Goal: Task Accomplishment & Management: Use online tool/utility

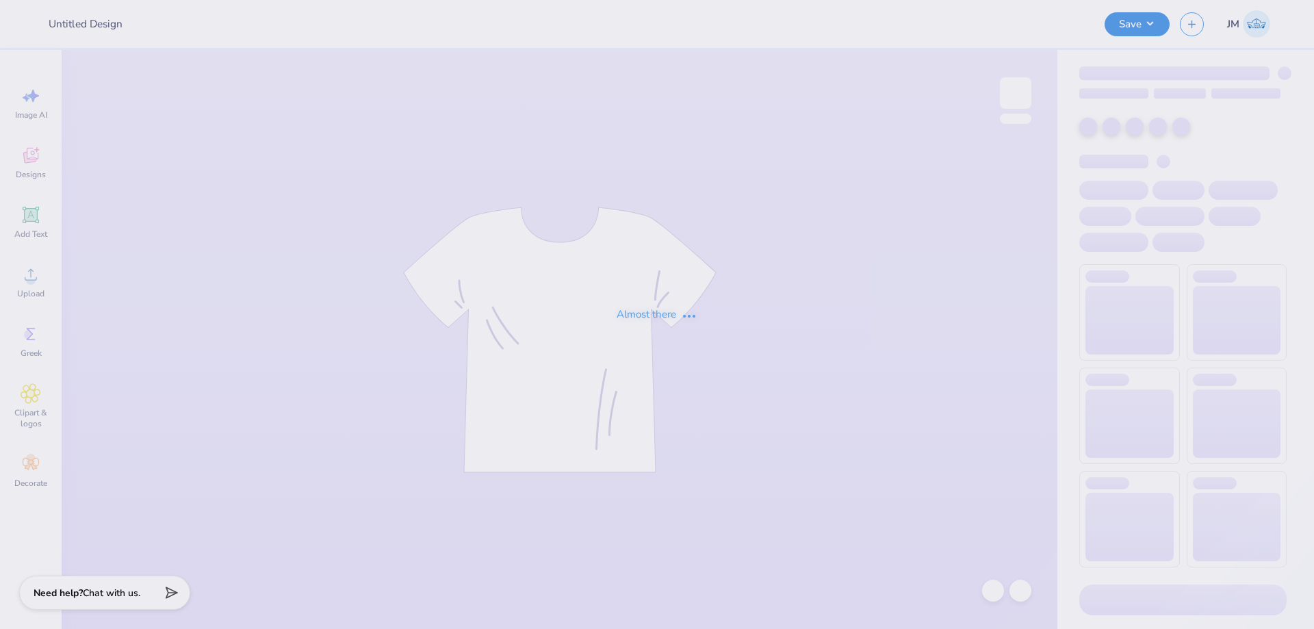
type input "Phi Sigma Sigma"
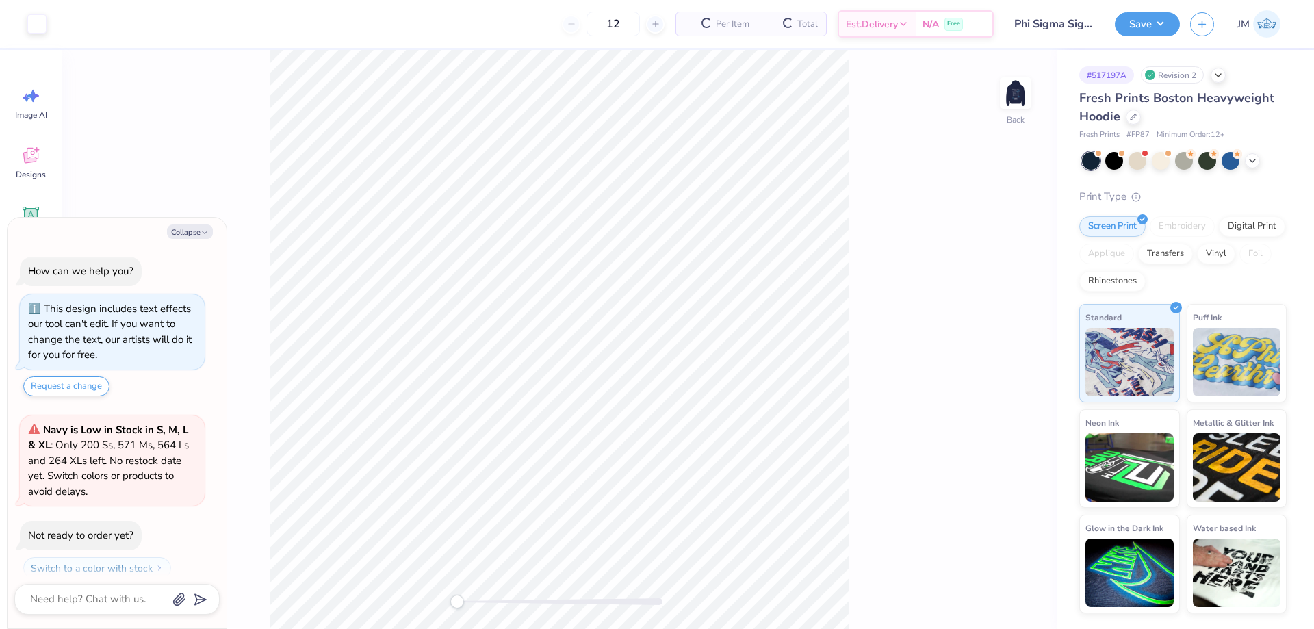
scroll to position [39, 0]
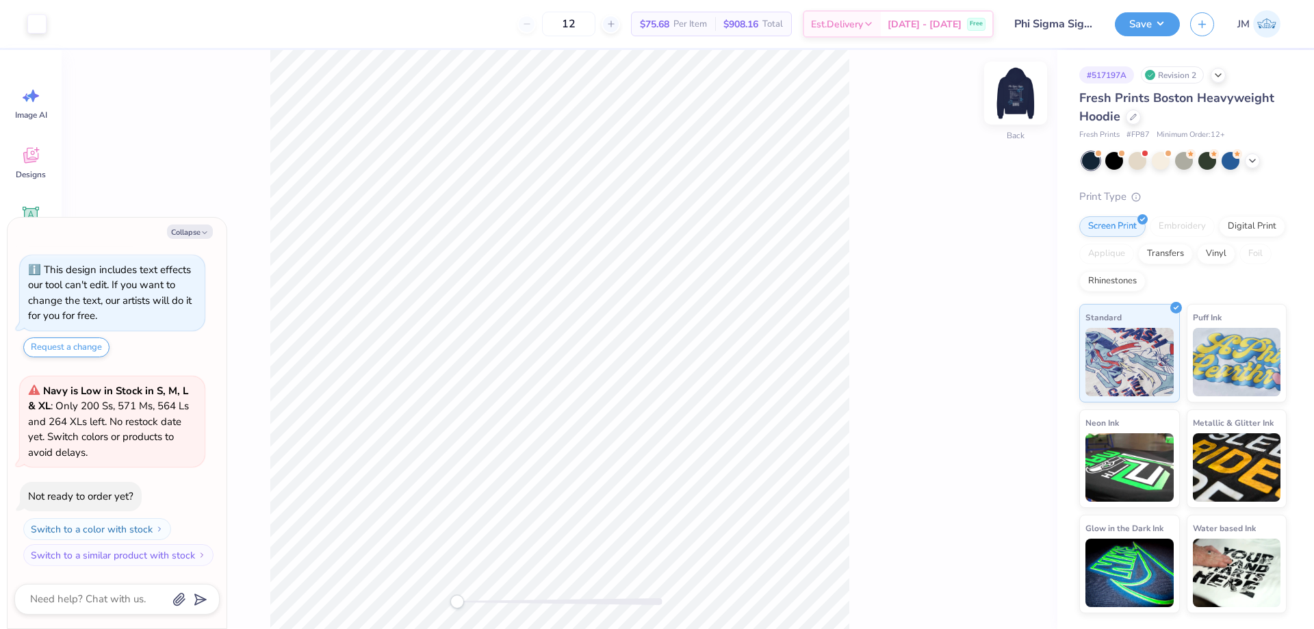
click at [1025, 94] on img at bounding box center [1016, 93] width 55 height 55
click at [182, 227] on button "Collapse" at bounding box center [190, 232] width 46 height 14
type textarea "x"
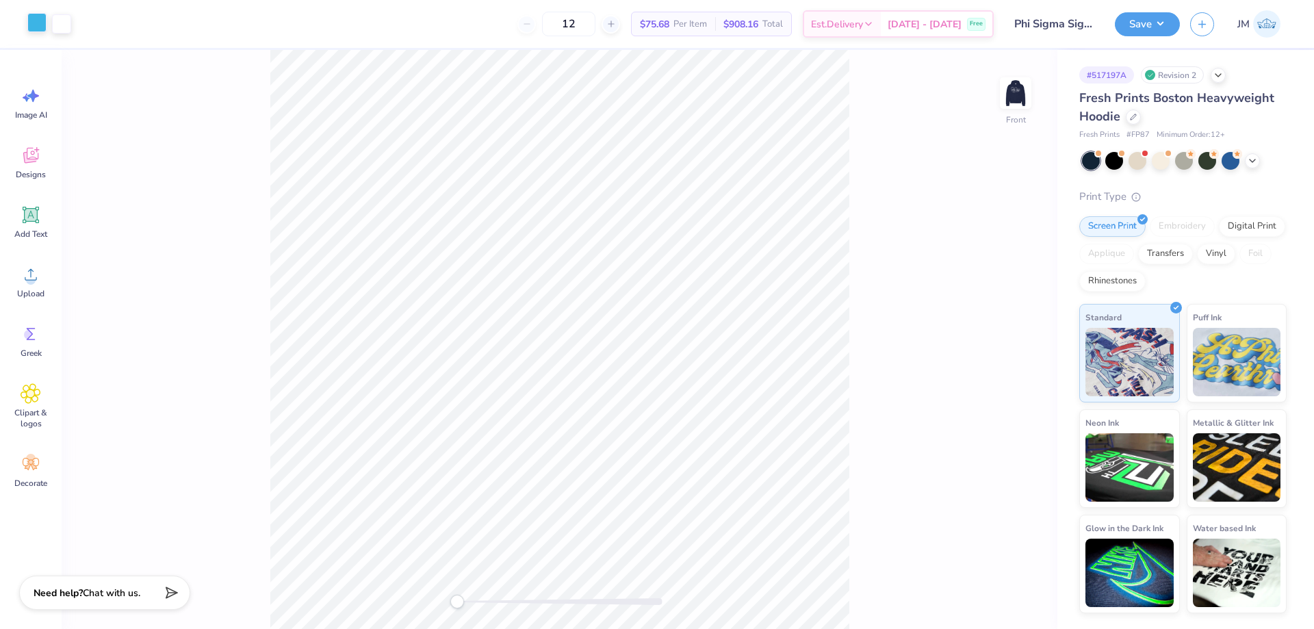
click at [40, 28] on div at bounding box center [36, 22] width 19 height 19
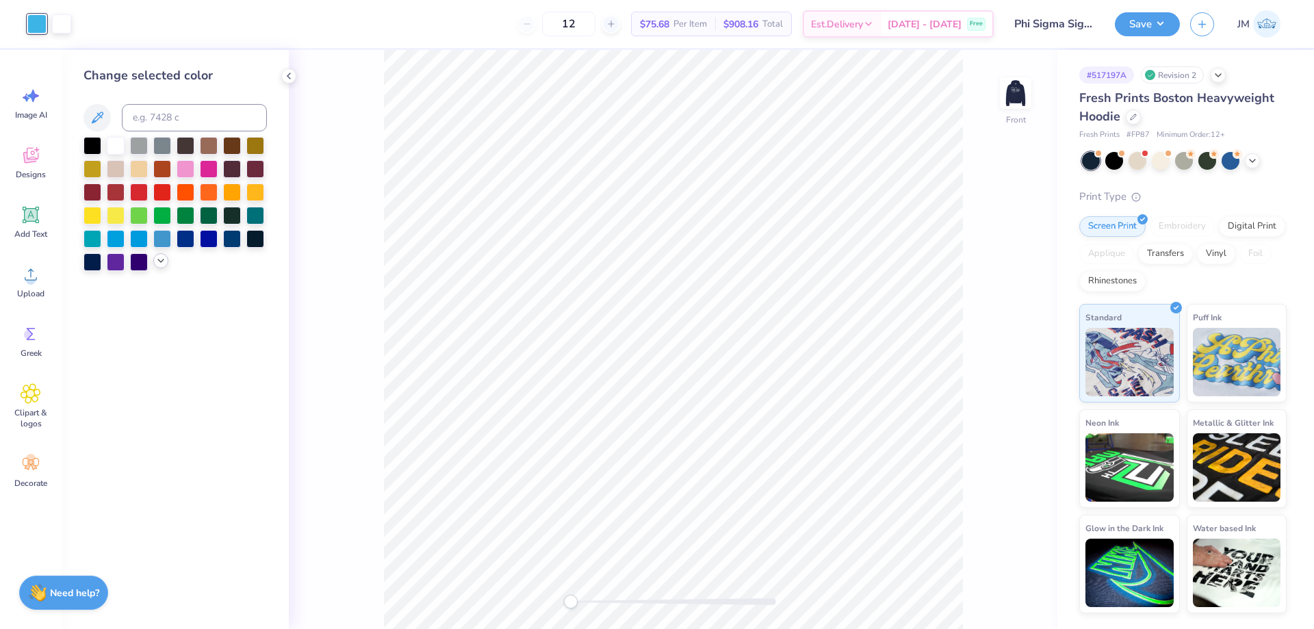
click at [162, 264] on icon at bounding box center [160, 260] width 11 height 11
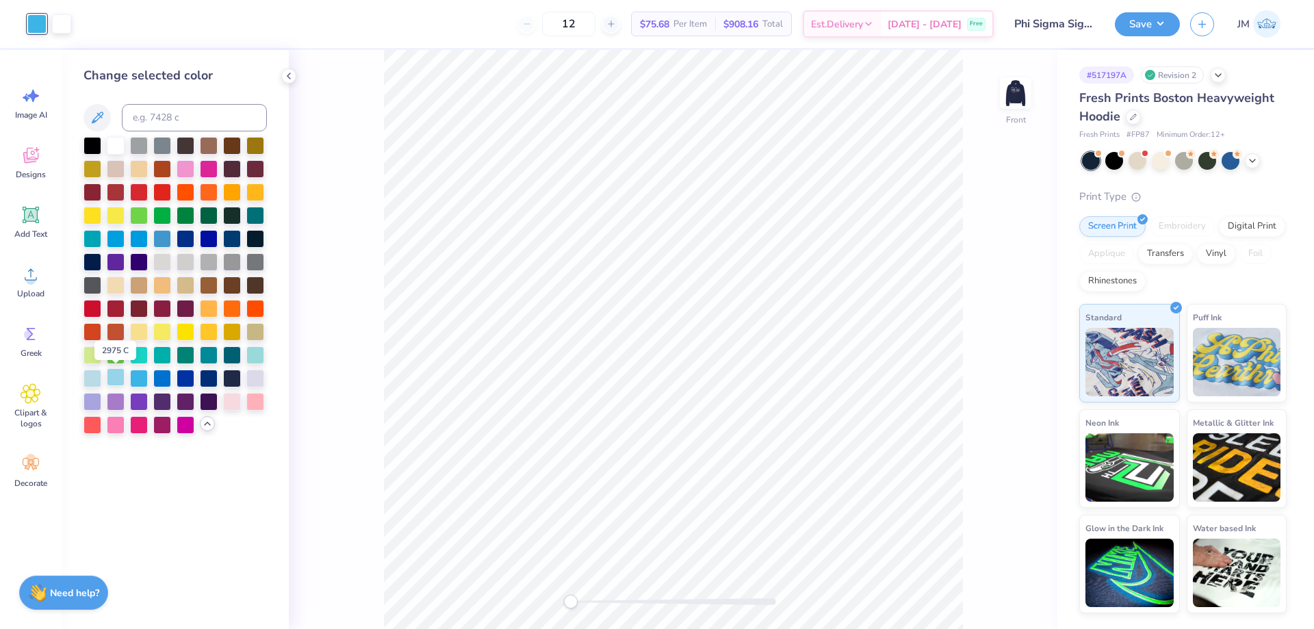
click at [108, 378] on div at bounding box center [116, 377] width 18 height 18
click at [287, 81] on icon at bounding box center [288, 76] width 11 height 11
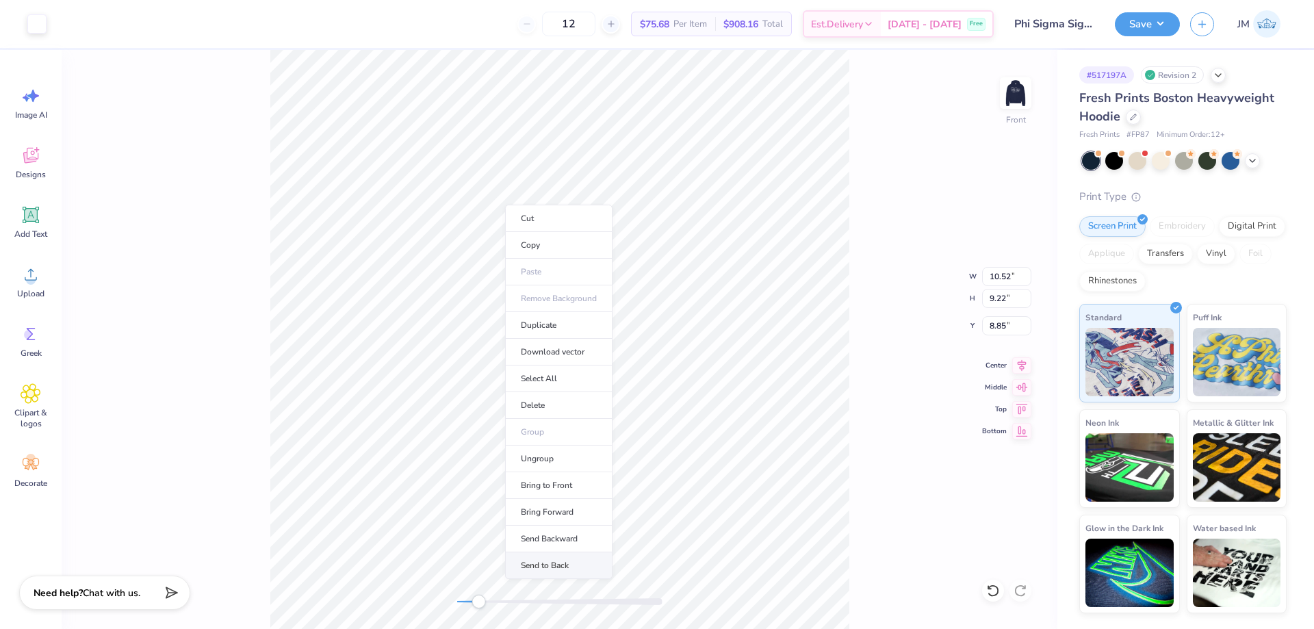
click at [541, 569] on li "Send to Back" at bounding box center [558, 565] width 107 height 27
type input "4.43"
type input "2.32"
type input "18.67"
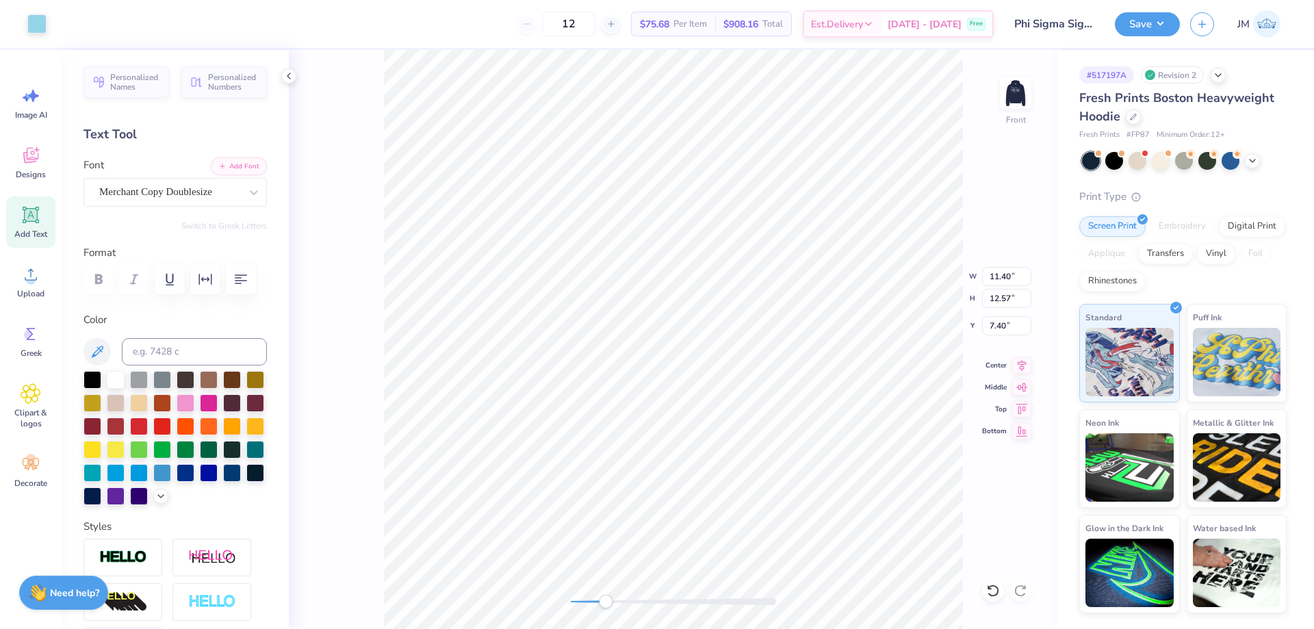
click at [929, 291] on div "Front W 11.40 11.40 " H 12.57 12.57 " Y 7.40 7.40 " Center Middle Top Bottom" at bounding box center [673, 339] width 769 height 579
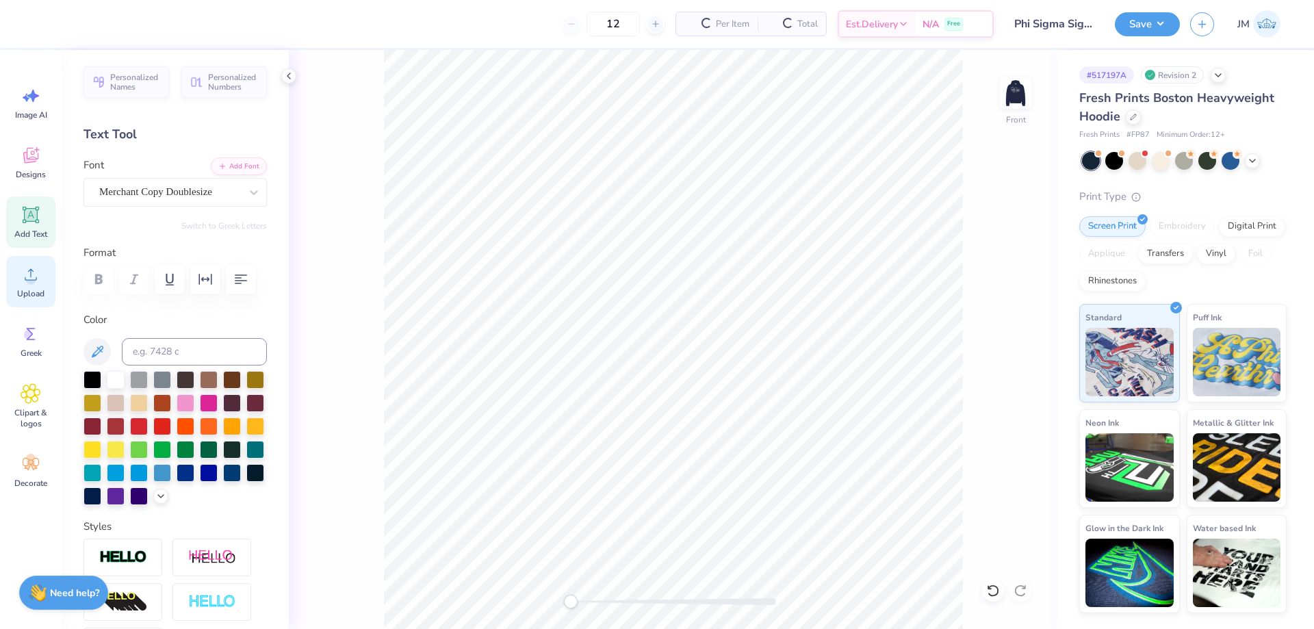
click at [28, 290] on span "Upload" at bounding box center [30, 293] width 27 height 11
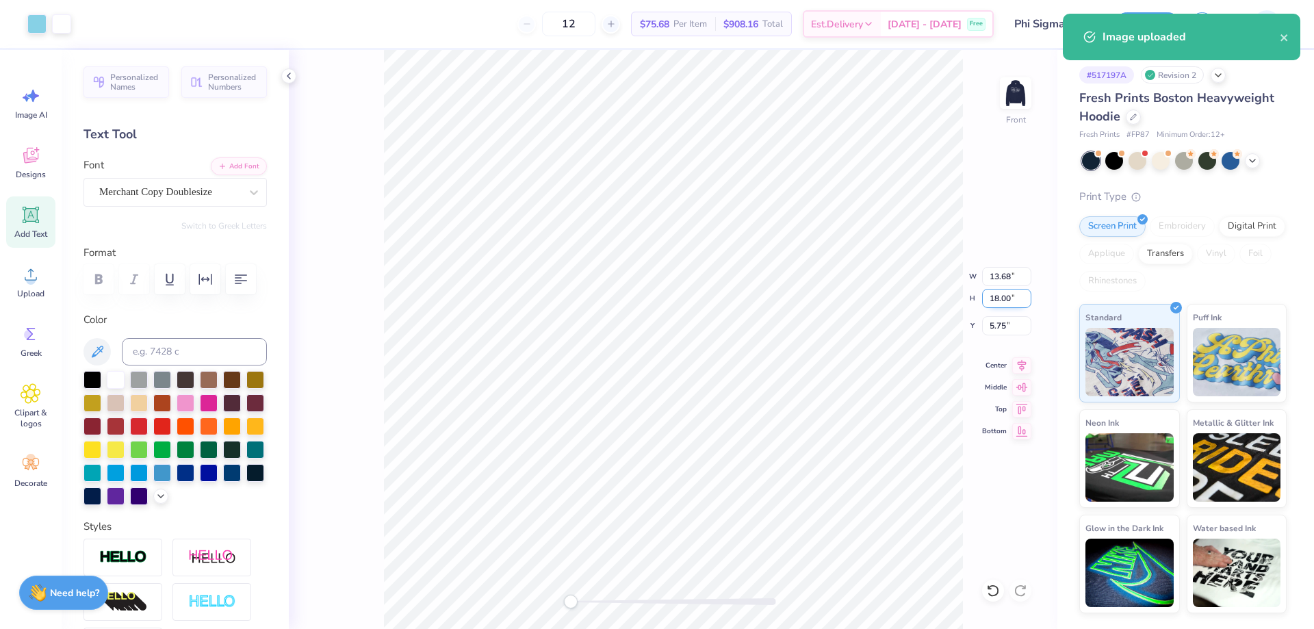
click at [992, 301] on input "18.00" at bounding box center [1006, 298] width 49 height 19
type input "15"
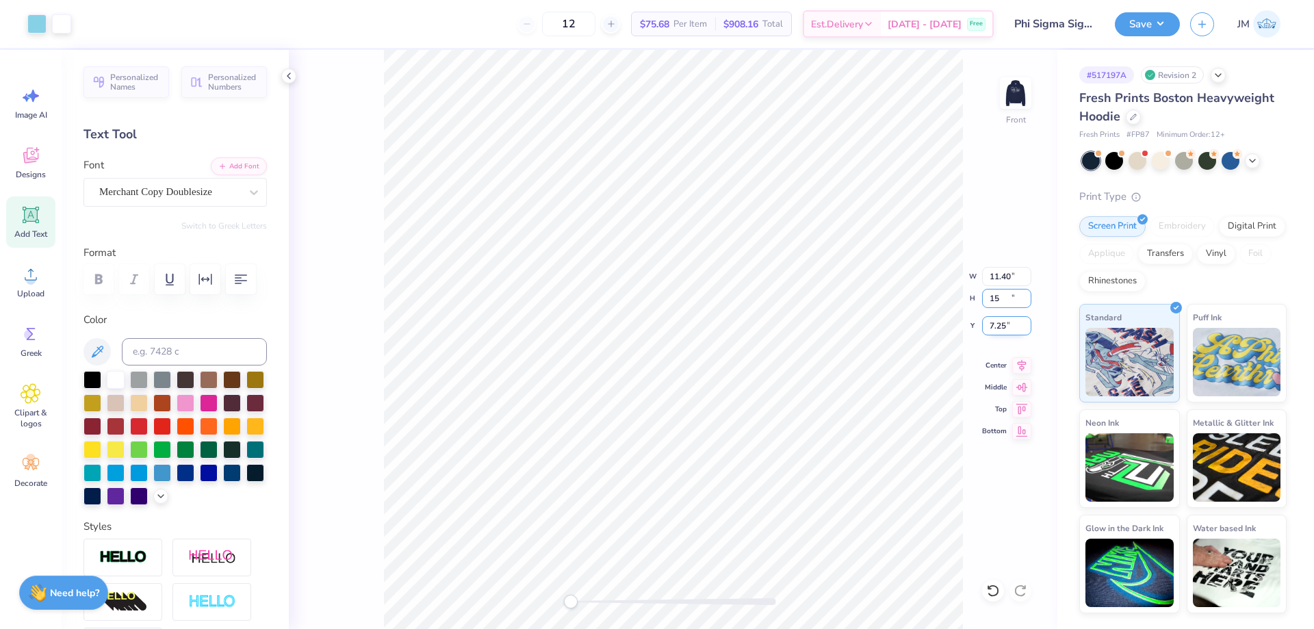
type input "11.40"
type input "15.00"
click at [997, 328] on input "7.25" at bounding box center [1006, 325] width 49 height 19
type input "6"
click at [1016, 366] on icon at bounding box center [1022, 363] width 19 height 16
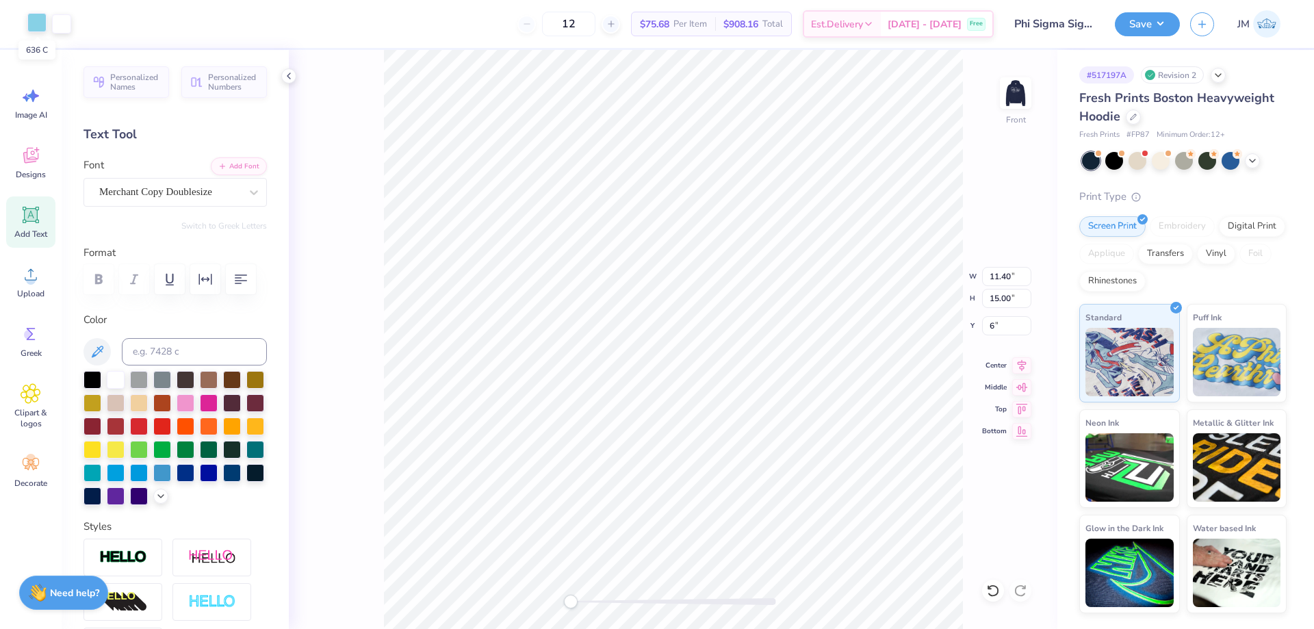
click at [36, 20] on div at bounding box center [36, 22] width 19 height 19
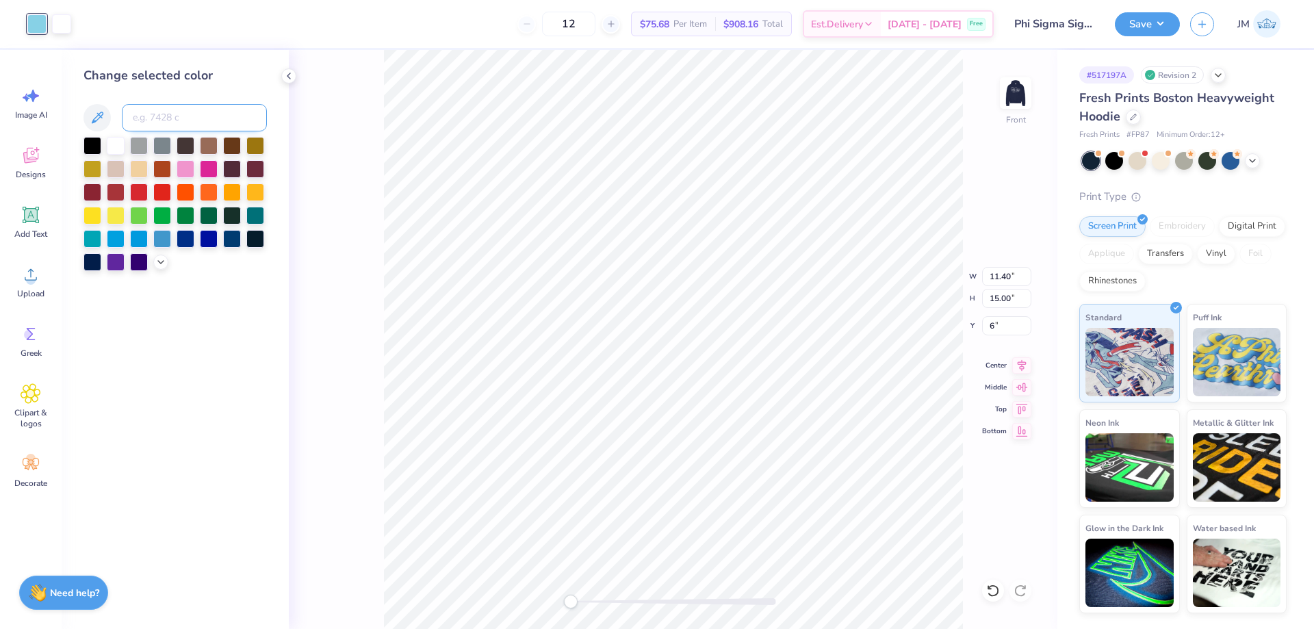
click at [157, 116] on input at bounding box center [194, 117] width 145 height 27
type input "2975"
type input "6.00"
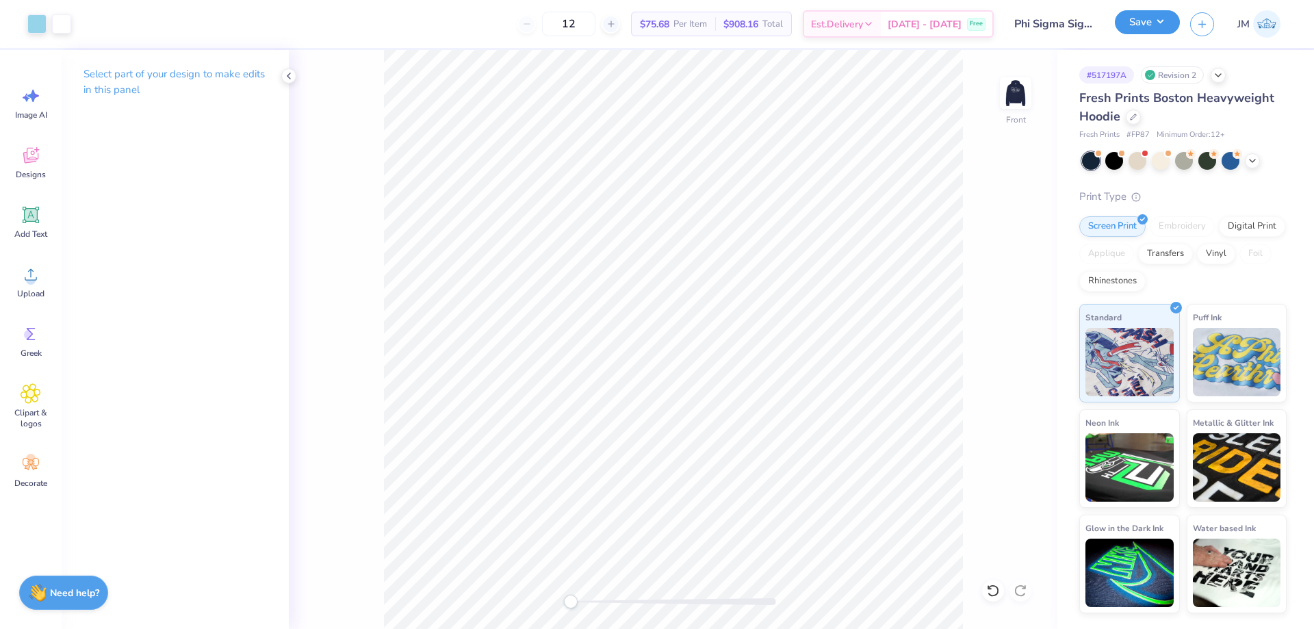
click at [1160, 23] on button "Save" at bounding box center [1147, 22] width 65 height 24
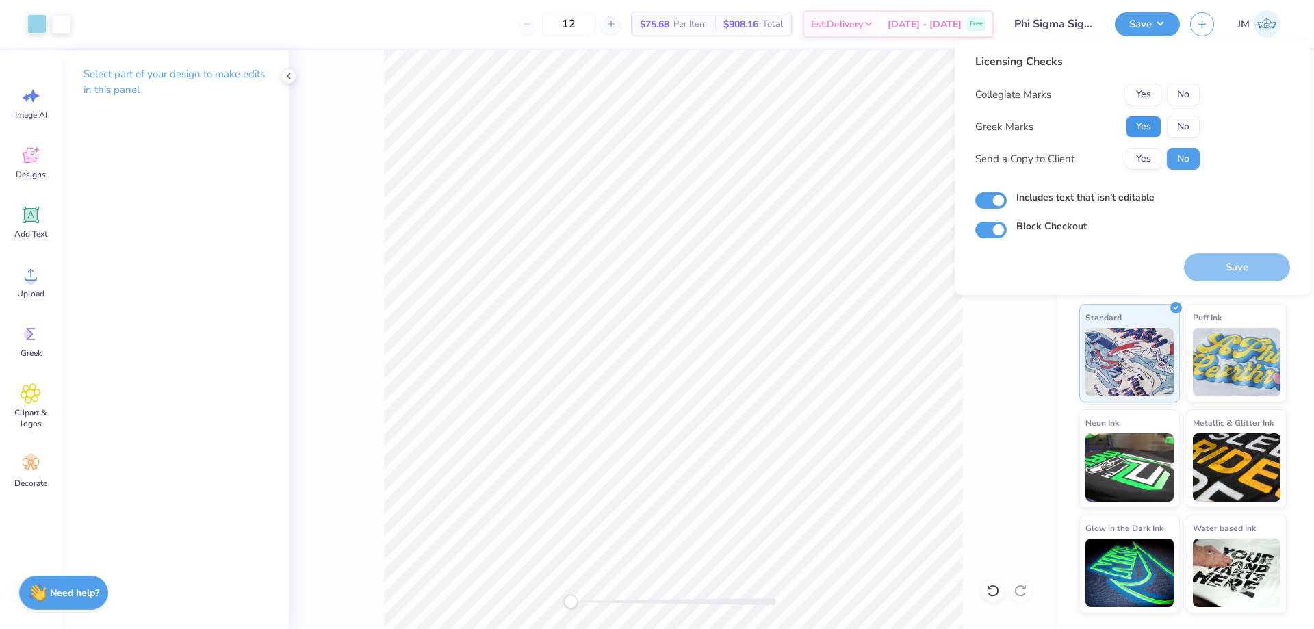
click at [1148, 127] on button "Yes" at bounding box center [1144, 127] width 36 height 22
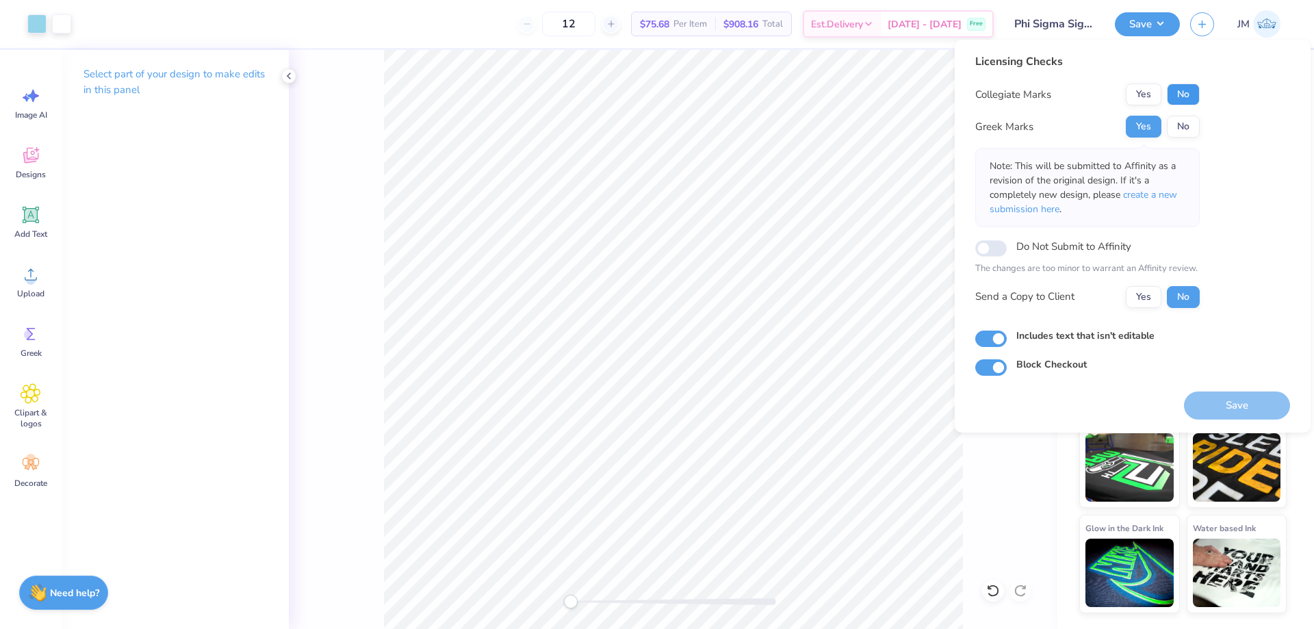
click at [1184, 91] on button "No" at bounding box center [1183, 95] width 33 height 22
click at [1162, 194] on span "create a new submission here" at bounding box center [1084, 201] width 188 height 27
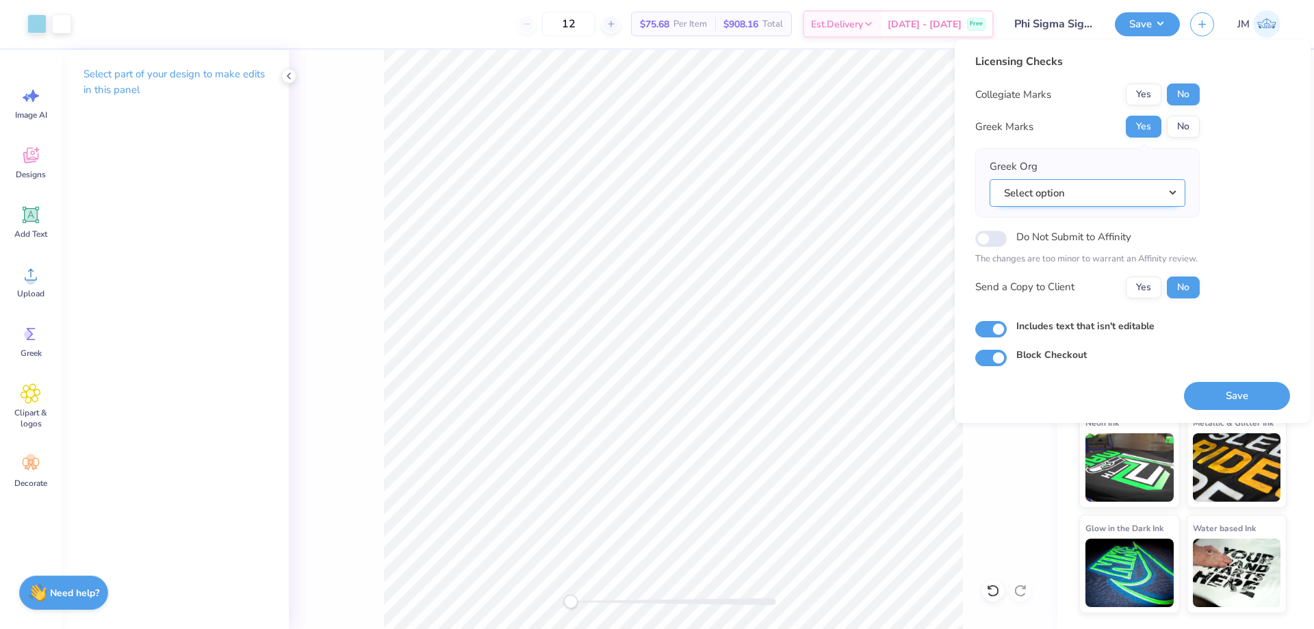
click at [1173, 188] on button "Select option" at bounding box center [1088, 193] width 196 height 28
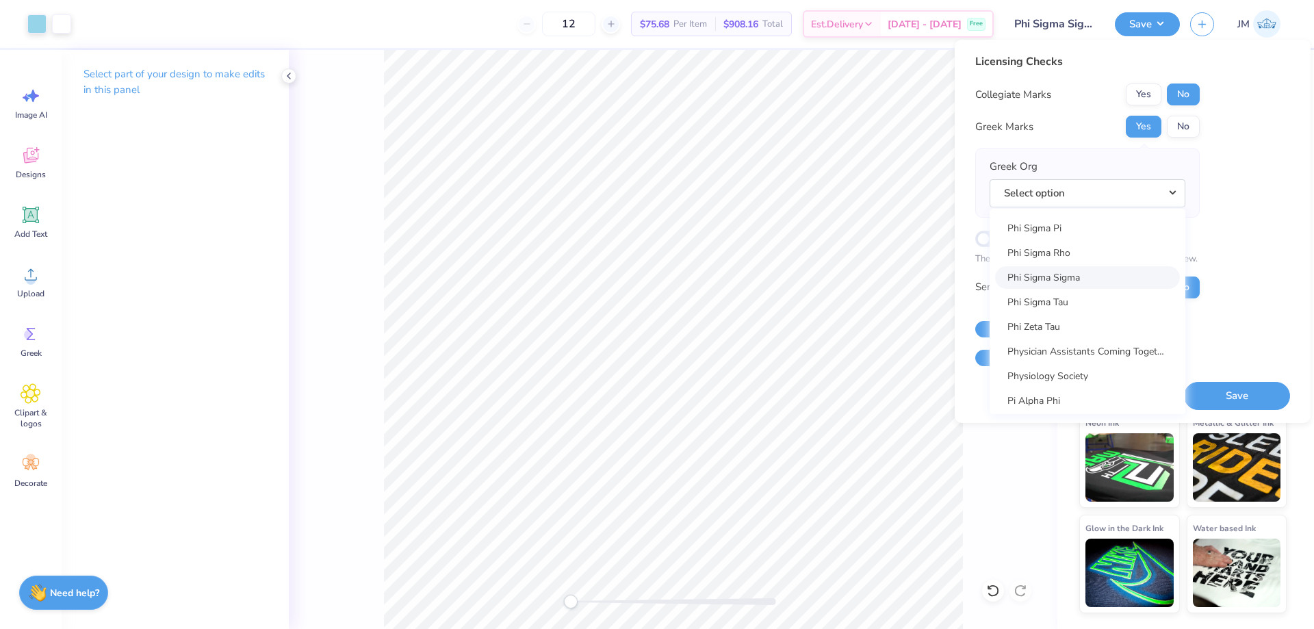
scroll to position [7571, 0]
click at [1096, 368] on link "Phi Sigma Sigma" at bounding box center [1087, 368] width 185 height 23
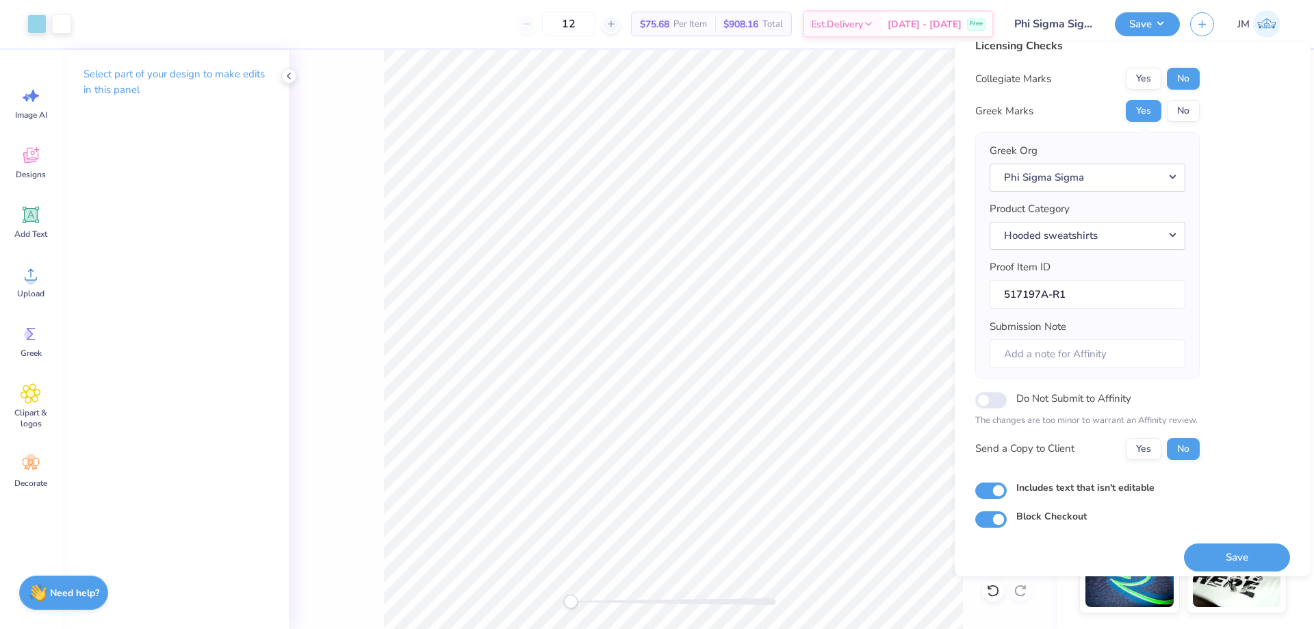
scroll to position [26, 0]
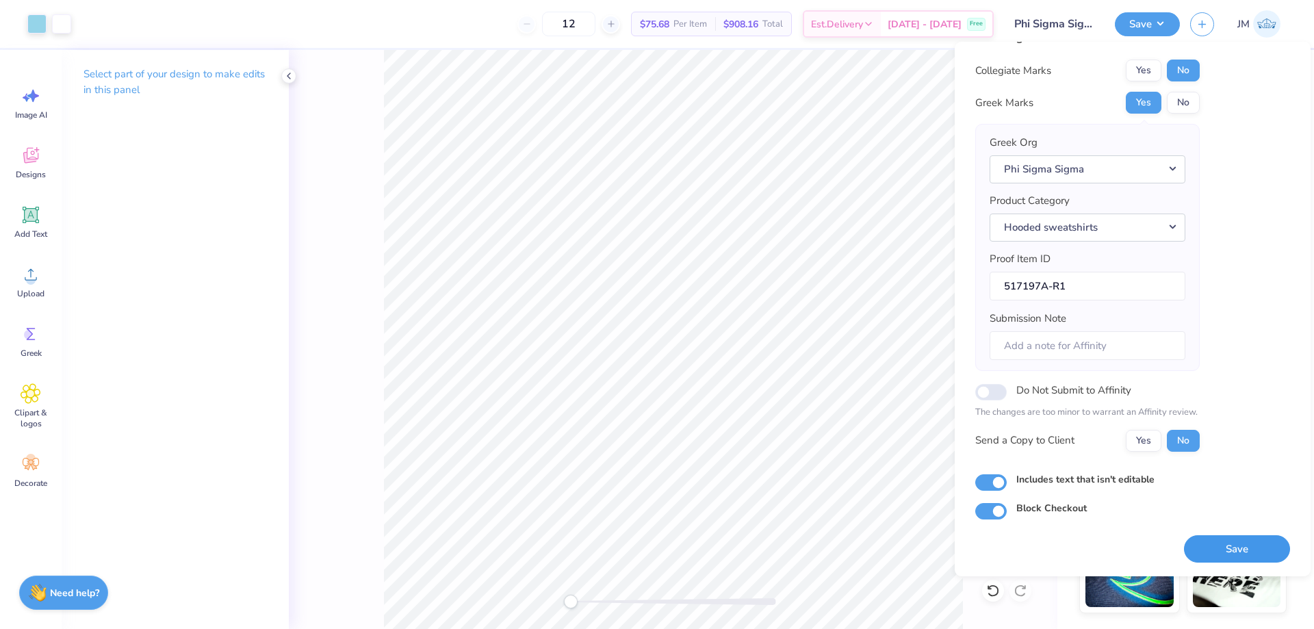
click at [1219, 545] on button "Save" at bounding box center [1237, 549] width 106 height 28
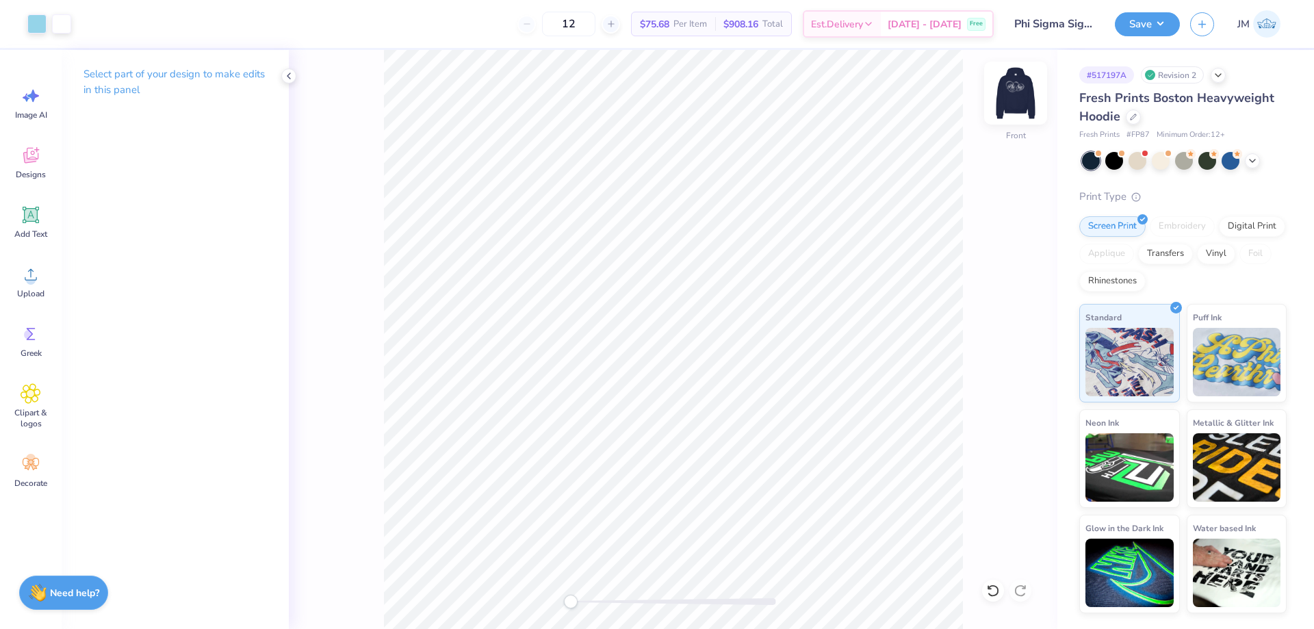
click at [1021, 92] on img at bounding box center [1016, 93] width 55 height 55
click at [996, 284] on input "12.51" at bounding box center [1006, 287] width 49 height 19
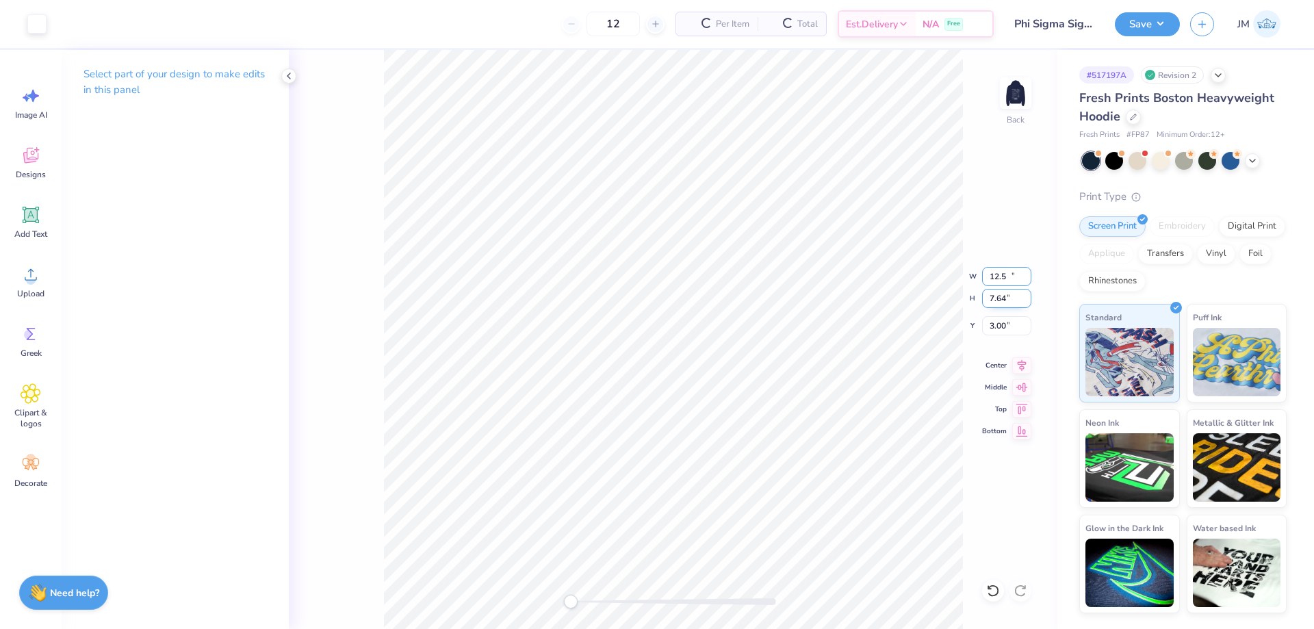
type input "12.50"
click at [908, 300] on div "Back W 12.50 12.50 " H 7.64 7.64 " Y 3.00 3.00 " Center Middle Top Bottom" at bounding box center [673, 339] width 769 height 579
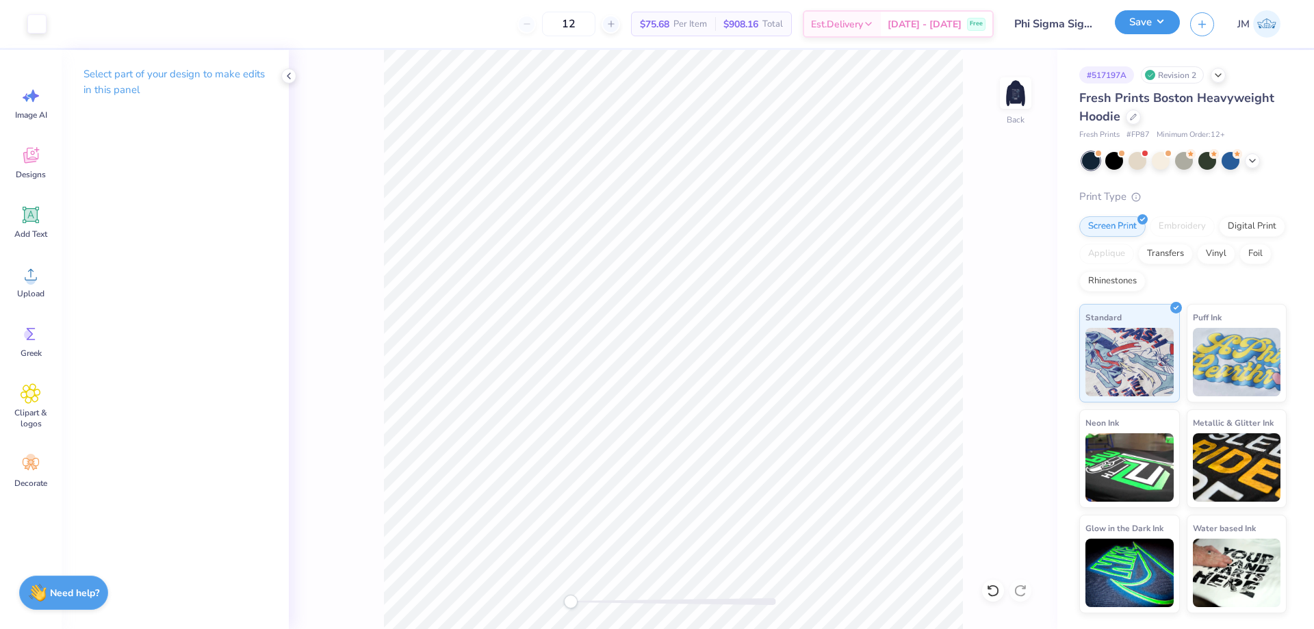
click at [1168, 31] on button "Save" at bounding box center [1147, 22] width 65 height 24
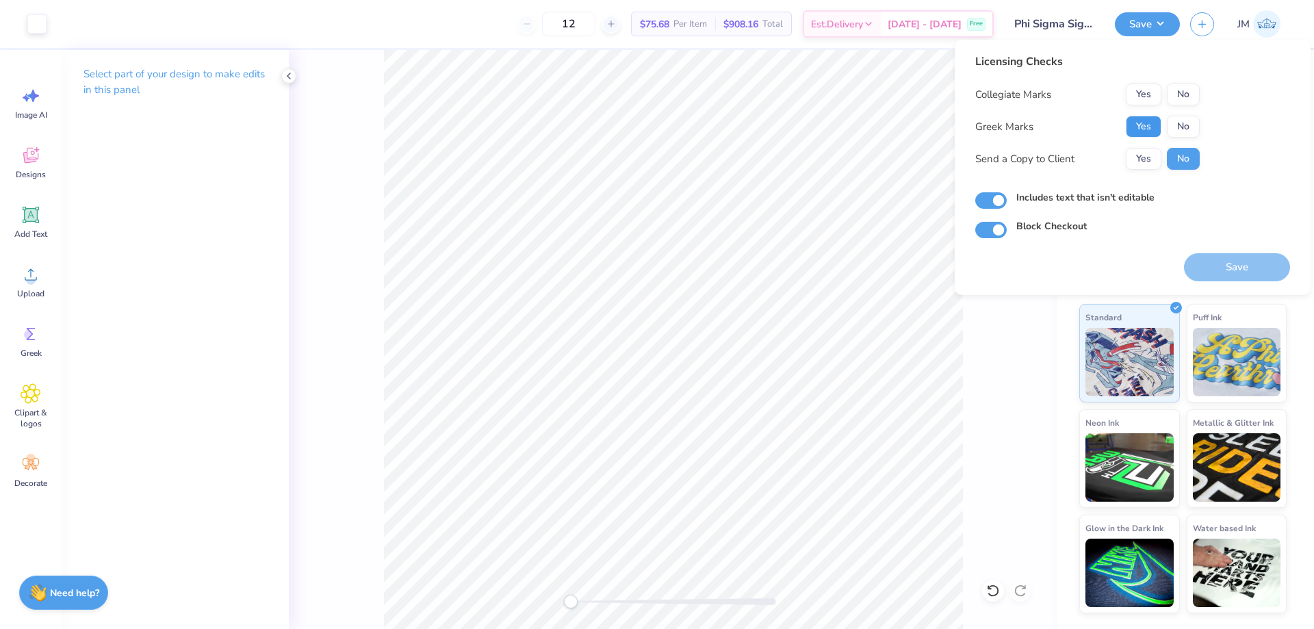
click at [1145, 124] on button "Yes" at bounding box center [1144, 127] width 36 height 22
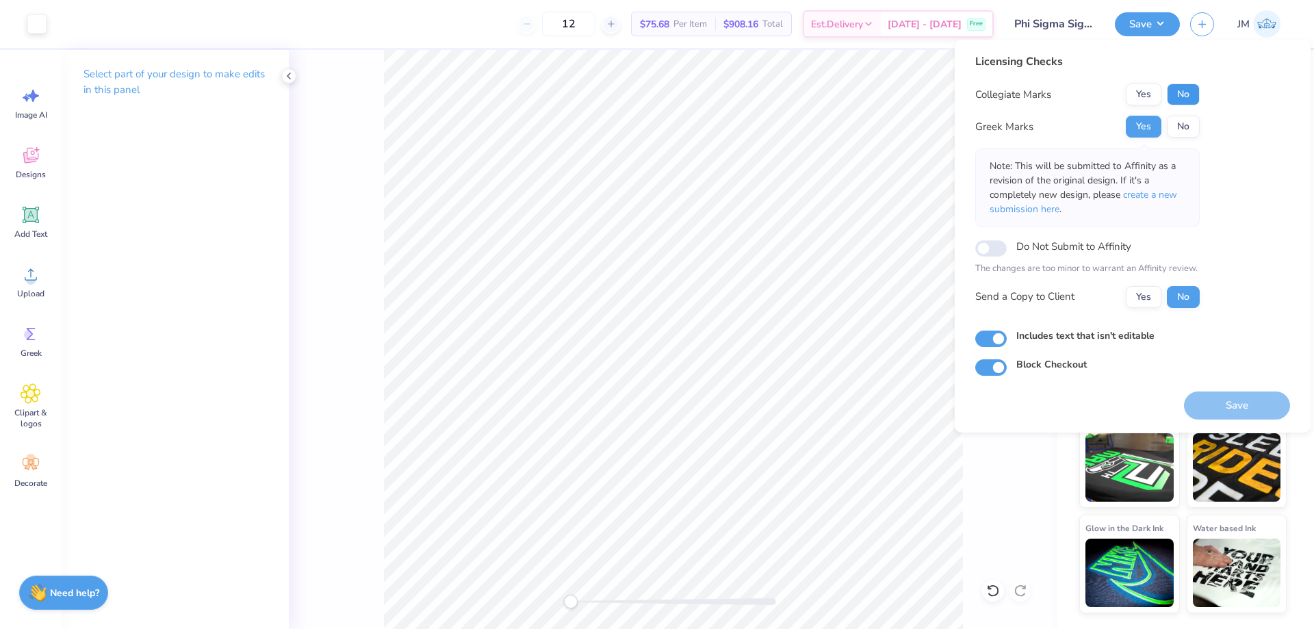
click at [1180, 91] on button "No" at bounding box center [1183, 95] width 33 height 22
click at [1200, 403] on button "Save" at bounding box center [1237, 406] width 106 height 28
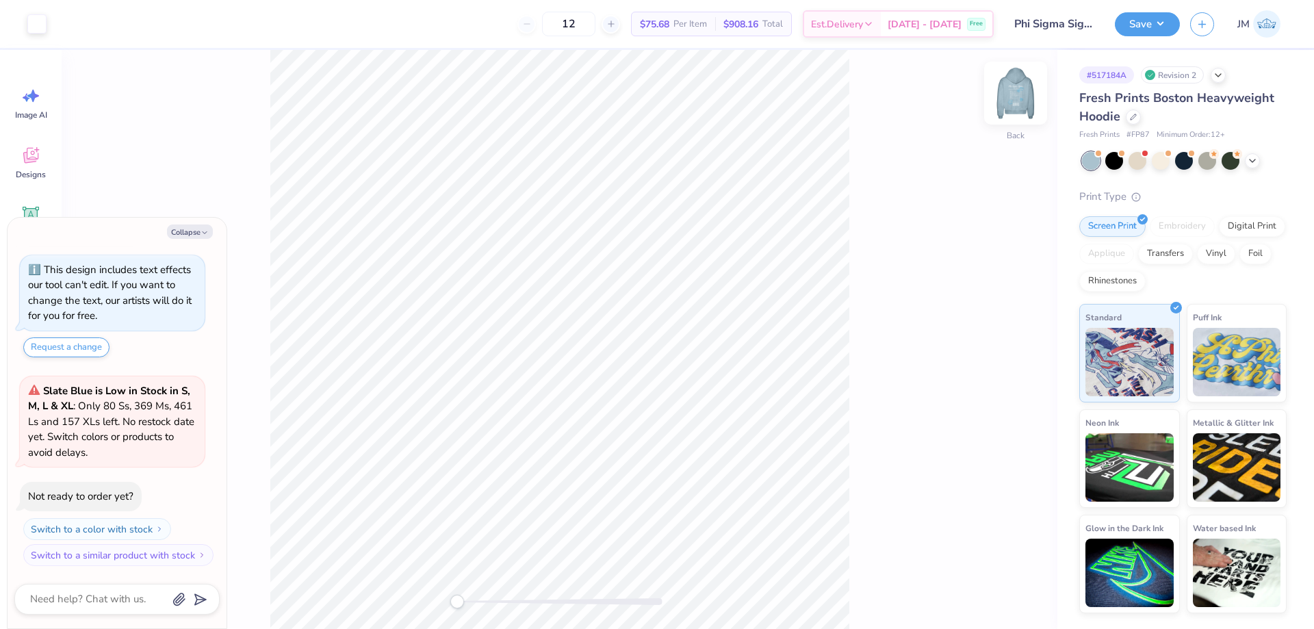
click at [1015, 87] on img at bounding box center [1016, 93] width 55 height 55
click at [189, 234] on button "Collapse" at bounding box center [190, 232] width 46 height 14
type textarea "x"
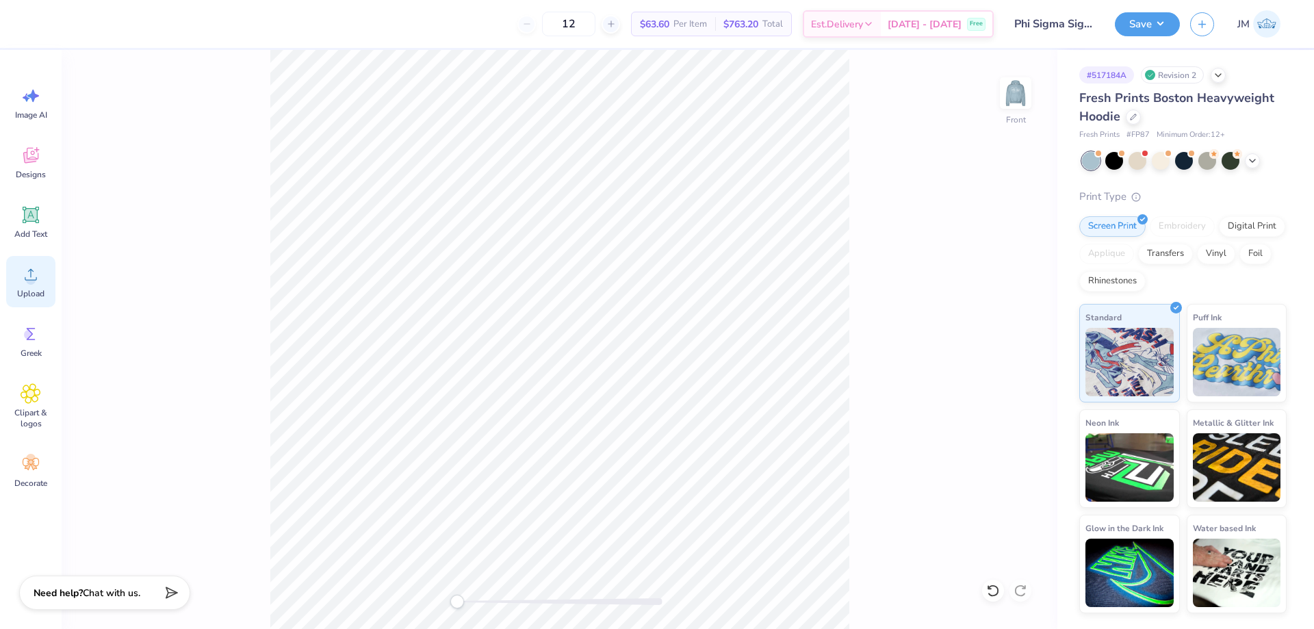
click at [30, 276] on circle at bounding box center [31, 280] width 10 height 10
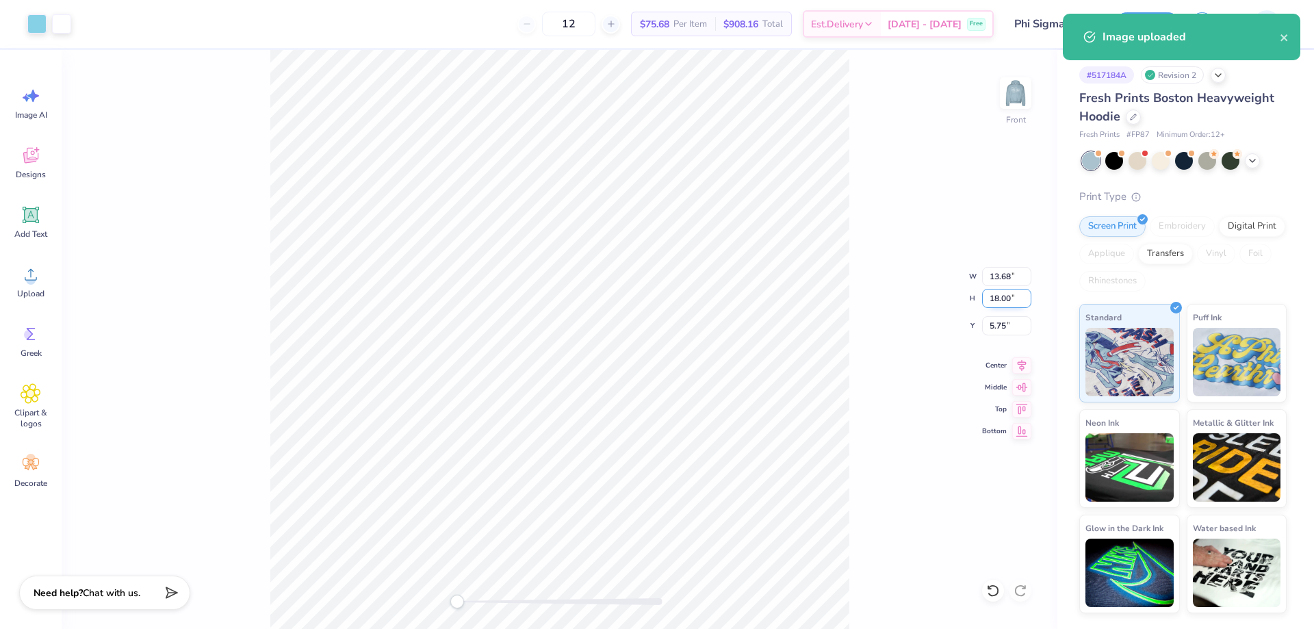
click at [995, 301] on input "18.00" at bounding box center [1006, 298] width 49 height 19
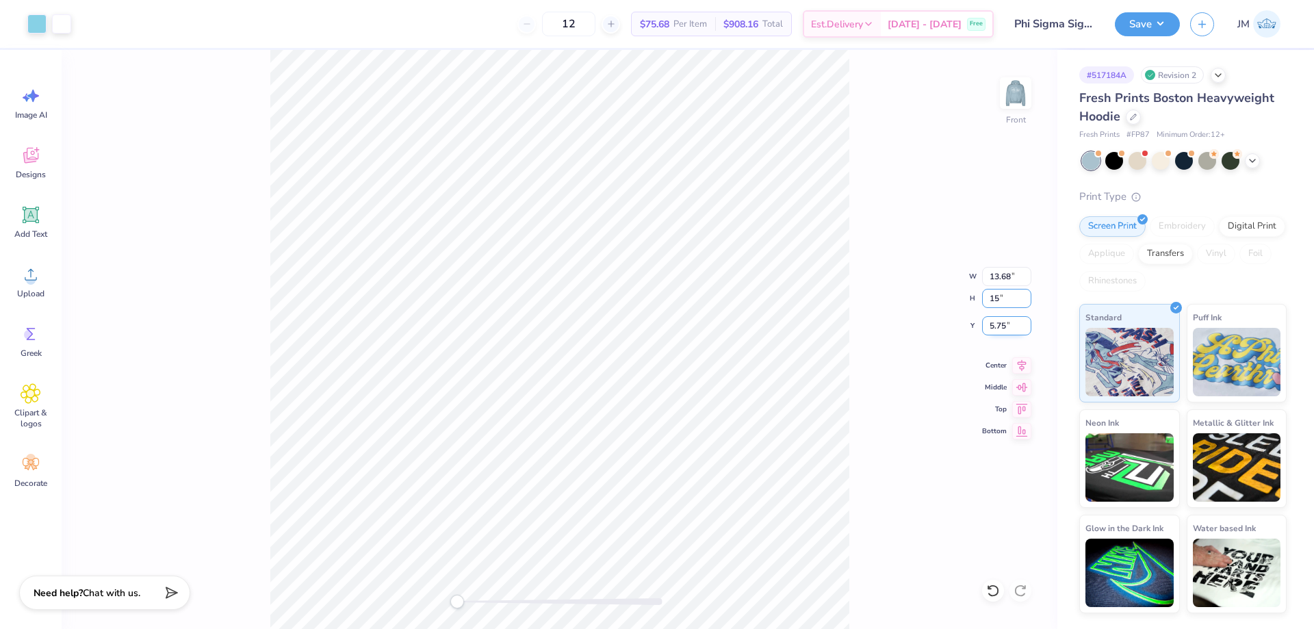
type input "15"
click at [991, 325] on input "5.75" at bounding box center [1006, 325] width 49 height 19
type input "11.40"
type input "15.00"
type input "6"
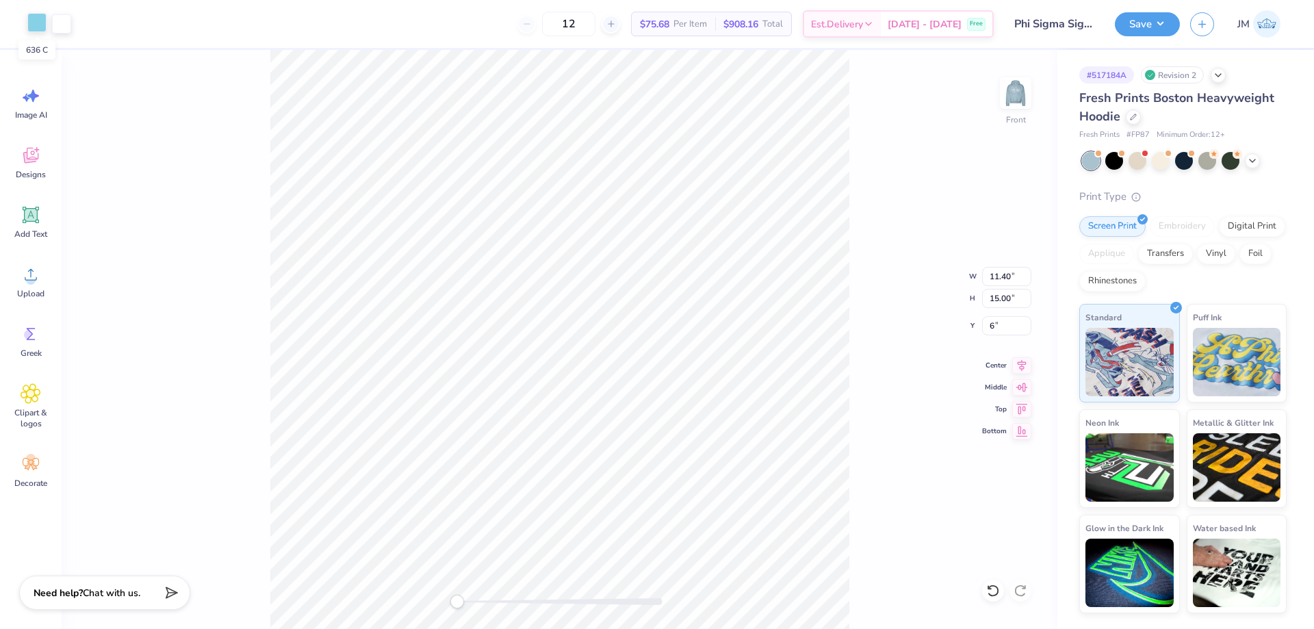
click at [34, 22] on div at bounding box center [36, 22] width 19 height 19
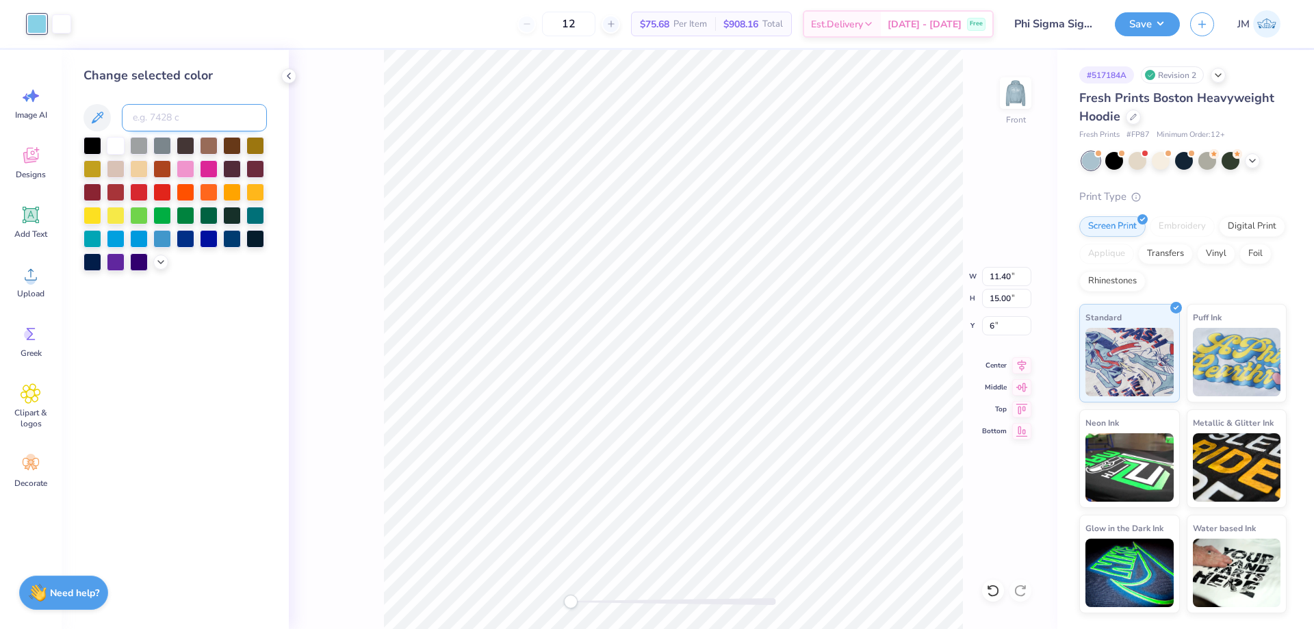
click at [188, 124] on input at bounding box center [194, 117] width 145 height 27
type input "2975"
type input "6.00"
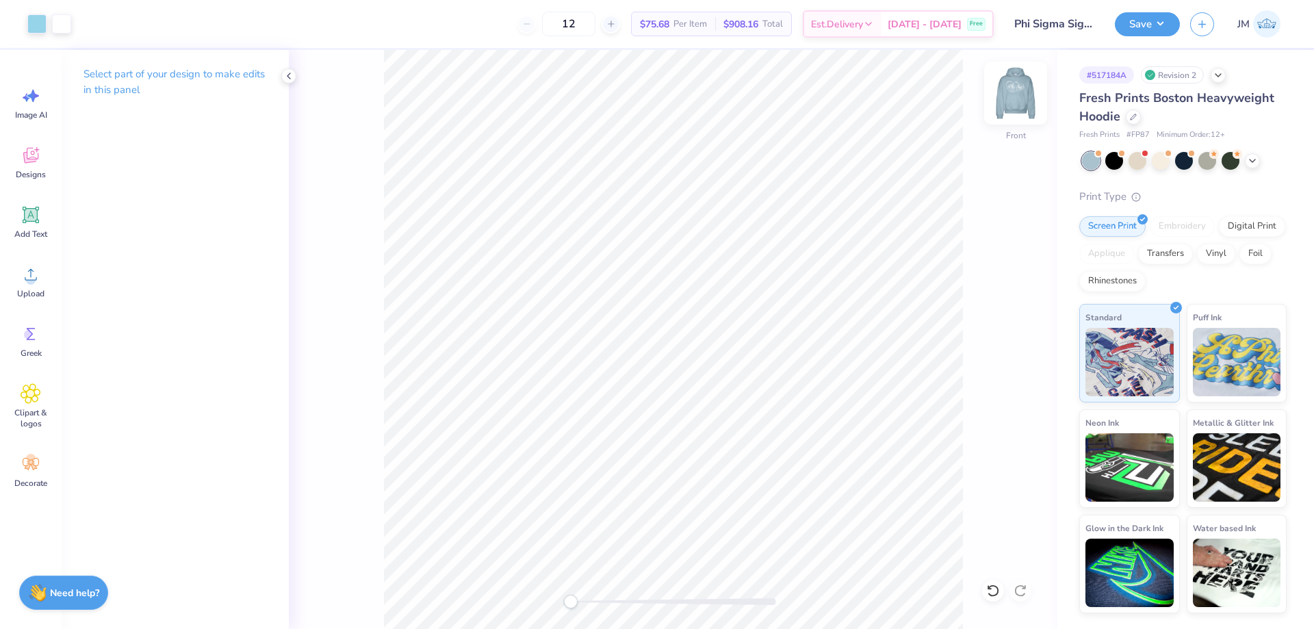
click at [1008, 92] on img at bounding box center [1016, 93] width 55 height 55
click at [1169, 19] on button "Save" at bounding box center [1147, 22] width 65 height 24
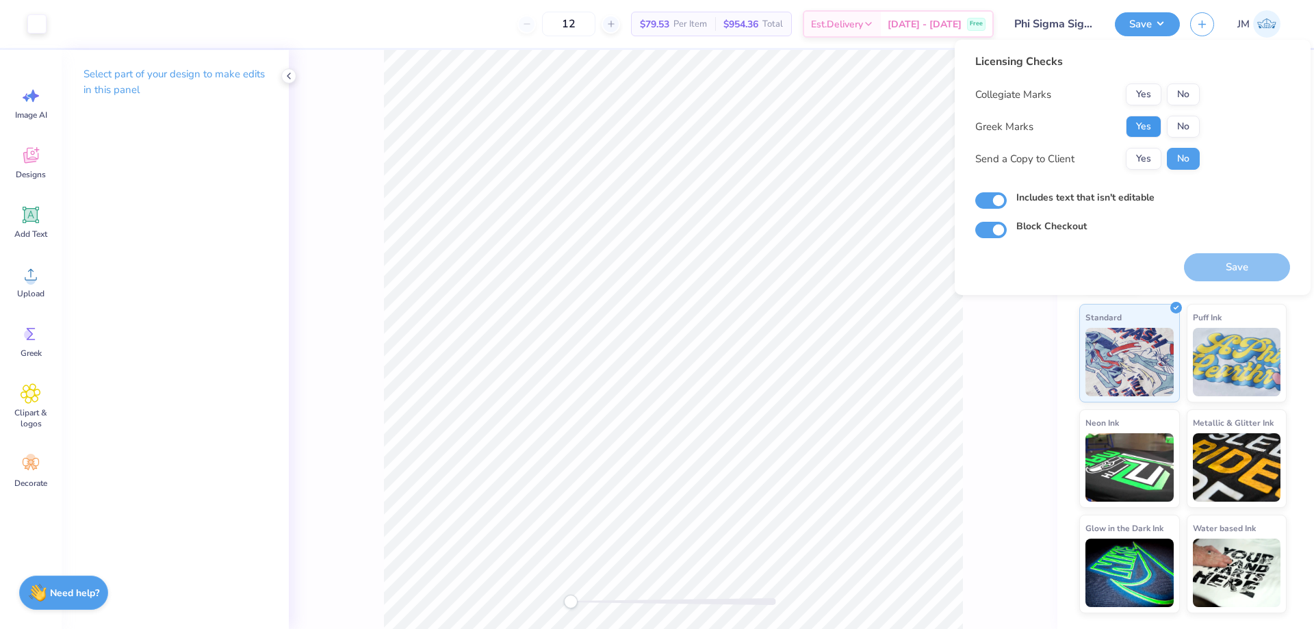
click at [1138, 124] on button "Yes" at bounding box center [1144, 127] width 36 height 22
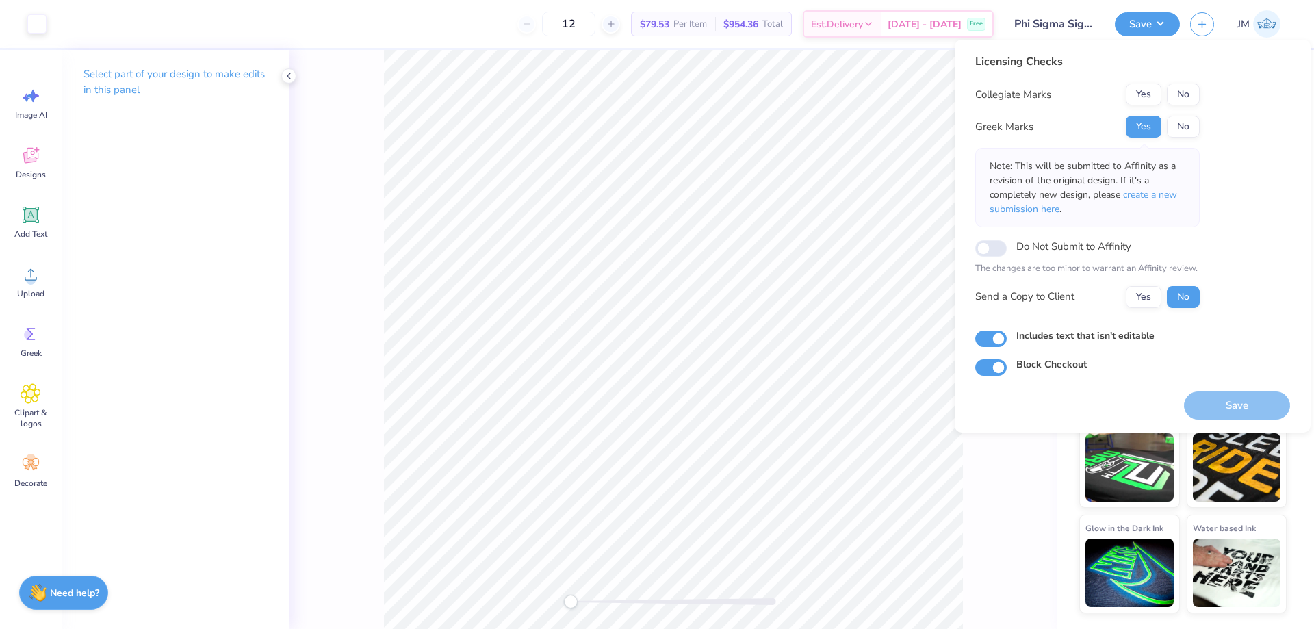
click at [1171, 94] on button "No" at bounding box center [1183, 95] width 33 height 22
click at [1169, 196] on span "create a new submission here" at bounding box center [1084, 201] width 188 height 27
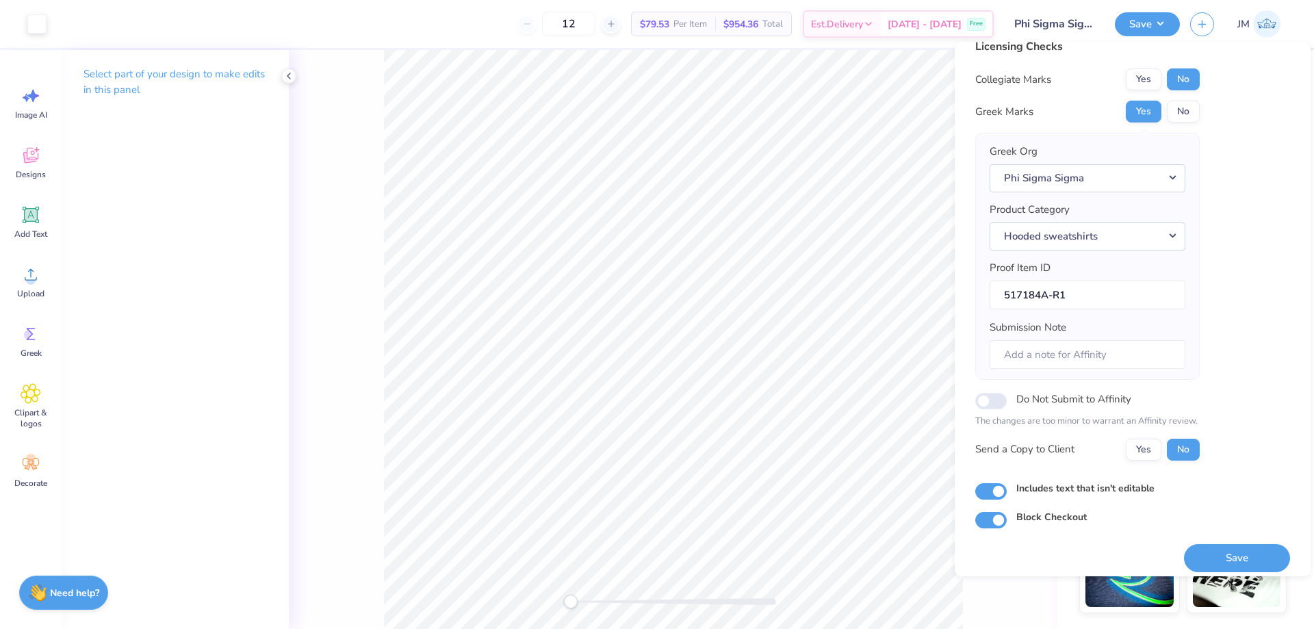
scroll to position [26, 0]
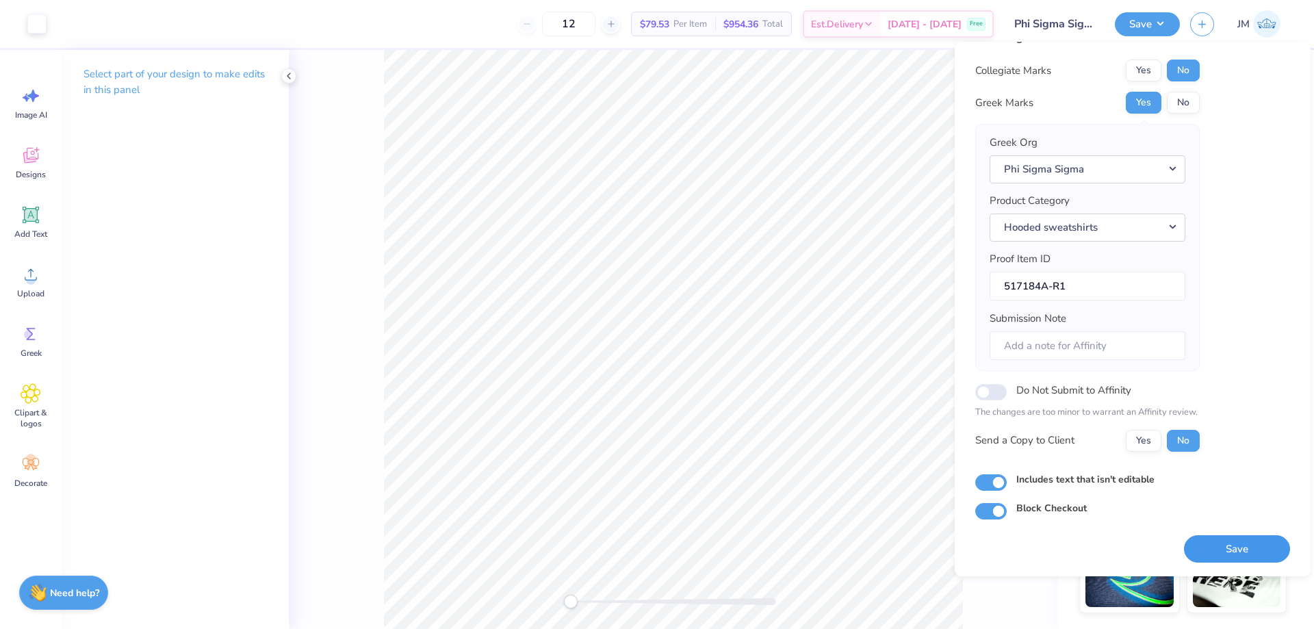
click at [1221, 547] on button "Save" at bounding box center [1237, 549] width 106 height 28
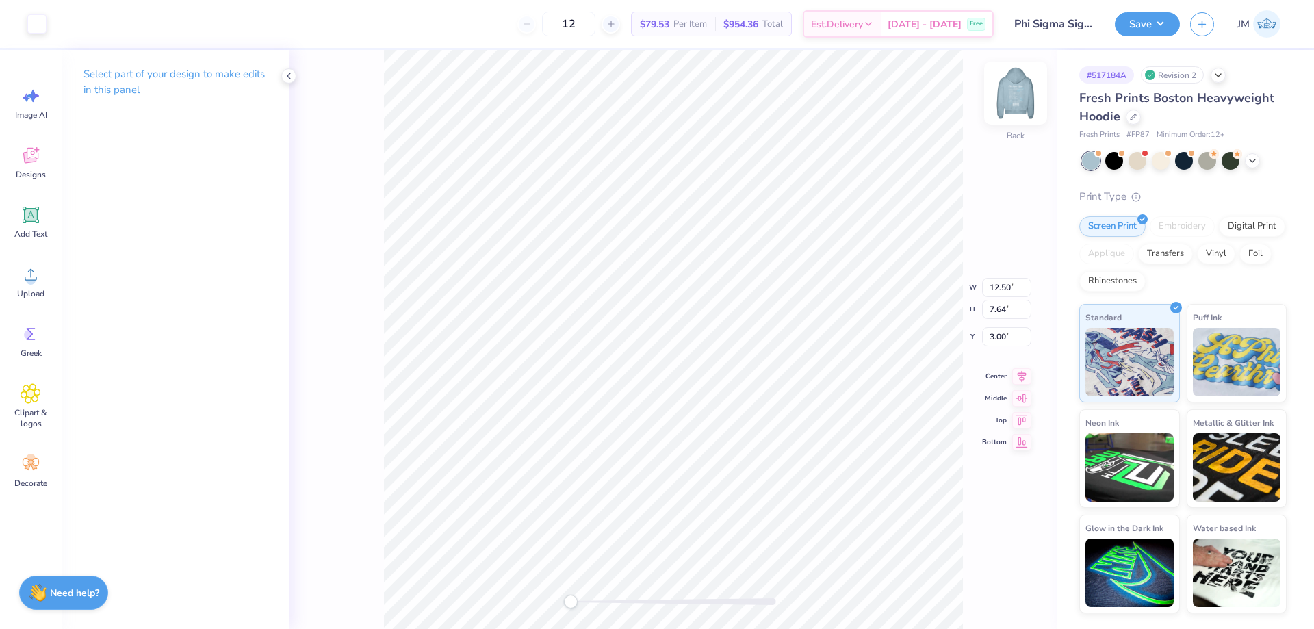
click at [1017, 90] on img at bounding box center [1016, 93] width 55 height 55
type input "3.71"
type input "1.37"
type input "8.81"
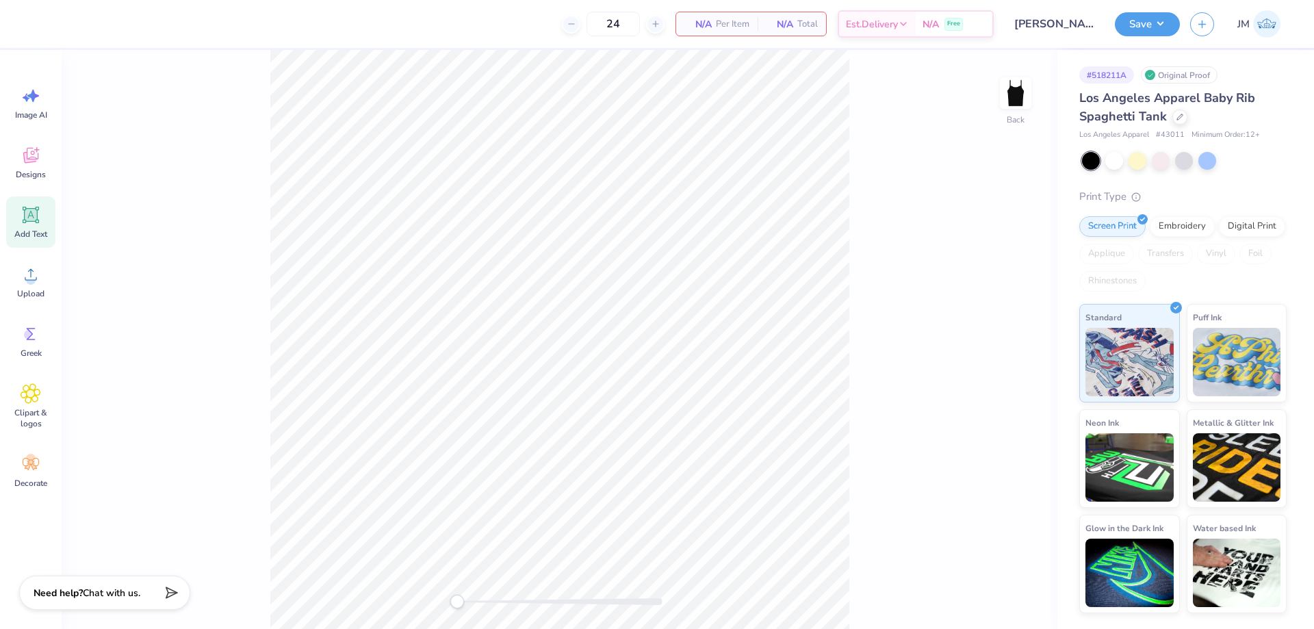
click at [34, 229] on span "Add Text" at bounding box center [30, 234] width 33 height 11
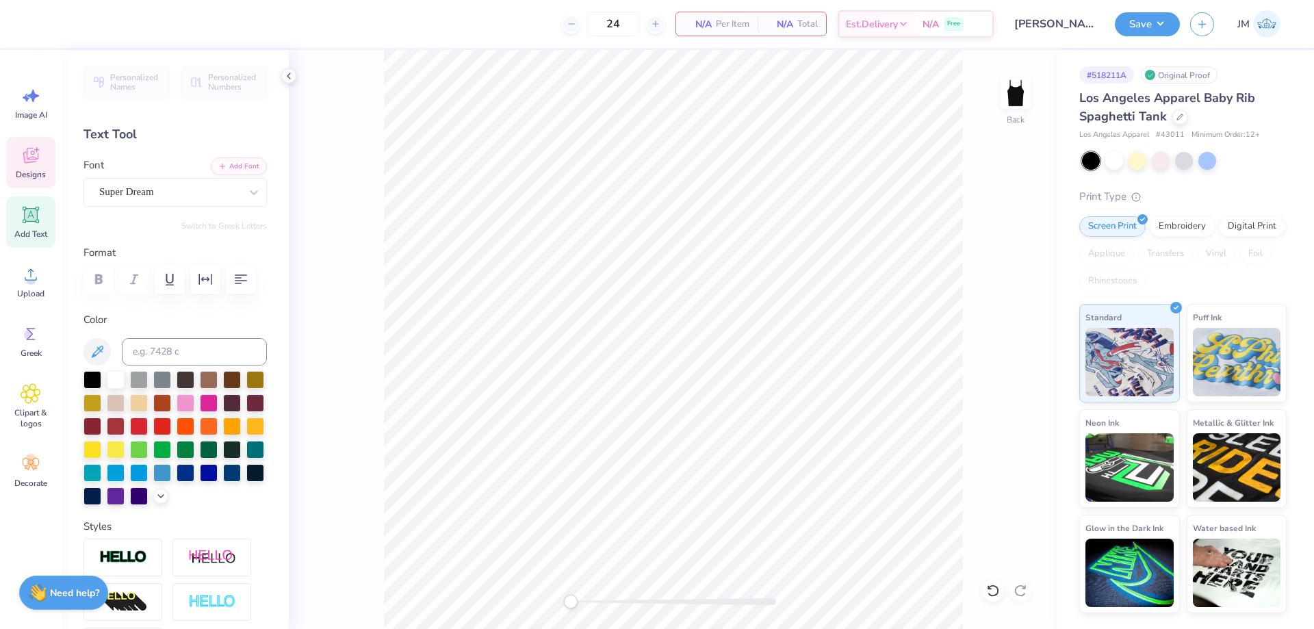
click at [18, 159] on div "Designs" at bounding box center [30, 162] width 49 height 51
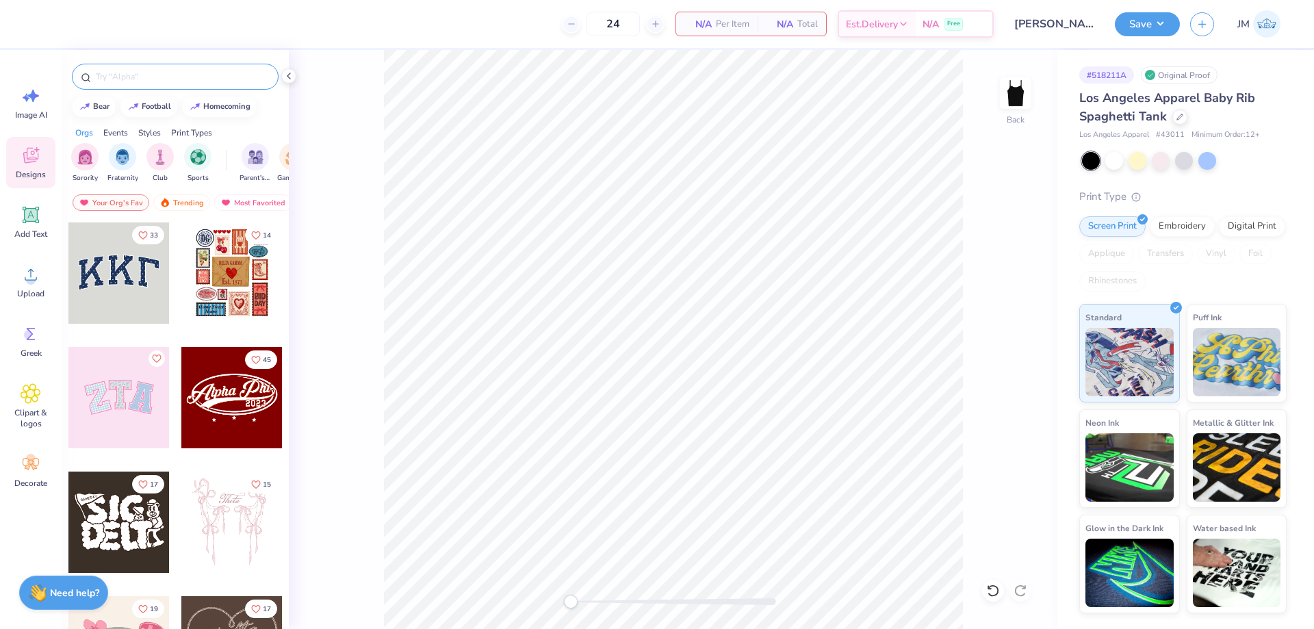
click at [139, 79] on input "text" at bounding box center [181, 77] width 175 height 14
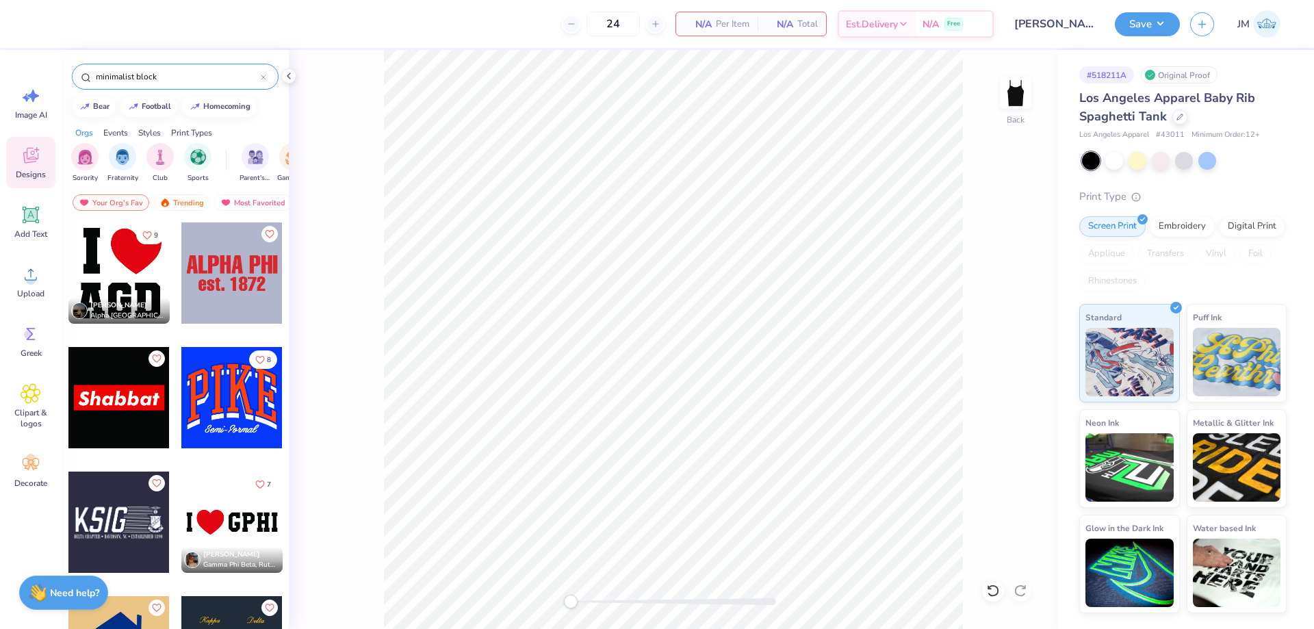
type input "minimalist block"
click at [120, 280] on div at bounding box center [118, 273] width 101 height 101
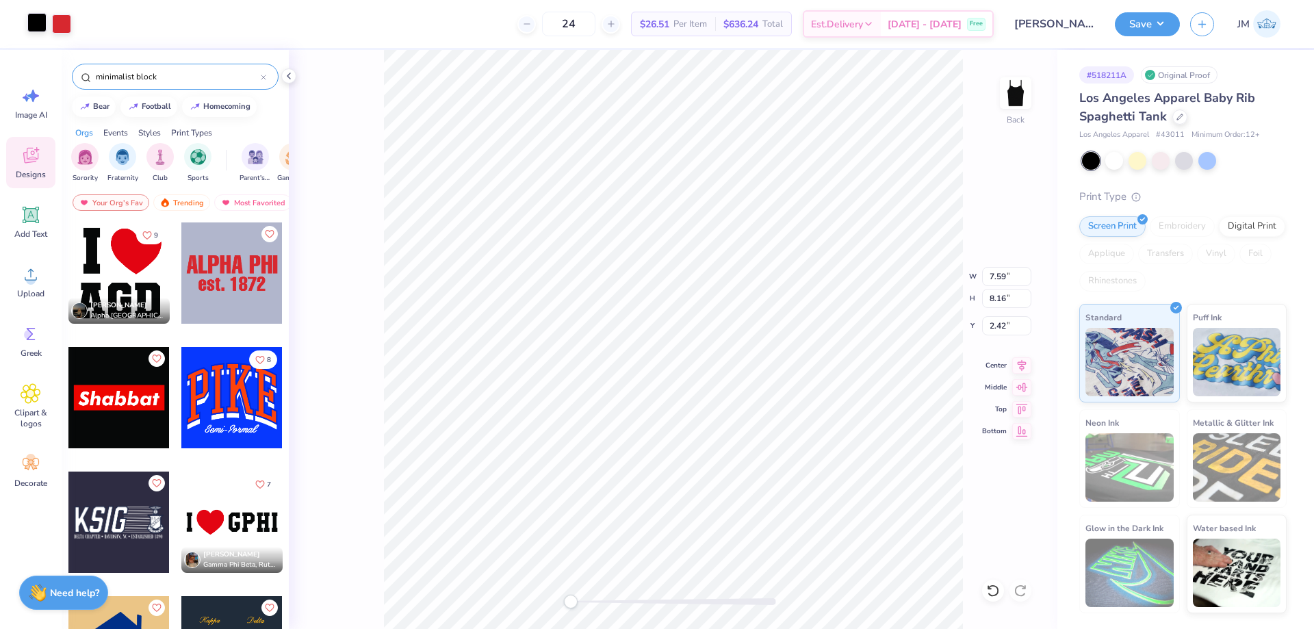
click at [36, 26] on div at bounding box center [36, 22] width 19 height 19
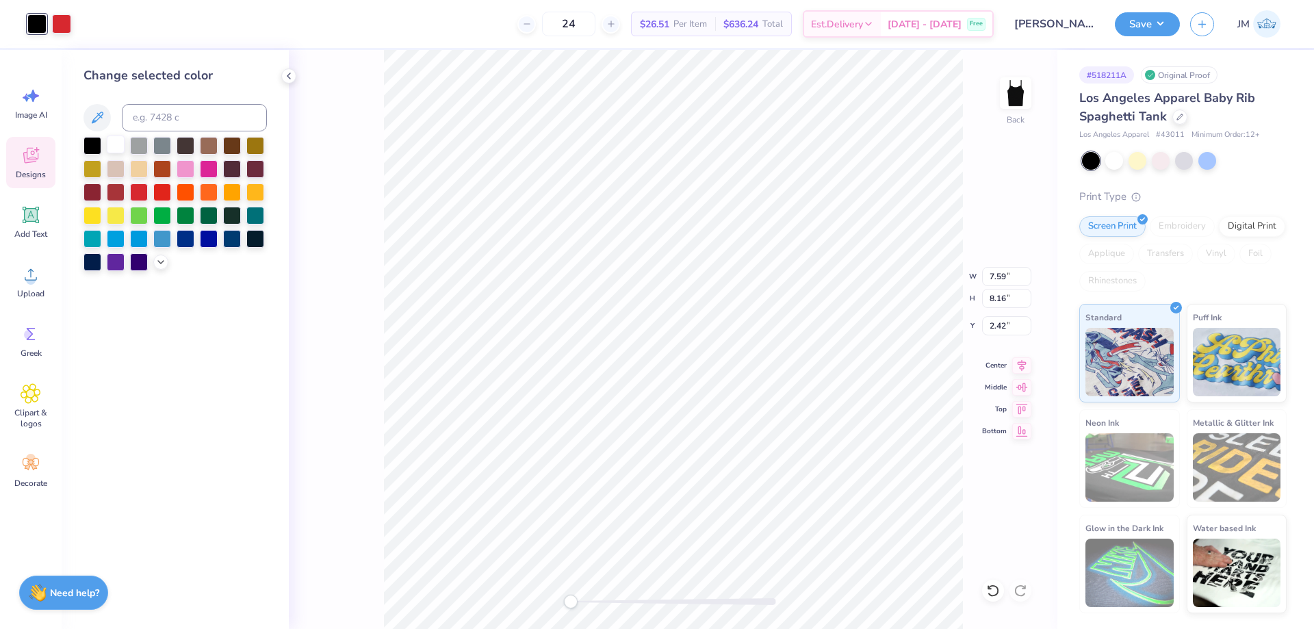
click at [107, 142] on div at bounding box center [116, 145] width 18 height 18
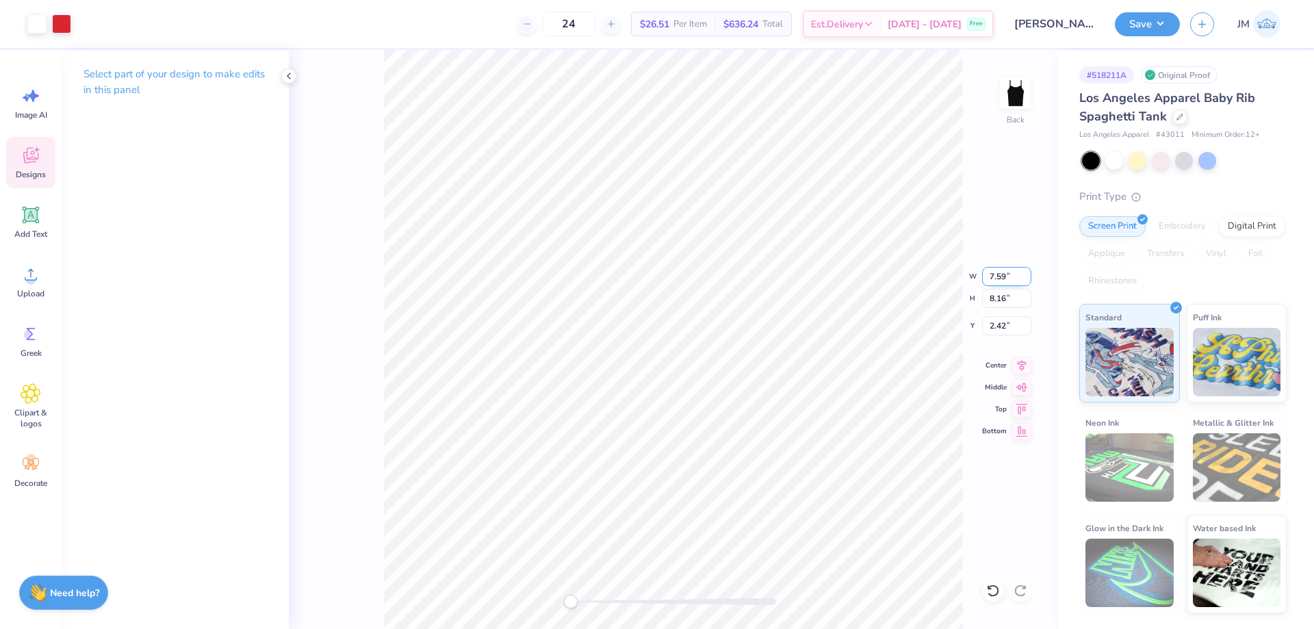
click at [990, 283] on input "7.59" at bounding box center [1006, 276] width 49 height 19
type input "7.00"
type input "7.52"
type input "2.74"
type input "5.50"
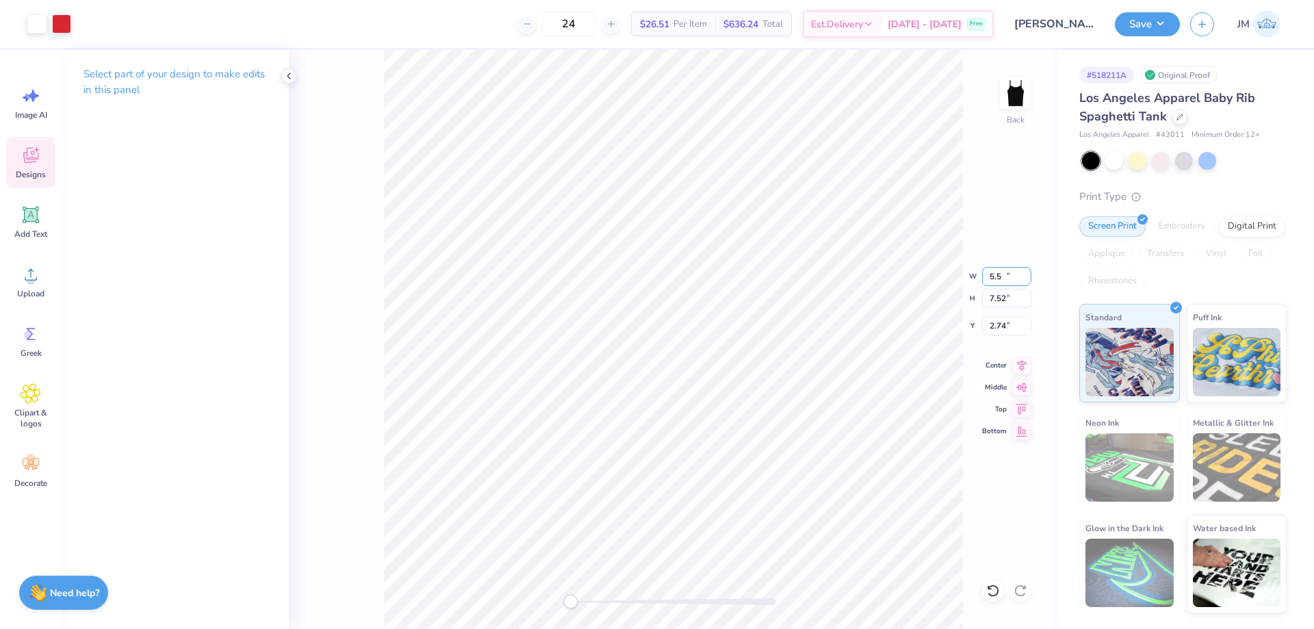
type input "5.91"
click at [996, 324] on input "3.54" at bounding box center [1006, 325] width 49 height 19
type input "2"
click at [806, 500] on li "Ungroup" at bounding box center [786, 505] width 107 height 27
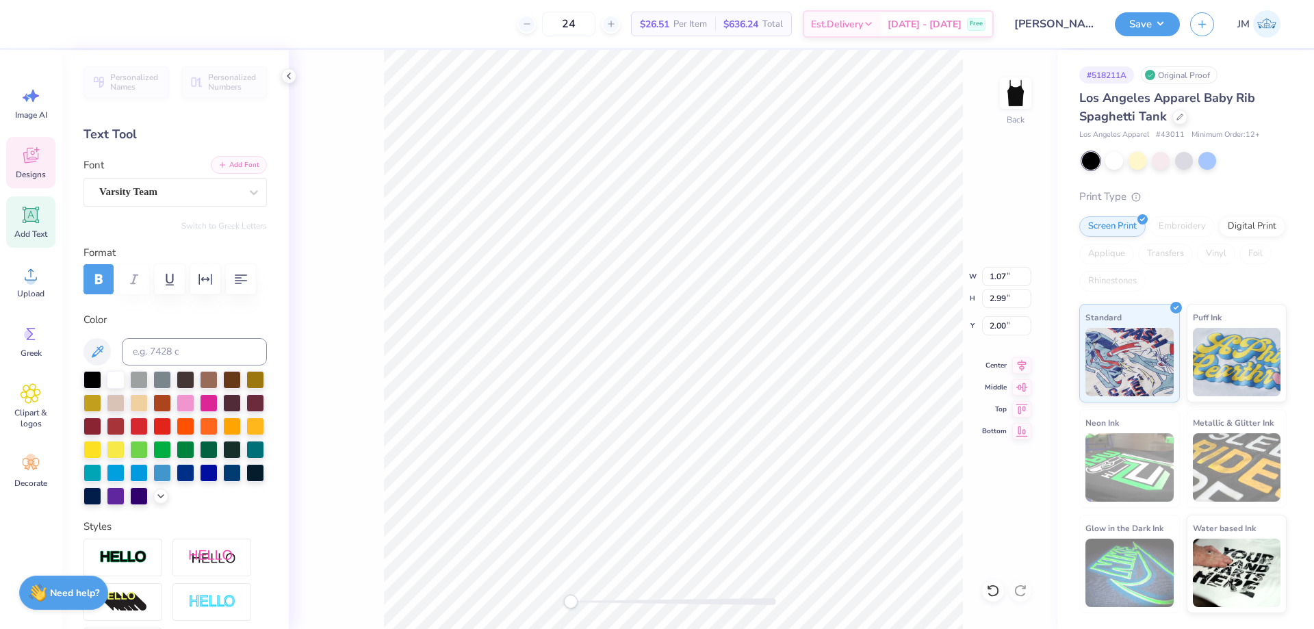
click at [240, 166] on button "Add Font" at bounding box center [239, 165] width 56 height 18
type input "1.08"
type input "3.20"
type input "1.89"
click at [1001, 302] on input "3.20" at bounding box center [1006, 298] width 49 height 19
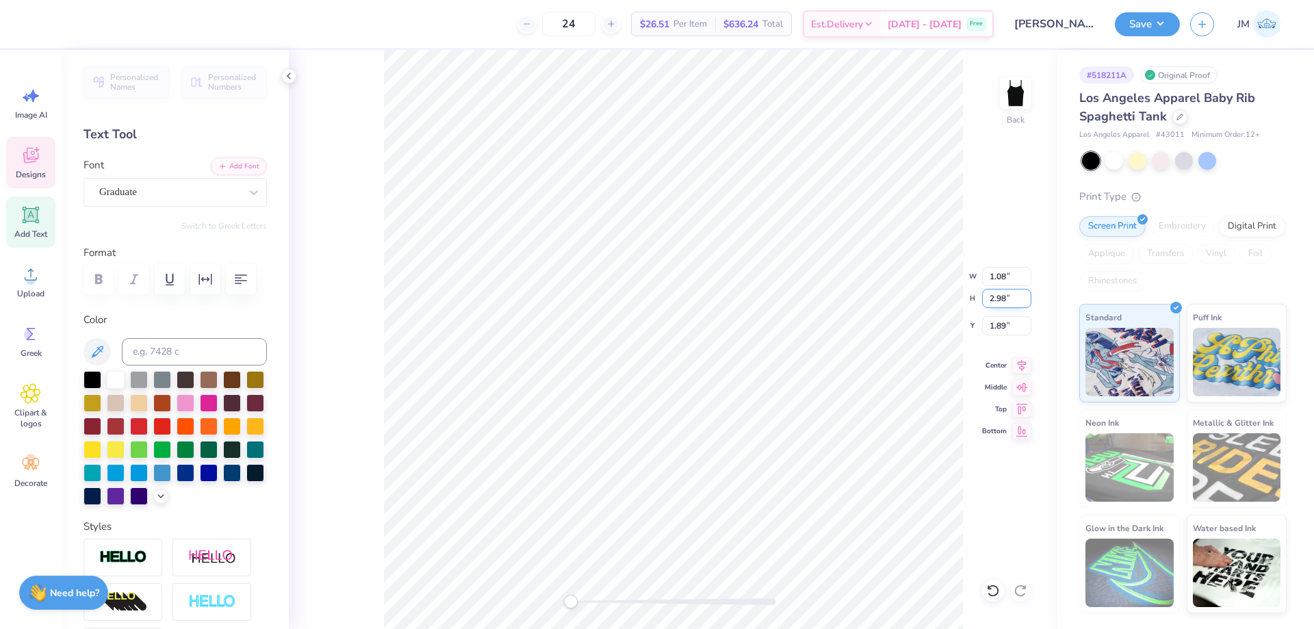
type input "2.98"
type input "1.00"
type input "2.00"
click at [232, 164] on button "Add Font" at bounding box center [239, 165] width 56 height 18
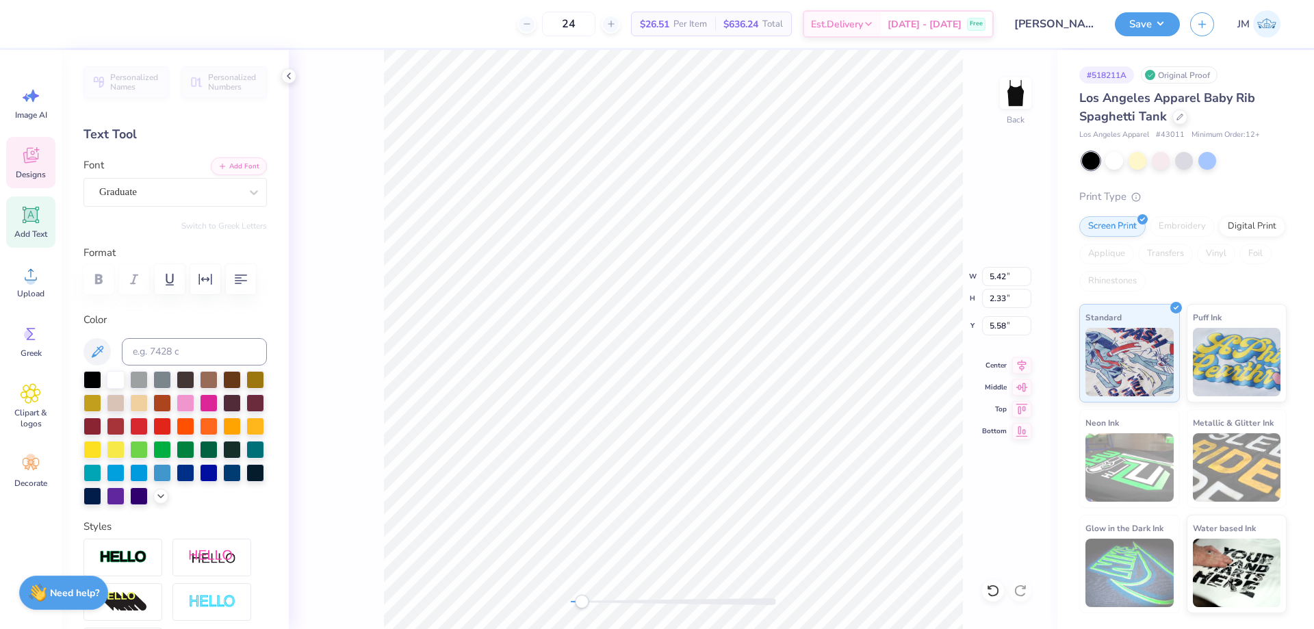
type textarea "Phi Mu"
click at [1007, 279] on input "5.03" at bounding box center [1006, 276] width 49 height 19
type input "5.00"
type input "3.00"
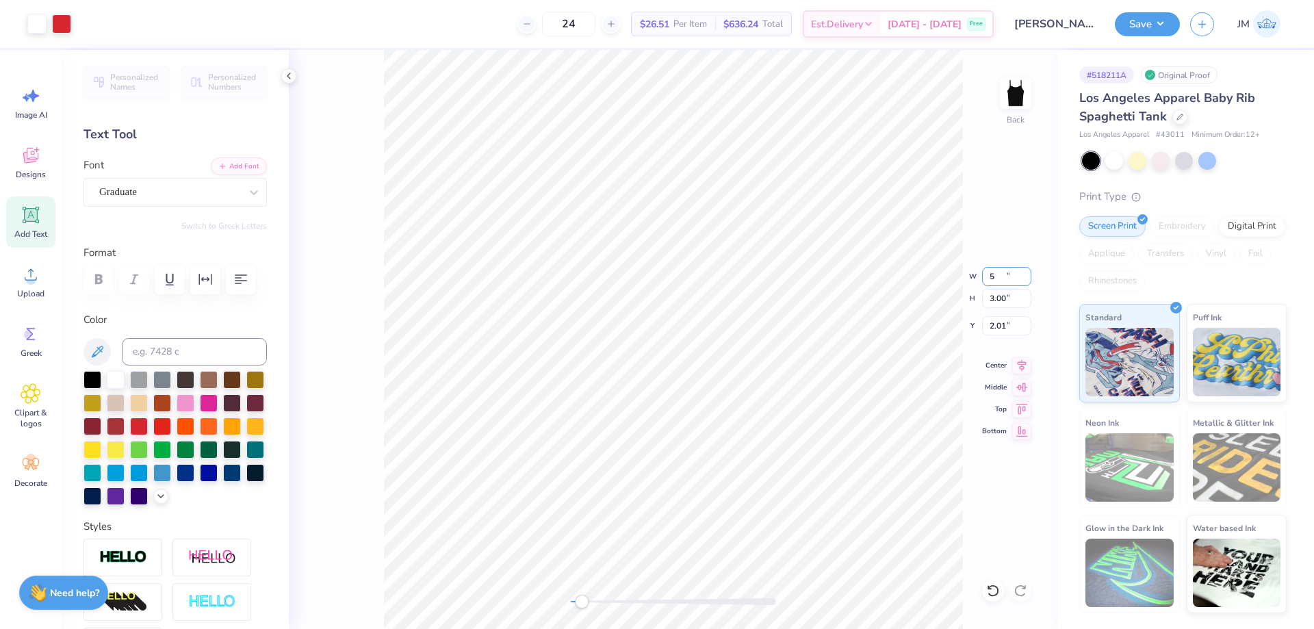
type input "2.01"
click at [1024, 357] on icon at bounding box center [1022, 363] width 19 height 16
click at [1001, 284] on input "8.93" at bounding box center [1006, 276] width 49 height 19
type input "5.00"
type input "1.02"
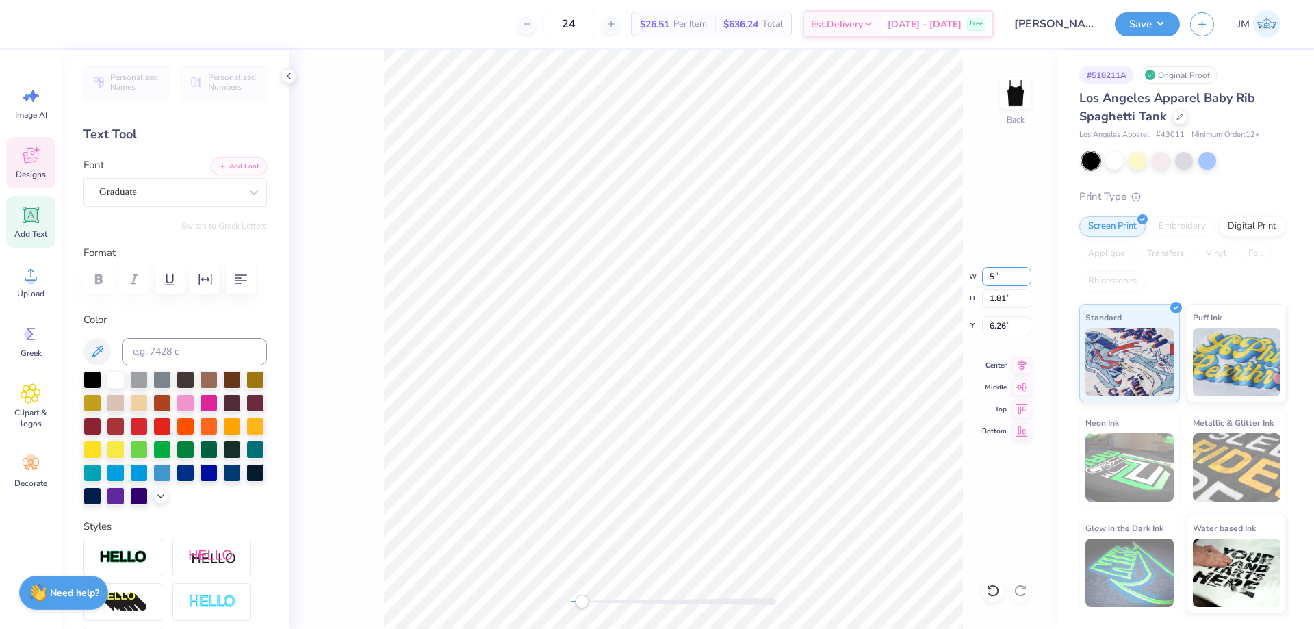
type input "6.65"
click at [1006, 322] on input "6.65" at bounding box center [1006, 325] width 49 height 19
click at [992, 329] on input "2.01" at bounding box center [1006, 325] width 49 height 19
type input "2.00"
click at [1156, 29] on button "Save" at bounding box center [1147, 22] width 65 height 24
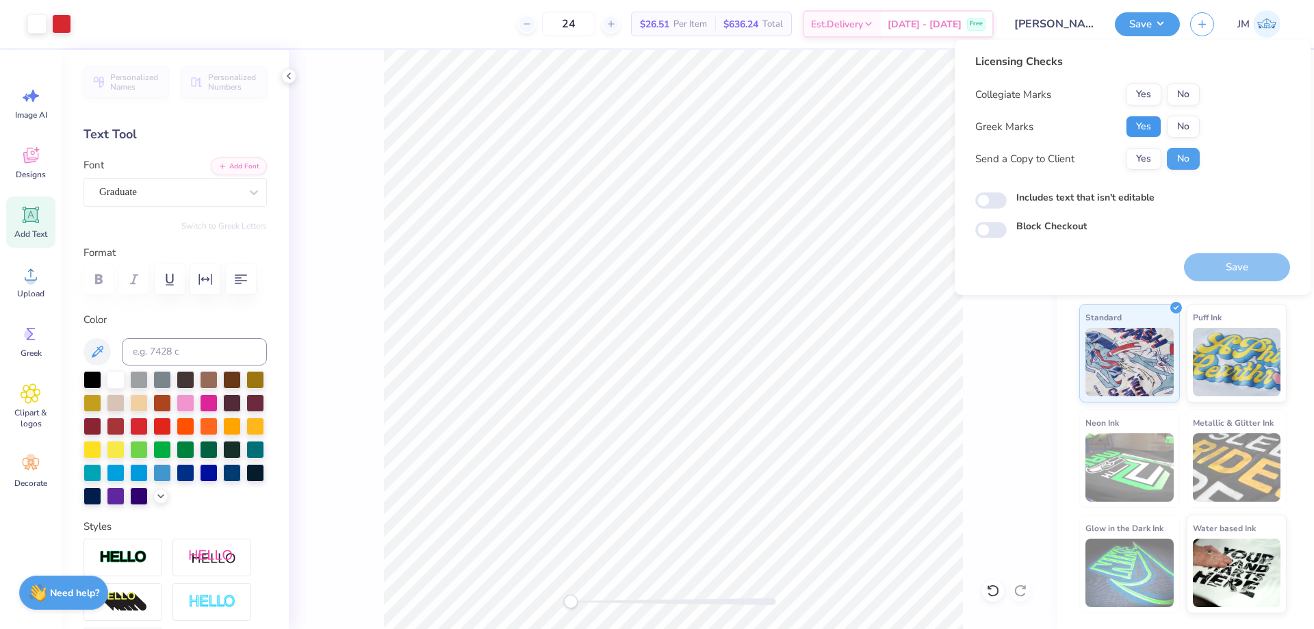
click at [1134, 128] on button "Yes" at bounding box center [1144, 127] width 36 height 22
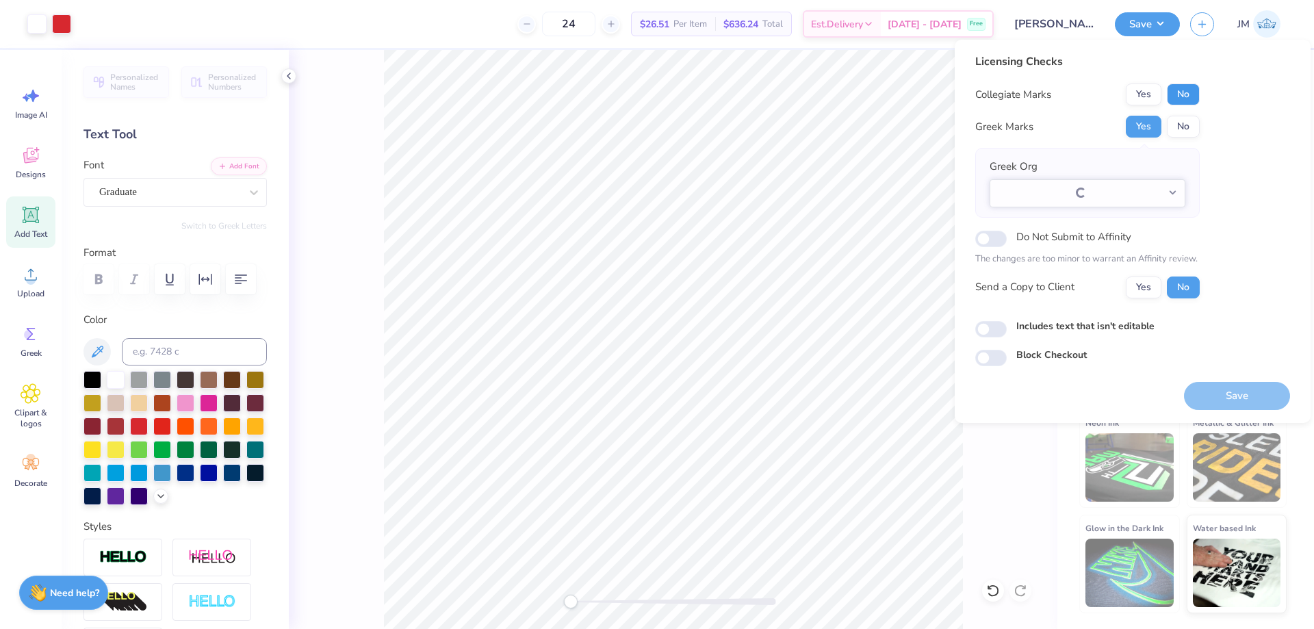
click at [1173, 88] on button "No" at bounding box center [1183, 95] width 33 height 22
click at [1230, 382] on div "Save" at bounding box center [1237, 396] width 106 height 28
click at [1230, 392] on button "Save" at bounding box center [1237, 396] width 106 height 28
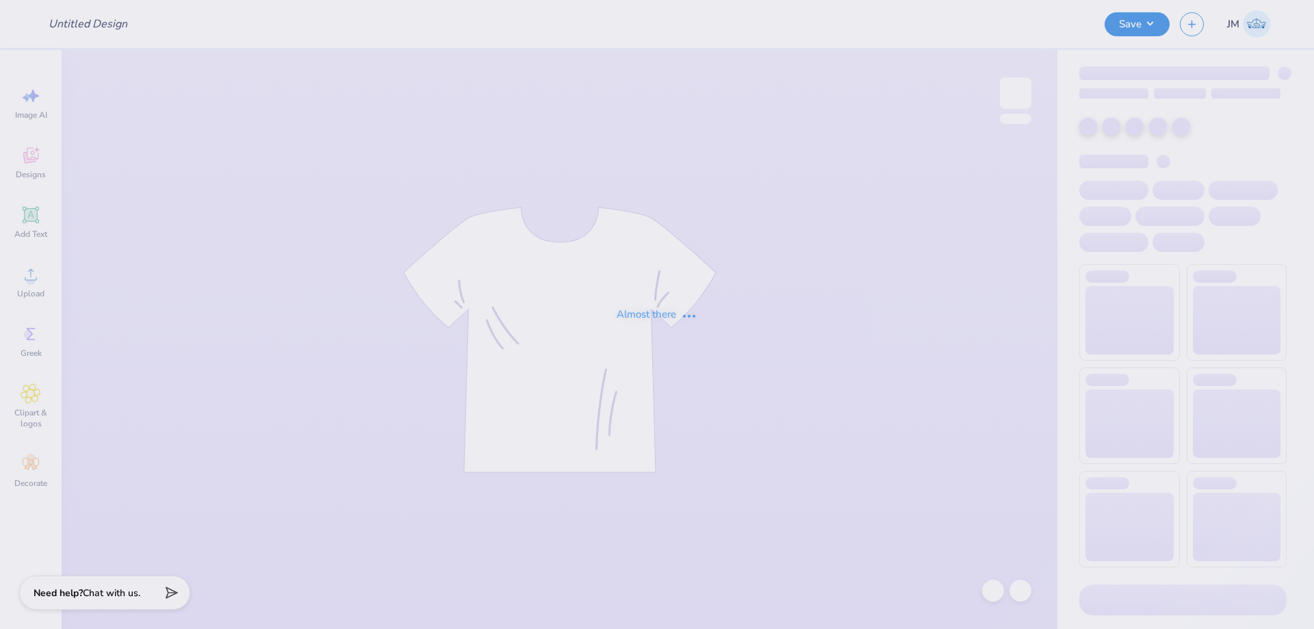
type input "[GEOGRAPHIC_DATA][US_STATE] : [PERSON_NAME]"
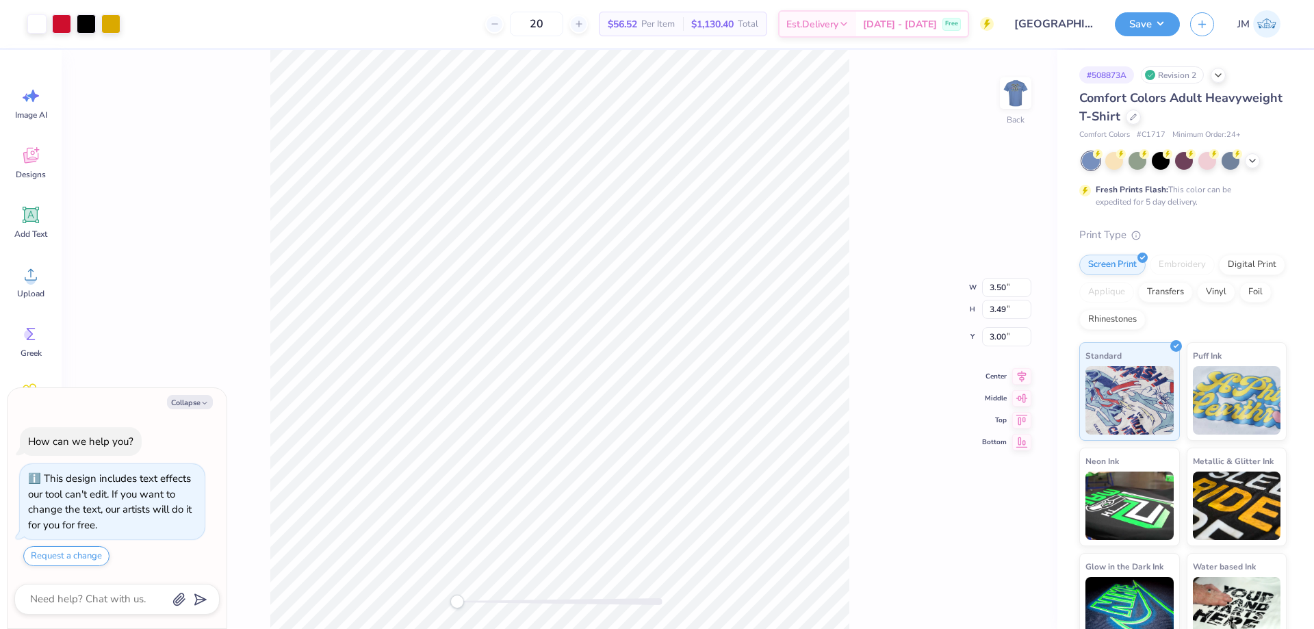
type textarea "x"
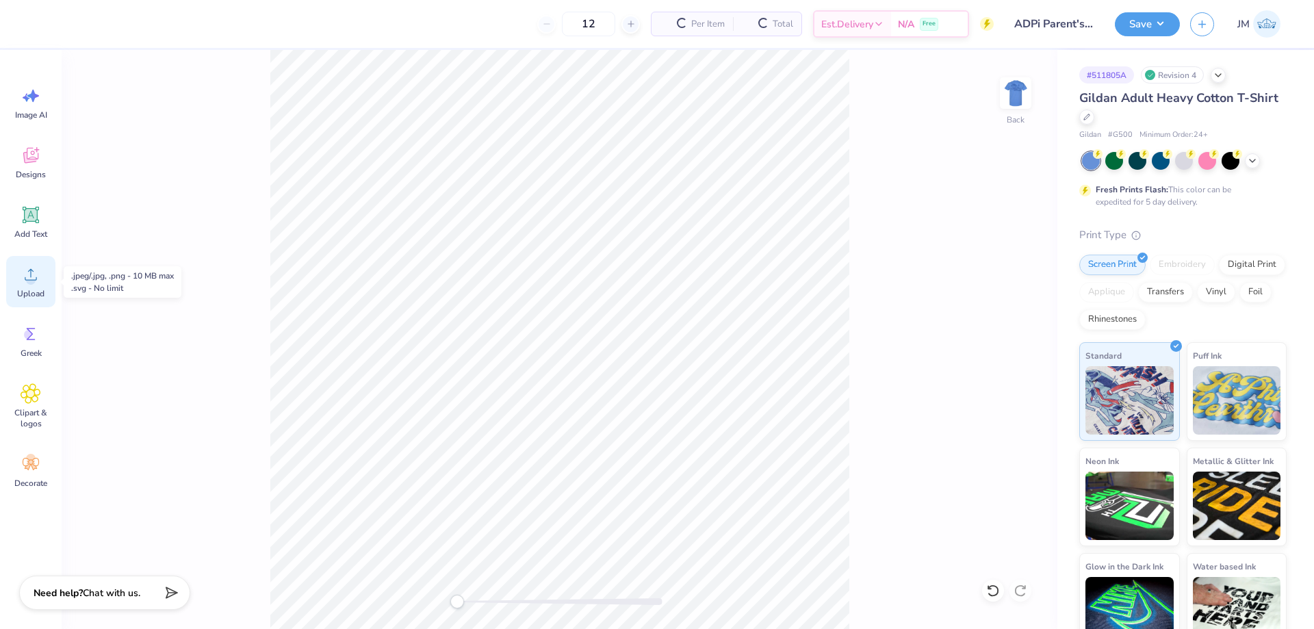
click at [25, 292] on span "Upload" at bounding box center [30, 293] width 27 height 11
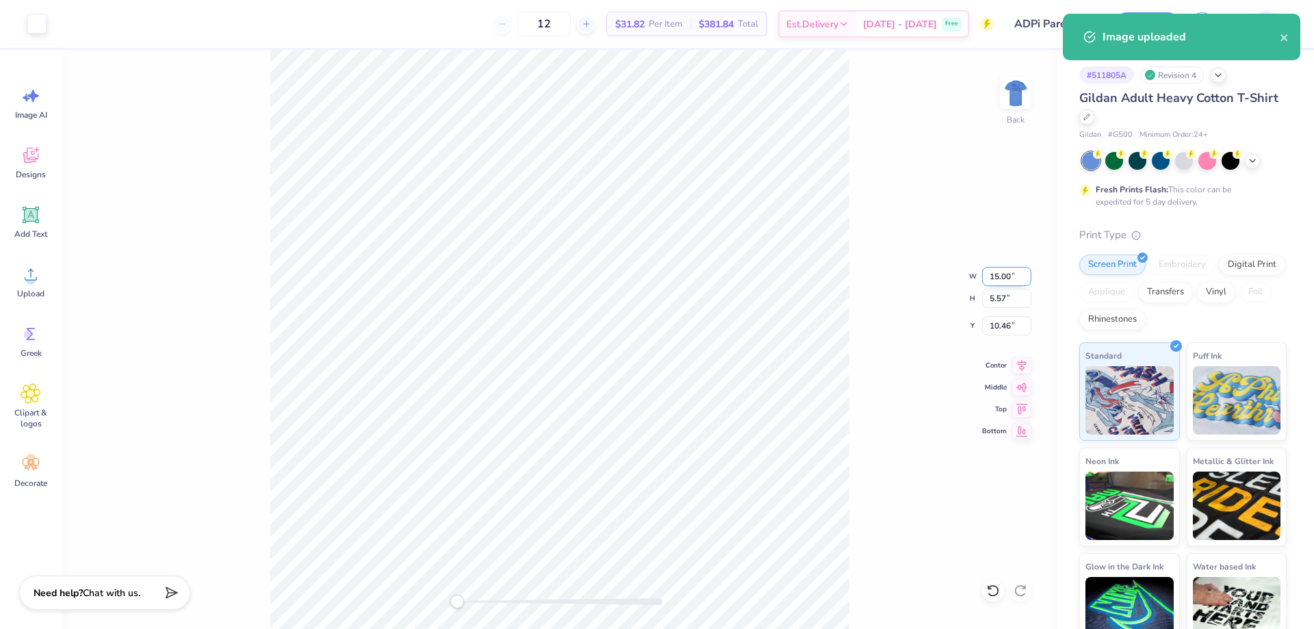
click at [997, 275] on input "15.00" at bounding box center [1006, 276] width 49 height 19
type input "3.50"
type input "1.30"
click at [1015, 330] on input "12.60" at bounding box center [1006, 325] width 49 height 19
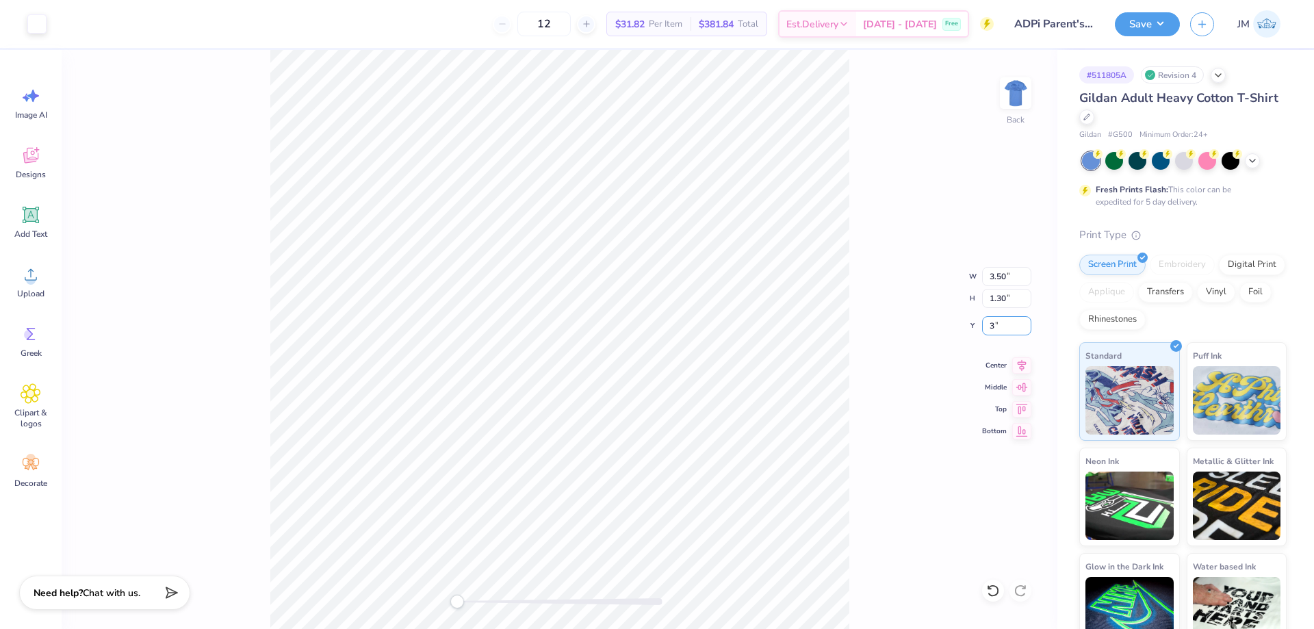
type input "3"
click at [1012, 86] on img at bounding box center [1016, 93] width 55 height 55
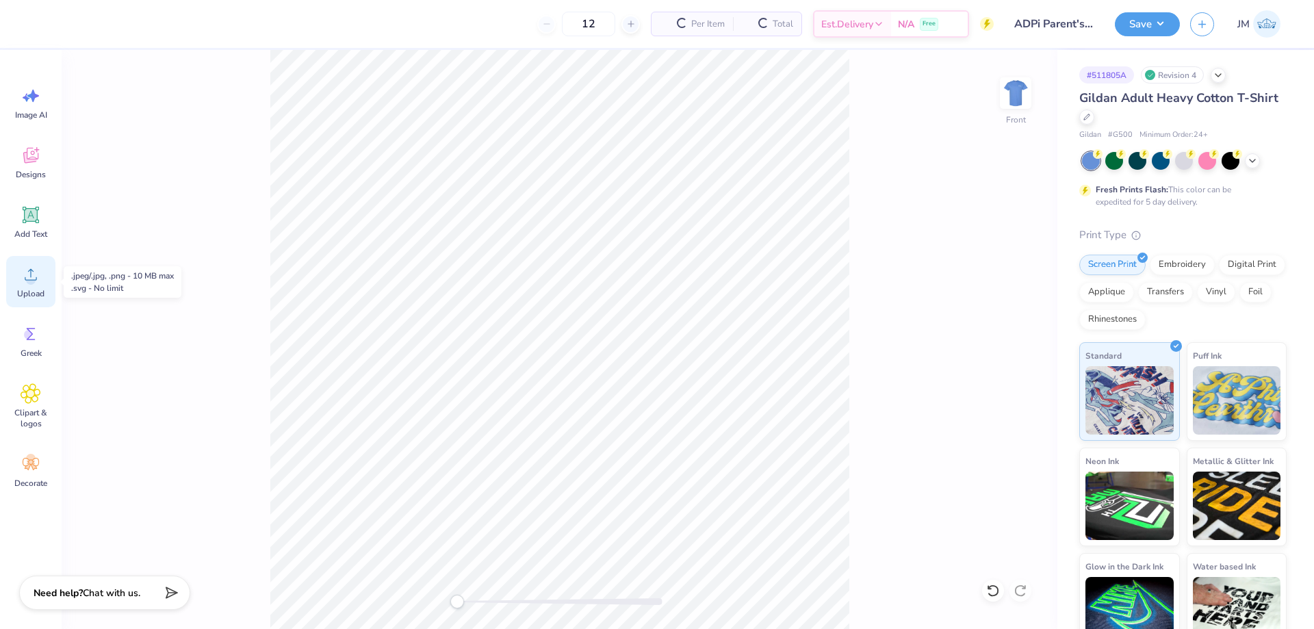
click at [42, 283] on div "Upload" at bounding box center [30, 281] width 49 height 51
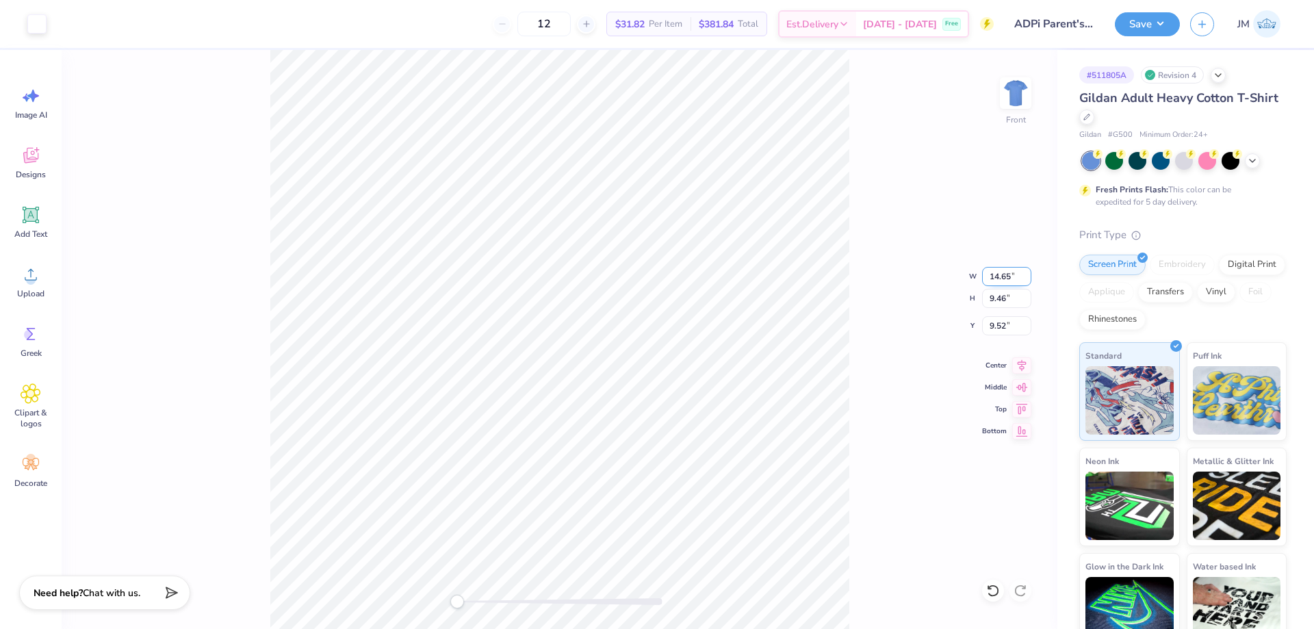
click at [1007, 281] on input "14.65" at bounding box center [1006, 276] width 49 height 19
type input "12.50"
type input "8.08"
click at [1000, 332] on input "10.21" at bounding box center [1006, 325] width 49 height 19
type input "3"
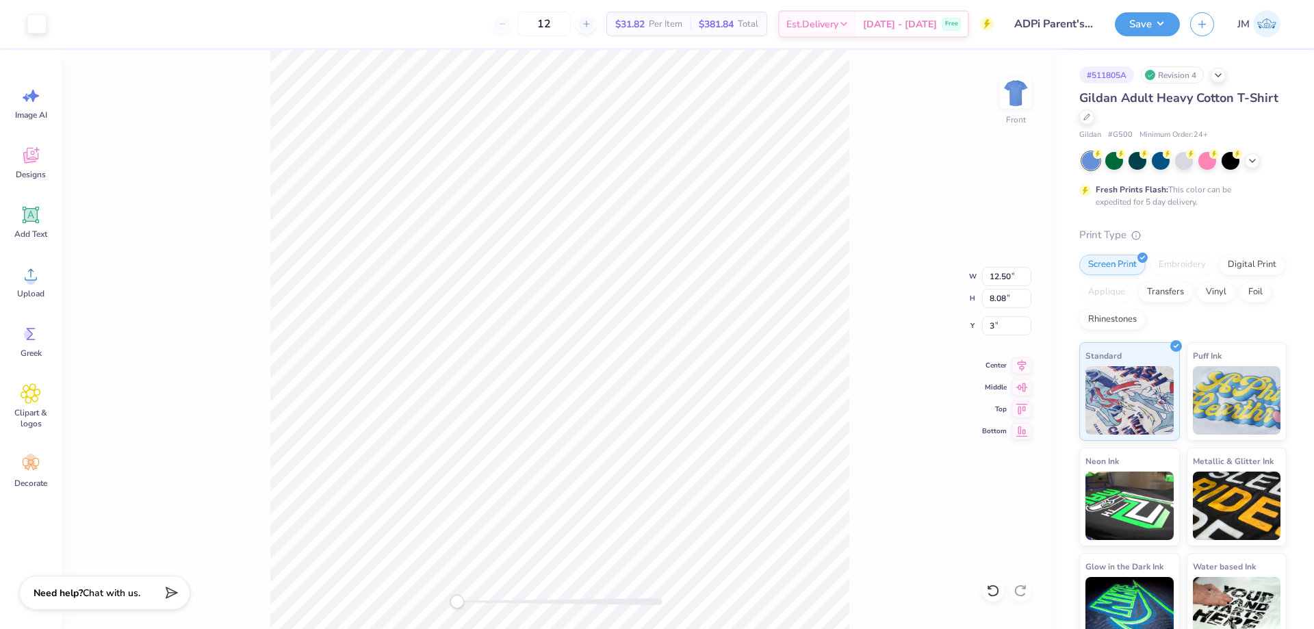
click at [901, 268] on div "Front W 12.50 12.50 " H 8.08 8.08 " Y 3 3 " Center Middle Top Bottom" at bounding box center [560, 339] width 996 height 579
click at [1160, 23] on button "Save" at bounding box center [1147, 22] width 65 height 24
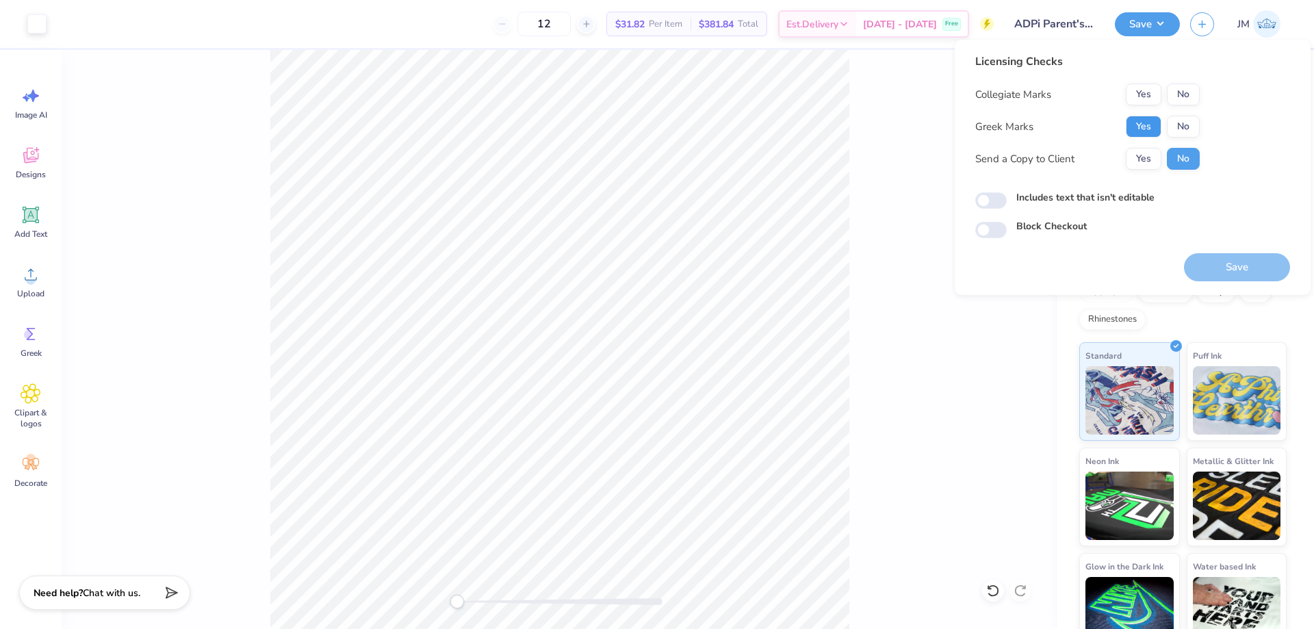
click at [1138, 116] on button "Yes" at bounding box center [1144, 127] width 36 height 22
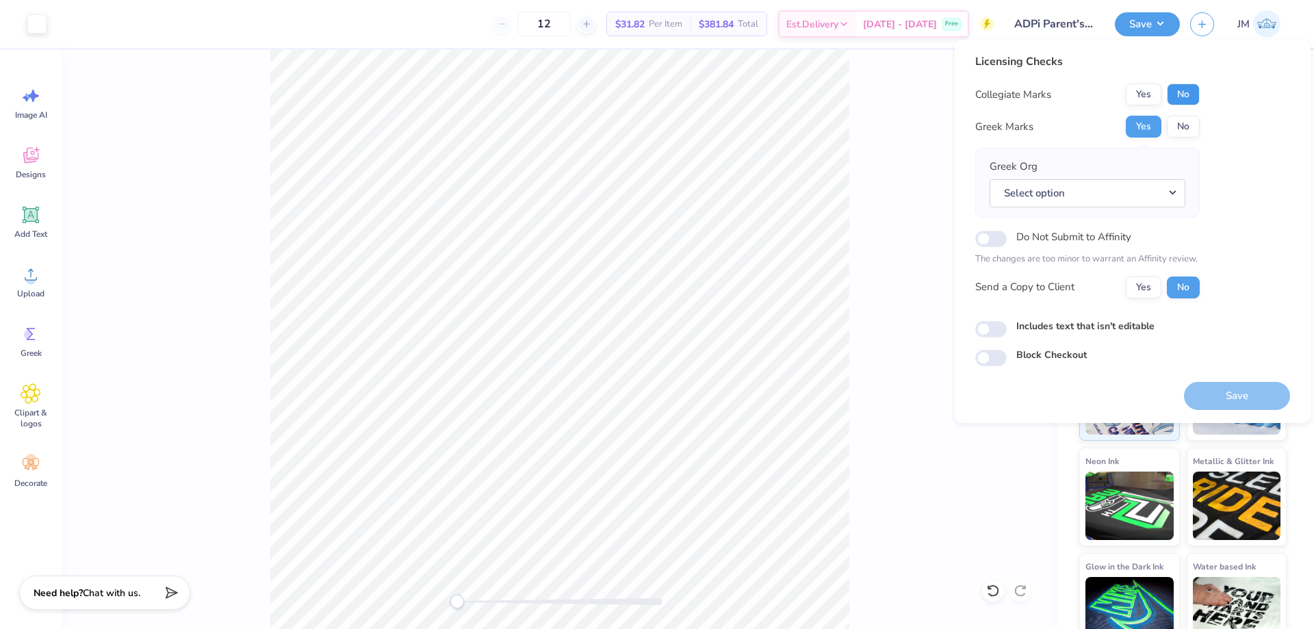
click at [1180, 94] on button "No" at bounding box center [1183, 95] width 33 height 22
click at [1185, 186] on button "Select option" at bounding box center [1088, 193] width 196 height 28
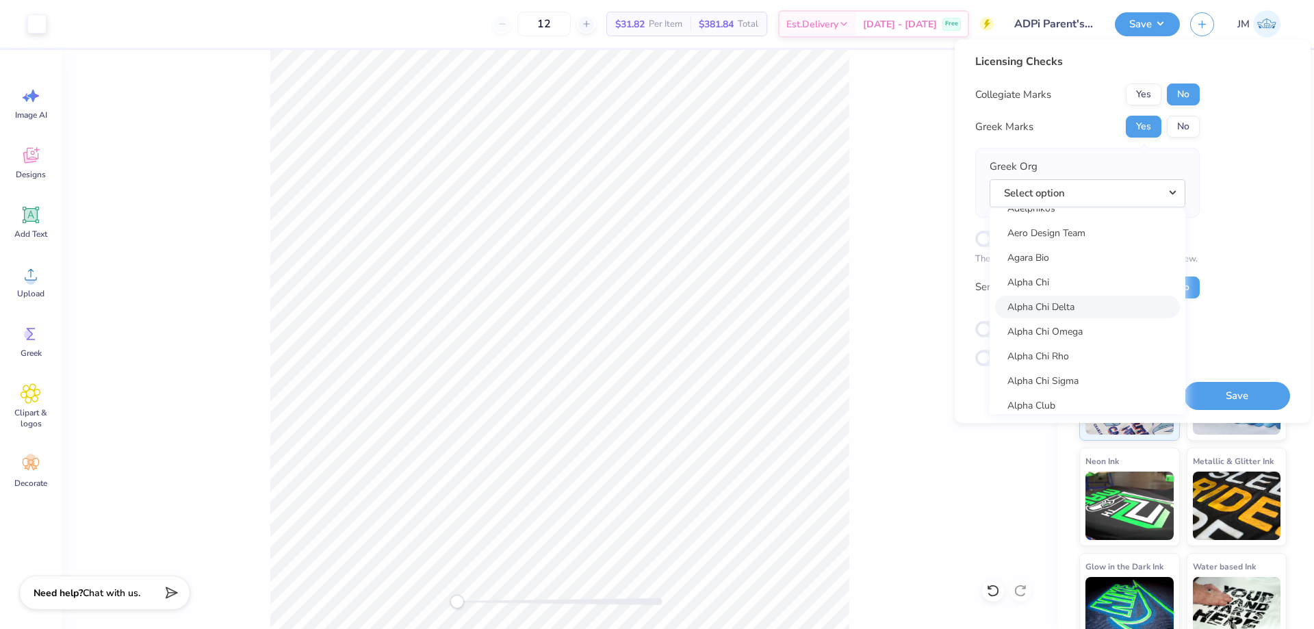
scroll to position [183, 0]
click at [1092, 389] on link "Alpha Delta Pi" at bounding box center [1087, 388] width 185 height 23
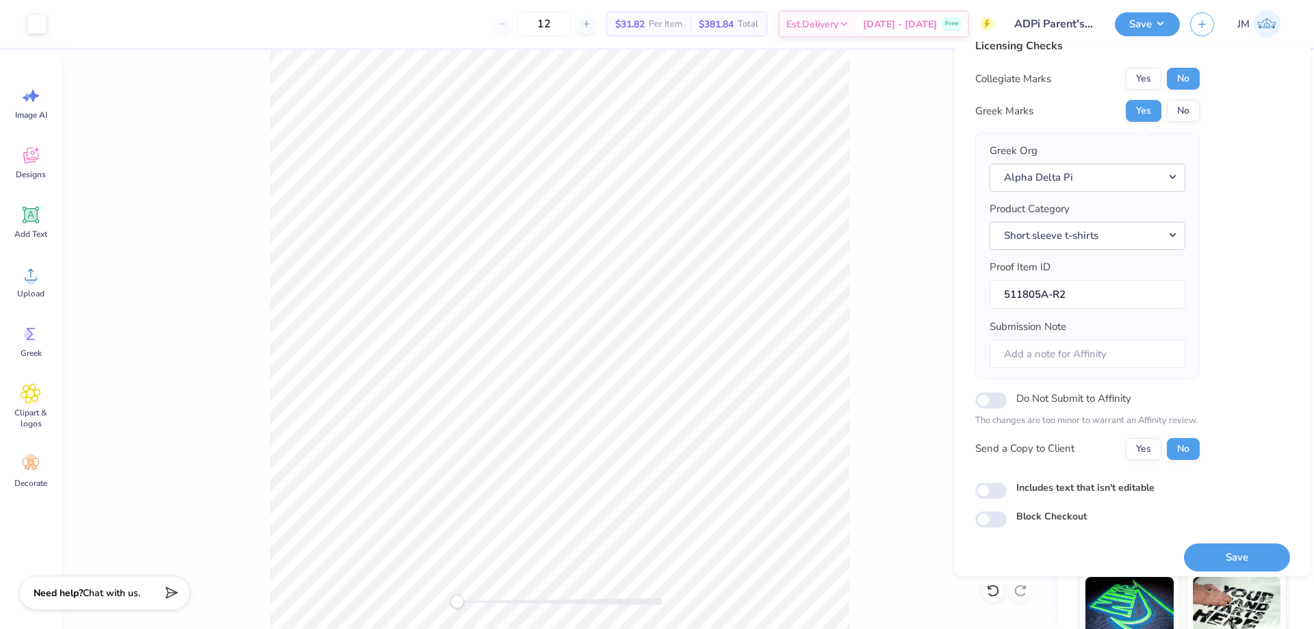
scroll to position [26, 0]
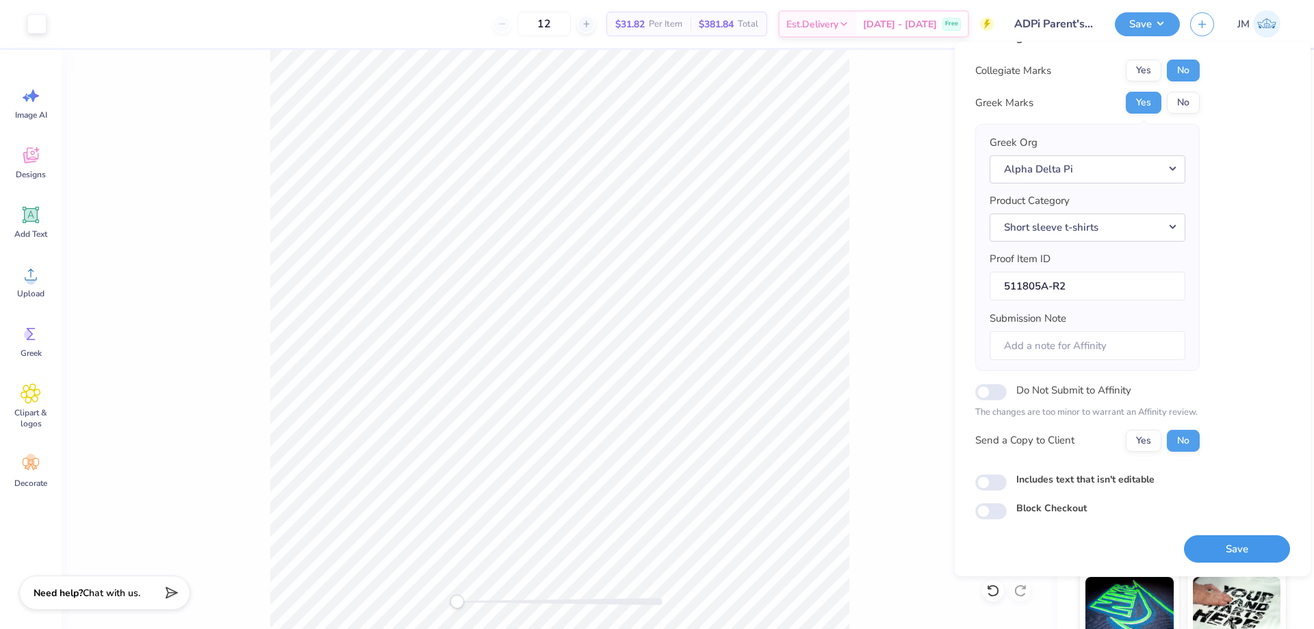
click at [1225, 544] on button "Save" at bounding box center [1237, 549] width 106 height 28
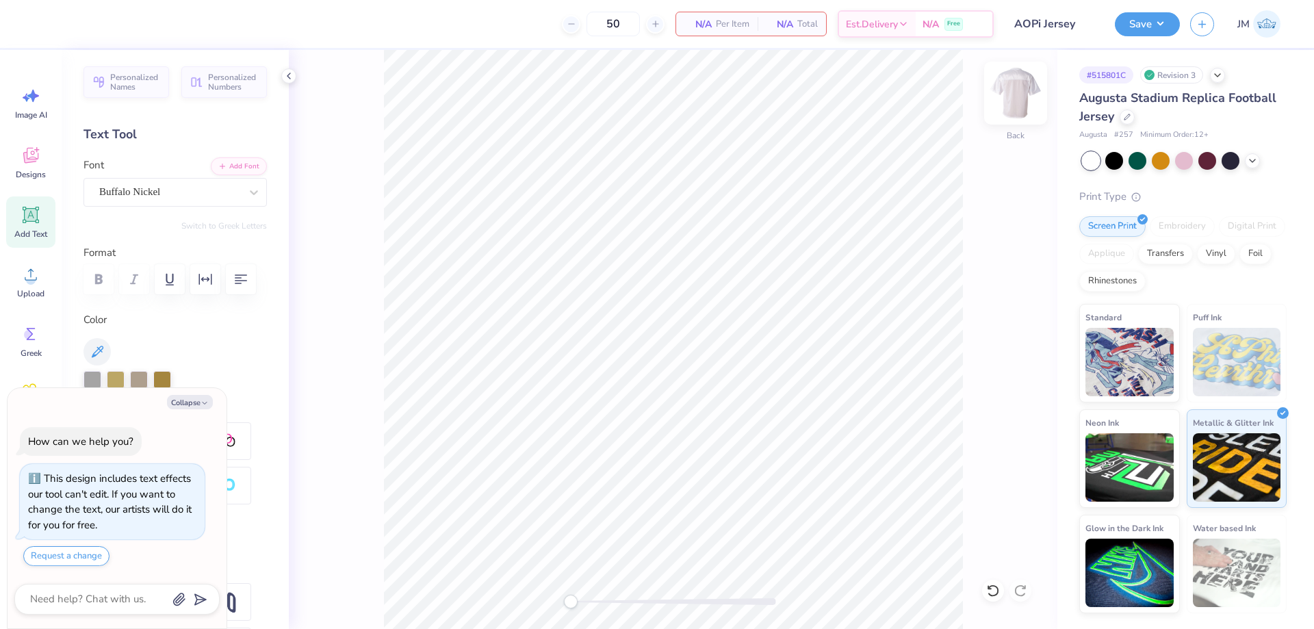
click at [1021, 107] on img at bounding box center [1016, 93] width 55 height 55
click at [1015, 90] on img at bounding box center [1016, 93] width 55 height 55
click at [1144, 354] on img at bounding box center [1130, 360] width 88 height 68
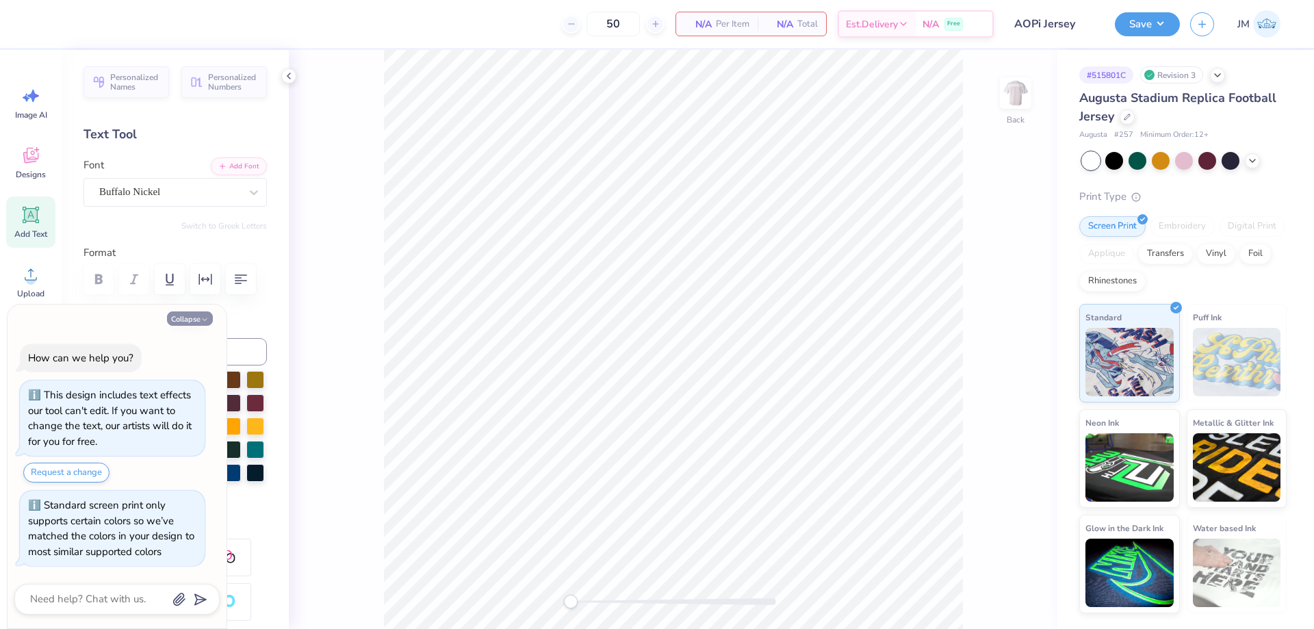
click at [192, 320] on button "Collapse" at bounding box center [190, 319] width 46 height 14
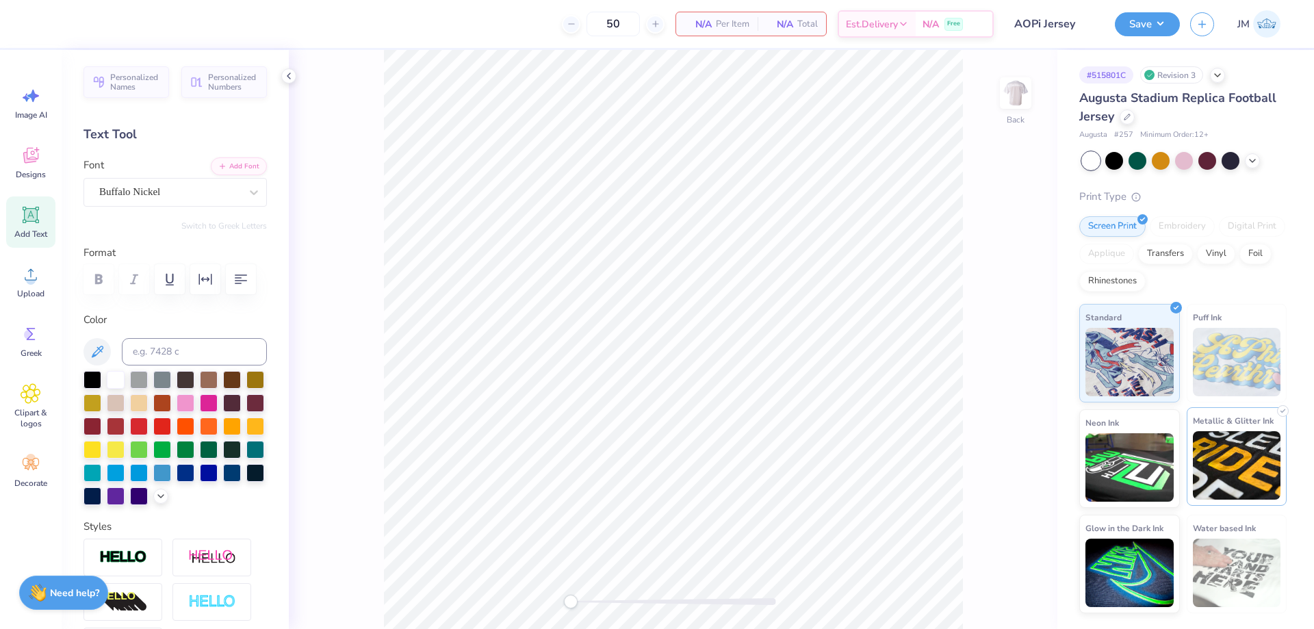
click at [1212, 442] on img at bounding box center [1237, 465] width 88 height 68
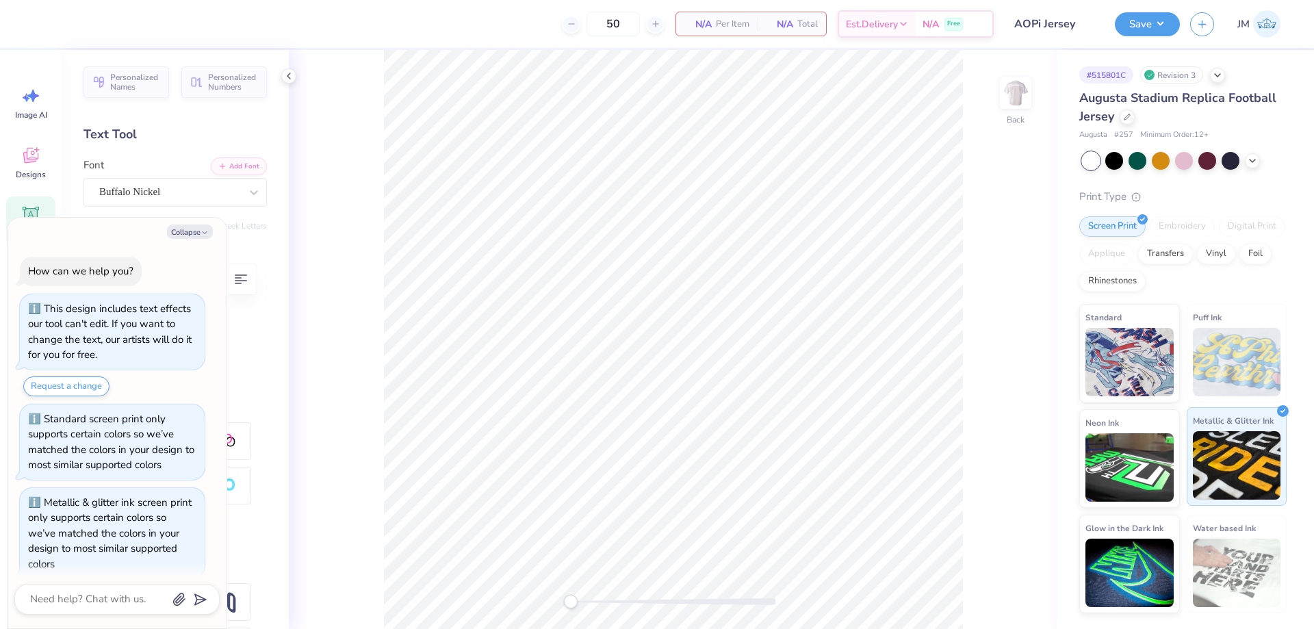
scroll to position [12, 0]
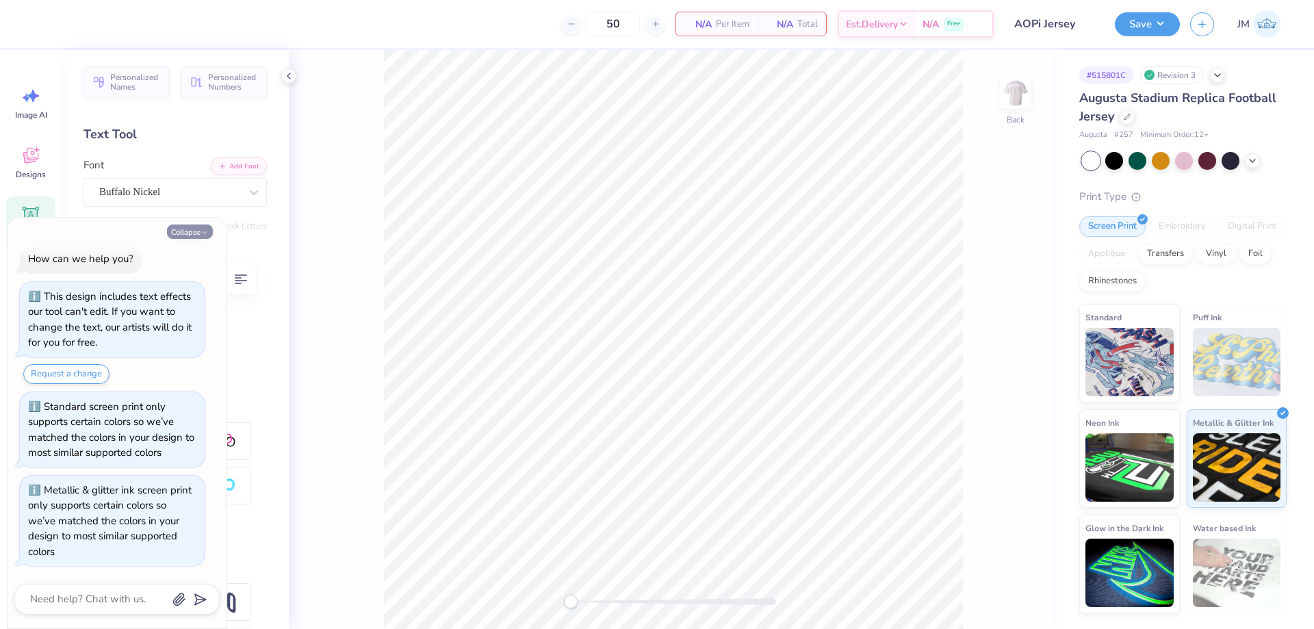
click at [178, 233] on button "Collapse" at bounding box center [190, 232] width 46 height 14
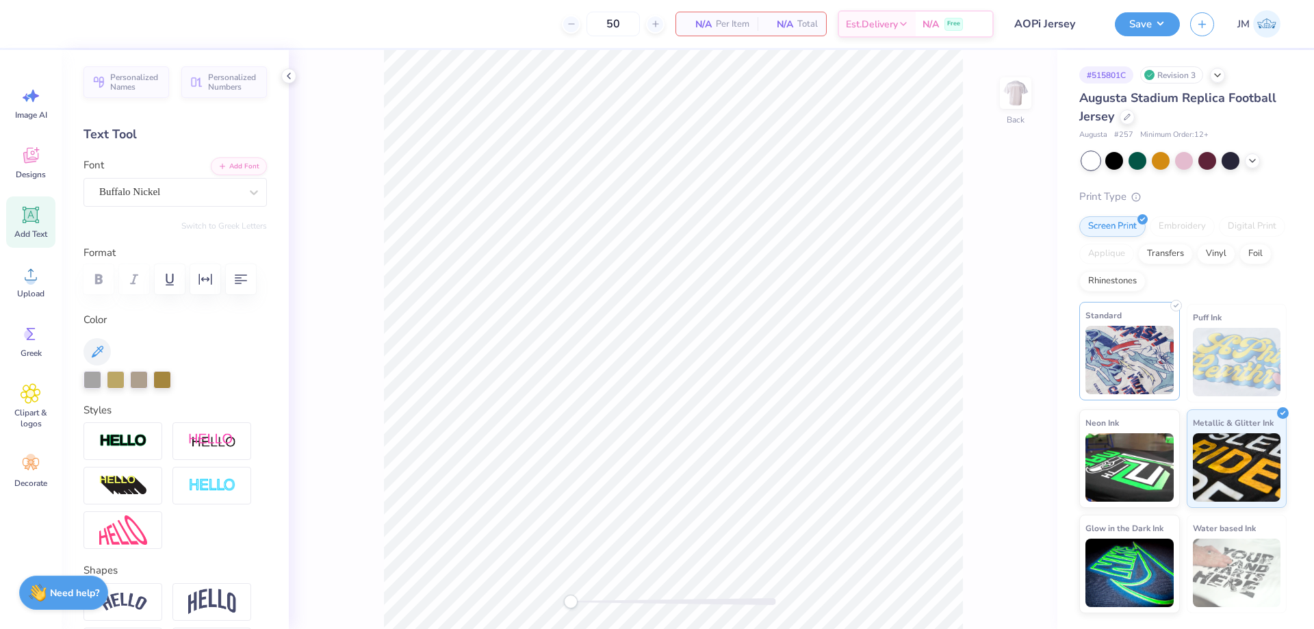
click at [1113, 360] on img at bounding box center [1130, 360] width 88 height 68
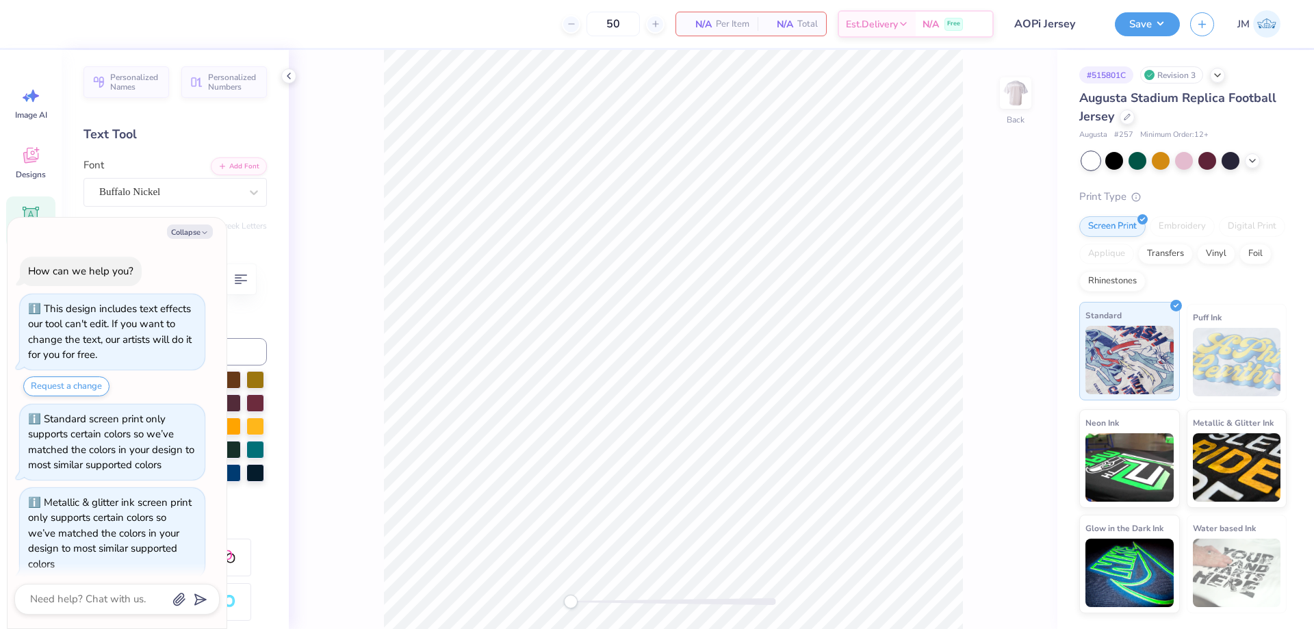
scroll to position [96, 0]
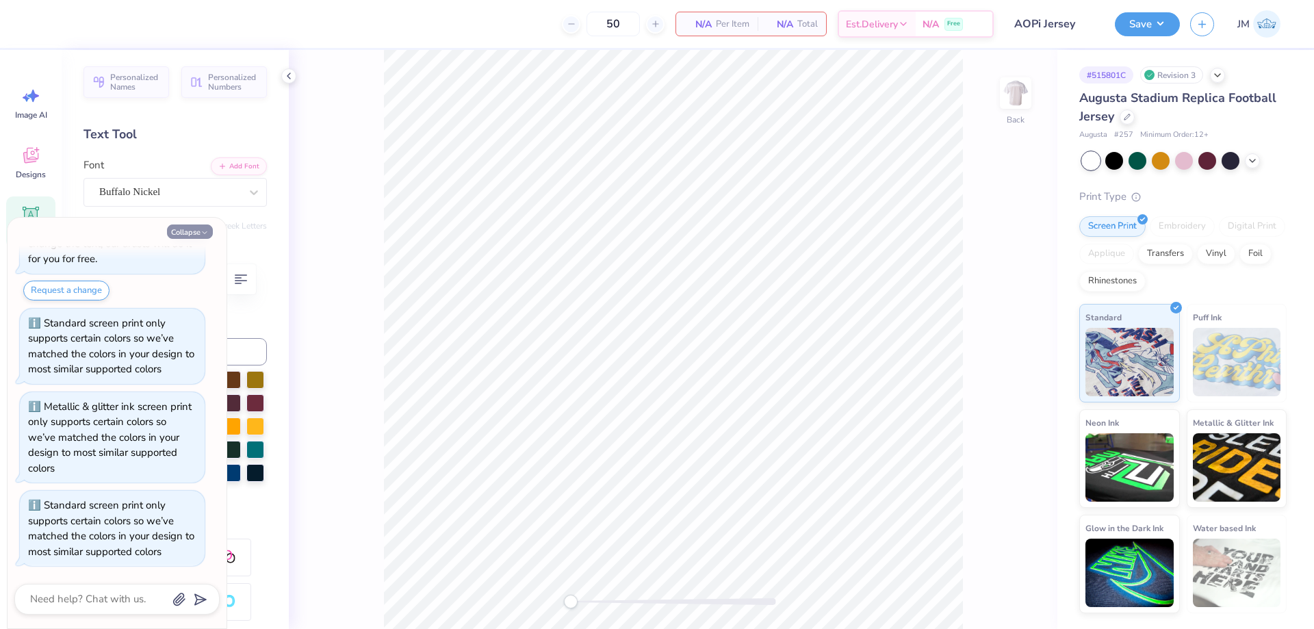
click at [183, 228] on button "Collapse" at bounding box center [190, 232] width 46 height 14
type textarea "x"
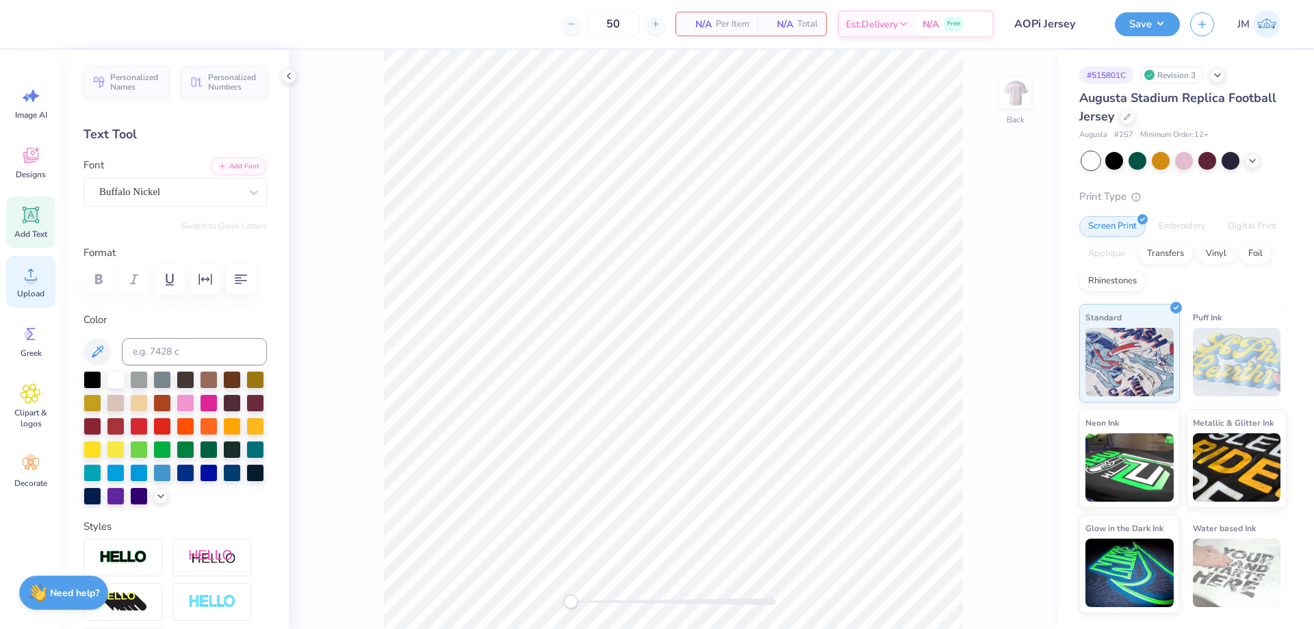
click at [32, 290] on span "Upload" at bounding box center [30, 293] width 27 height 11
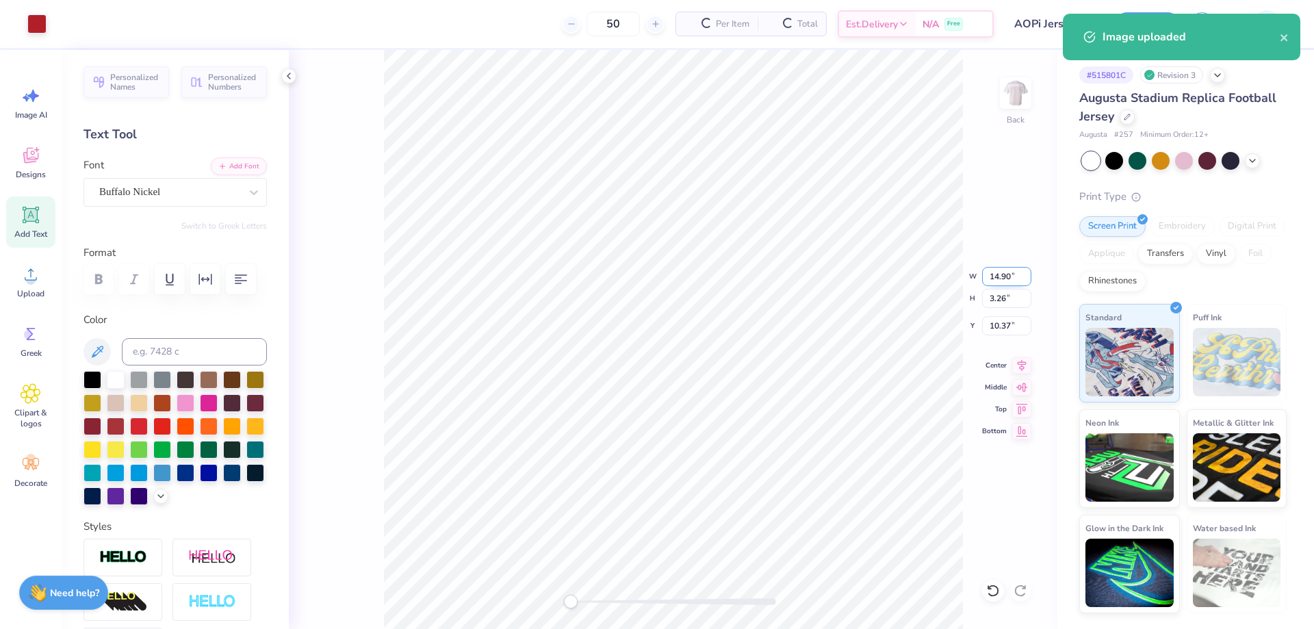
click at [1004, 274] on input "14.90" at bounding box center [1006, 276] width 49 height 19
type input "12.00"
type input "2.63"
click at [1007, 331] on input "10.69" at bounding box center [1006, 325] width 49 height 19
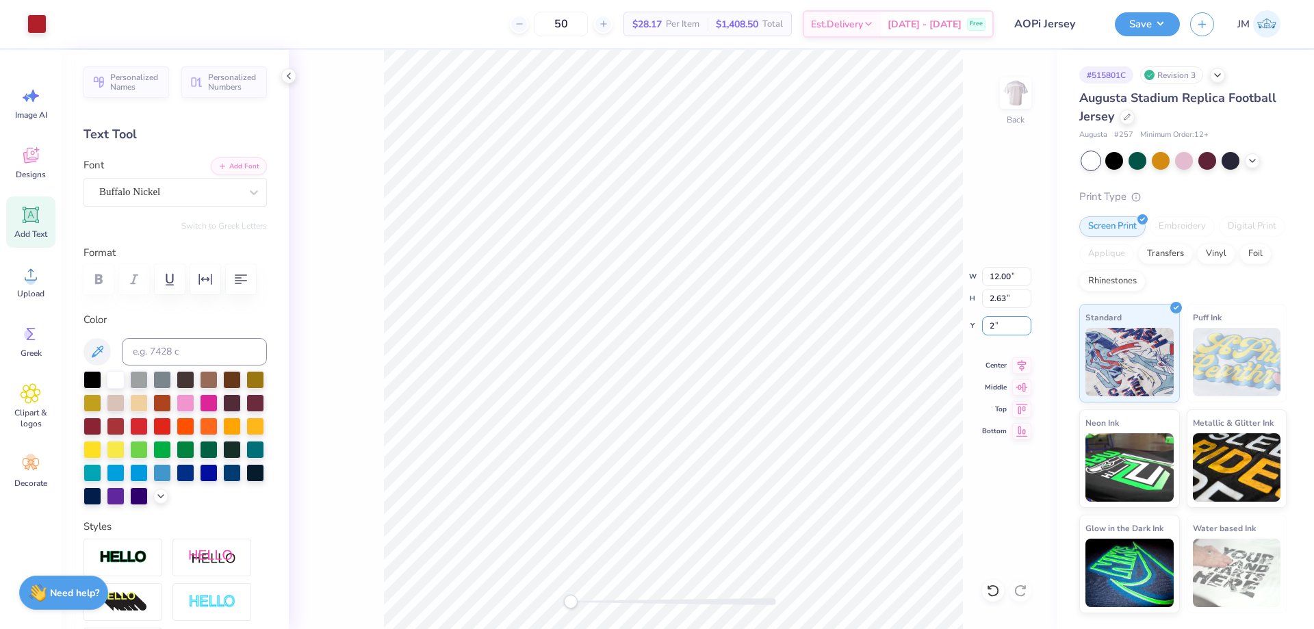
type input "2"
click at [1008, 103] on img at bounding box center [1016, 93] width 55 height 55
click at [1014, 84] on img at bounding box center [1016, 93] width 55 height 55
click at [39, 21] on div at bounding box center [36, 22] width 19 height 19
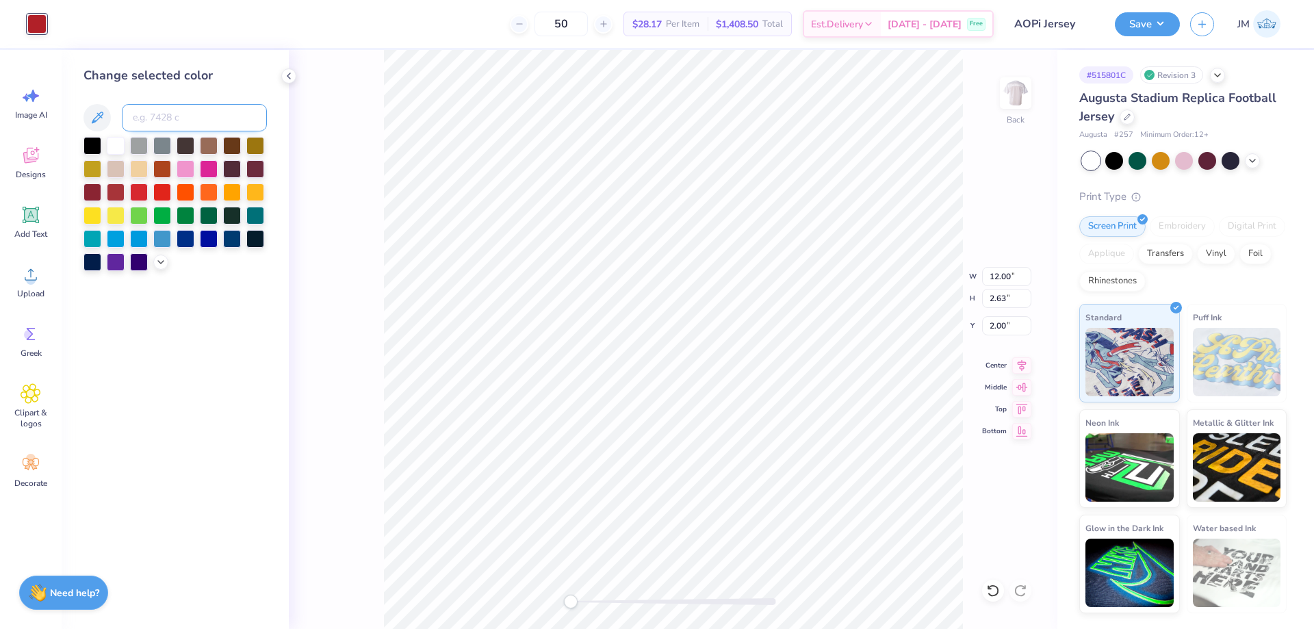
click at [173, 126] on input at bounding box center [194, 117] width 145 height 27
type input "186"
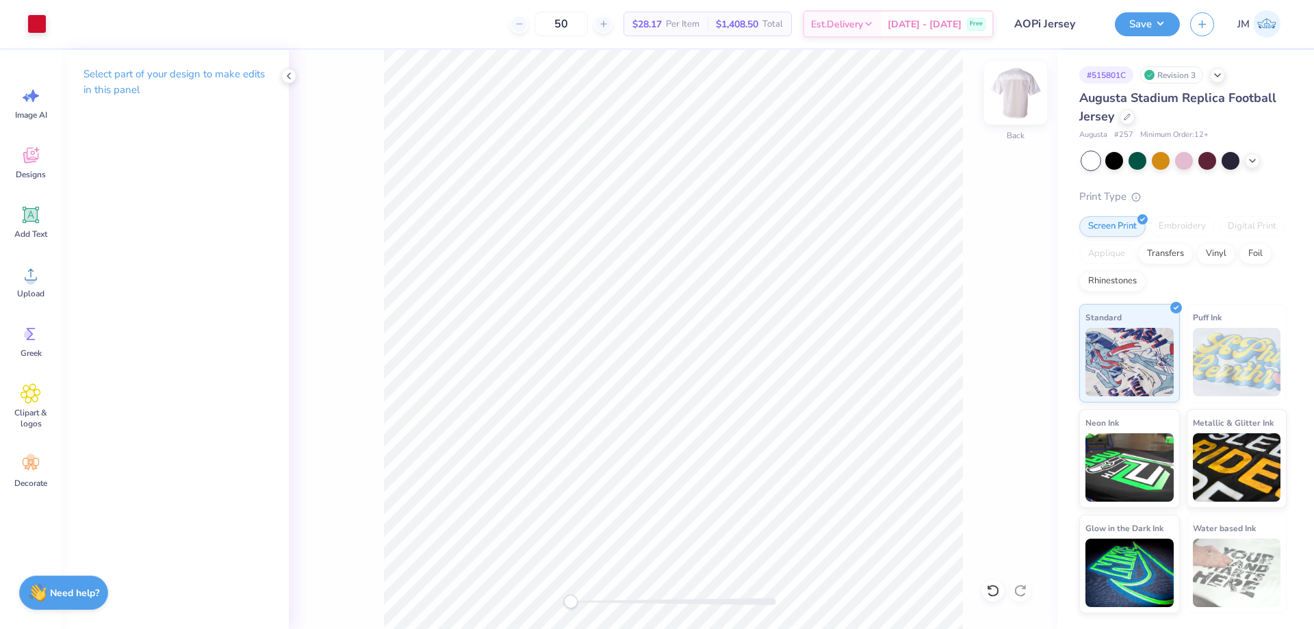
click at [1012, 90] on img at bounding box center [1016, 93] width 55 height 55
click at [28, 294] on span "Upload" at bounding box center [30, 293] width 27 height 11
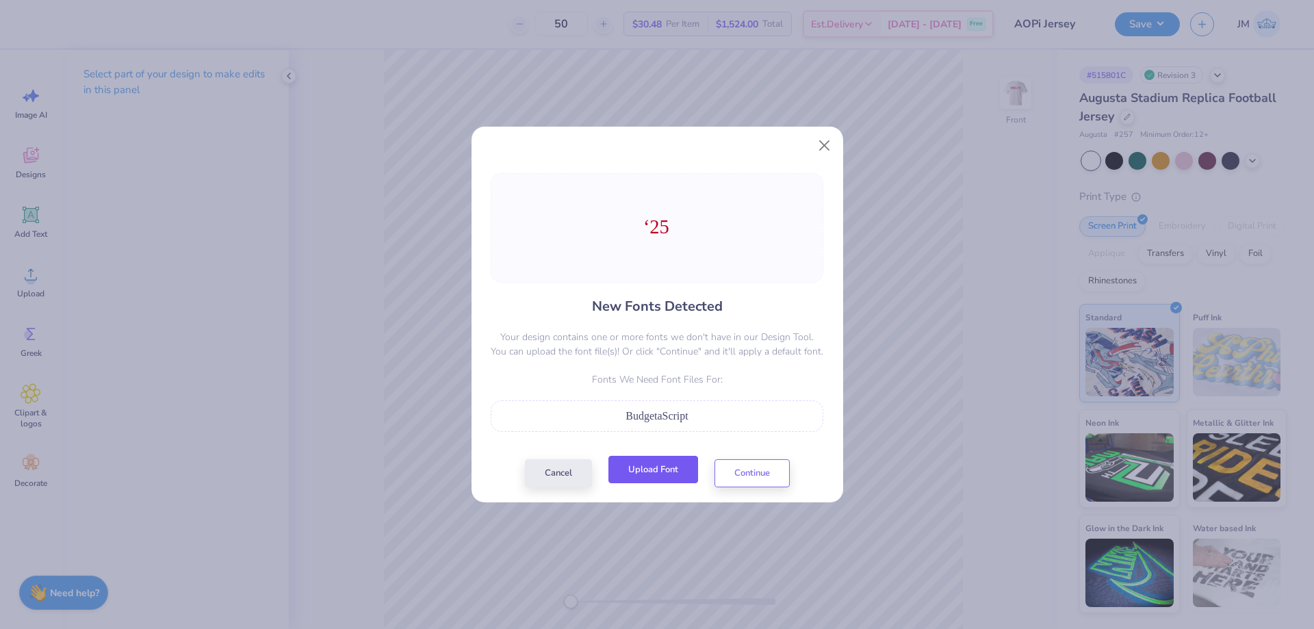
click at [674, 463] on button "Upload Font" at bounding box center [654, 470] width 90 height 28
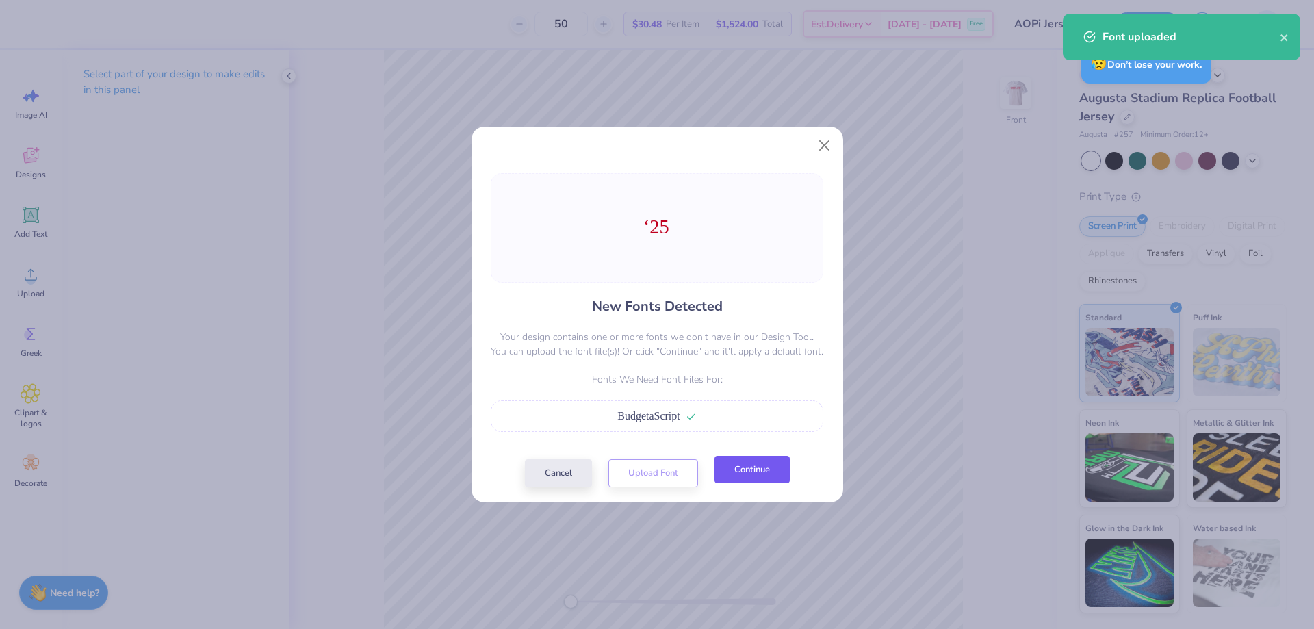
click at [768, 464] on button "Continue" at bounding box center [752, 470] width 75 height 28
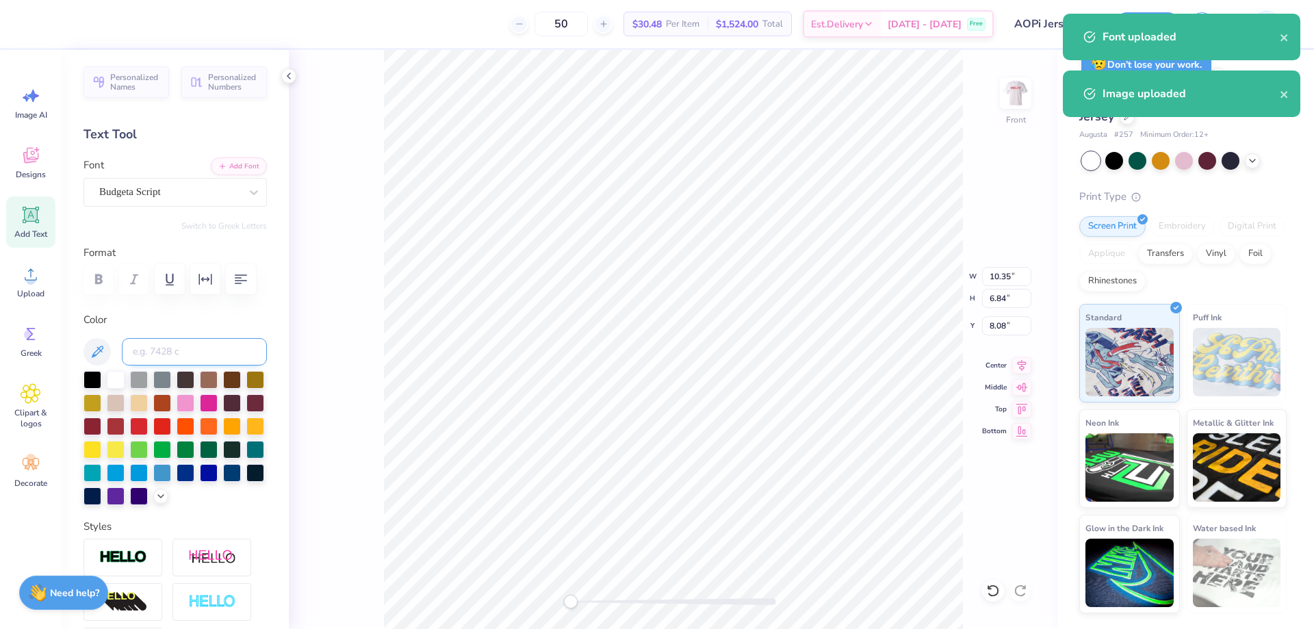
click at [173, 349] on input at bounding box center [194, 351] width 145 height 27
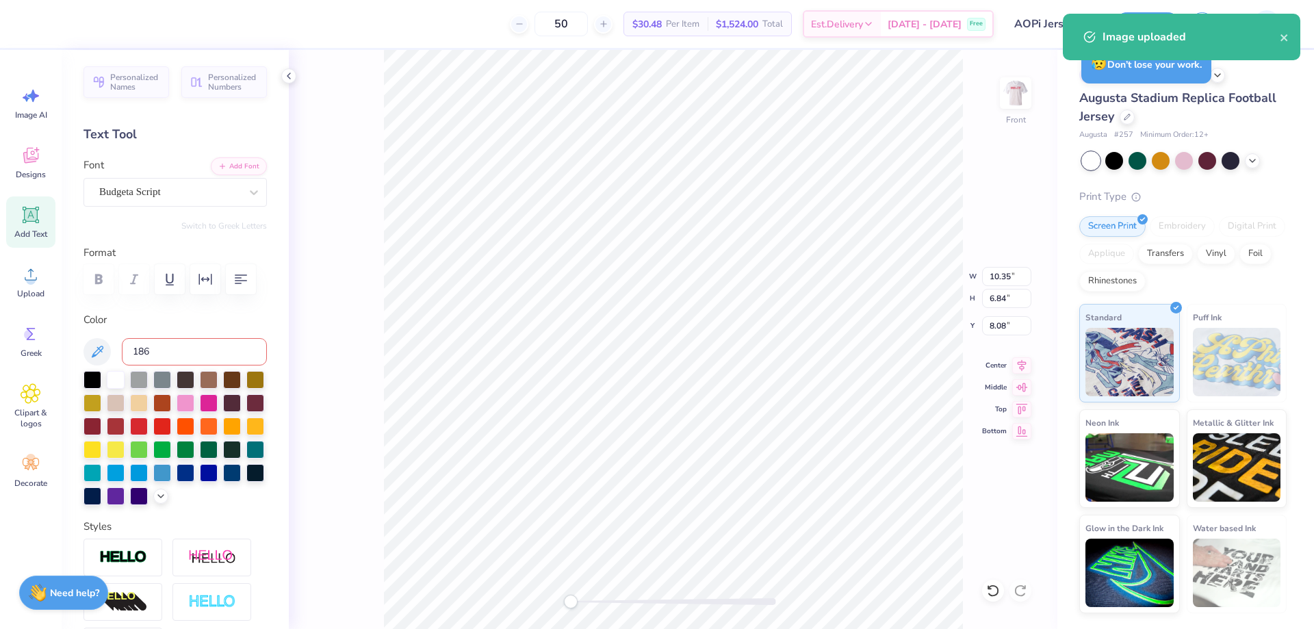
type input "186"
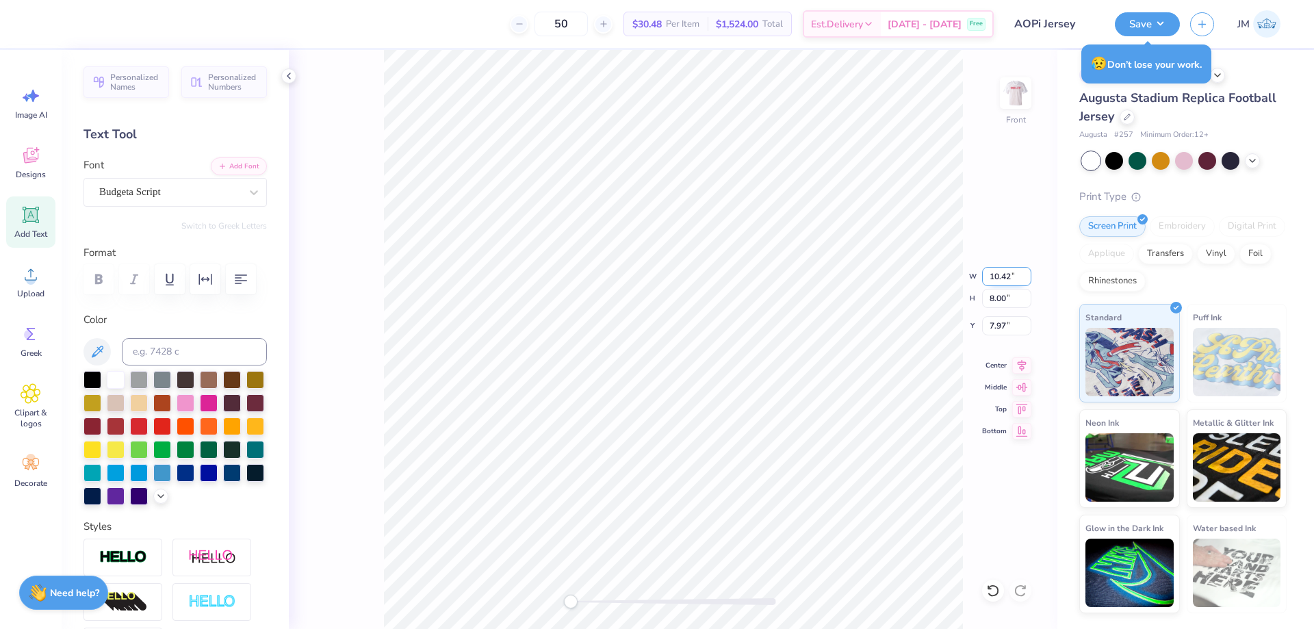
click at [998, 279] on input "10.42" at bounding box center [1006, 276] width 49 height 19
type input "1"
type input "8.00"
type input "6.15"
click at [1005, 320] on input "8.89" at bounding box center [1006, 325] width 49 height 19
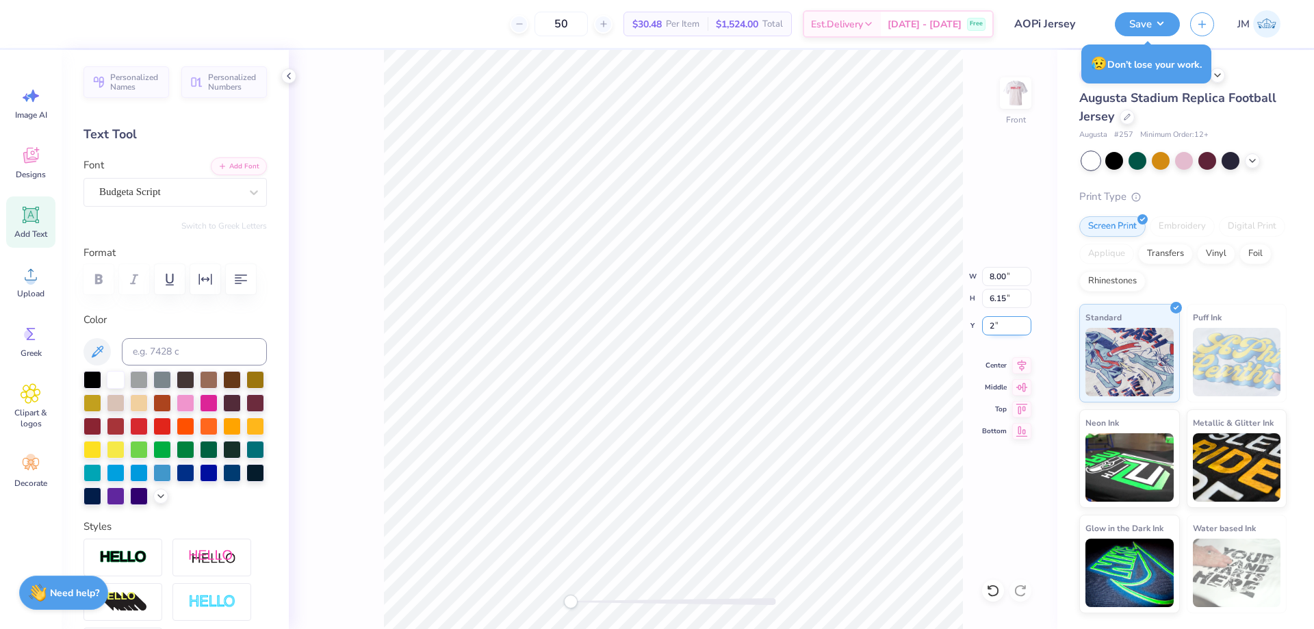
type input "2"
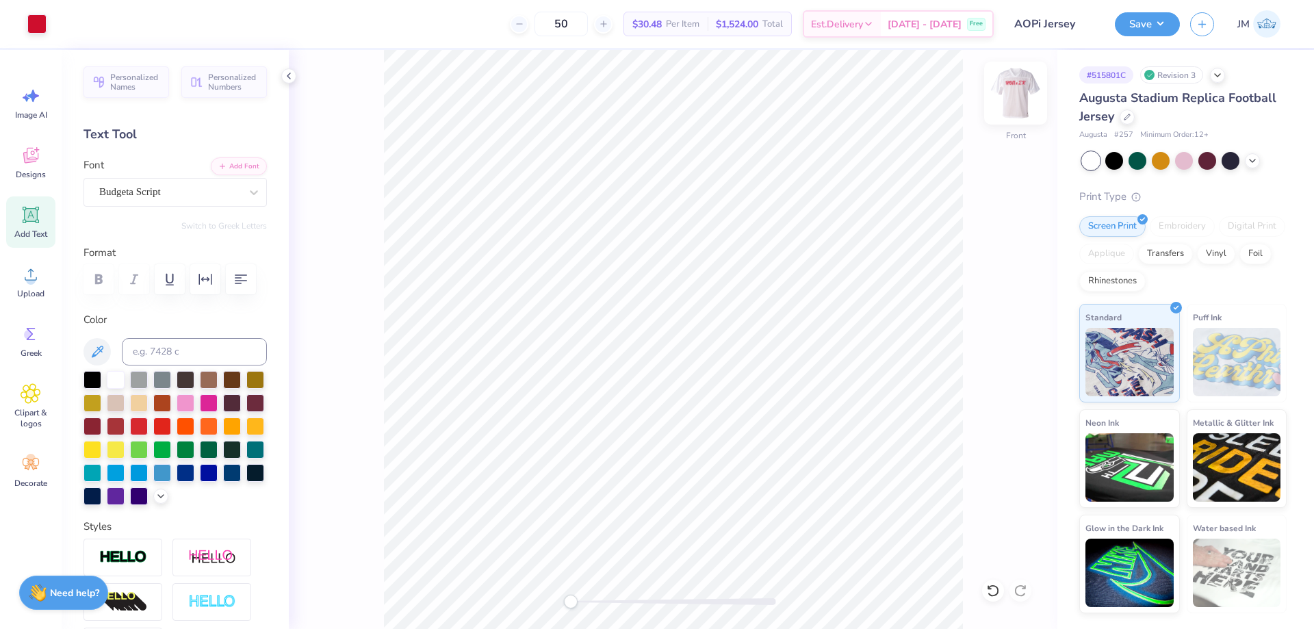
click at [1014, 97] on img at bounding box center [1016, 93] width 55 height 55
click at [1011, 96] on img at bounding box center [1016, 93] width 55 height 55
click at [1020, 363] on icon at bounding box center [1022, 363] width 19 height 16
click at [1175, 25] on button "Save" at bounding box center [1147, 22] width 65 height 24
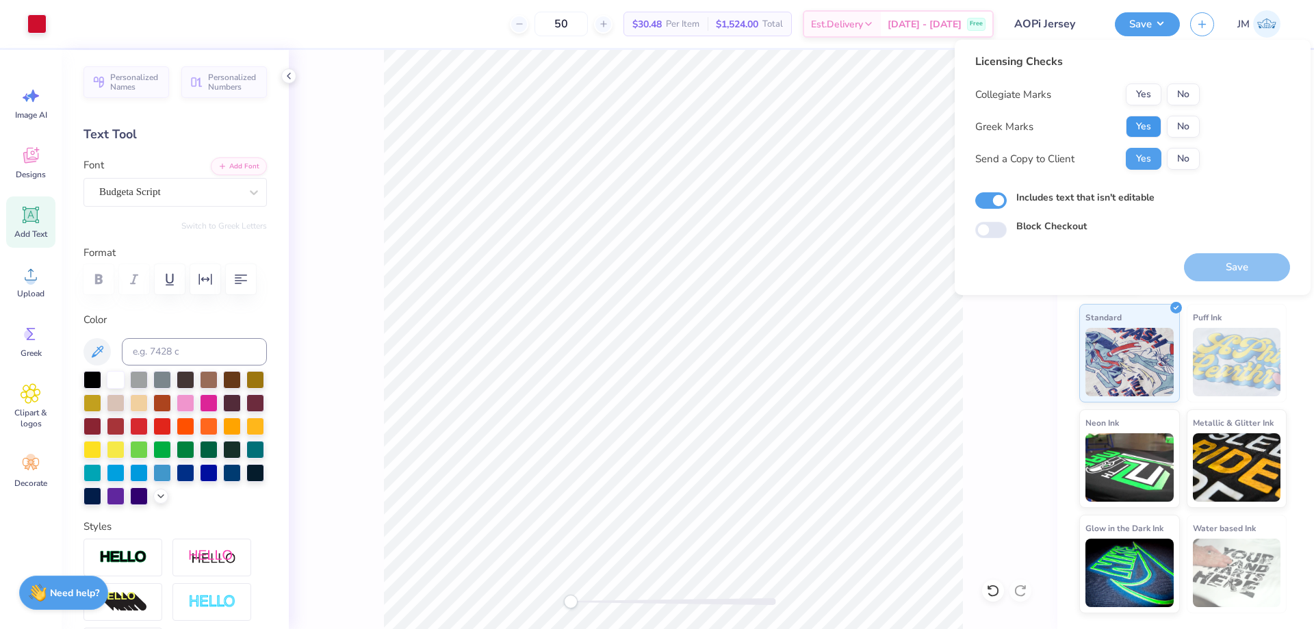
click at [1148, 126] on button "Yes" at bounding box center [1144, 127] width 36 height 22
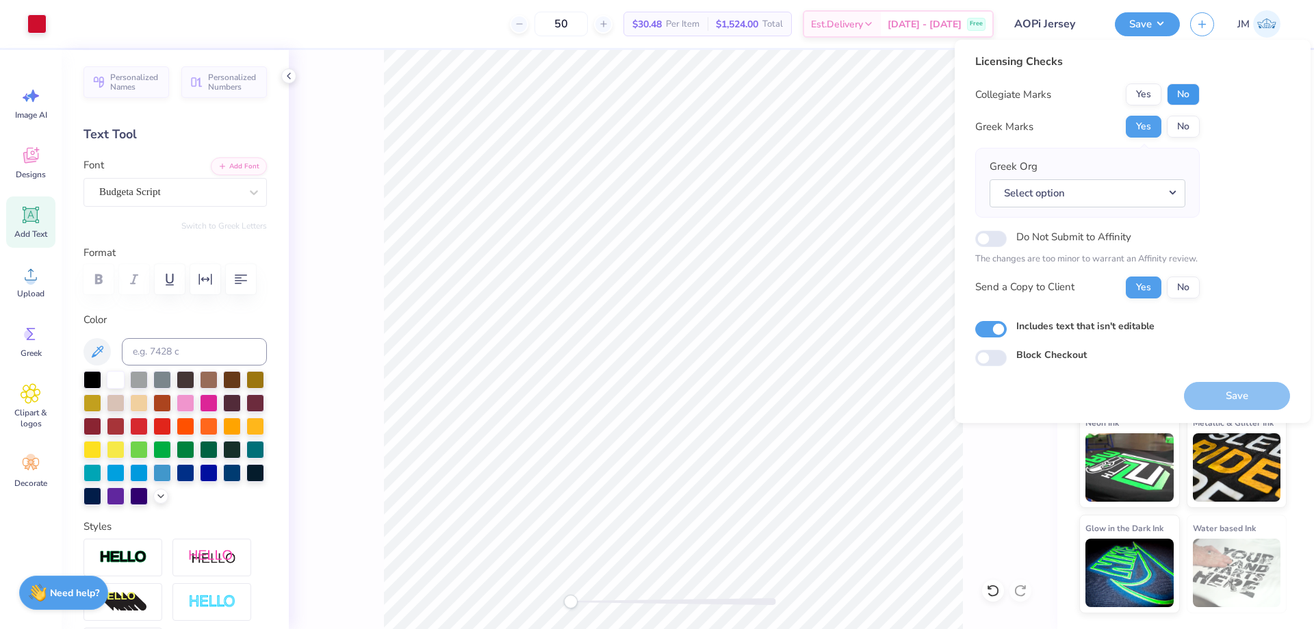
click at [1181, 92] on button "No" at bounding box center [1183, 95] width 33 height 22
click at [1165, 197] on button "Select option" at bounding box center [1088, 193] width 196 height 28
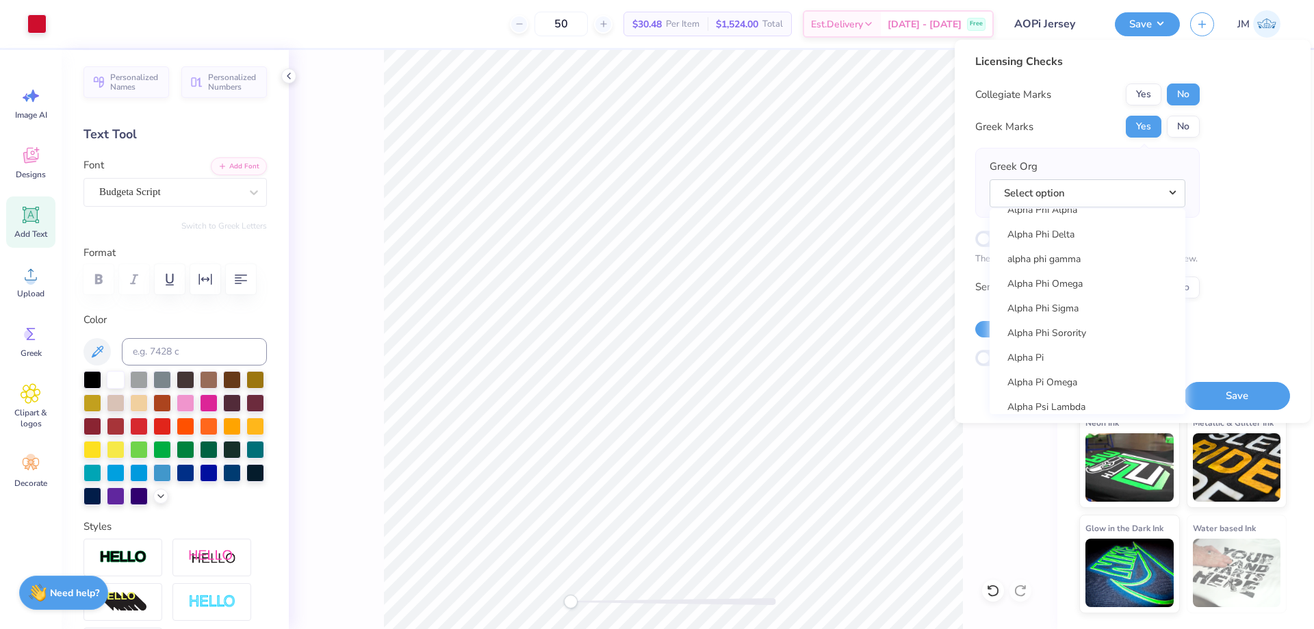
scroll to position [822, 0]
click at [1104, 241] on link "Alpha Omicron Pi" at bounding box center [1087, 242] width 185 height 23
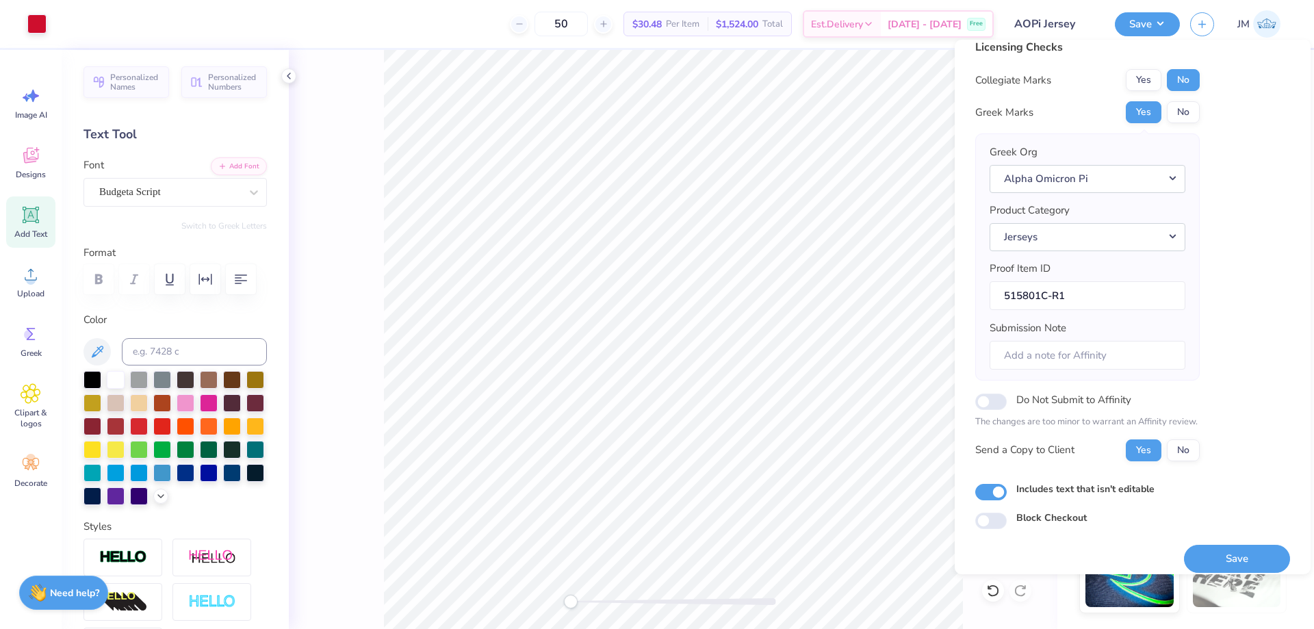
scroll to position [26, 0]
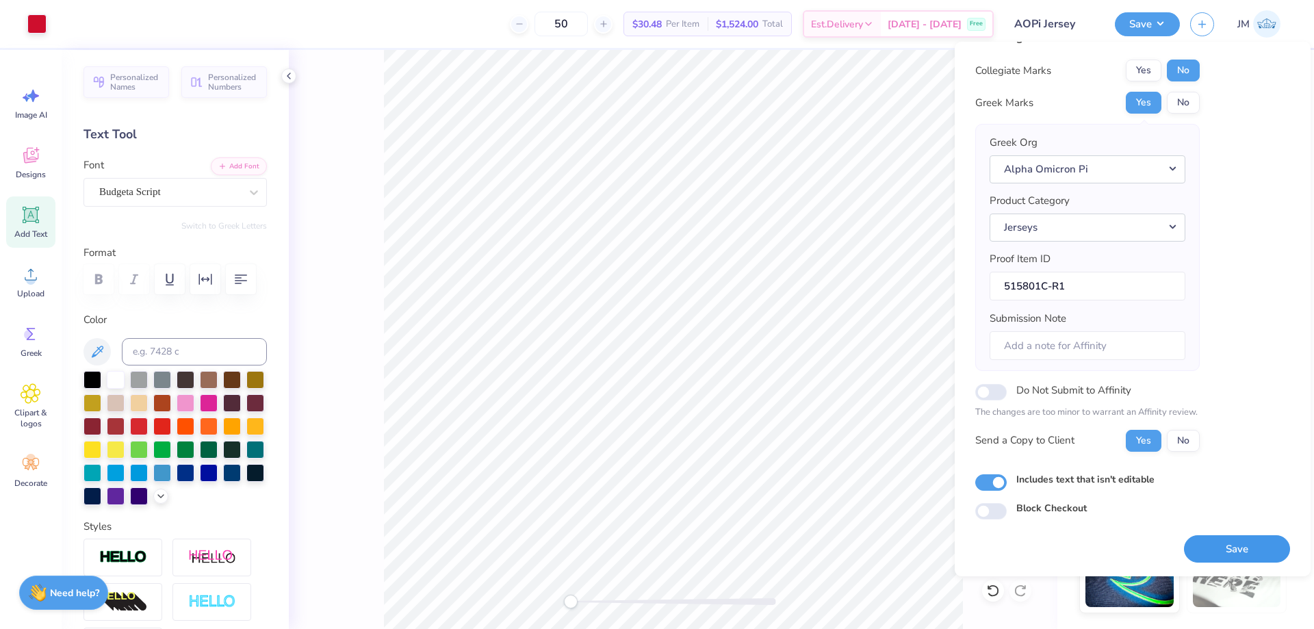
click at [1234, 550] on button "Save" at bounding box center [1237, 549] width 106 height 28
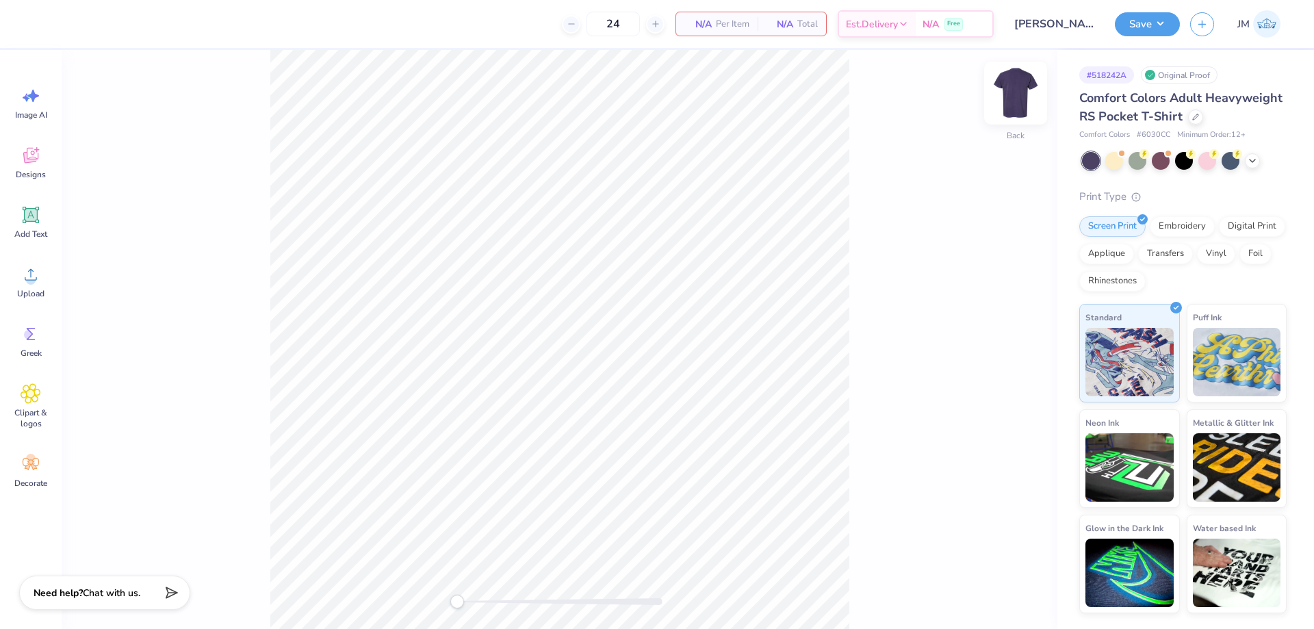
click at [1019, 90] on img at bounding box center [1016, 93] width 55 height 55
click at [44, 159] on div "Designs" at bounding box center [30, 162] width 49 height 51
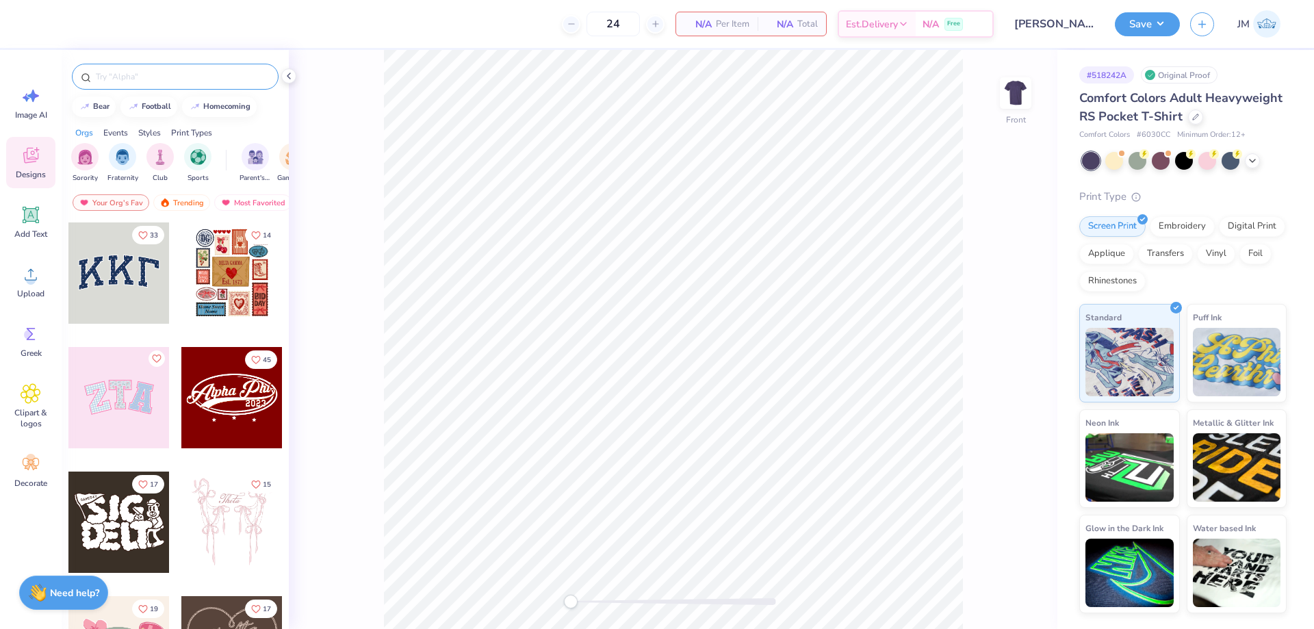
click at [127, 80] on input "text" at bounding box center [181, 77] width 175 height 14
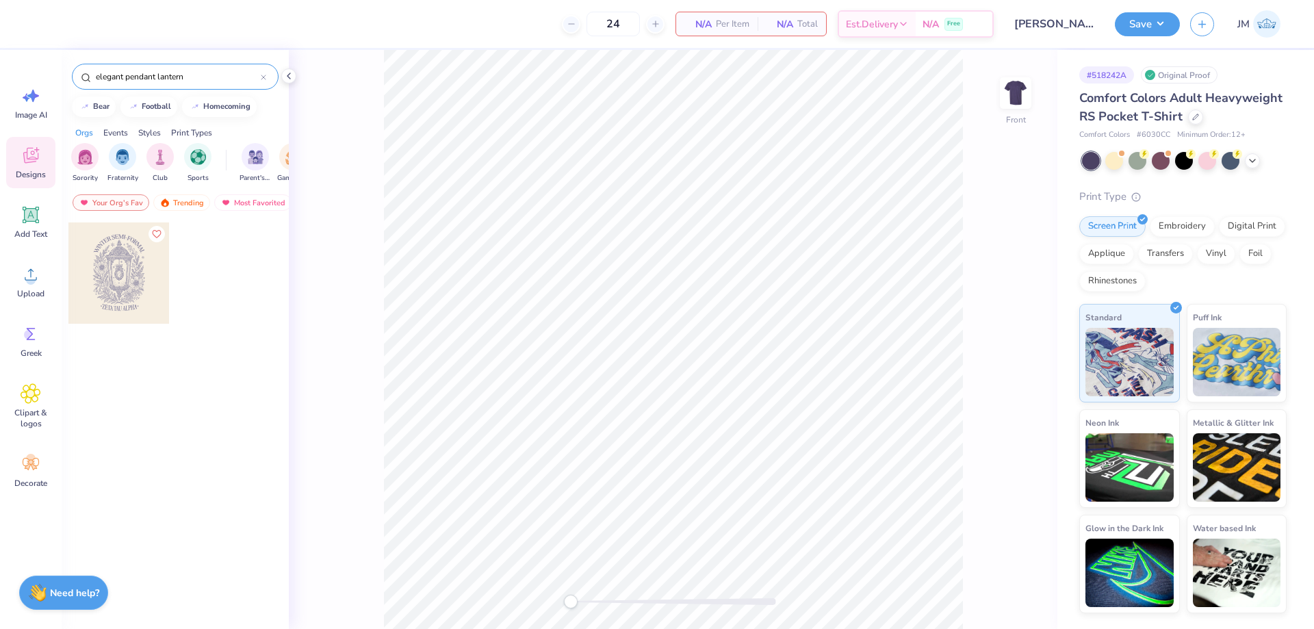
type input "elegant pendant lantern"
click at [125, 300] on div at bounding box center [118, 273] width 101 height 101
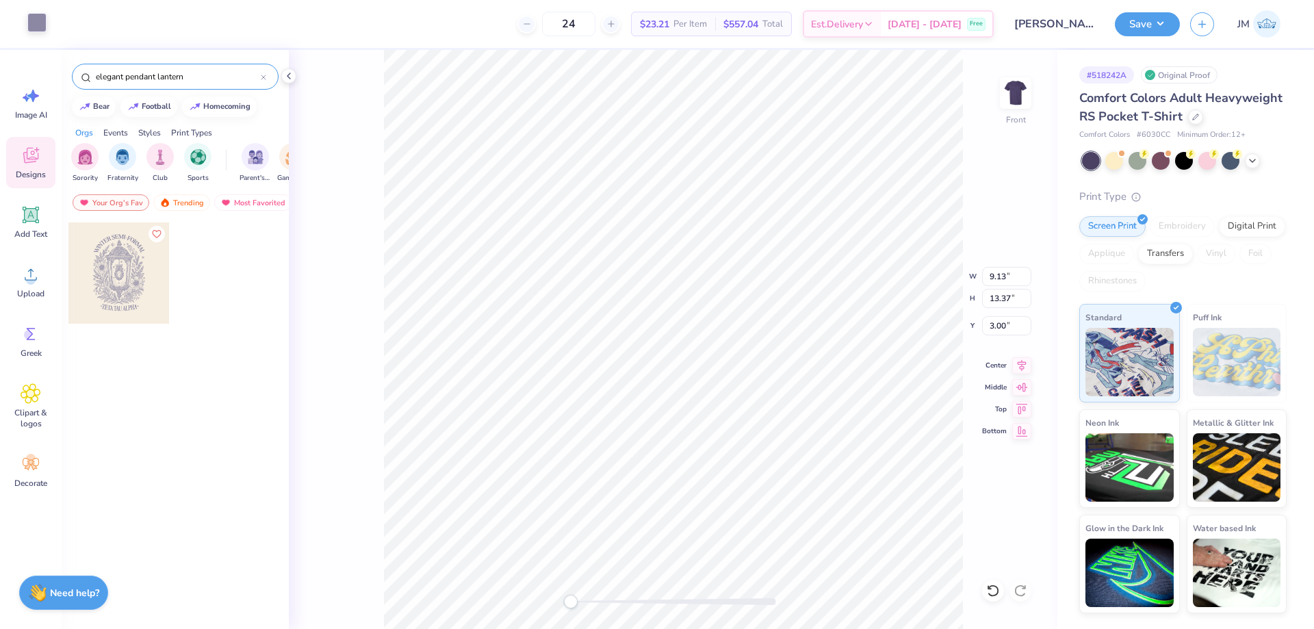
click at [37, 24] on div at bounding box center [36, 22] width 19 height 19
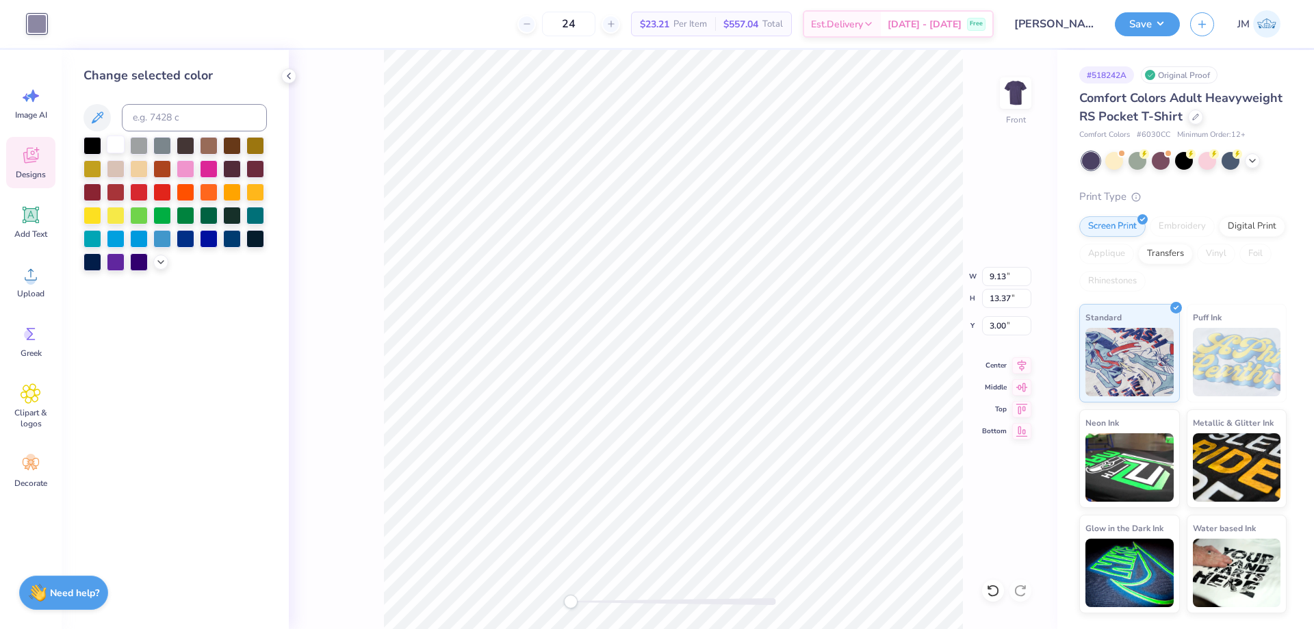
click at [113, 136] on div at bounding box center [116, 145] width 18 height 18
click at [998, 303] on input "13.37" at bounding box center [1006, 298] width 49 height 19
type input "13"
type input "8.88"
type input "13.00"
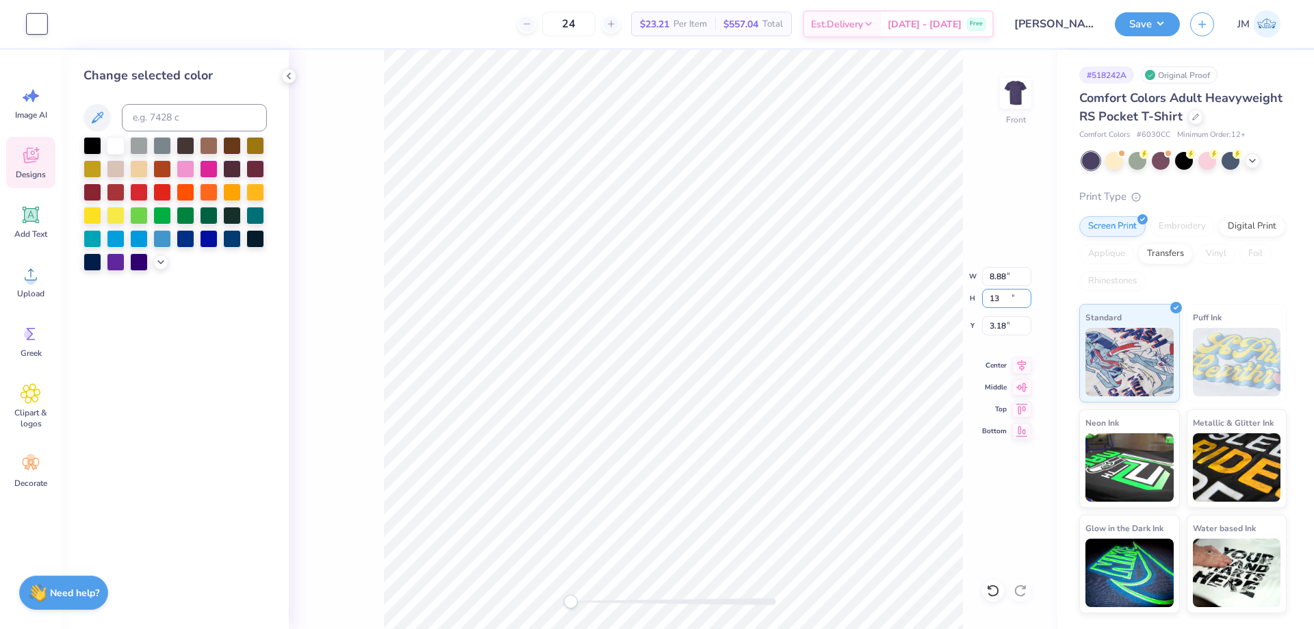
type input "3.18"
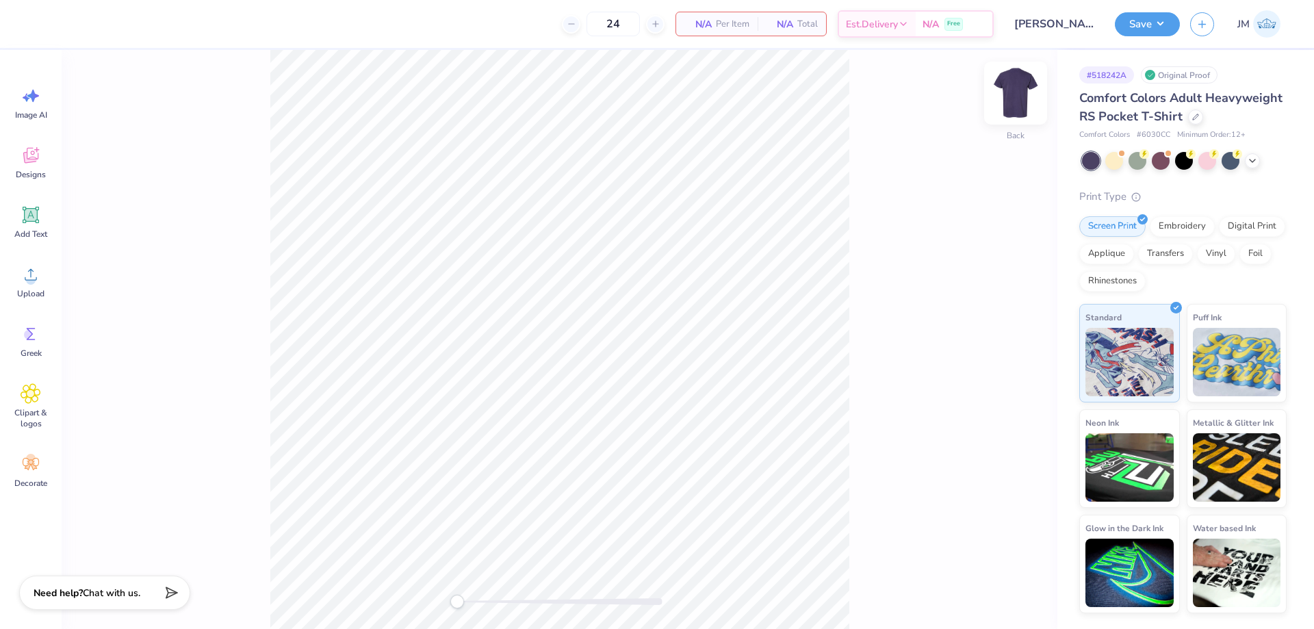
click at [1016, 92] on img at bounding box center [1016, 93] width 55 height 55
click at [32, 272] on icon at bounding box center [31, 274] width 21 height 21
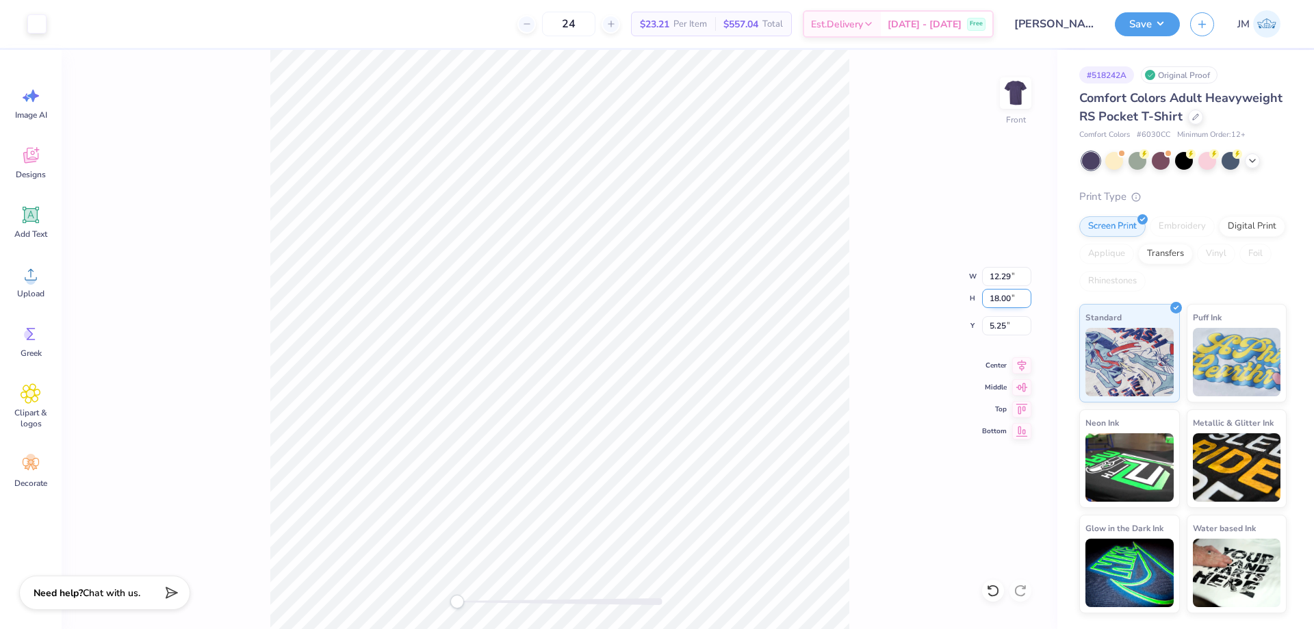
click at [1002, 298] on input "18.00" at bounding box center [1006, 298] width 49 height 19
type input "15"
type input "10.24"
type input "15.00"
click at [1013, 323] on input "6.75" at bounding box center [1006, 325] width 49 height 19
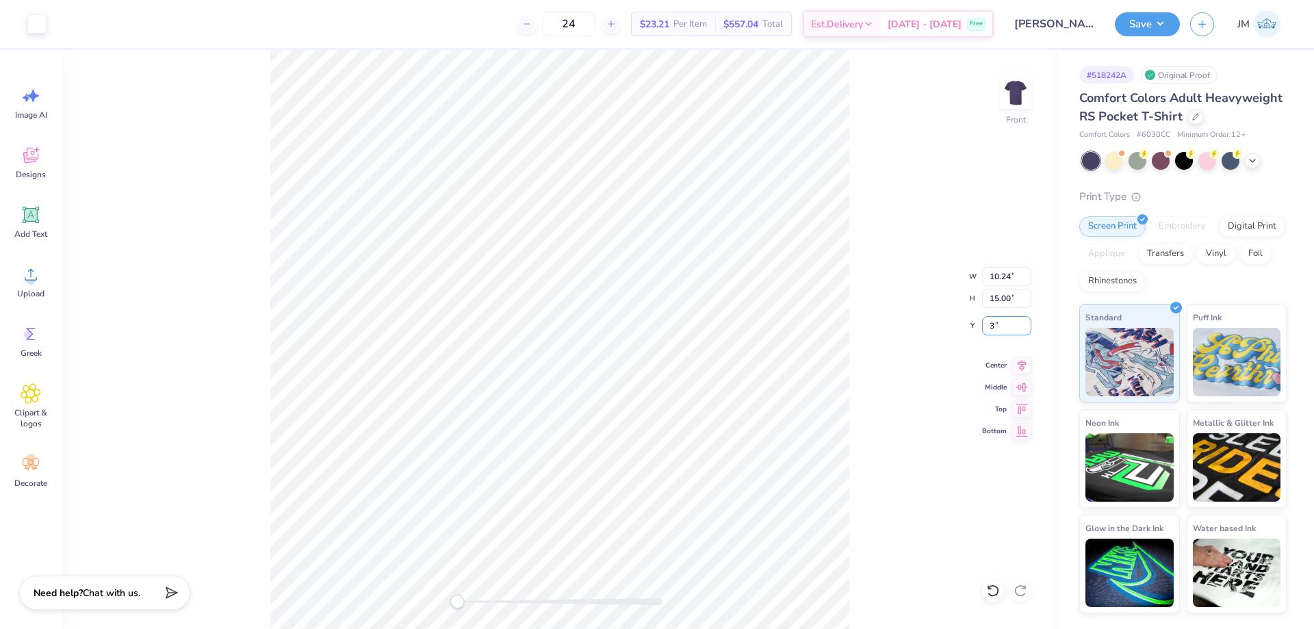
type input "3"
click at [1168, 17] on button "Save" at bounding box center [1147, 22] width 65 height 24
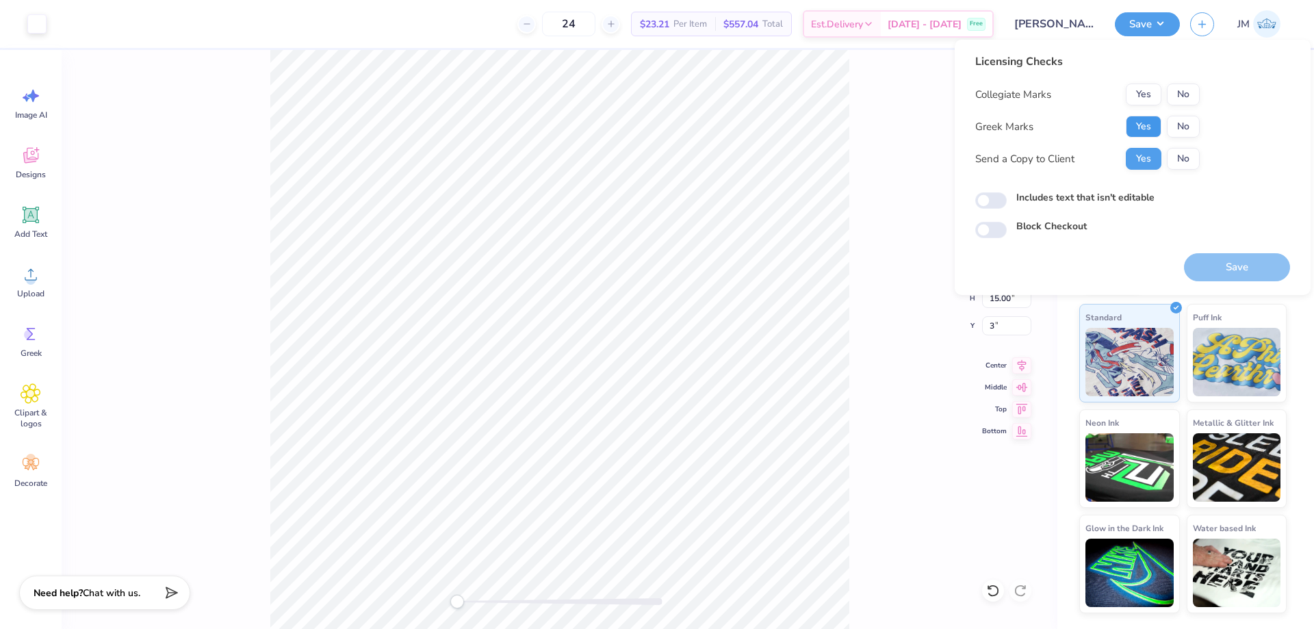
click at [1149, 125] on button "Yes" at bounding box center [1144, 127] width 36 height 22
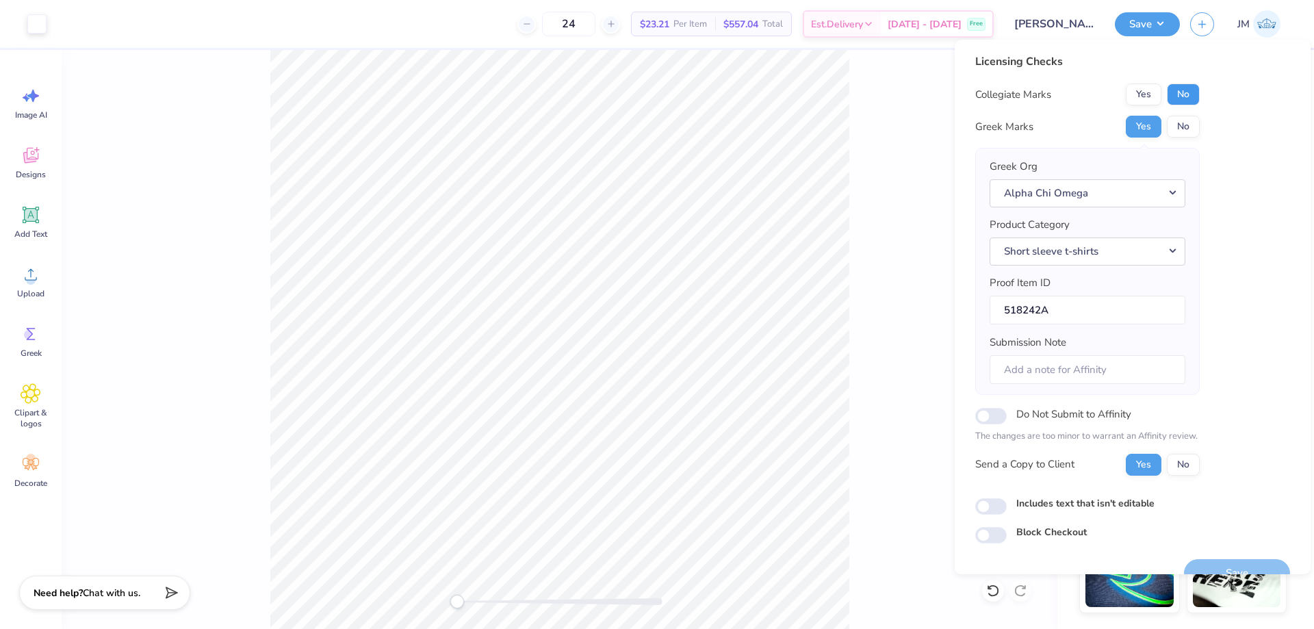
click at [1186, 92] on button "No" at bounding box center [1183, 95] width 33 height 22
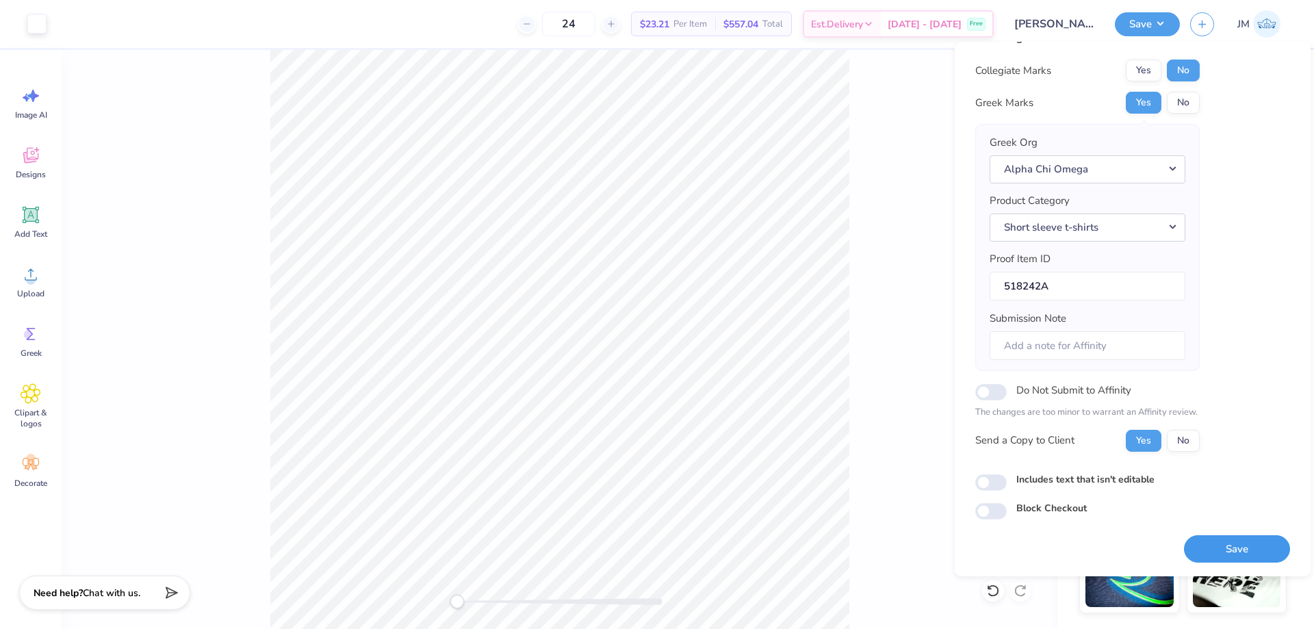
click at [1226, 540] on button "Save" at bounding box center [1237, 549] width 106 height 28
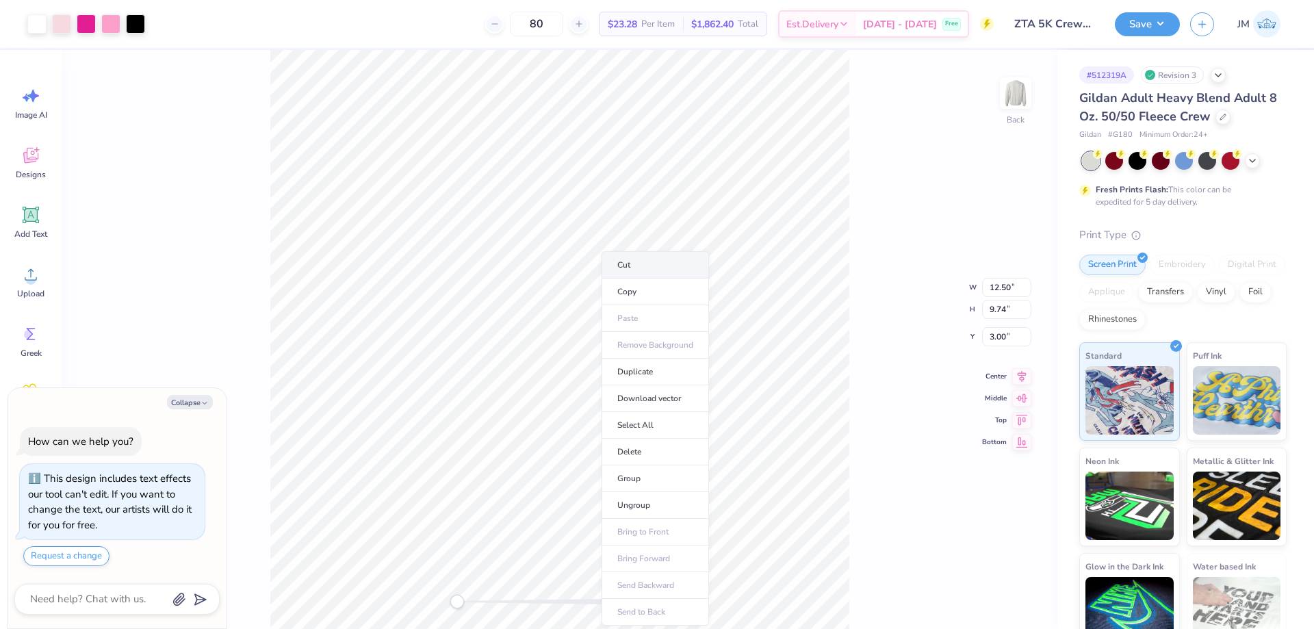
click at [663, 262] on li "Cut" at bounding box center [655, 264] width 107 height 27
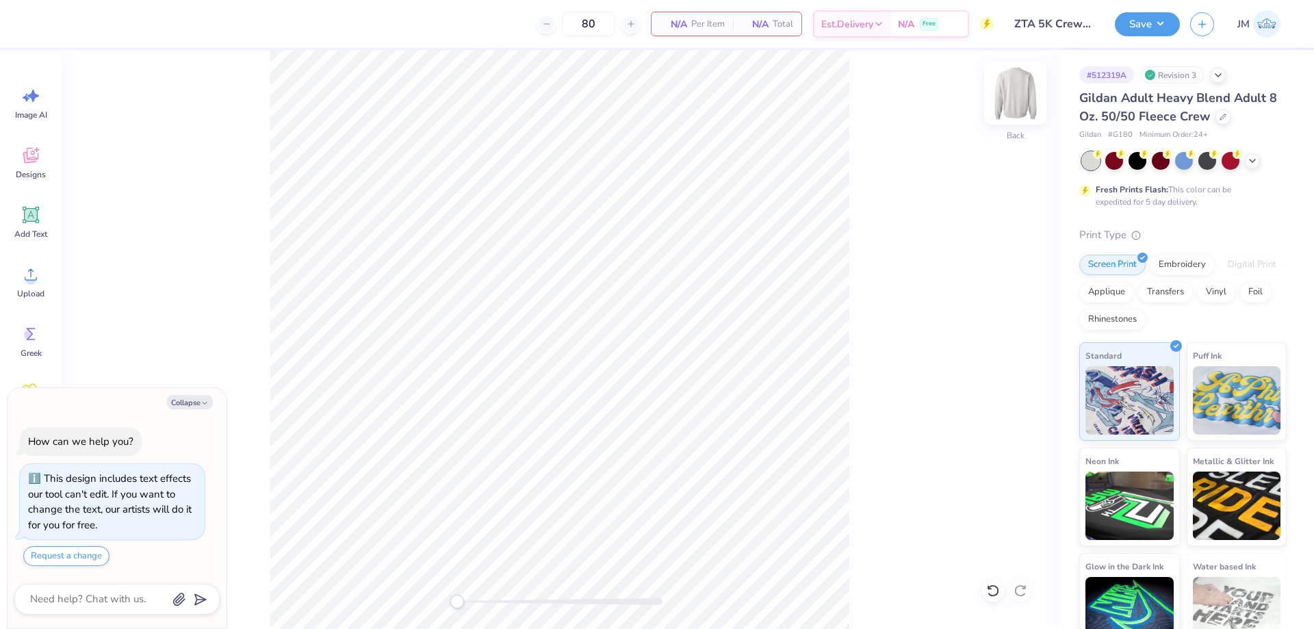
click at [1026, 90] on img at bounding box center [1016, 93] width 55 height 55
click at [587, 287] on li "Paste" at bounding box center [623, 288] width 107 height 27
type textarea "x"
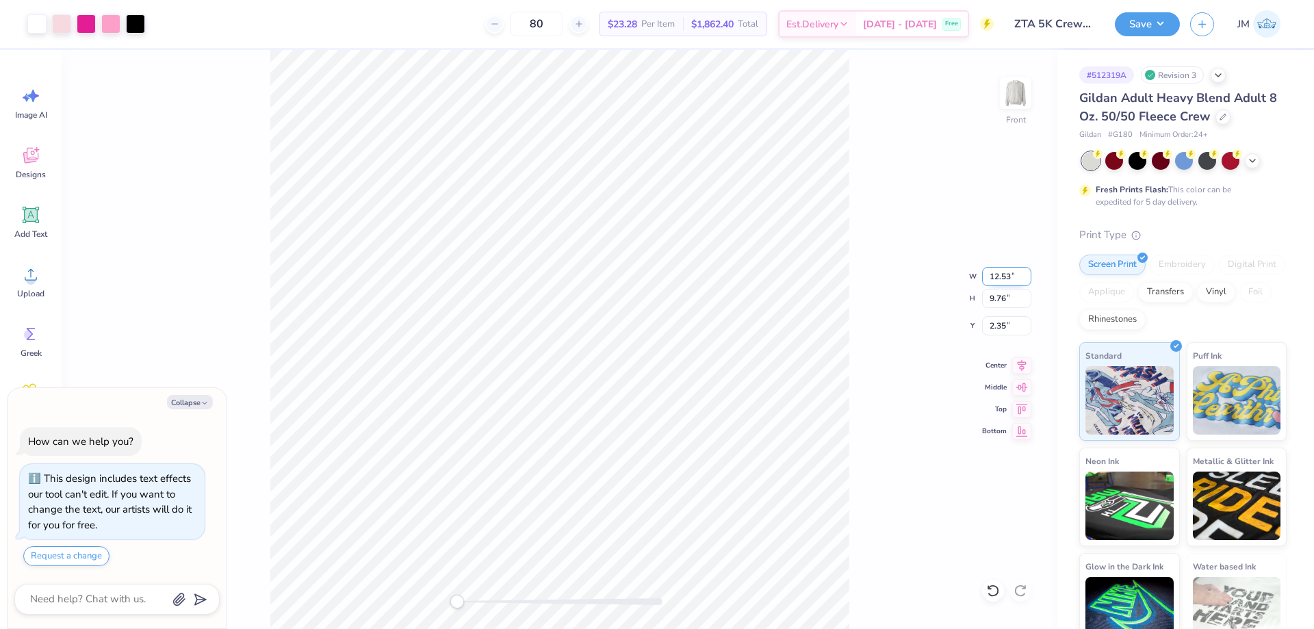
click at [994, 276] on input "12.53" at bounding box center [1006, 276] width 49 height 19
type input "12.5"
type textarea "x"
type input "12.50"
type input "9.74"
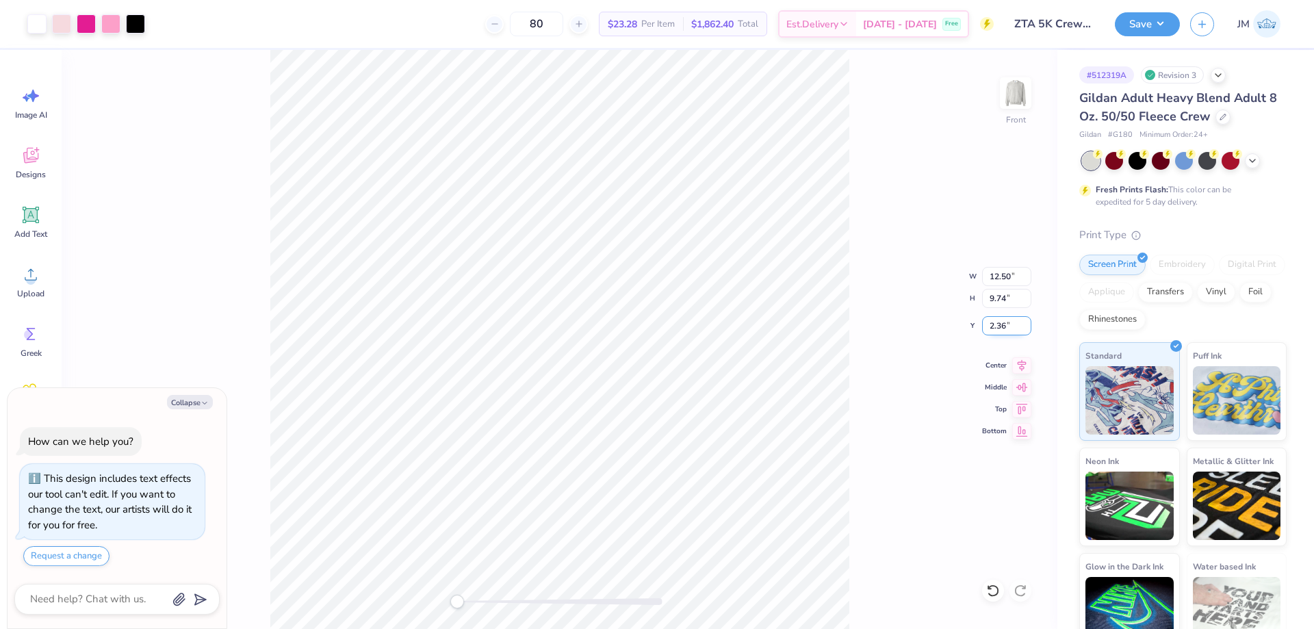
click at [1011, 331] on input "2.36" at bounding box center [1006, 325] width 49 height 19
type input "3"
type textarea "x"
type input "3.00"
click at [1022, 363] on icon at bounding box center [1022, 363] width 9 height 12
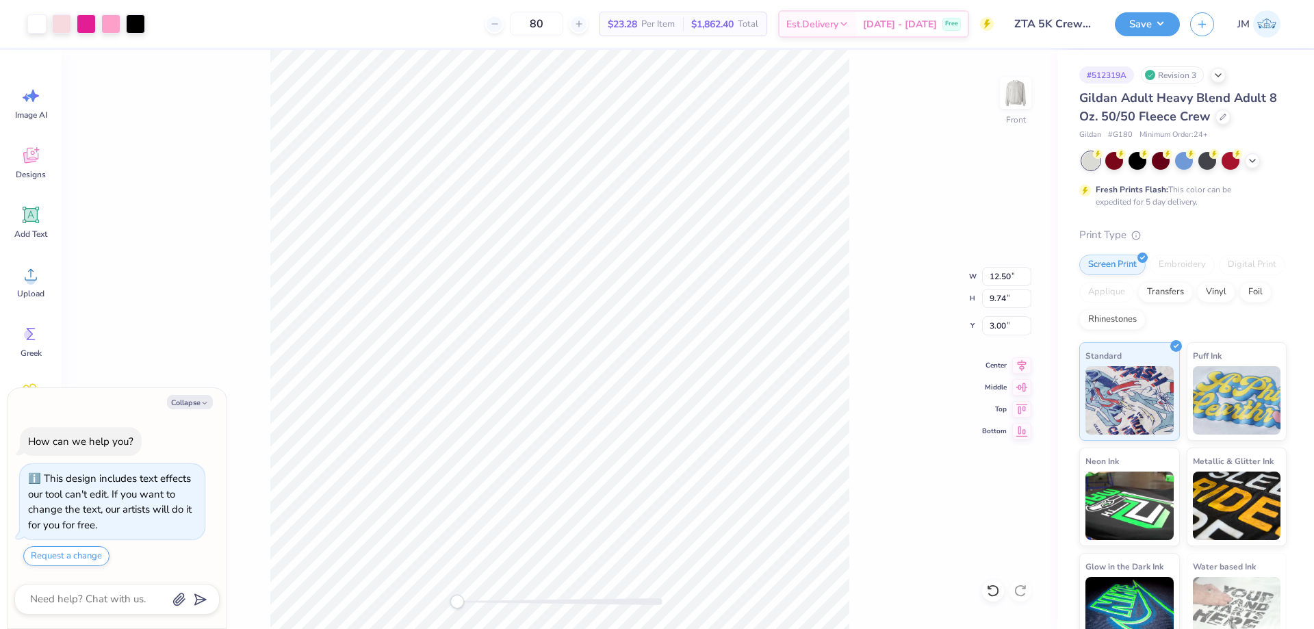
click at [852, 342] on div "Front W 12.50 12.50 " H 9.74 9.74 " Y 3.00 3.00 " Center Middle Top Bottom" at bounding box center [560, 339] width 996 height 579
click at [1008, 103] on img at bounding box center [1016, 93] width 55 height 55
click at [38, 277] on icon at bounding box center [31, 274] width 21 height 21
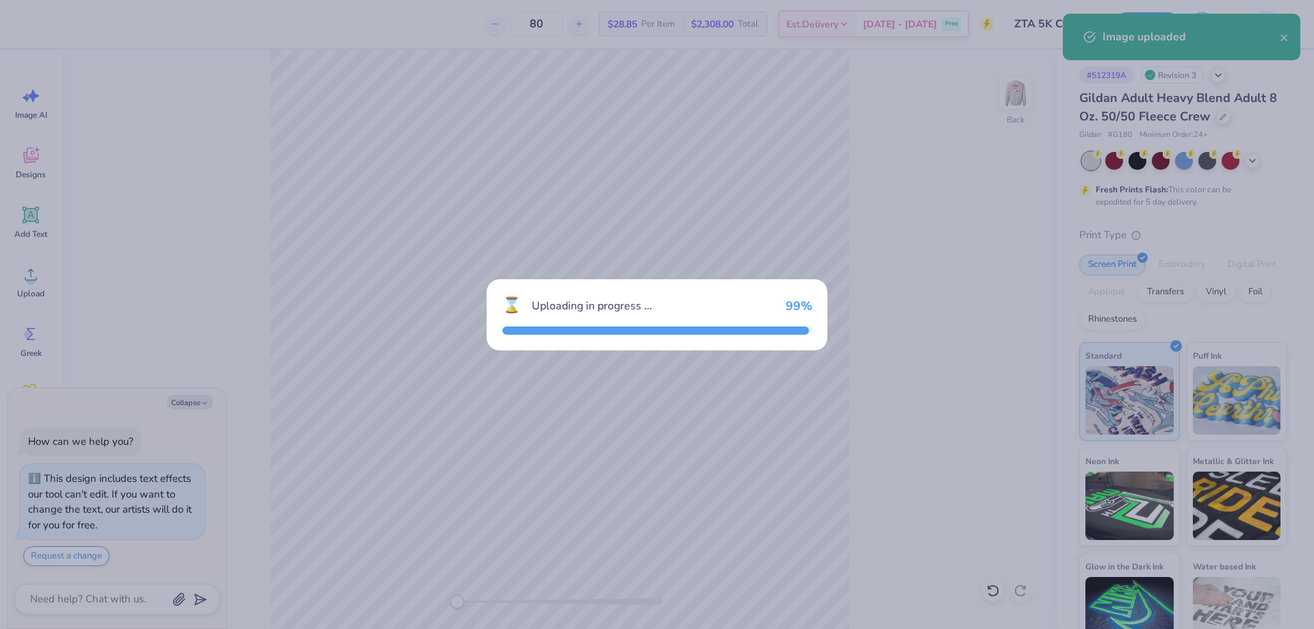
type textarea "x"
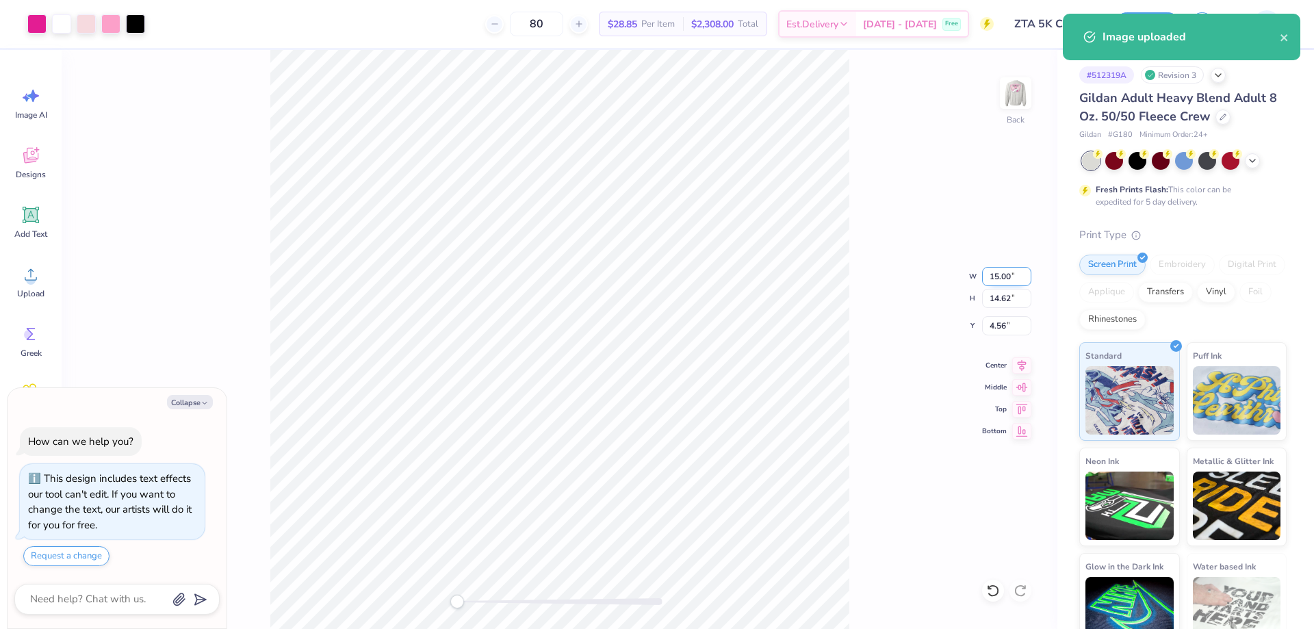
click at [996, 274] on input "15.00" at bounding box center [1006, 276] width 49 height 19
type input "3.5"
type textarea "x"
type input "3.50"
type input "3.41"
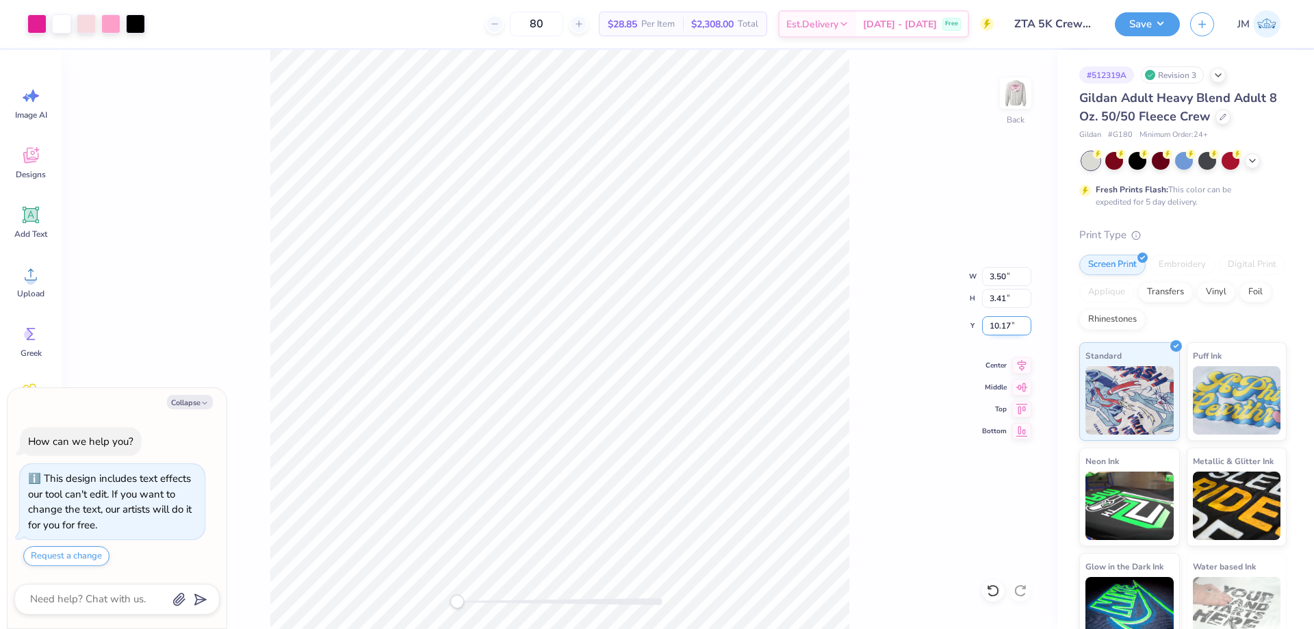
click at [993, 327] on input "10.17" at bounding box center [1006, 325] width 49 height 19
type input "3"
click at [1010, 102] on img at bounding box center [1016, 93] width 55 height 55
click at [1162, 23] on button "Save" at bounding box center [1147, 22] width 65 height 24
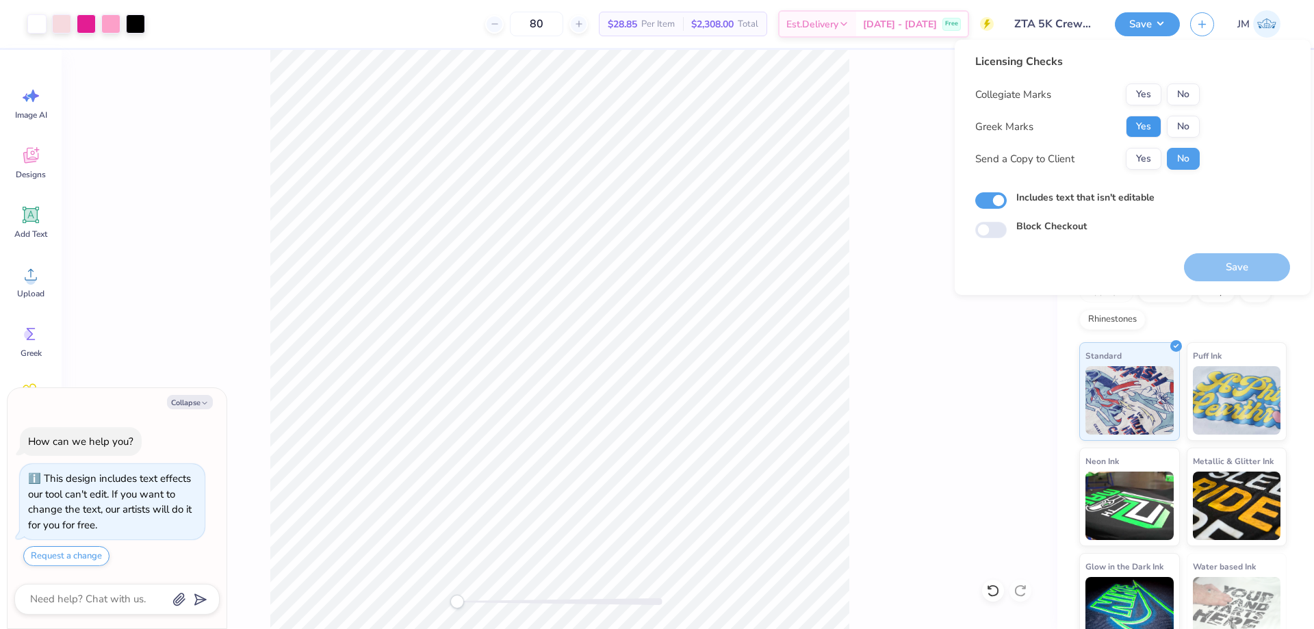
click at [1150, 123] on button "Yes" at bounding box center [1144, 127] width 36 height 22
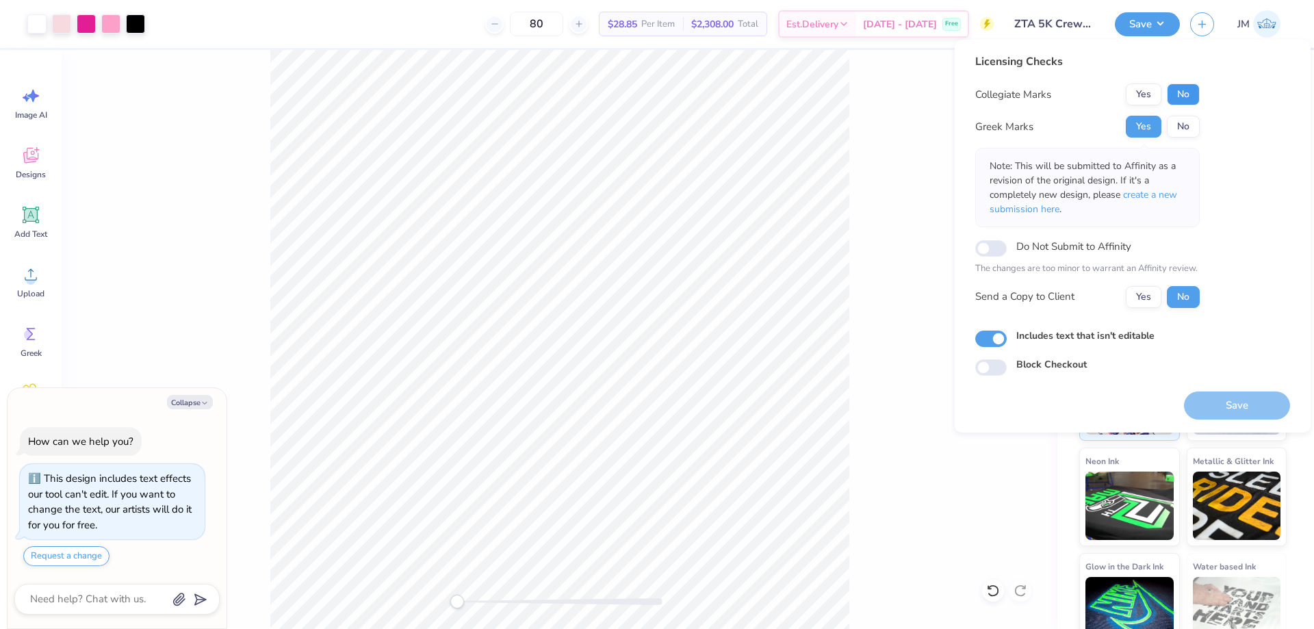
click at [1176, 92] on button "No" at bounding box center [1183, 95] width 33 height 22
click at [1167, 193] on span "create a new submission here" at bounding box center [1084, 201] width 188 height 27
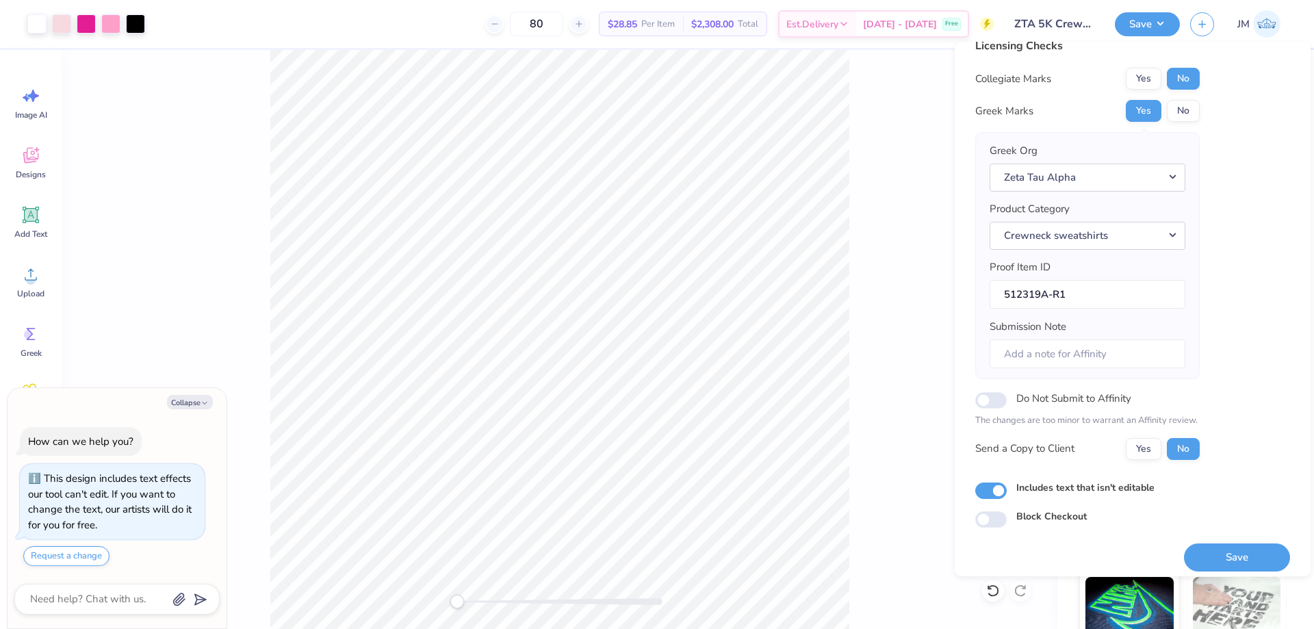
scroll to position [26, 0]
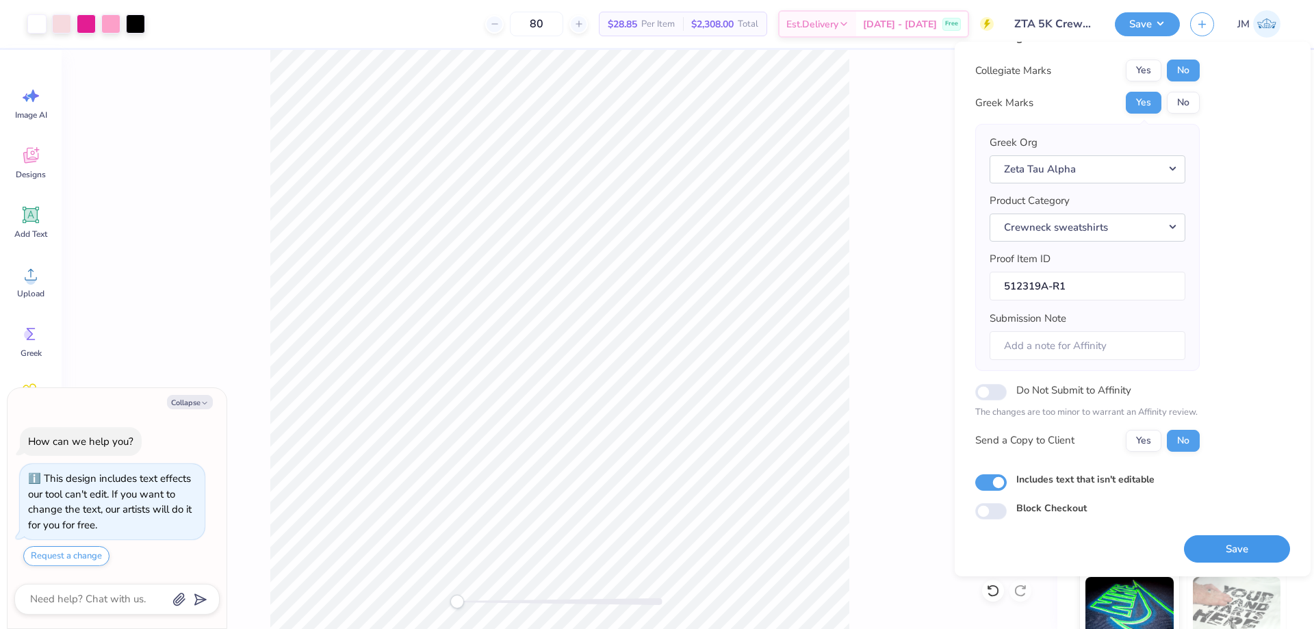
click at [1237, 548] on button "Save" at bounding box center [1237, 549] width 106 height 28
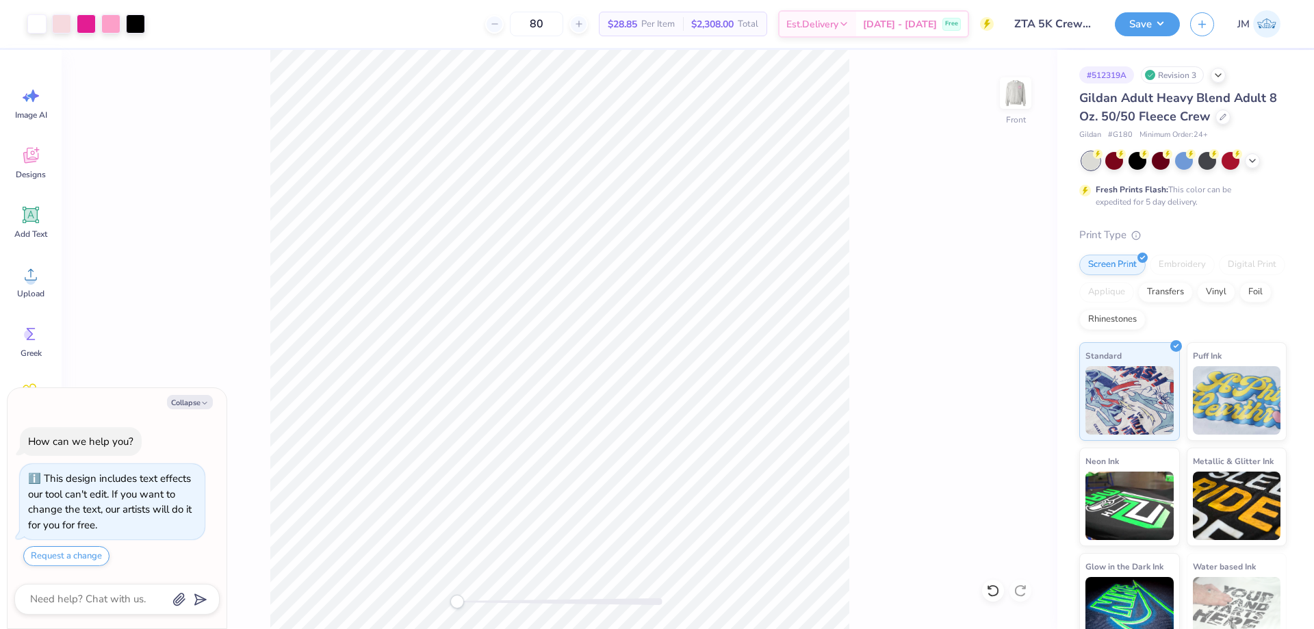
type textarea "x"
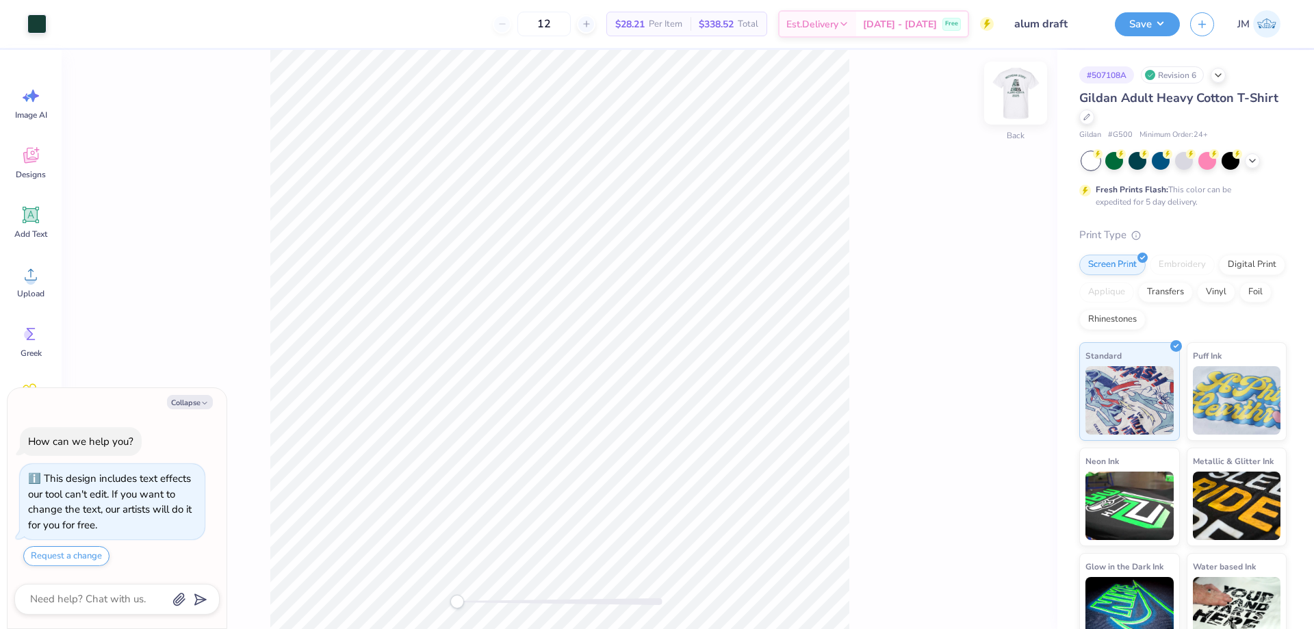
click at [1015, 88] on img at bounding box center [1016, 93] width 55 height 55
click at [21, 276] on icon at bounding box center [31, 274] width 21 height 21
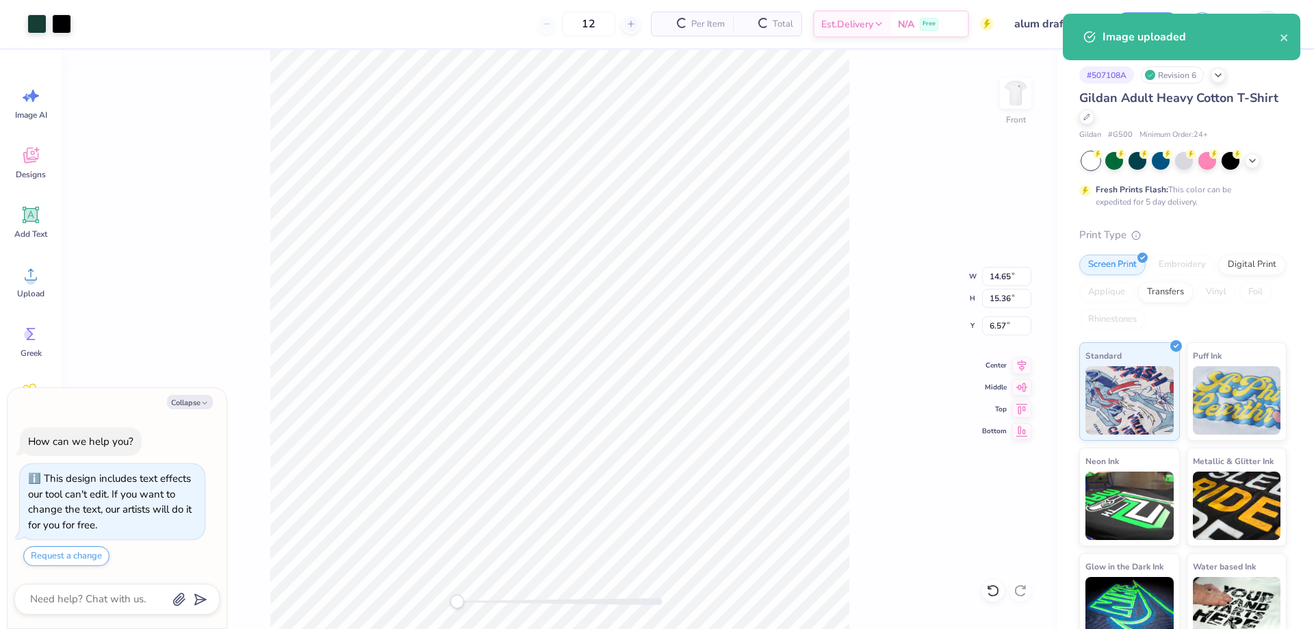
type textarea "x"
click at [997, 271] on input "14.65" at bounding box center [1006, 276] width 49 height 19
type input "12.5"
type textarea "x"
type input "12.50"
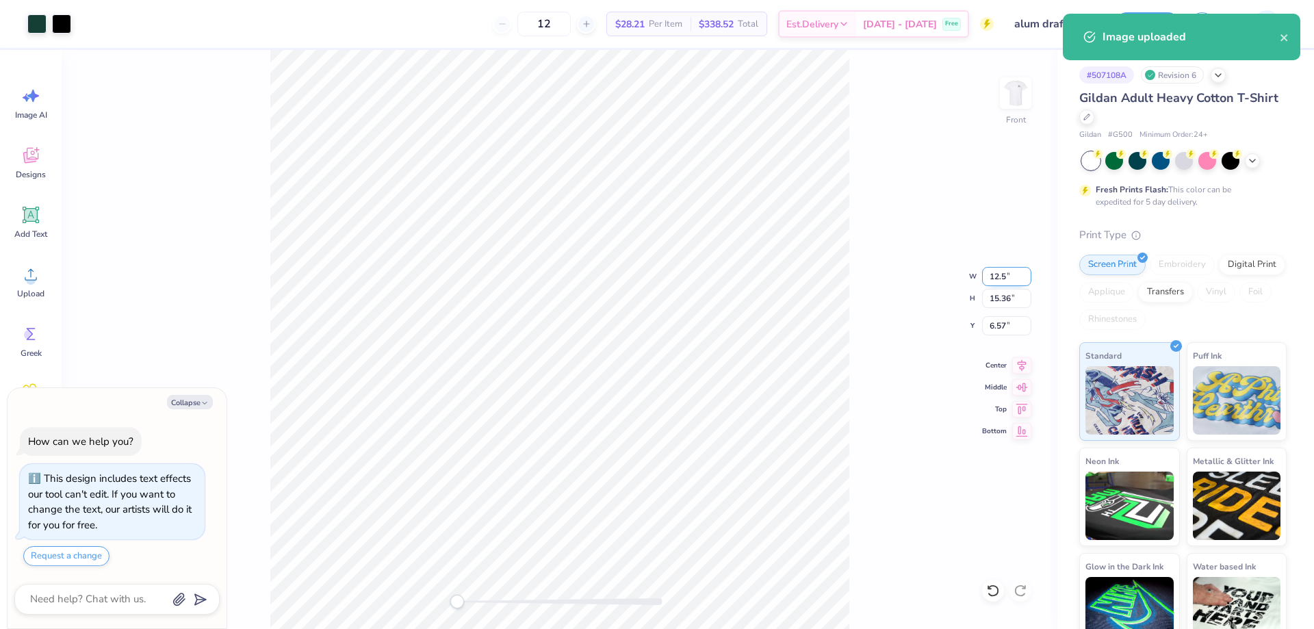
type input "13.11"
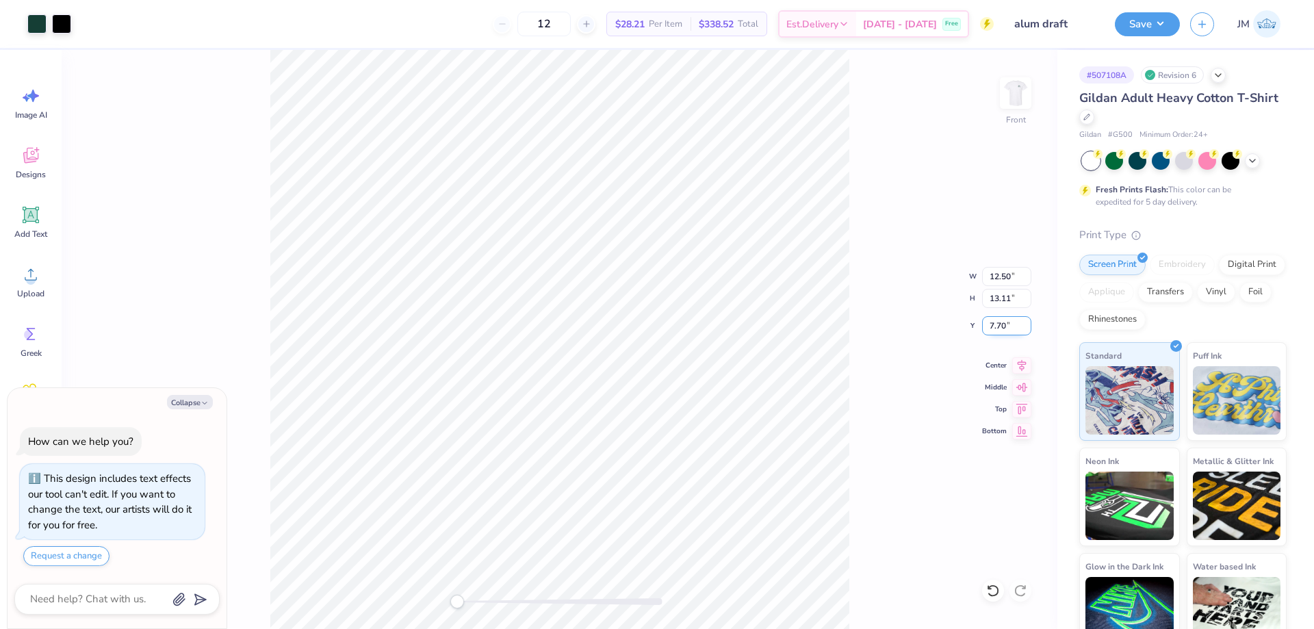
click at [1008, 320] on input "7.70" at bounding box center [1006, 325] width 49 height 19
type input "3"
click at [1013, 105] on img at bounding box center [1016, 93] width 55 height 55
click at [1158, 20] on button "Save" at bounding box center [1147, 22] width 65 height 24
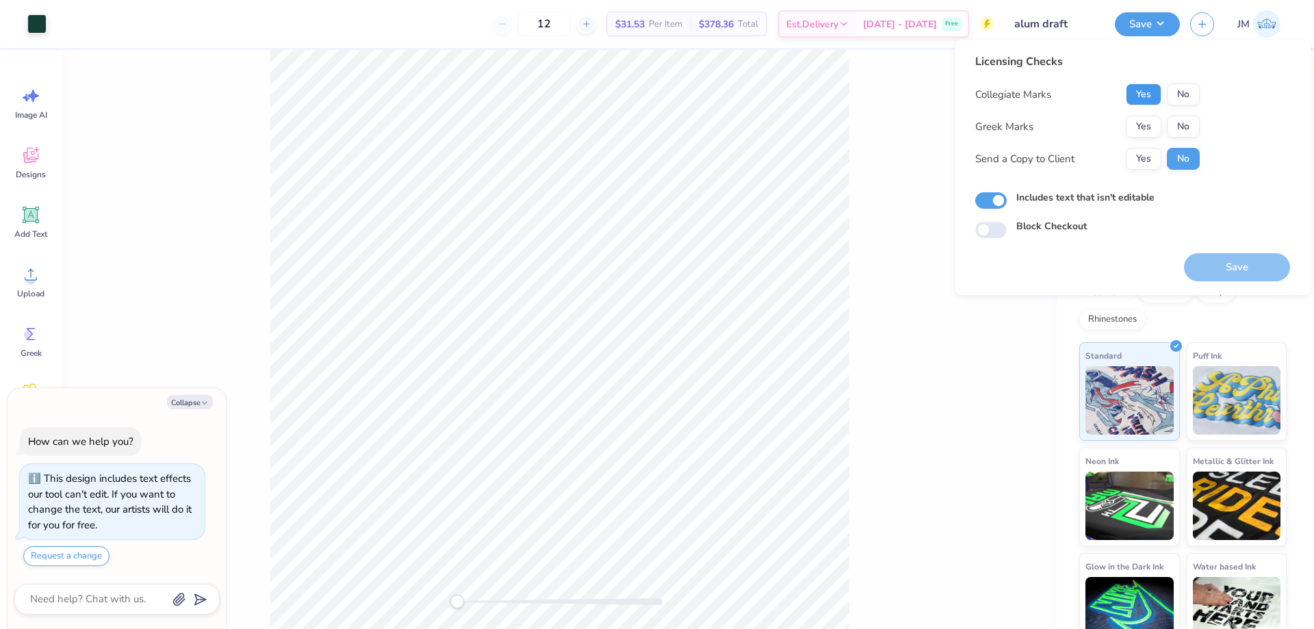
click at [1136, 99] on button "Yes" at bounding box center [1144, 95] width 36 height 22
click at [1174, 128] on button "No" at bounding box center [1183, 127] width 33 height 22
click at [1217, 253] on div "Save" at bounding box center [1237, 259] width 106 height 43
click at [1217, 262] on button "Save" at bounding box center [1237, 267] width 106 height 28
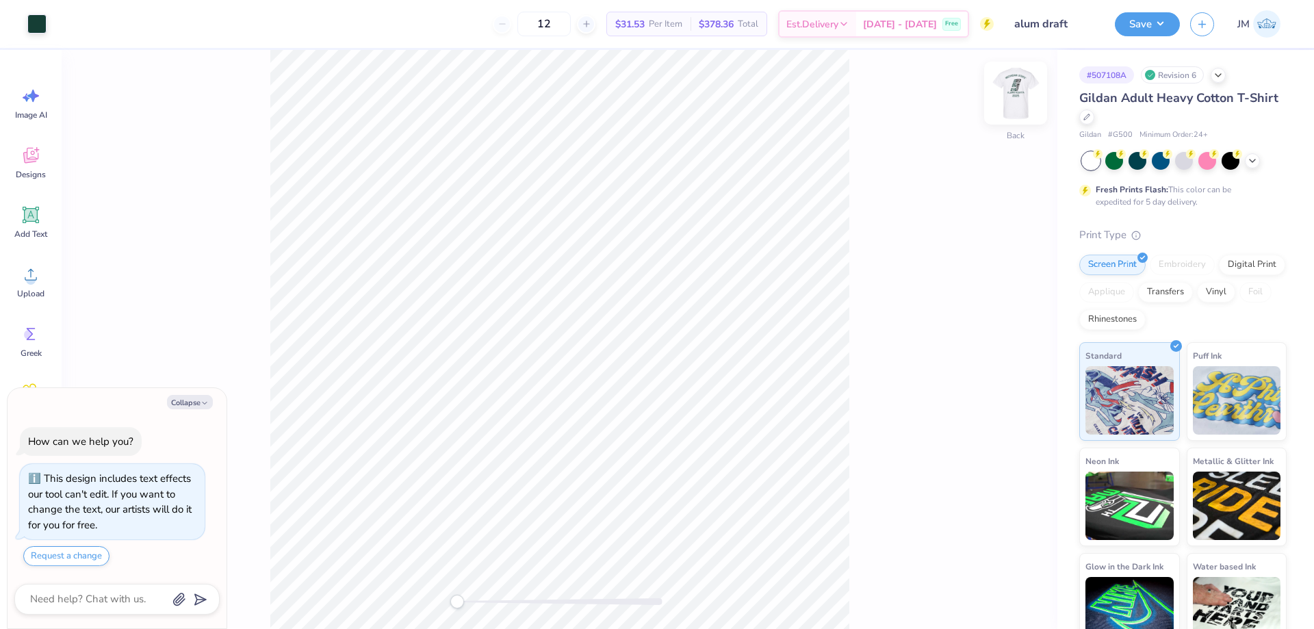
click at [1015, 94] on img at bounding box center [1016, 93] width 55 height 55
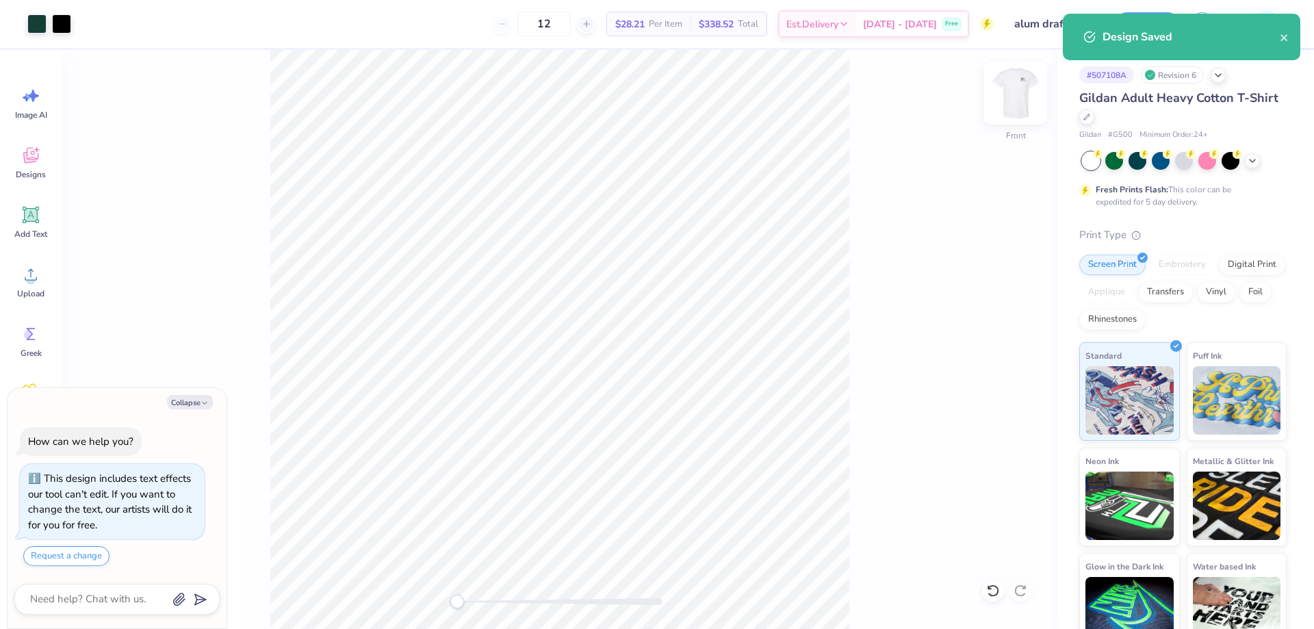
click at [1014, 82] on img at bounding box center [1016, 93] width 55 height 55
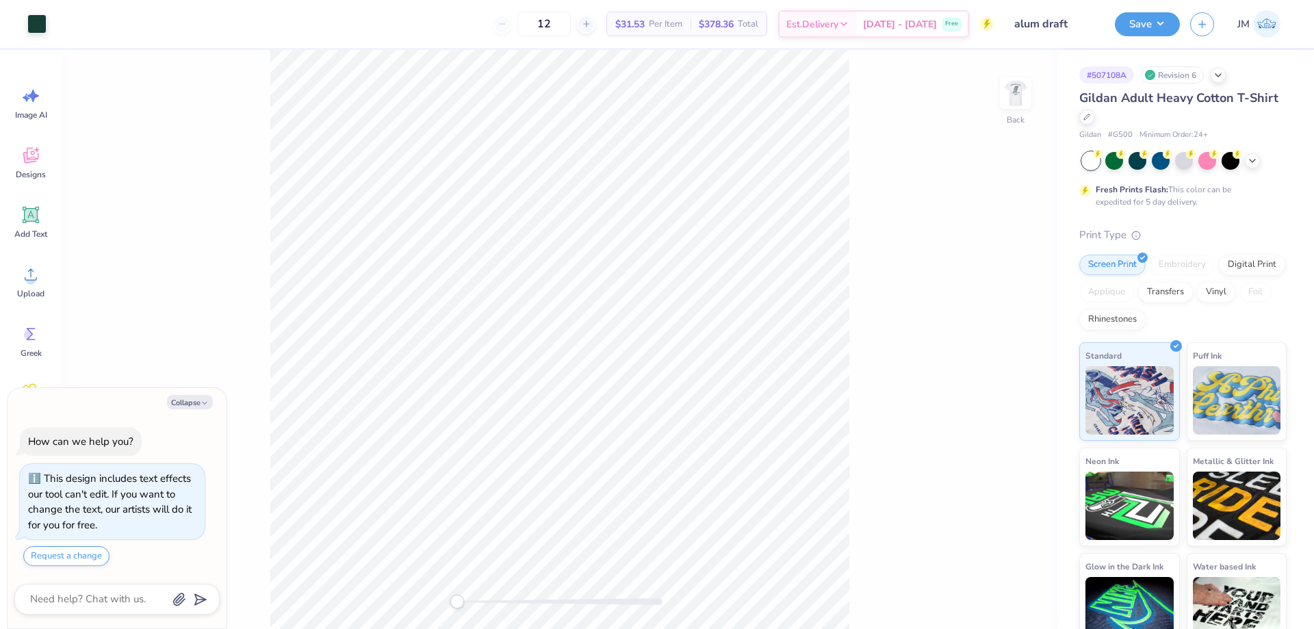
type textarea "x"
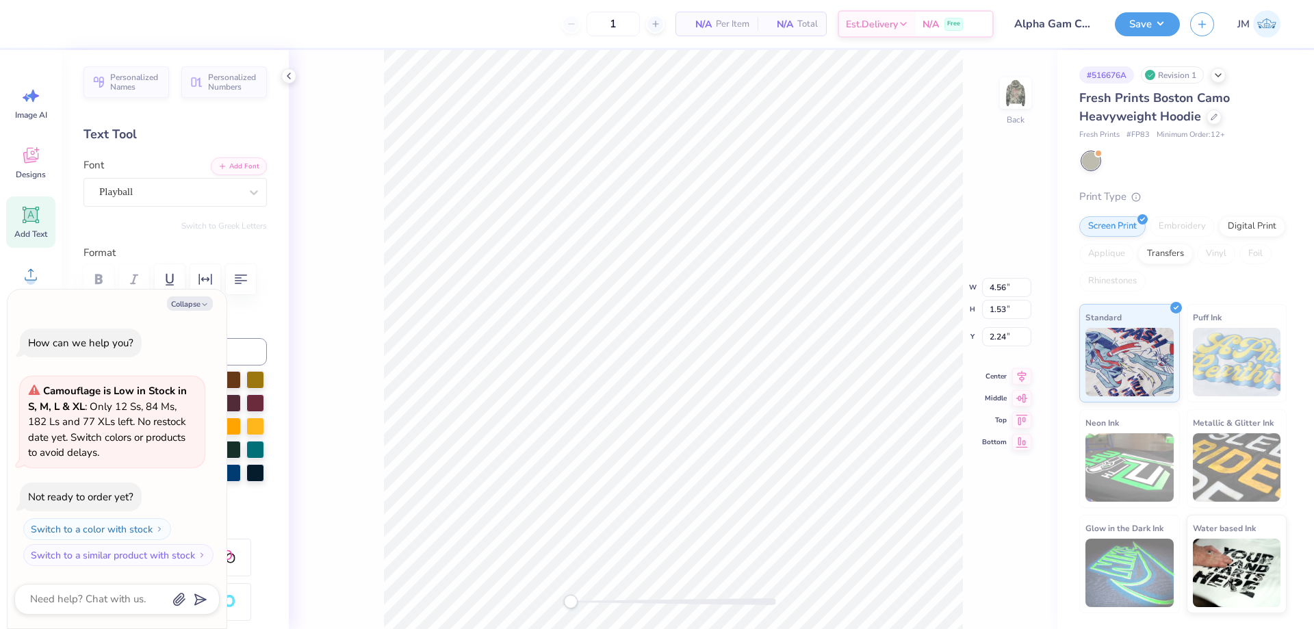
click at [379, 272] on div "Back W 4.56 4.56 " H 1.53 1.53 " Y 2.24 2.24 " Center Middle Top Bottom" at bounding box center [673, 339] width 769 height 579
click at [201, 302] on icon "button" at bounding box center [205, 305] width 8 height 8
type textarea "x"
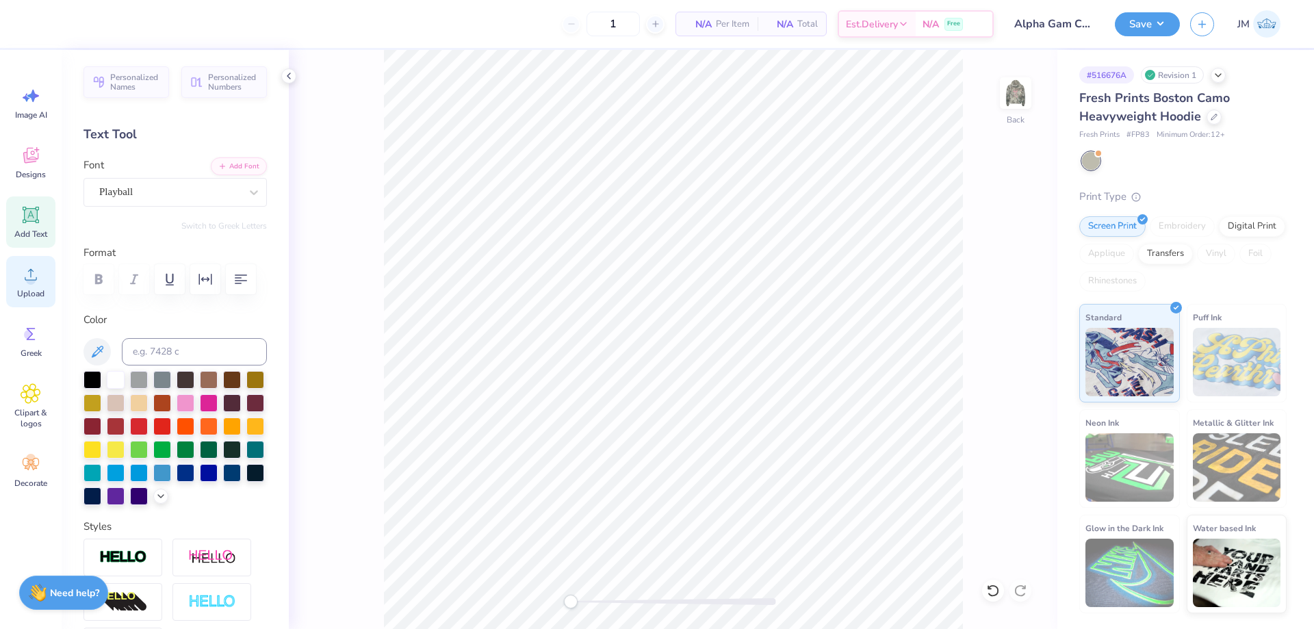
click at [34, 269] on icon at bounding box center [31, 274] width 21 height 21
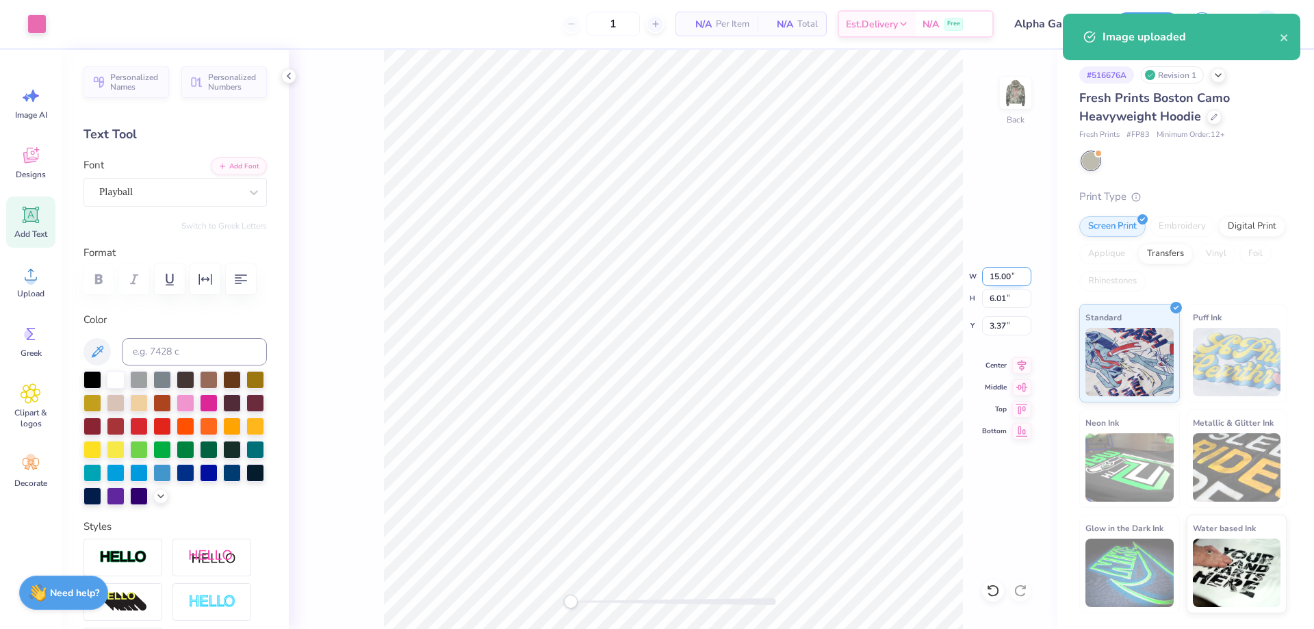
click at [998, 284] on input "15.00" at bounding box center [1006, 276] width 49 height 19
type input "3.00"
type input "1.20"
type input "5.77"
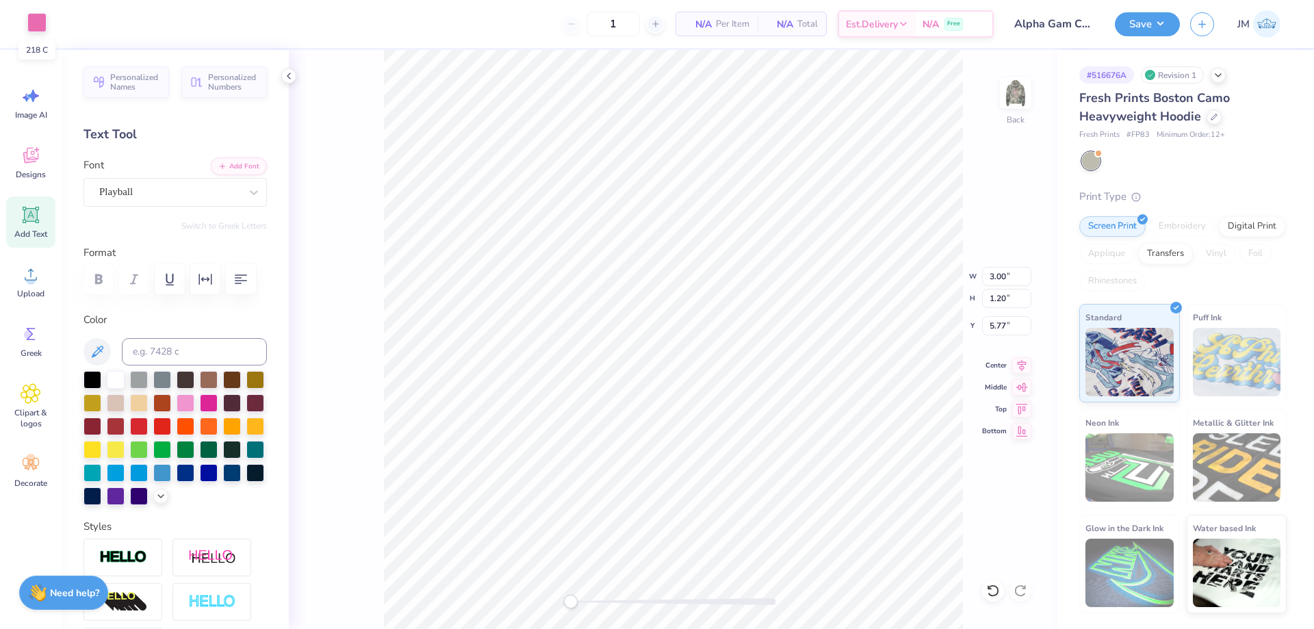
click at [40, 22] on div at bounding box center [36, 22] width 19 height 19
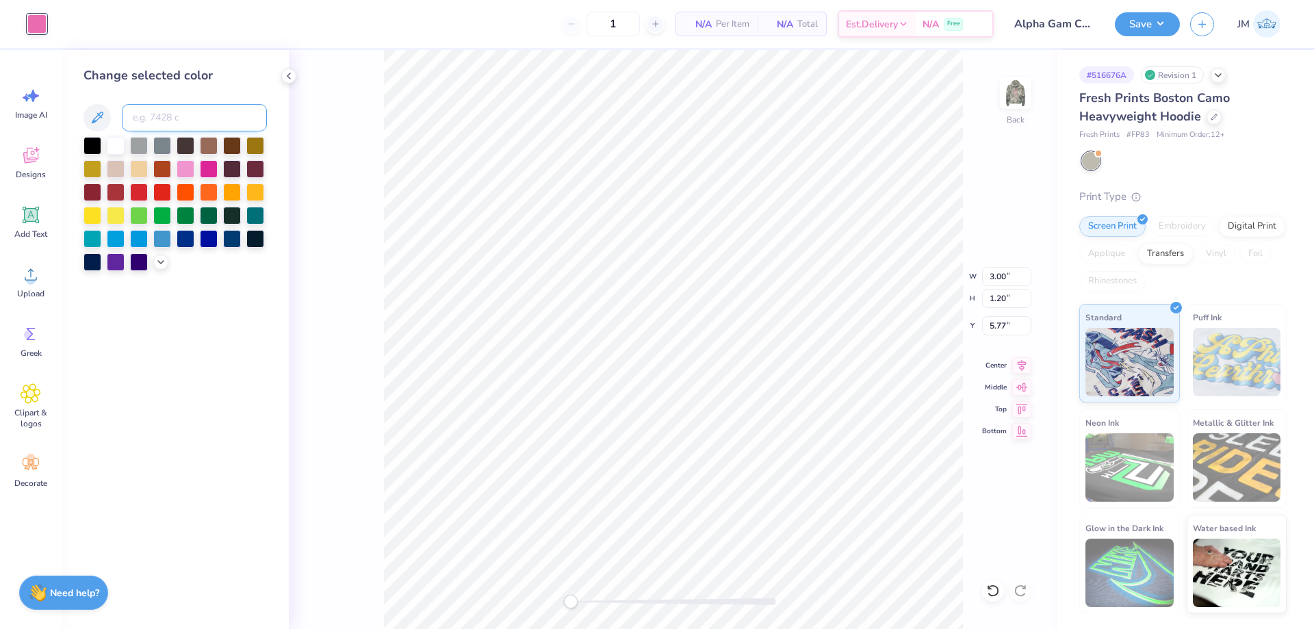
click at [152, 115] on input at bounding box center [194, 117] width 145 height 27
type input "211"
click at [1004, 324] on input "5.77" at bounding box center [1006, 325] width 49 height 19
type input "3"
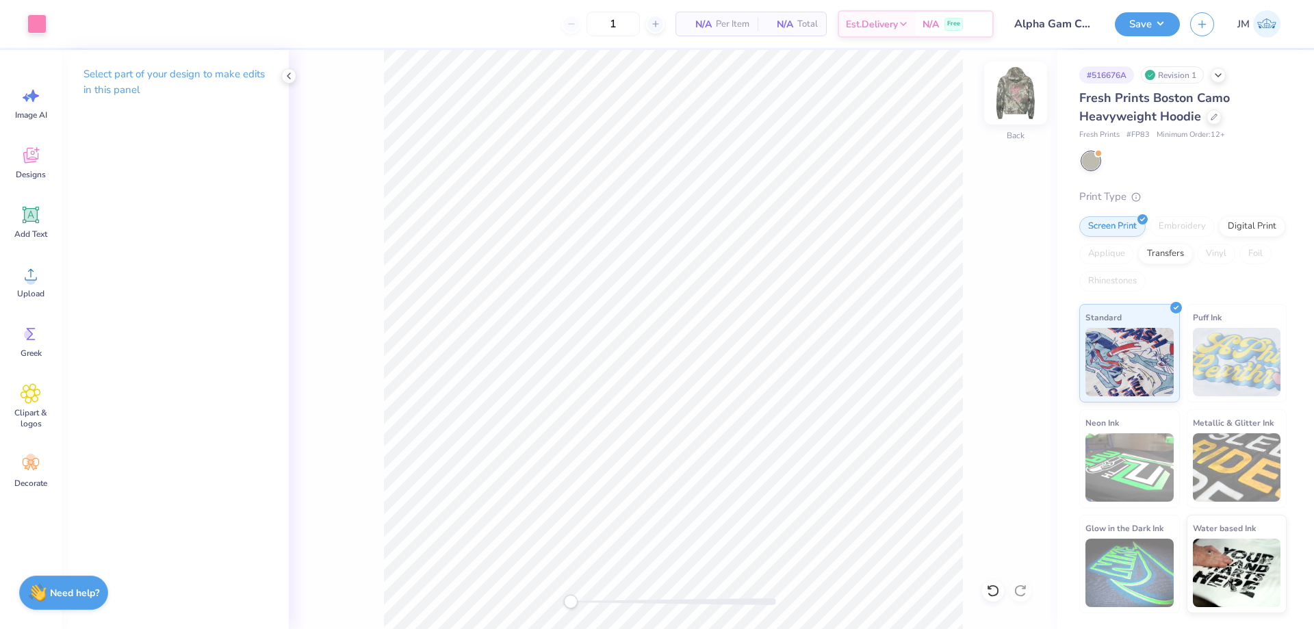
click at [1002, 91] on img at bounding box center [1016, 93] width 55 height 55
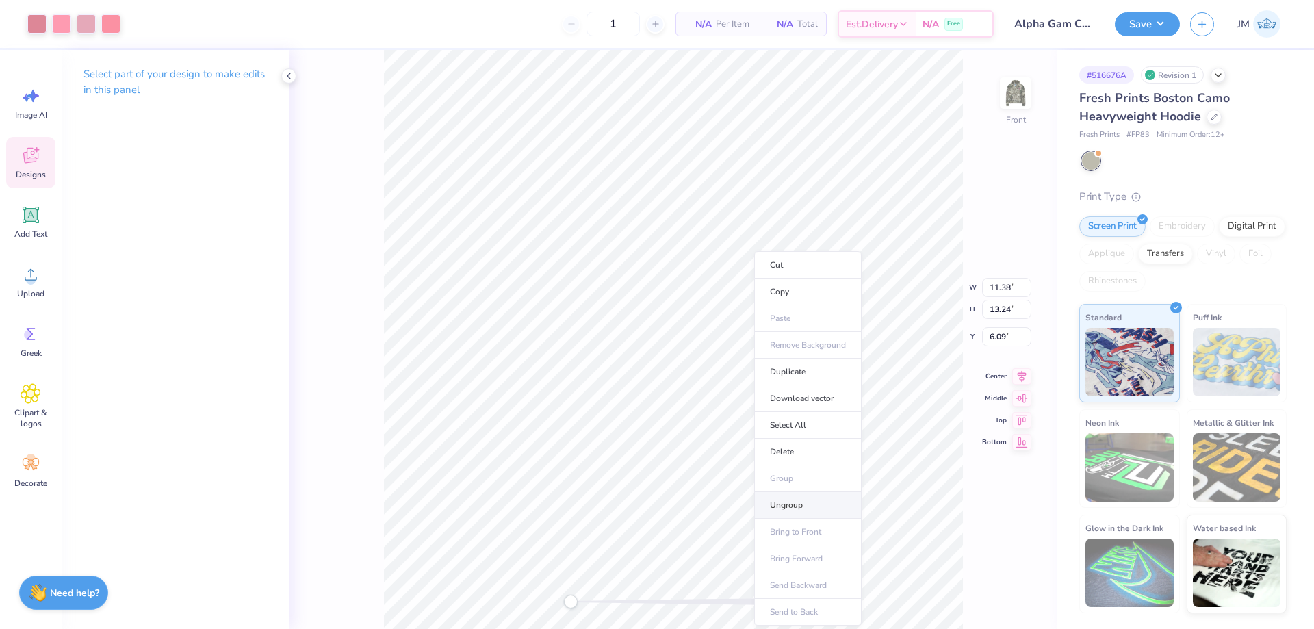
click at [799, 503] on li "Ungroup" at bounding box center [807, 505] width 107 height 27
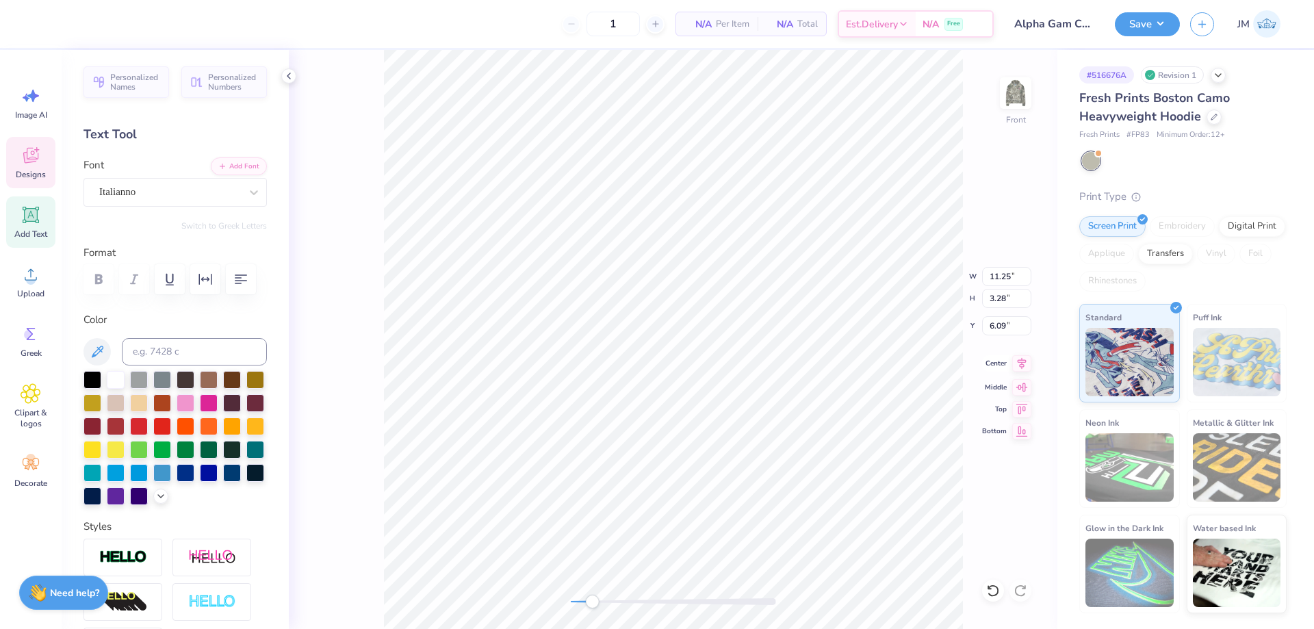
click at [1025, 364] on icon at bounding box center [1022, 363] width 19 height 16
click at [1019, 358] on icon at bounding box center [1022, 363] width 19 height 16
type input "4.87"
type input "1.08"
type input "17.28"
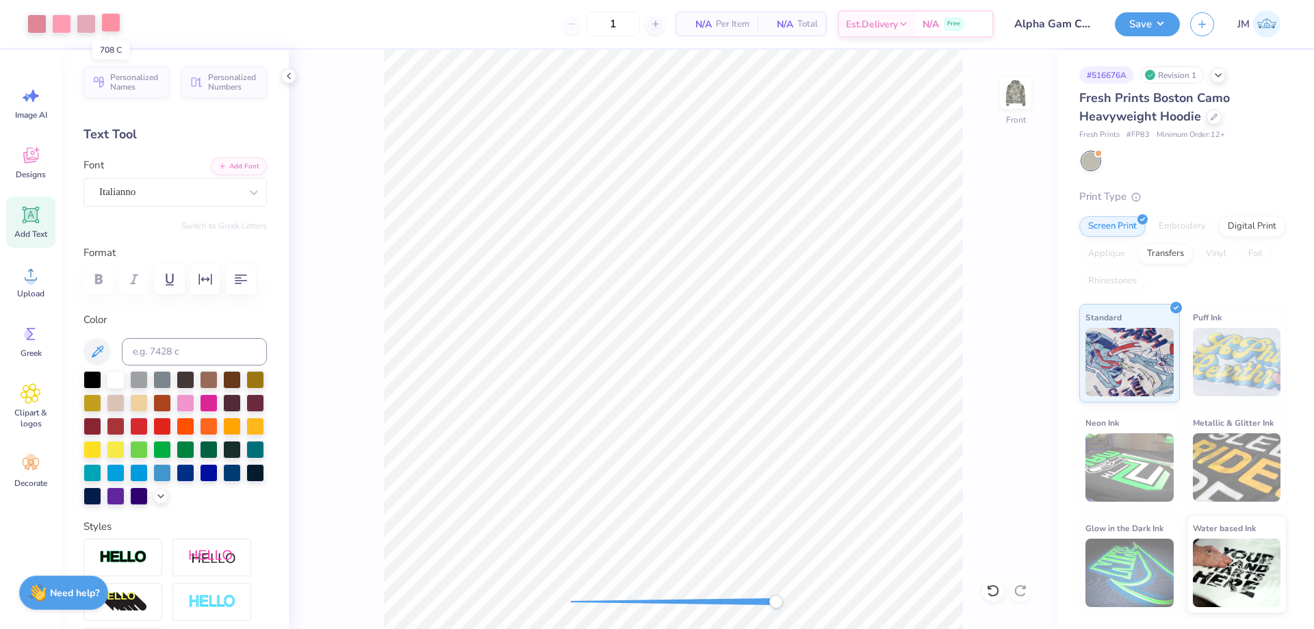
click at [105, 25] on div at bounding box center [110, 22] width 19 height 19
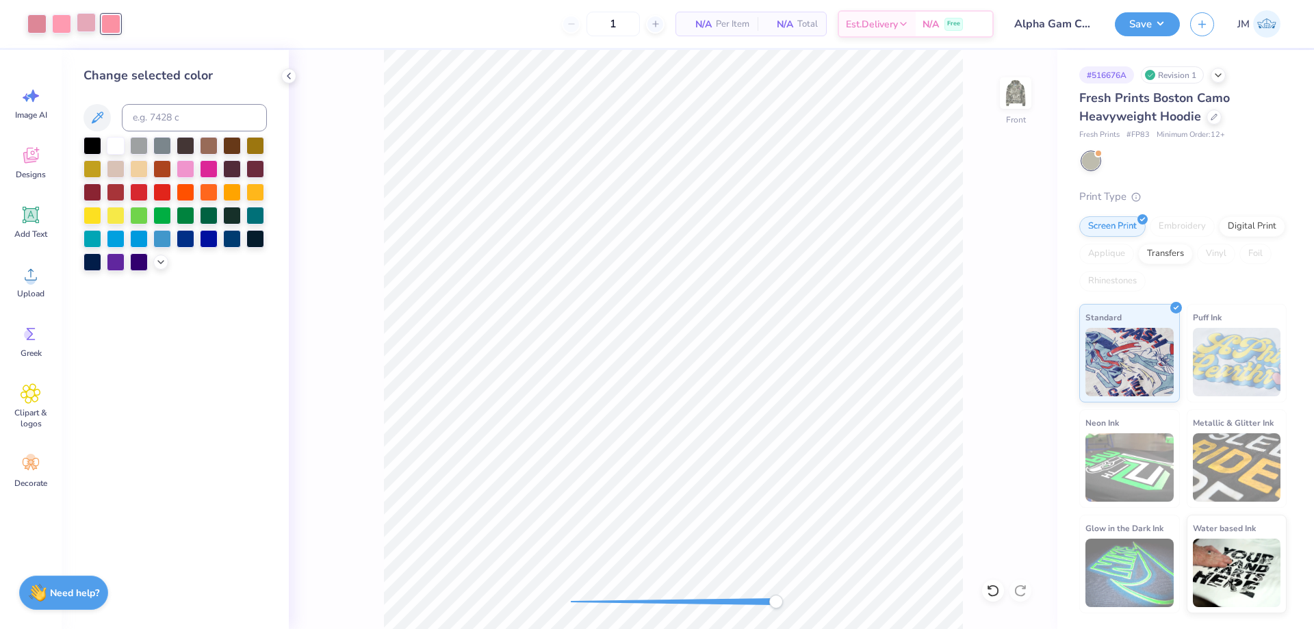
click at [95, 24] on div at bounding box center [86, 22] width 19 height 19
click at [52, 20] on div at bounding box center [61, 22] width 19 height 19
click at [33, 17] on div at bounding box center [36, 22] width 19 height 19
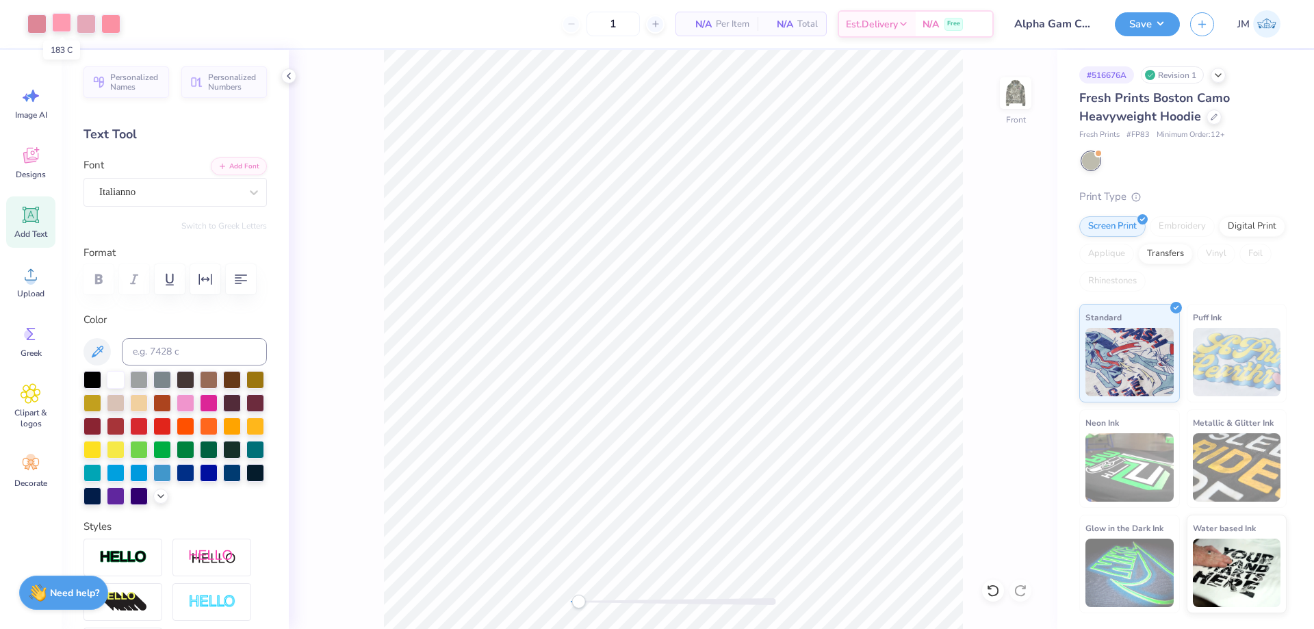
click at [58, 28] on div at bounding box center [61, 22] width 19 height 19
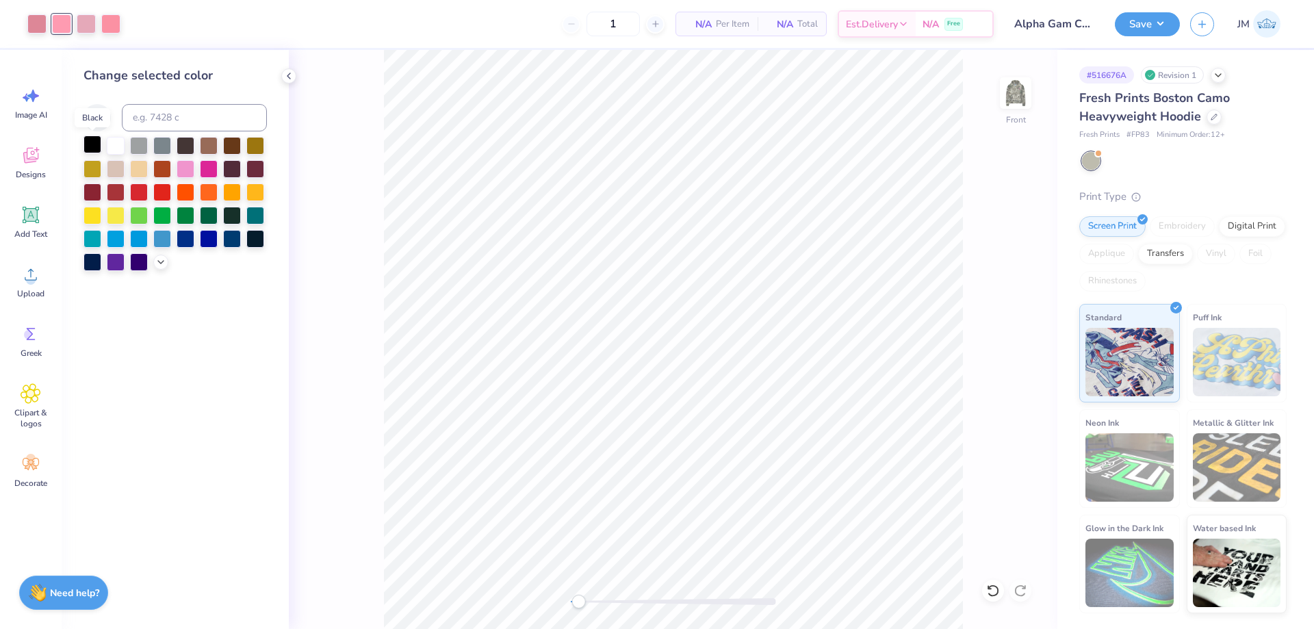
click at [90, 150] on div at bounding box center [93, 145] width 18 height 18
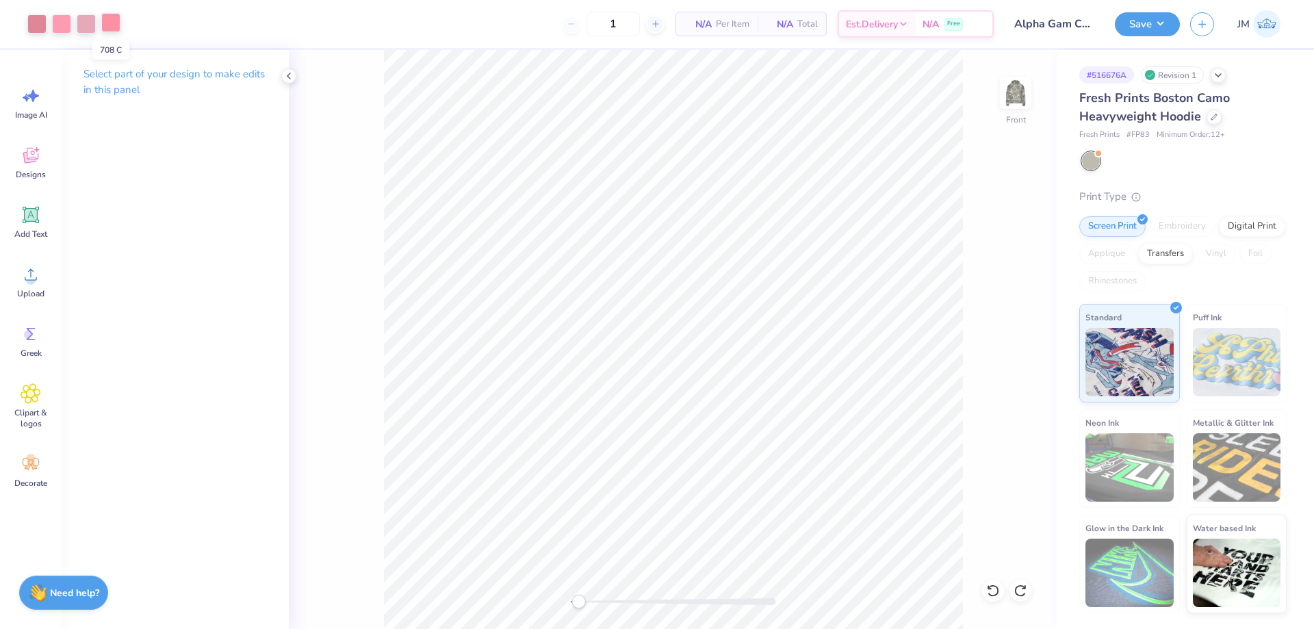
click at [112, 30] on div at bounding box center [110, 22] width 19 height 19
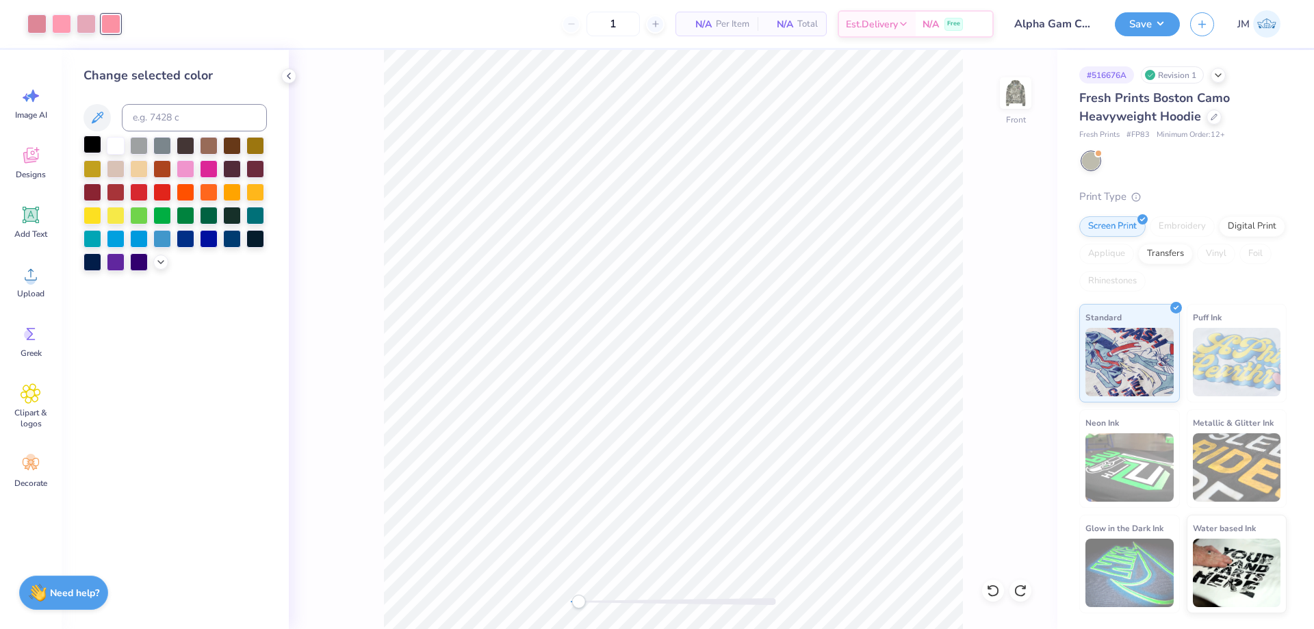
click at [87, 148] on div at bounding box center [93, 145] width 18 height 18
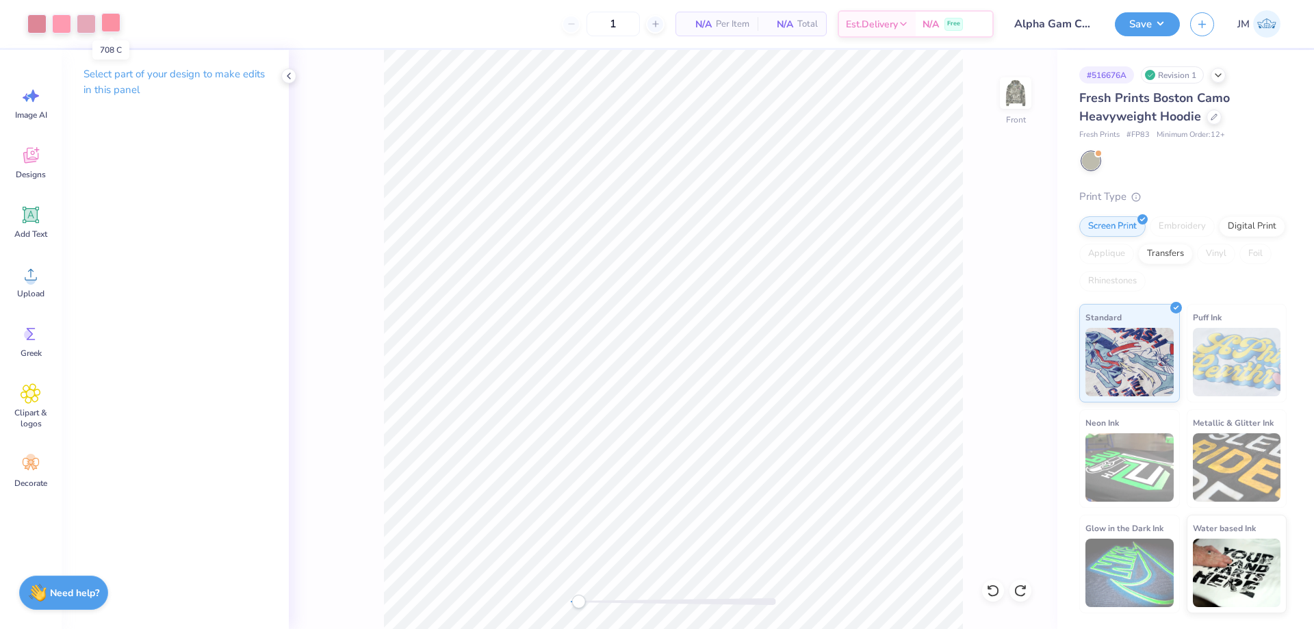
click at [112, 23] on div at bounding box center [110, 22] width 19 height 19
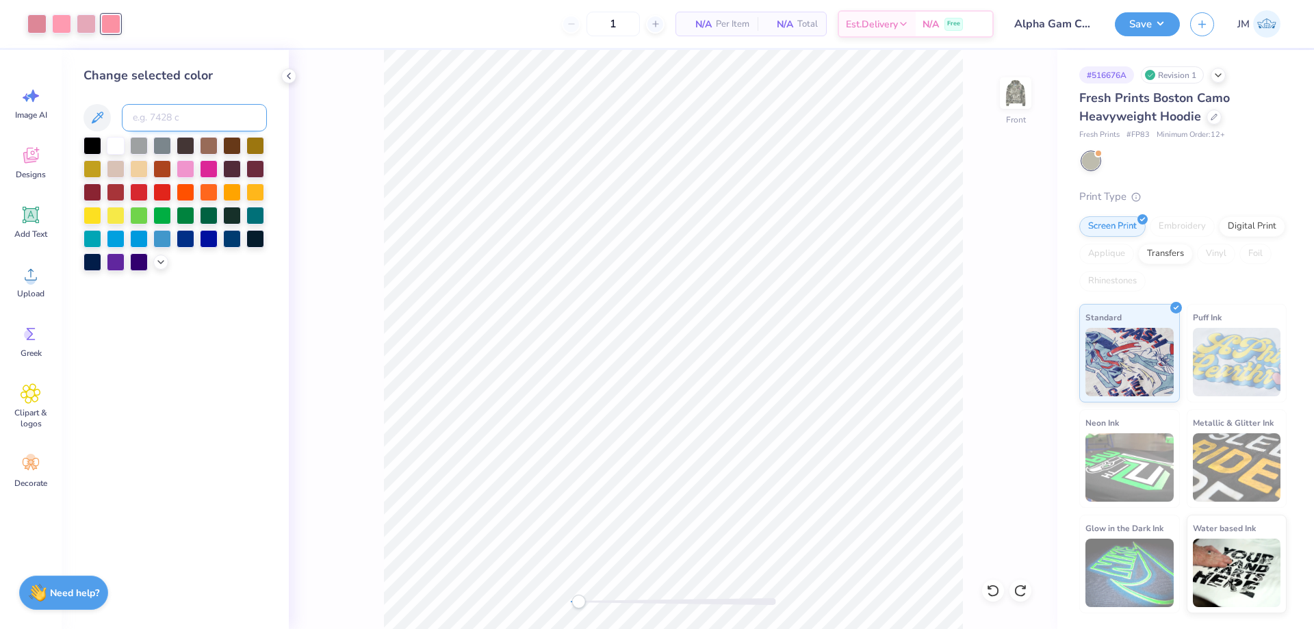
click at [164, 118] on input at bounding box center [194, 117] width 145 height 27
type input "183"
click at [1021, 90] on img at bounding box center [1016, 93] width 55 height 55
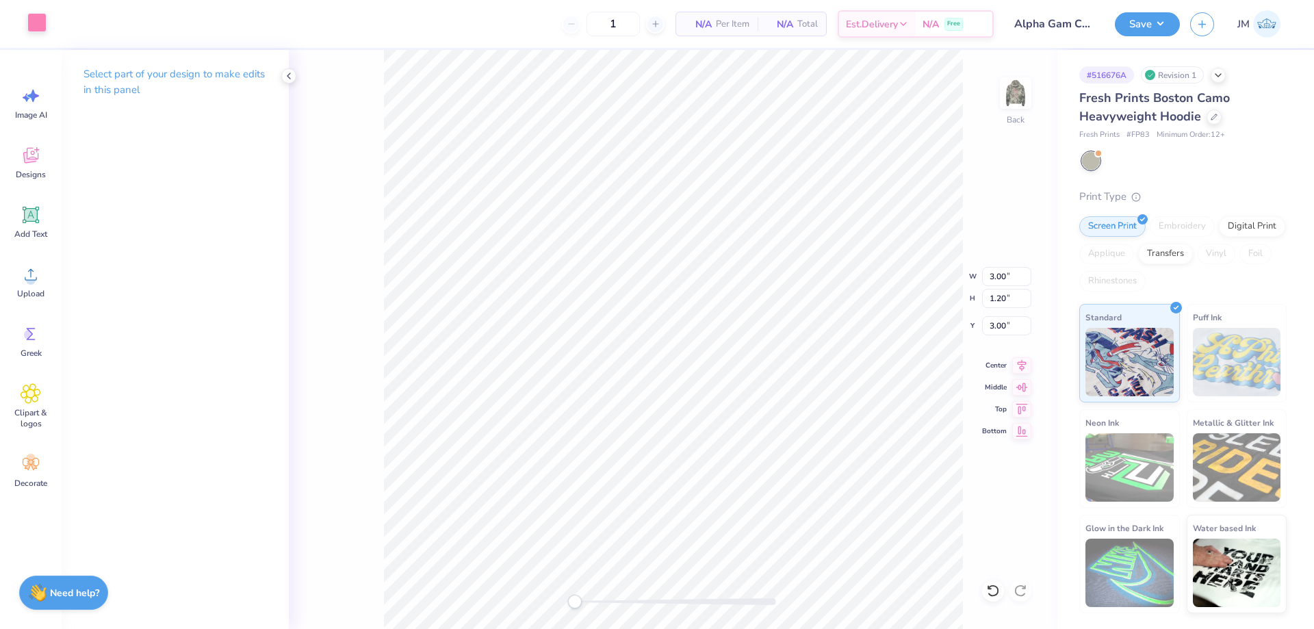
click at [36, 29] on div at bounding box center [36, 22] width 19 height 19
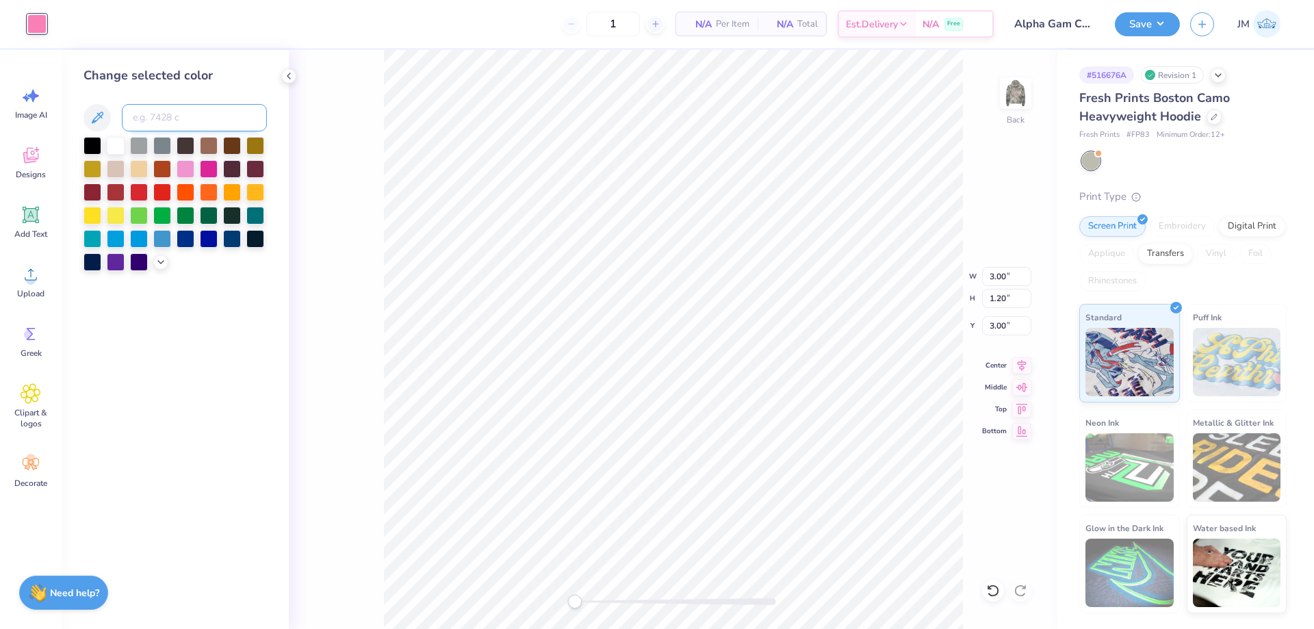
click at [155, 115] on input at bounding box center [194, 117] width 145 height 27
type input "183"
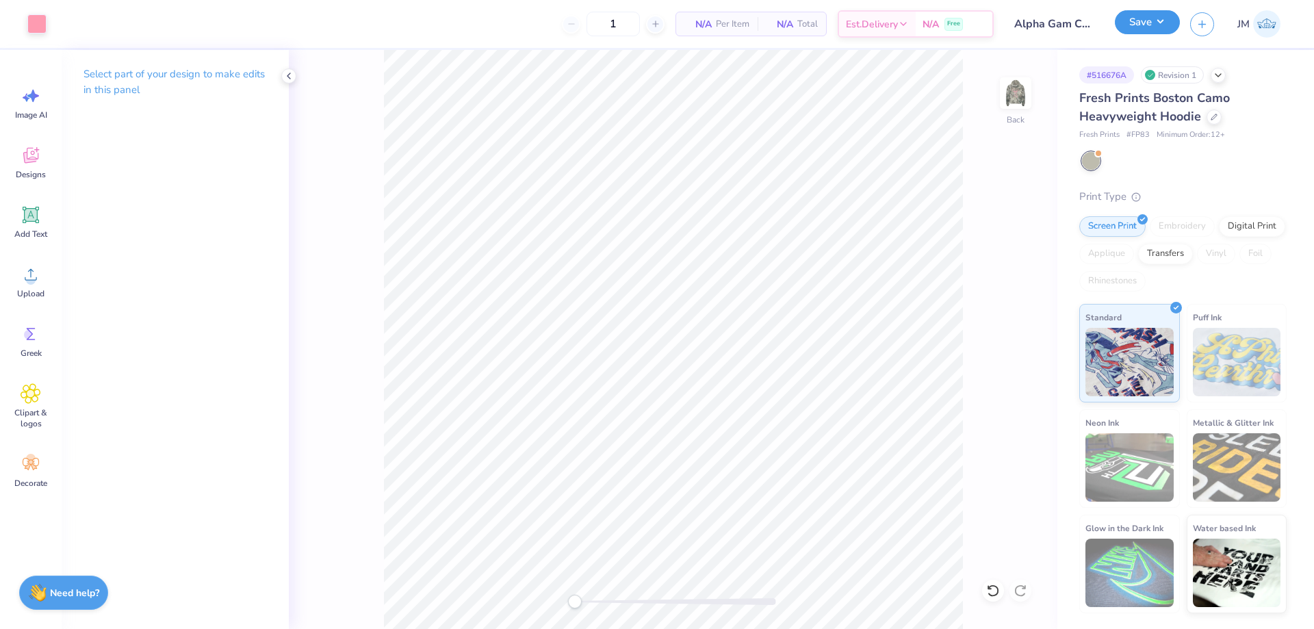
click at [1168, 23] on button "Save" at bounding box center [1147, 22] width 65 height 24
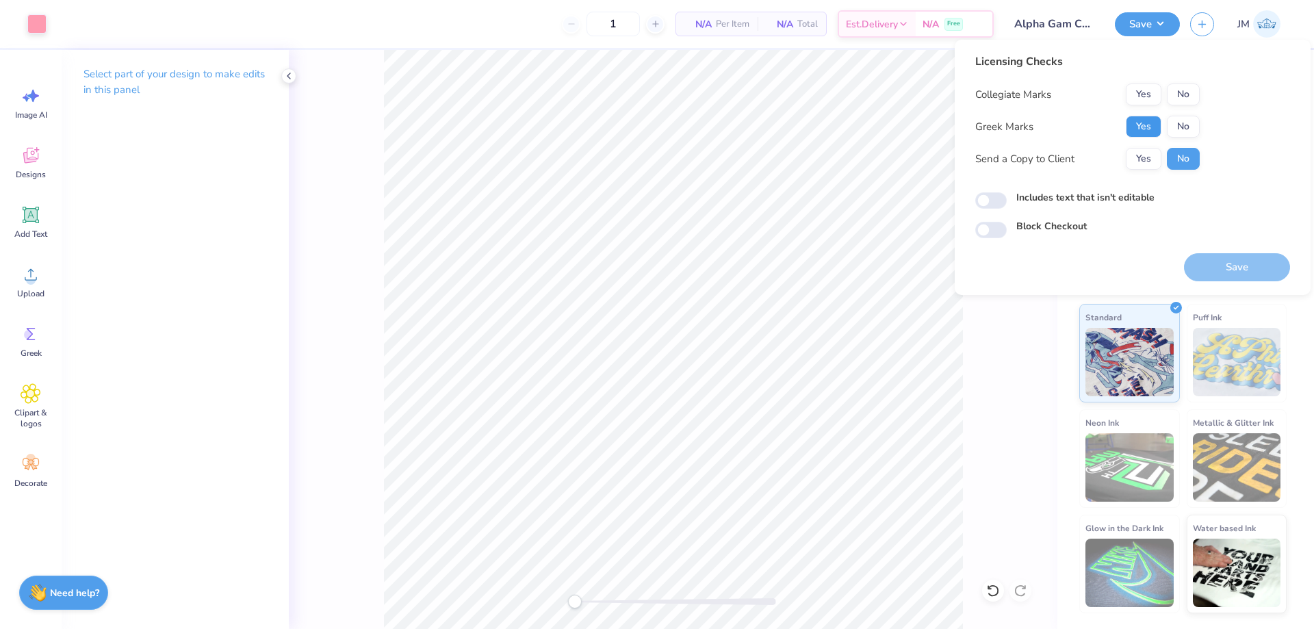
click at [1145, 123] on button "Yes" at bounding box center [1144, 127] width 36 height 22
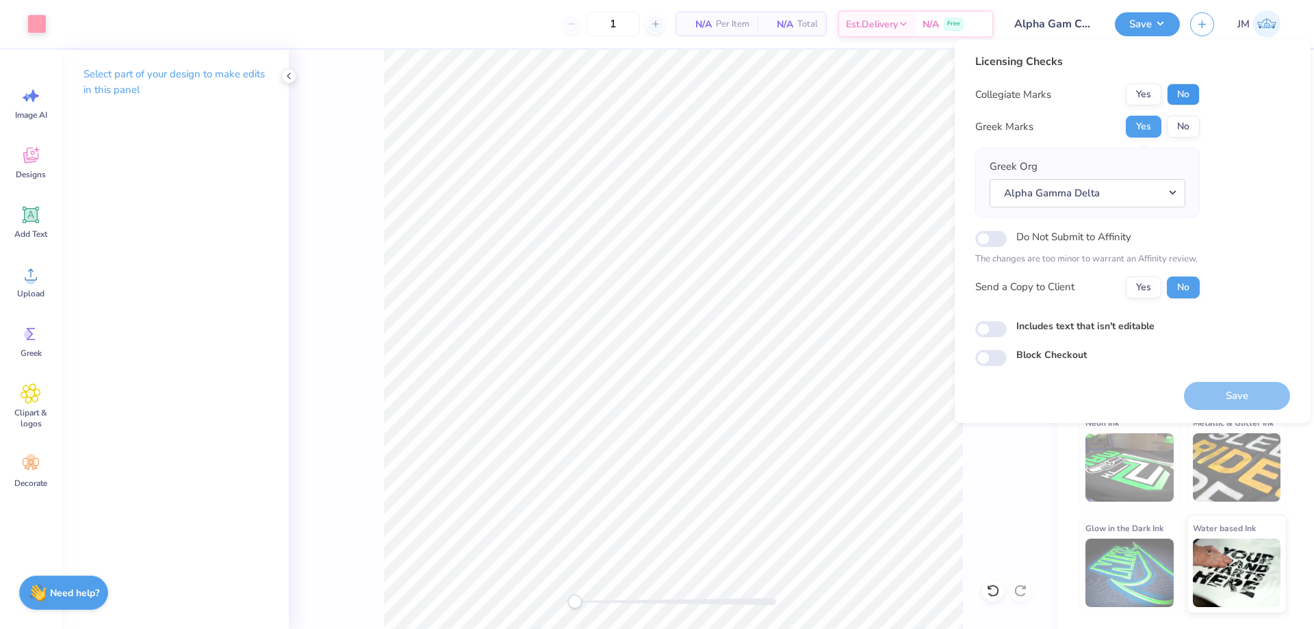
click at [1188, 93] on button "No" at bounding box center [1183, 95] width 33 height 22
click at [1218, 396] on button "Save" at bounding box center [1237, 396] width 106 height 28
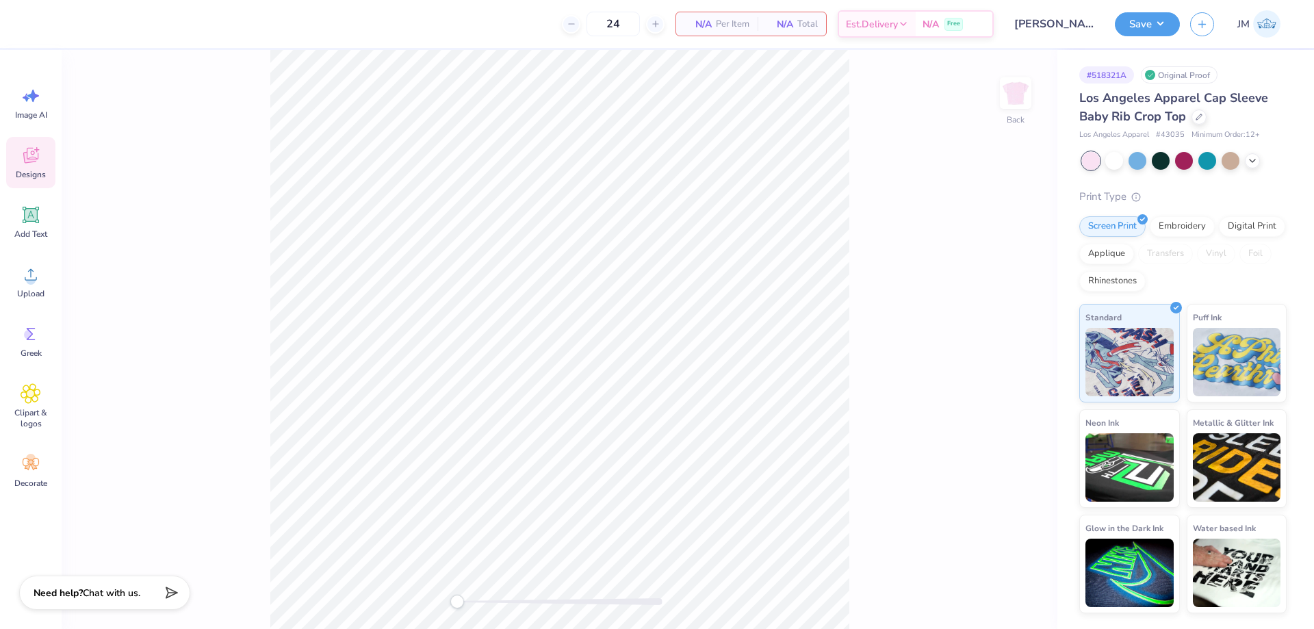
click at [36, 168] on div "Designs" at bounding box center [30, 162] width 49 height 51
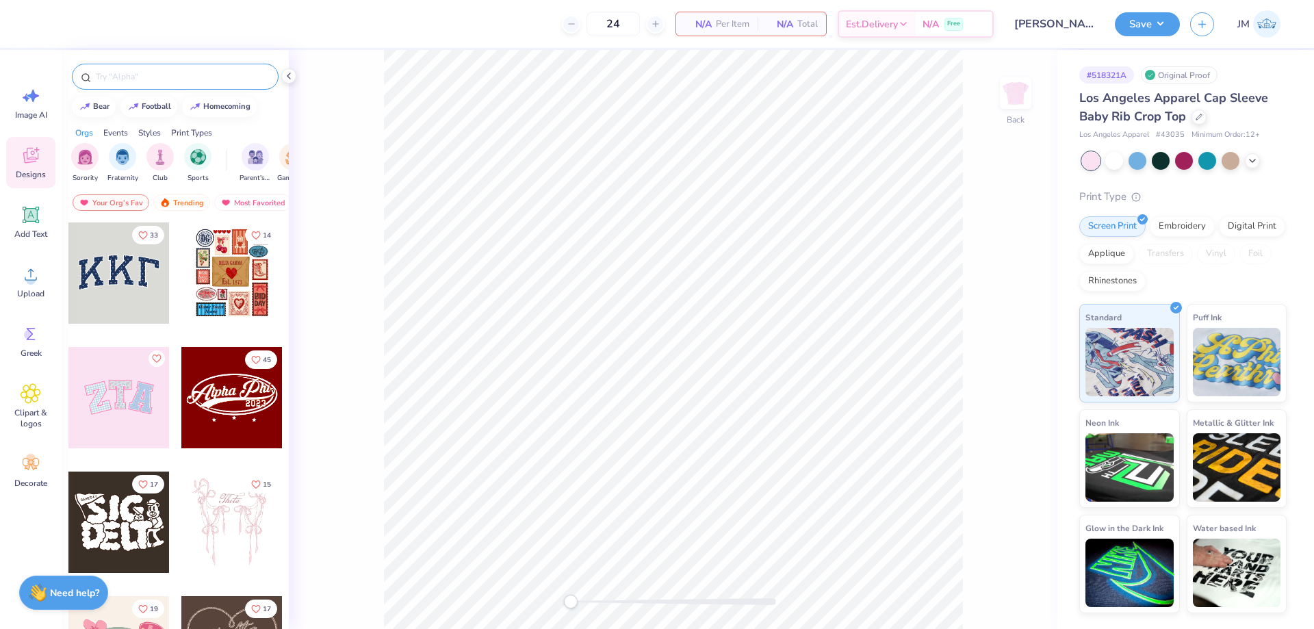
click at [227, 77] on input "text" at bounding box center [181, 77] width 175 height 14
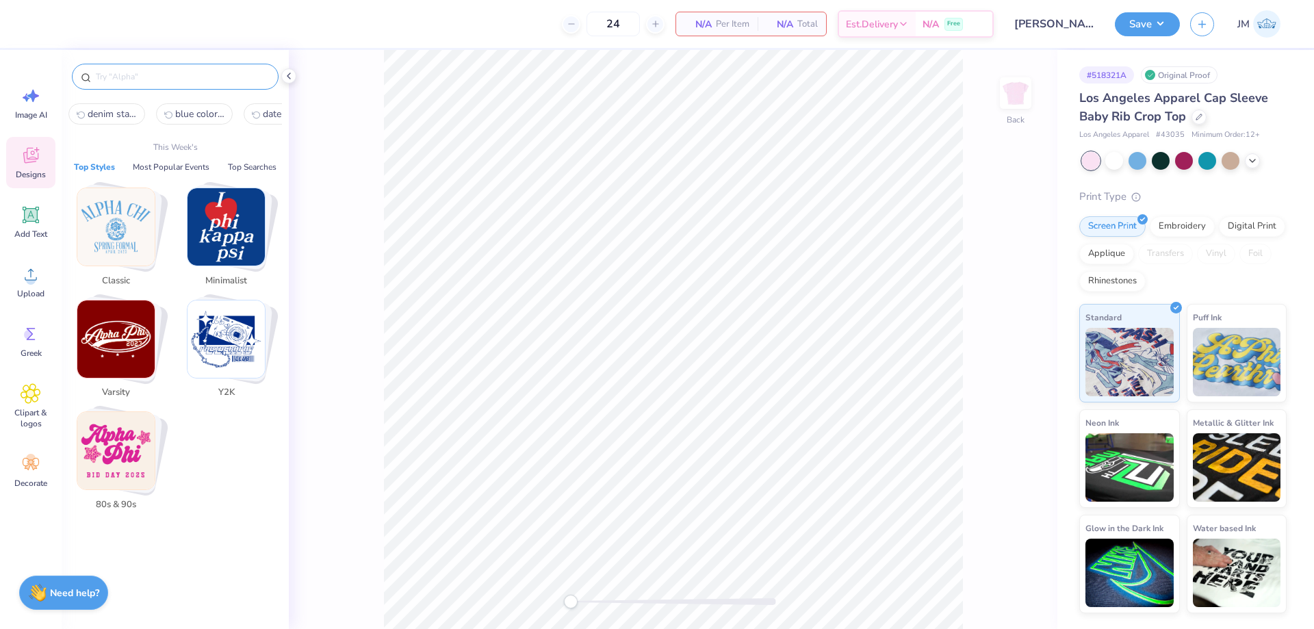
click at [355, 106] on div "Back" at bounding box center [673, 339] width 769 height 579
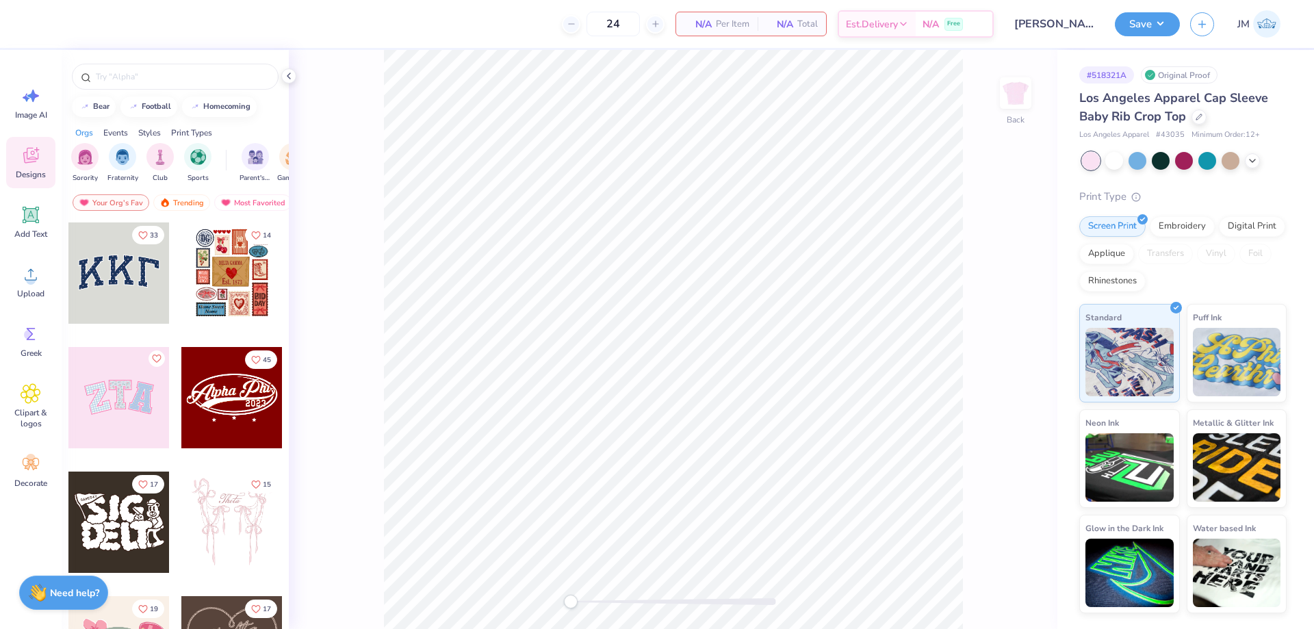
click at [101, 392] on div at bounding box center [118, 397] width 101 height 101
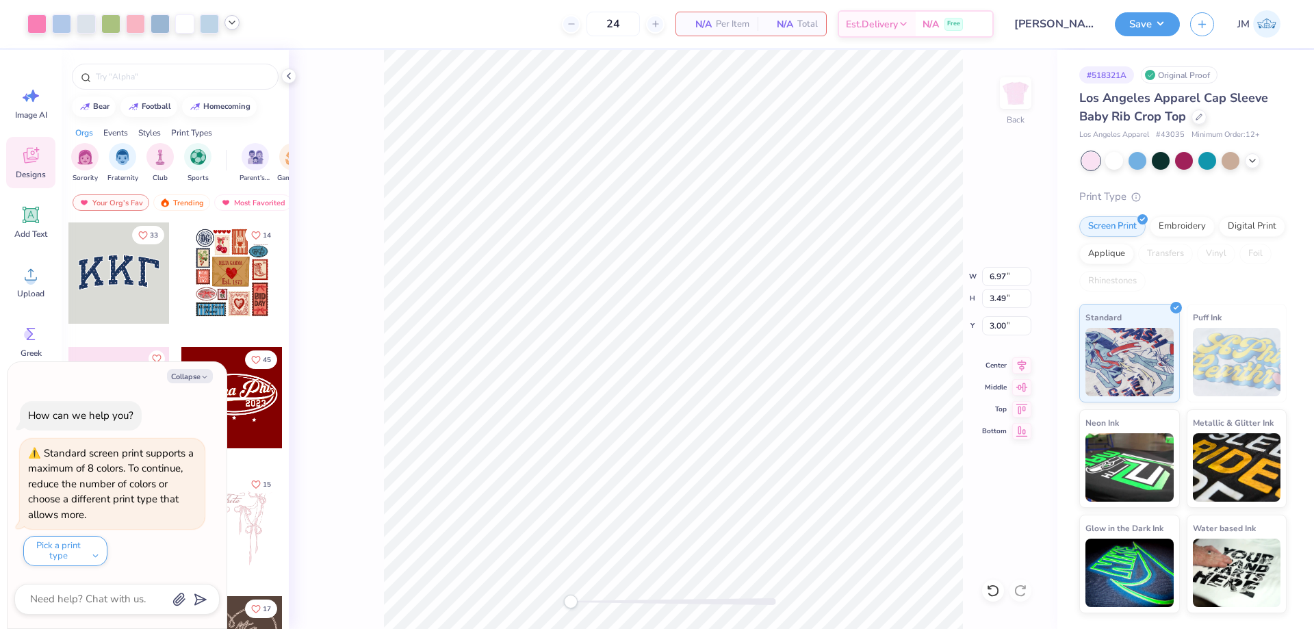
click at [237, 22] on icon at bounding box center [232, 22] width 11 height 11
click at [235, 23] on icon at bounding box center [232, 22] width 11 height 11
click at [86, 27] on div at bounding box center [86, 22] width 19 height 19
type textarea "x"
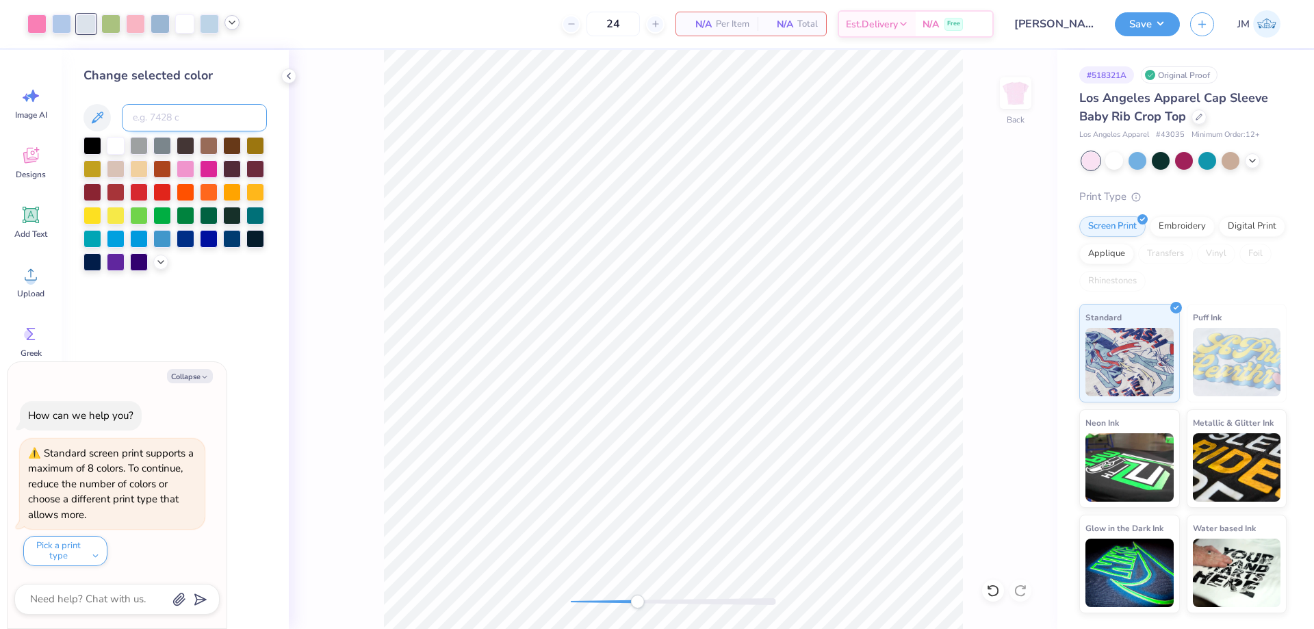
click at [151, 113] on input at bounding box center [194, 117] width 145 height 27
type textarea "x"
click at [246, 120] on input at bounding box center [194, 117] width 145 height 27
type input "544"
type textarea "x"
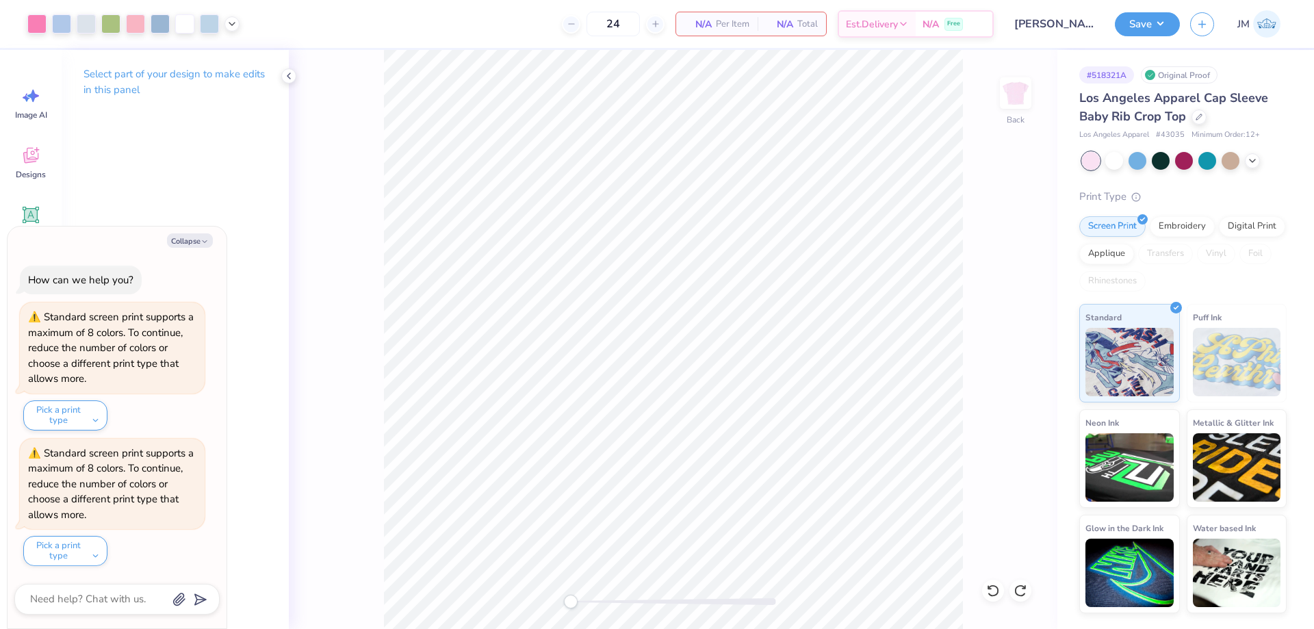
type textarea "x"
click at [1002, 271] on input "6.97" at bounding box center [1006, 276] width 49 height 19
type input "7"
type textarea "x"
type input "7.00"
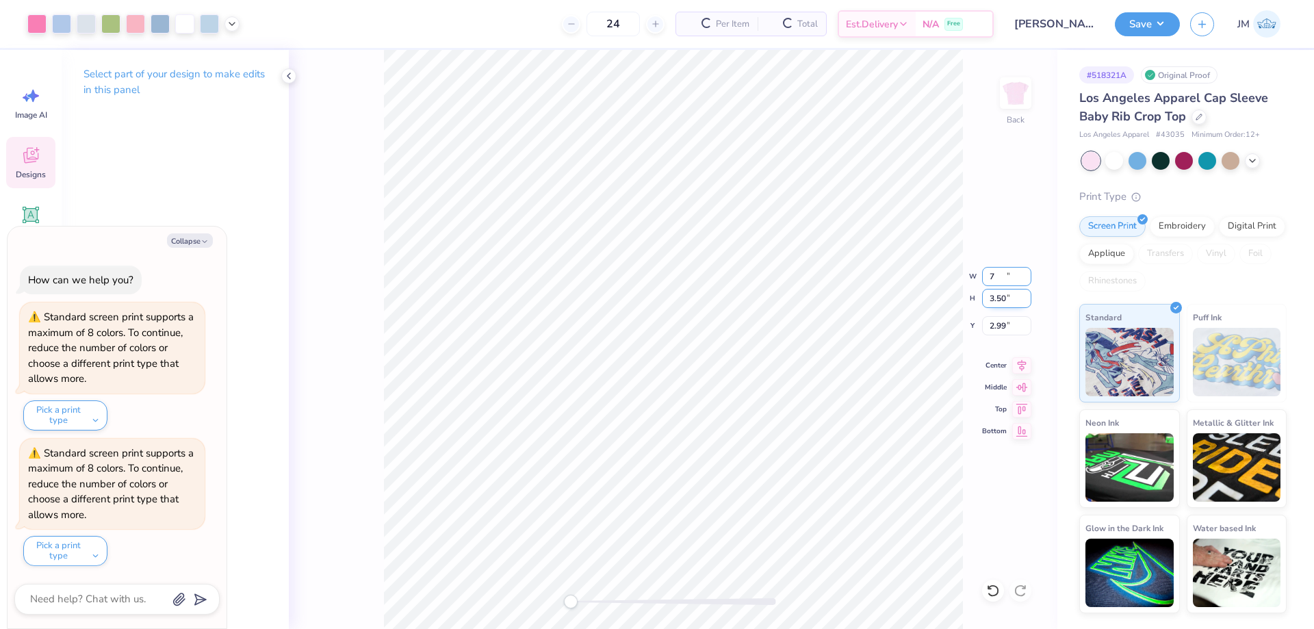
type input "3.50"
type input "2.99"
type textarea "x"
click at [1012, 318] on input "2.99" at bounding box center [1006, 325] width 49 height 19
type input "3"
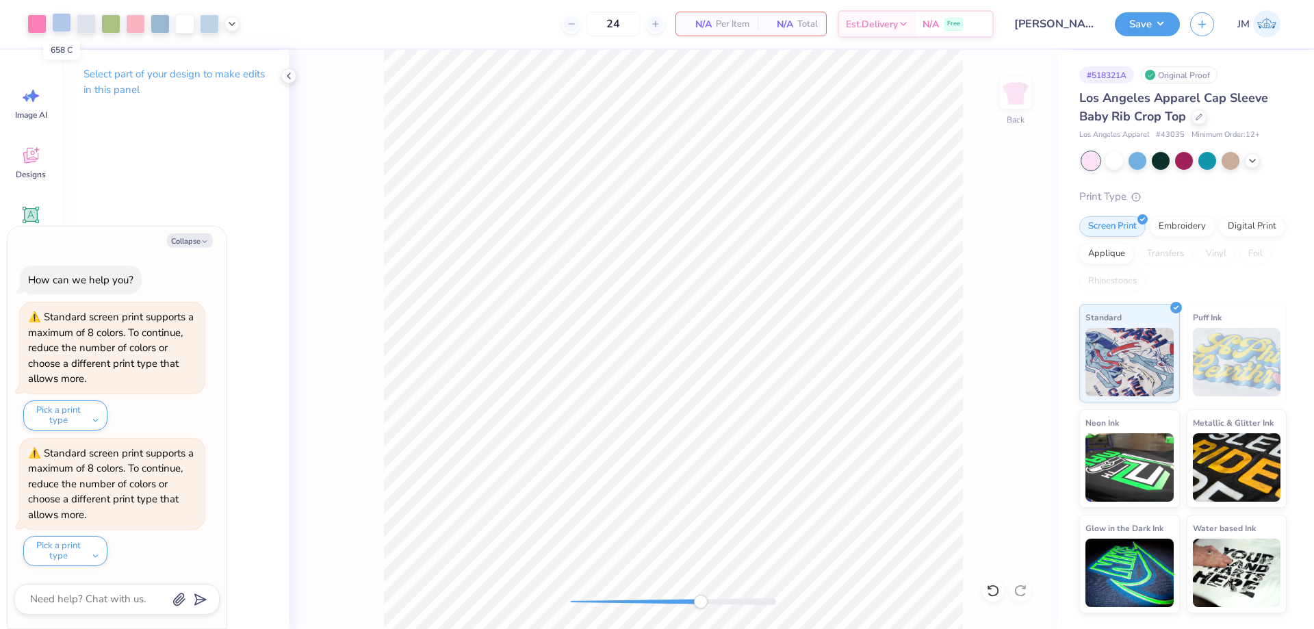
click at [56, 23] on div at bounding box center [61, 22] width 19 height 19
type textarea "x"
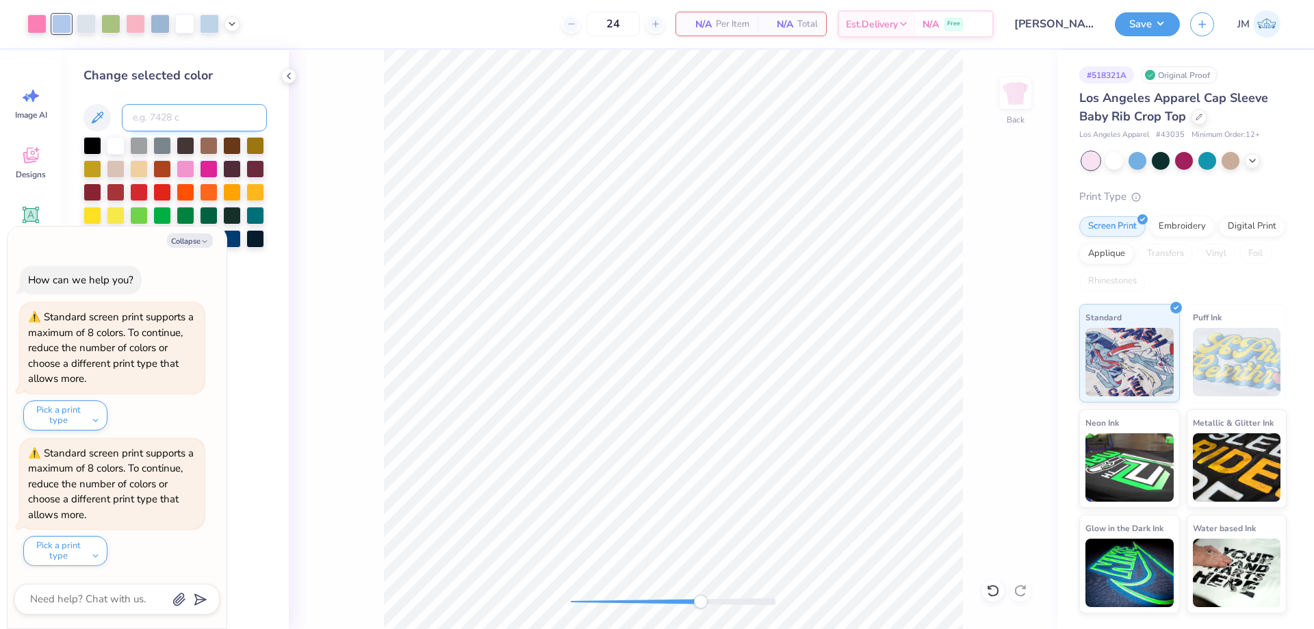
click at [150, 116] on input at bounding box center [194, 117] width 145 height 27
type input "544"
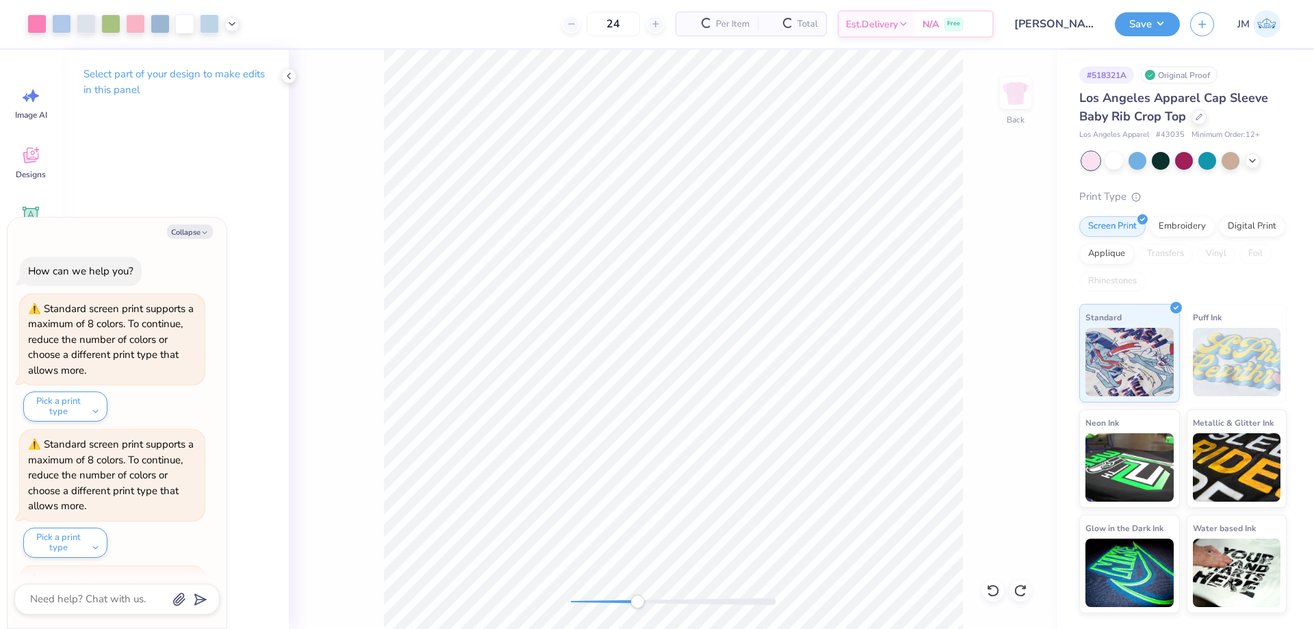
scroll to position [127, 0]
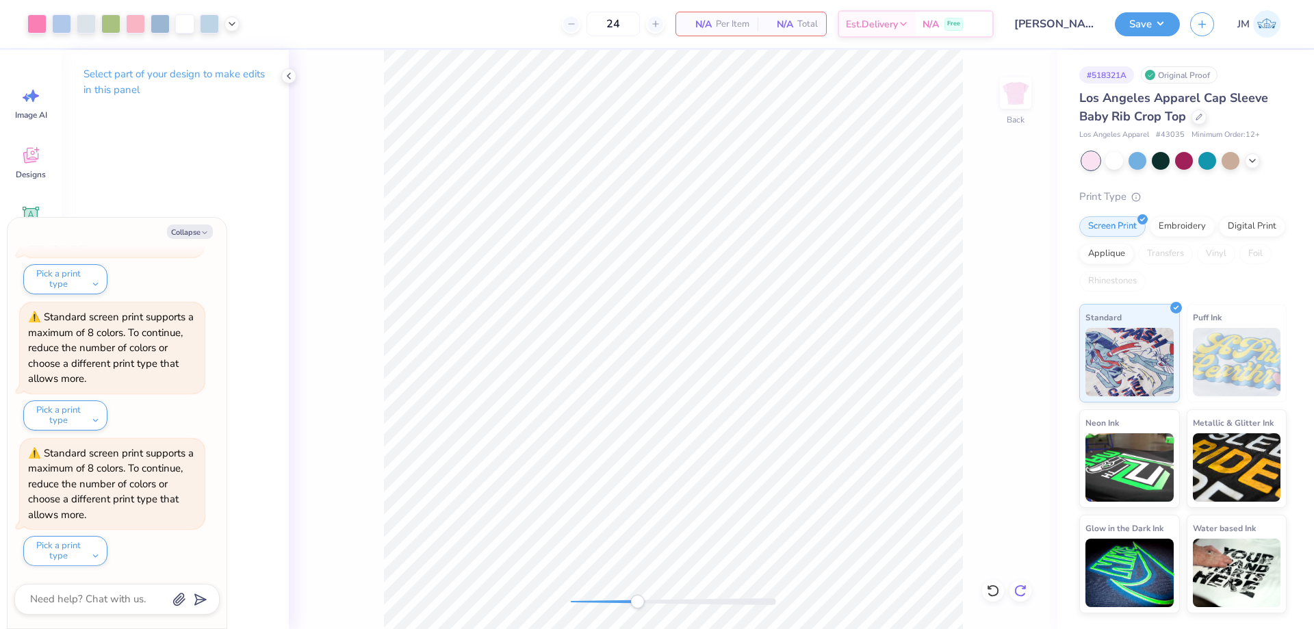
click at [1021, 589] on icon at bounding box center [1021, 591] width 14 height 14
click at [989, 589] on icon at bounding box center [990, 587] width 3 height 3
click at [88, 26] on div at bounding box center [86, 22] width 19 height 19
type textarea "x"
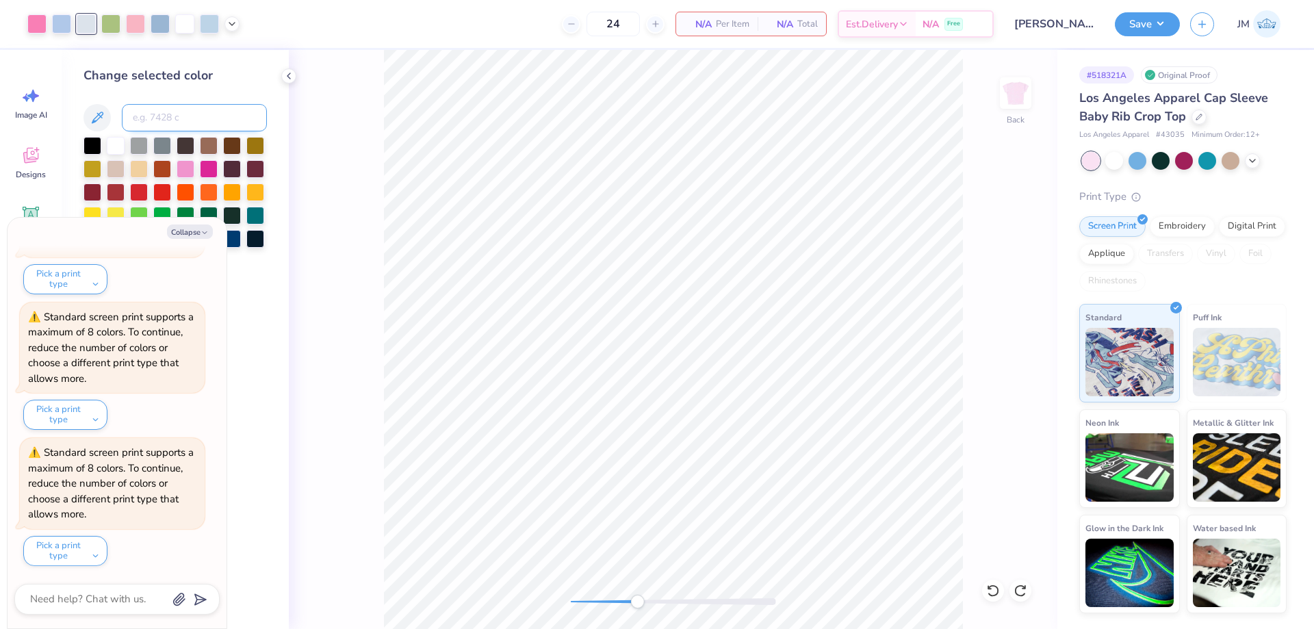
click at [163, 125] on input at bounding box center [194, 117] width 145 height 27
type input "544"
click at [164, 23] on div at bounding box center [160, 22] width 19 height 19
type textarea "x"
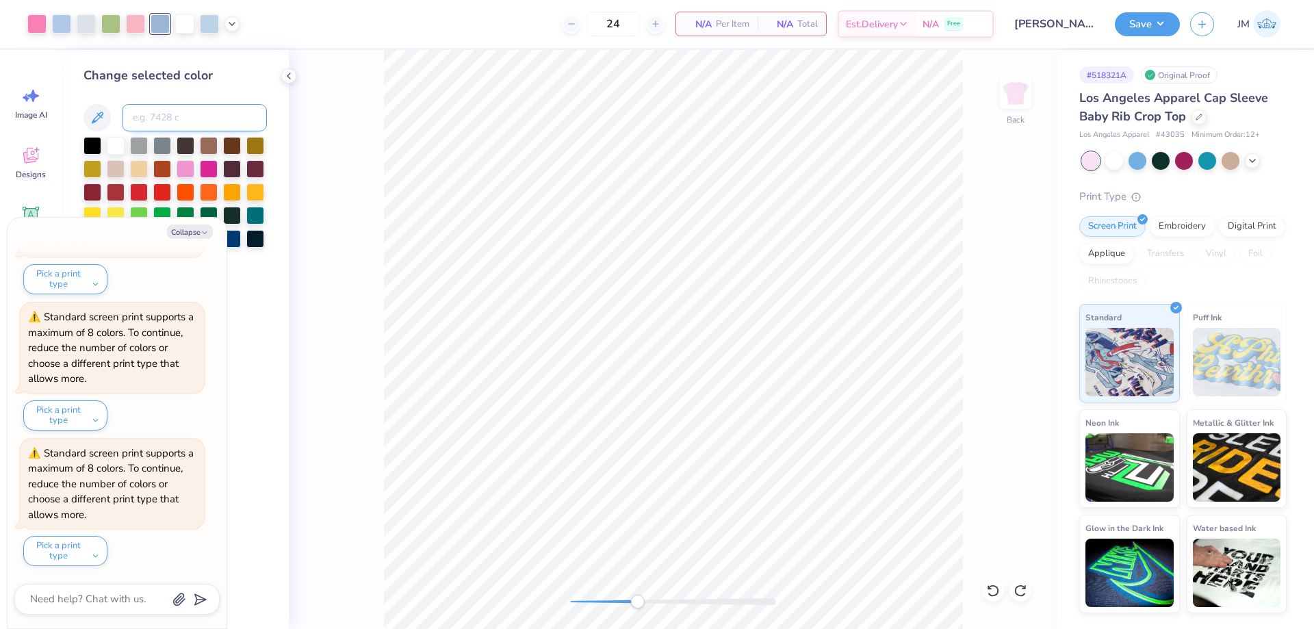
click at [193, 119] on input at bounding box center [194, 117] width 145 height 27
type input "544"
click at [1027, 587] on icon at bounding box center [1021, 591] width 14 height 14
click at [995, 593] on icon at bounding box center [994, 591] width 14 height 14
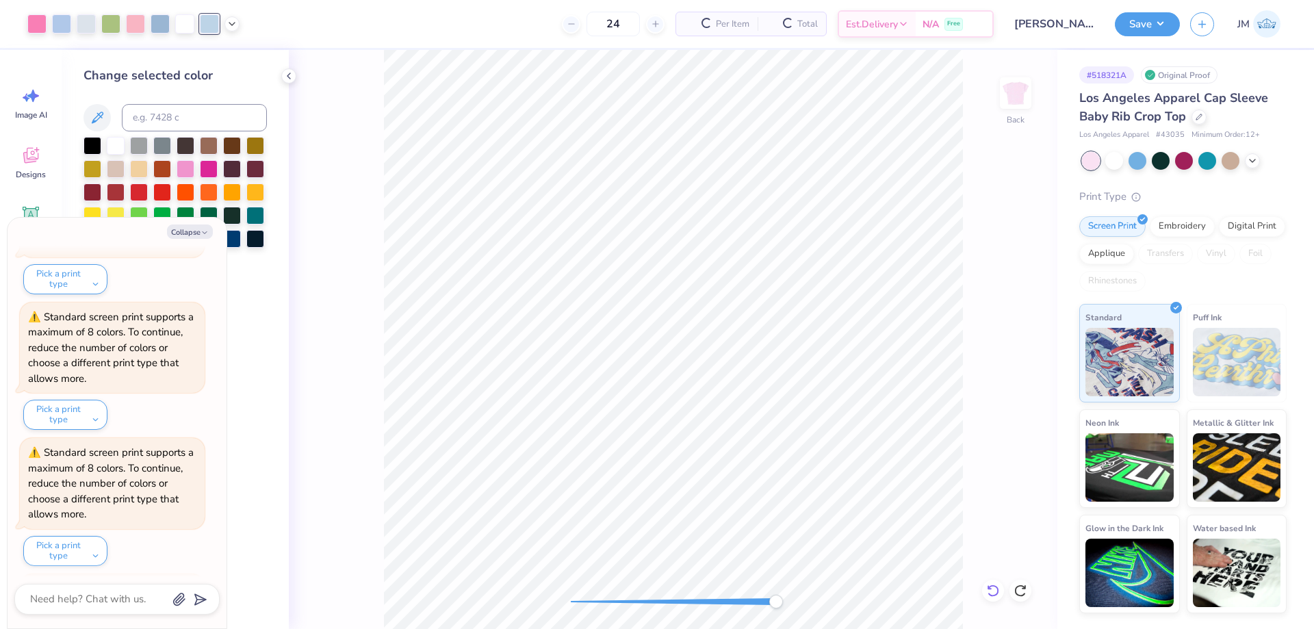
scroll to position [671, 0]
click at [230, 28] on div at bounding box center [232, 22] width 15 height 15
click at [83, 21] on div at bounding box center [86, 22] width 19 height 19
type textarea "x"
click at [157, 111] on input at bounding box center [194, 117] width 145 height 27
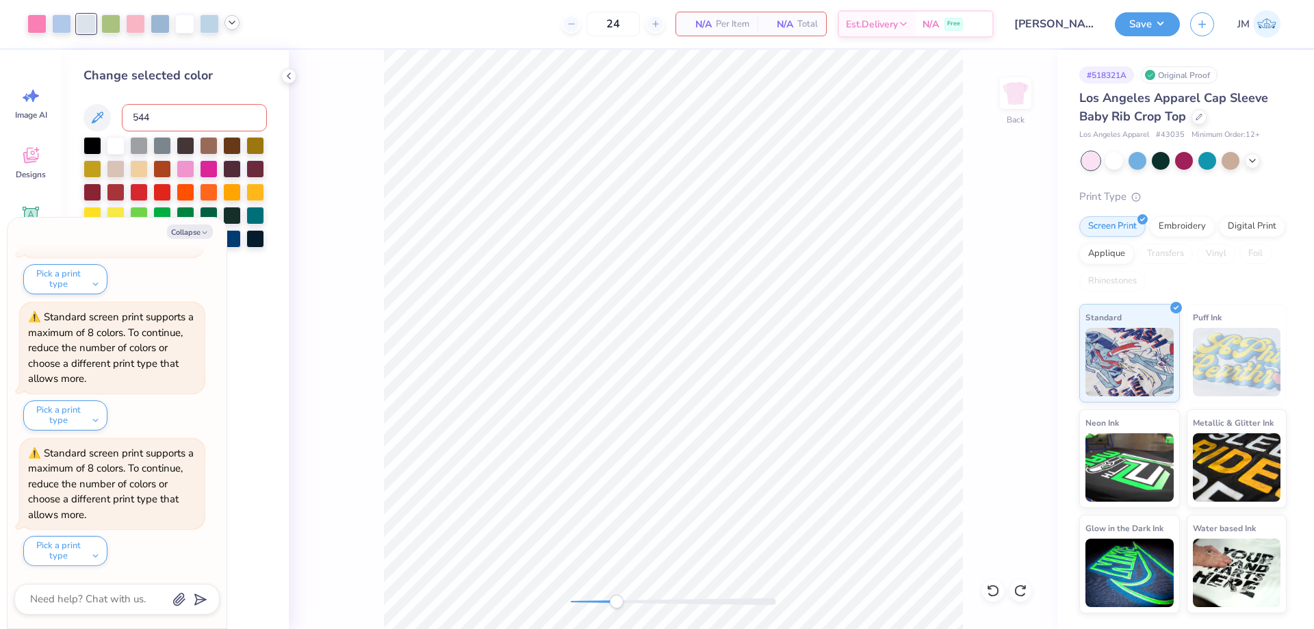
type input "544"
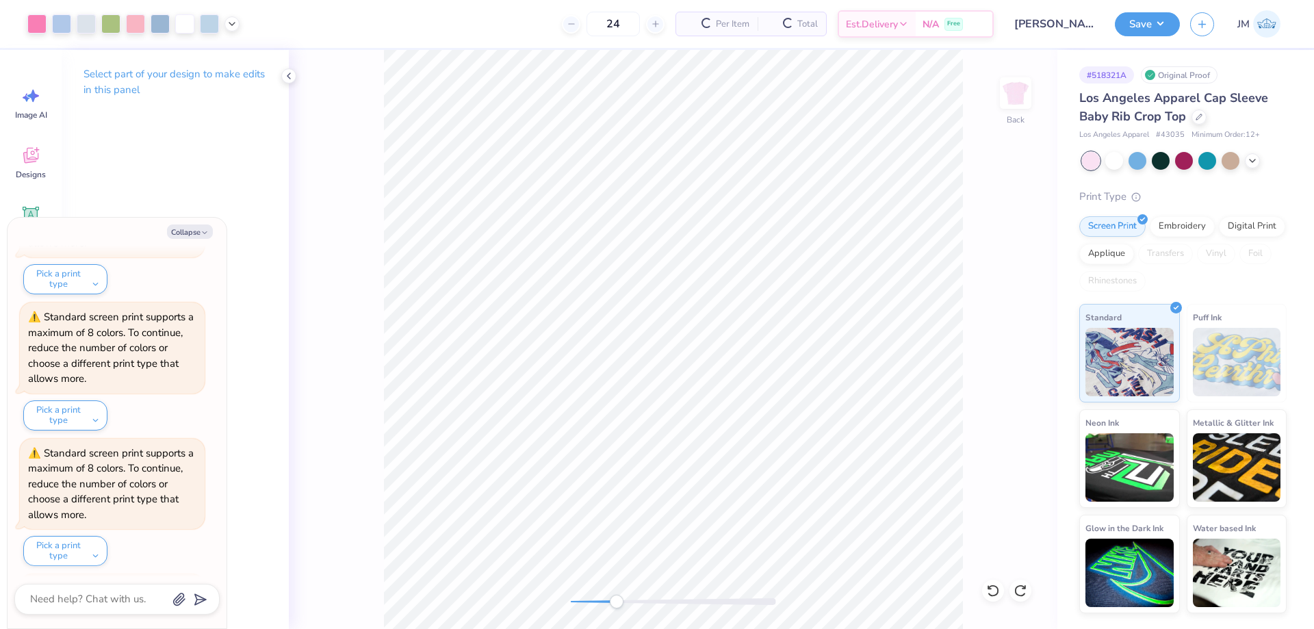
scroll to position [807, 0]
click at [162, 27] on div at bounding box center [160, 22] width 19 height 19
type textarea "x"
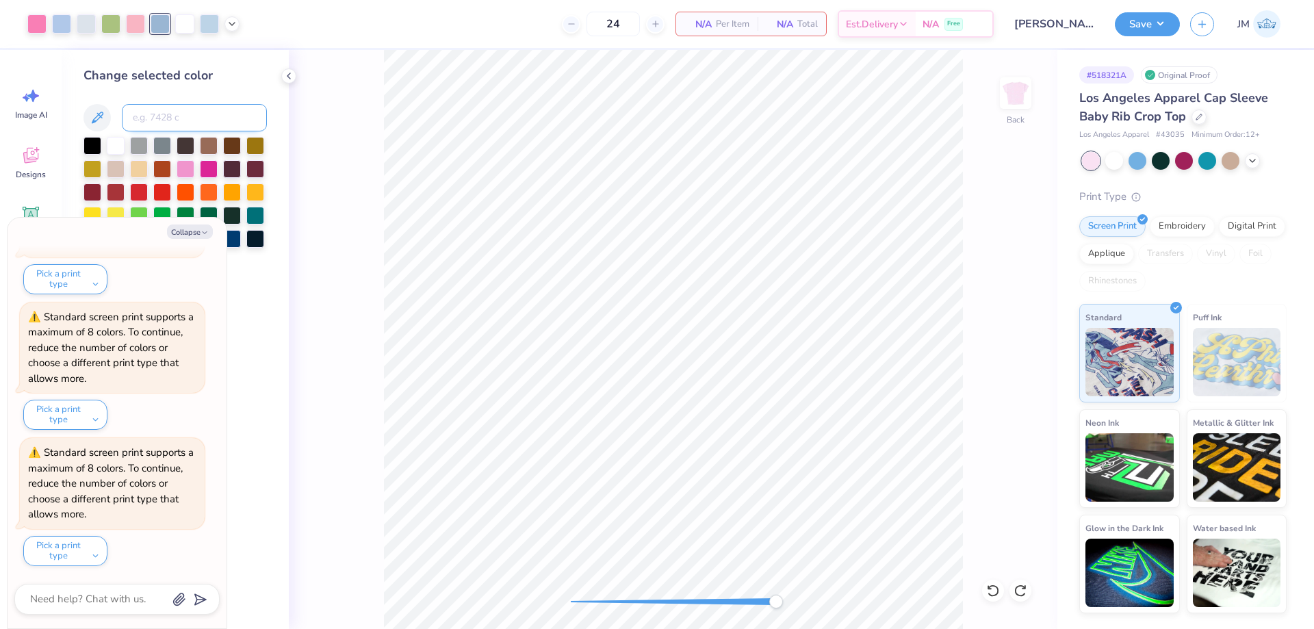
click at [165, 123] on input at bounding box center [194, 117] width 145 height 27
type input "544"
click at [997, 580] on div "Back" at bounding box center [673, 339] width 769 height 579
click at [993, 595] on icon at bounding box center [994, 591] width 14 height 14
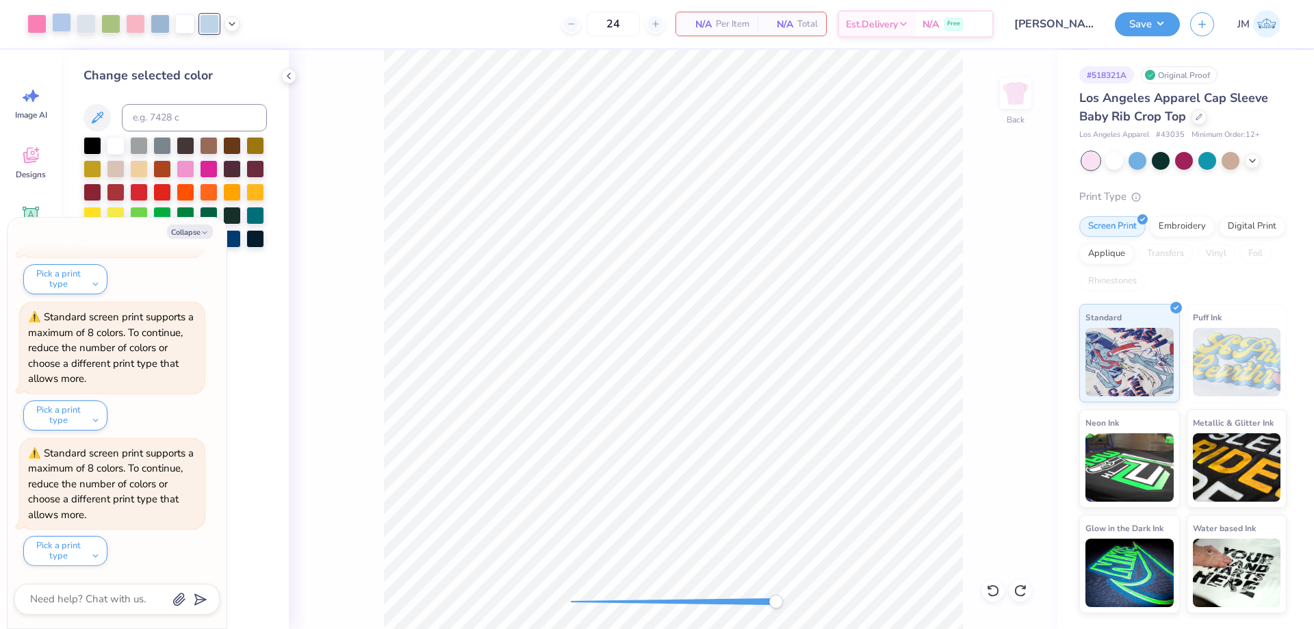
click at [58, 27] on div at bounding box center [61, 22] width 19 height 19
click at [92, 142] on div at bounding box center [93, 145] width 18 height 18
click at [995, 583] on div at bounding box center [993, 591] width 22 height 22
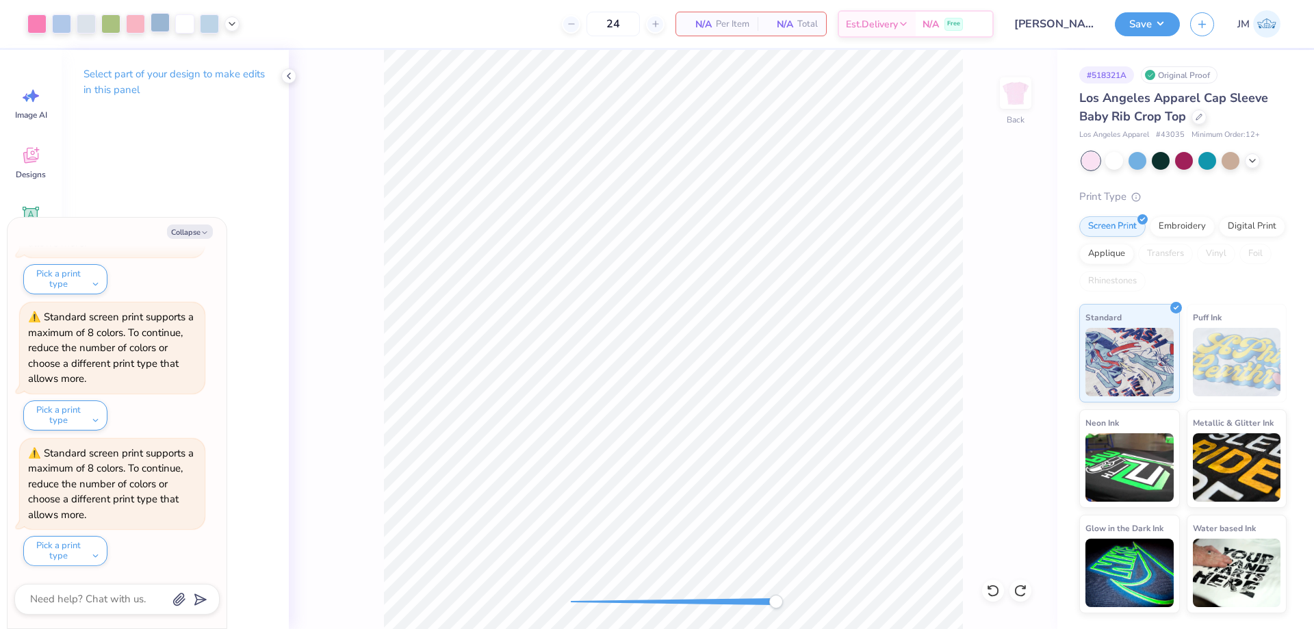
click at [158, 30] on div at bounding box center [160, 22] width 19 height 19
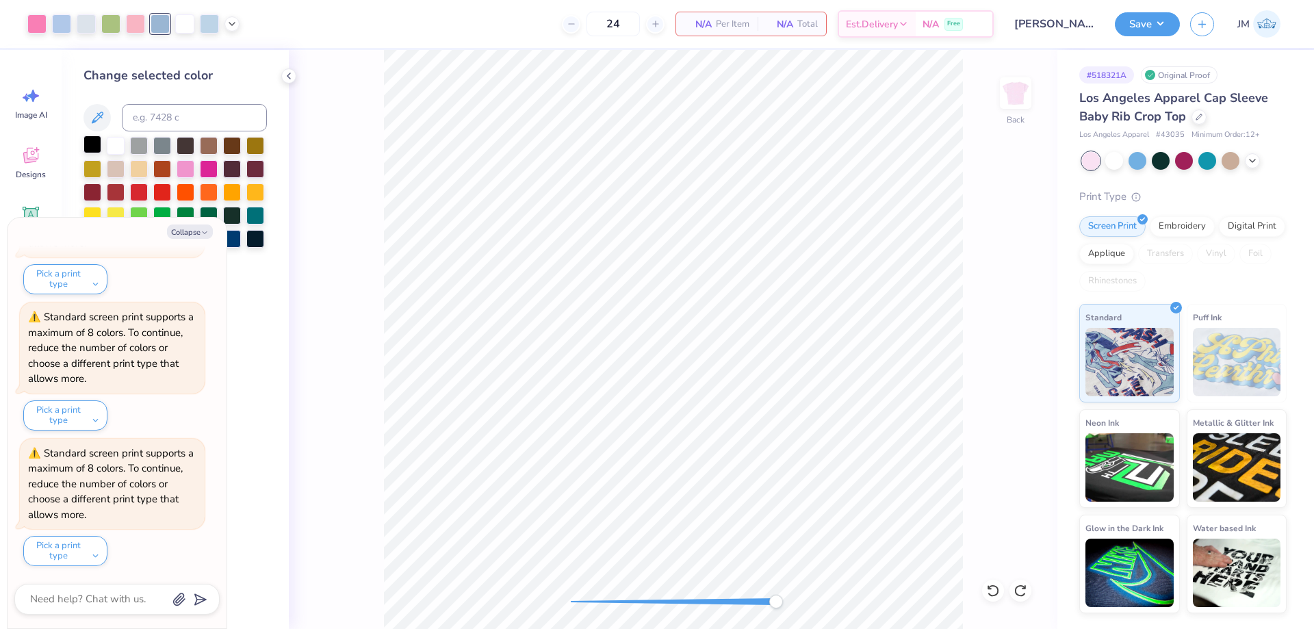
click at [89, 143] on div at bounding box center [93, 145] width 18 height 18
click at [995, 585] on icon at bounding box center [994, 591] width 14 height 14
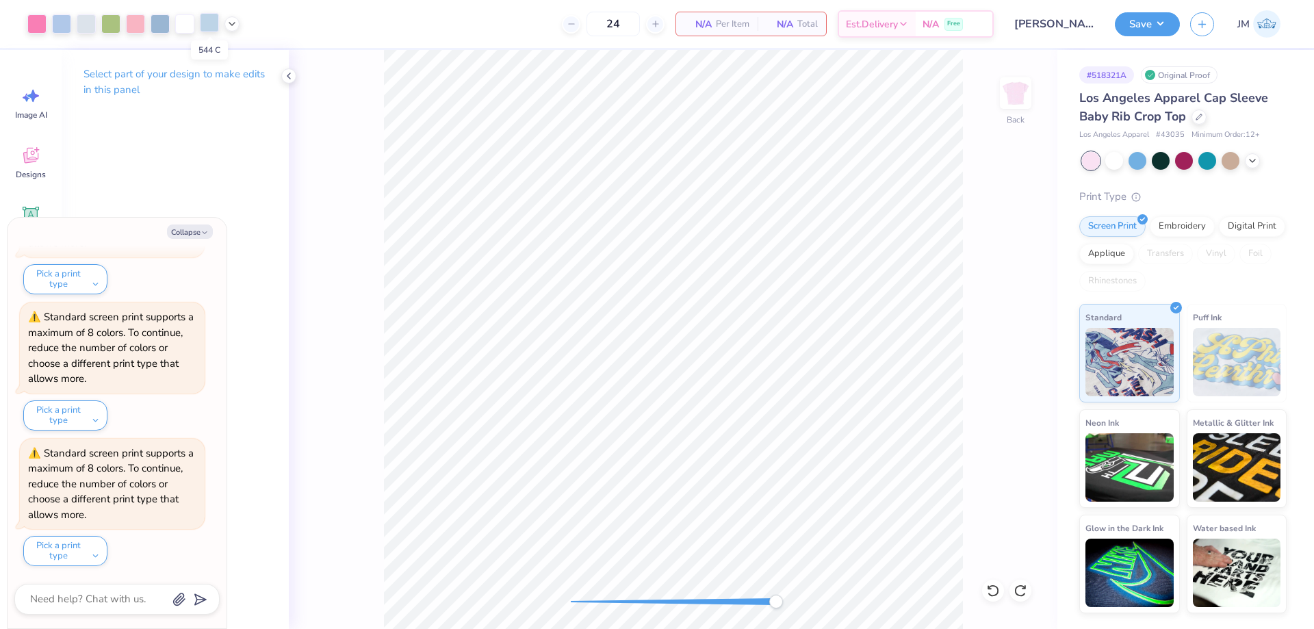
click at [205, 29] on div at bounding box center [209, 22] width 19 height 19
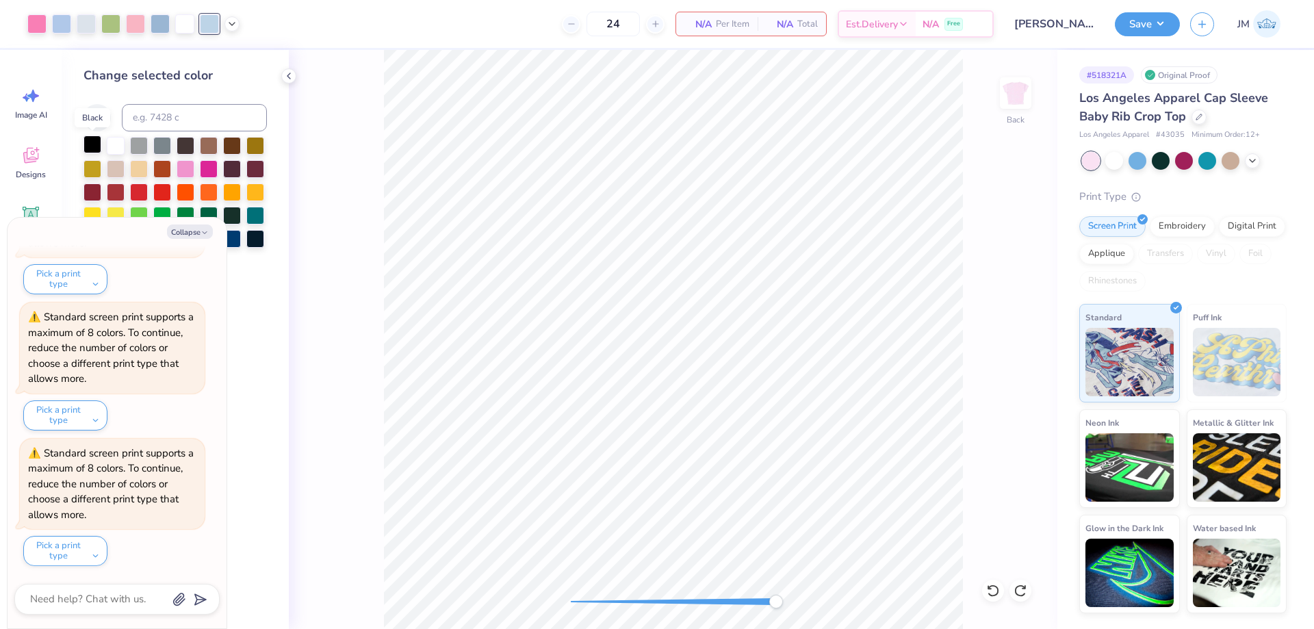
click at [94, 141] on div at bounding box center [93, 145] width 18 height 18
click at [1000, 590] on div at bounding box center [993, 591] width 22 height 22
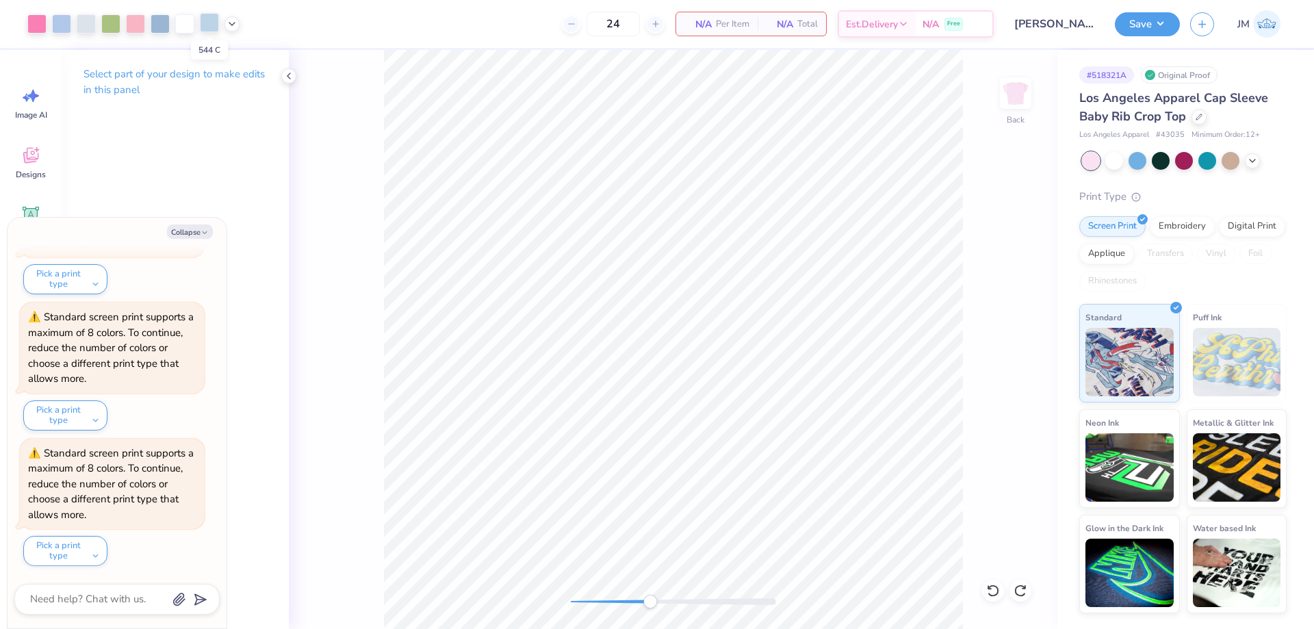
click at [209, 25] on div at bounding box center [209, 22] width 19 height 19
type textarea "x"
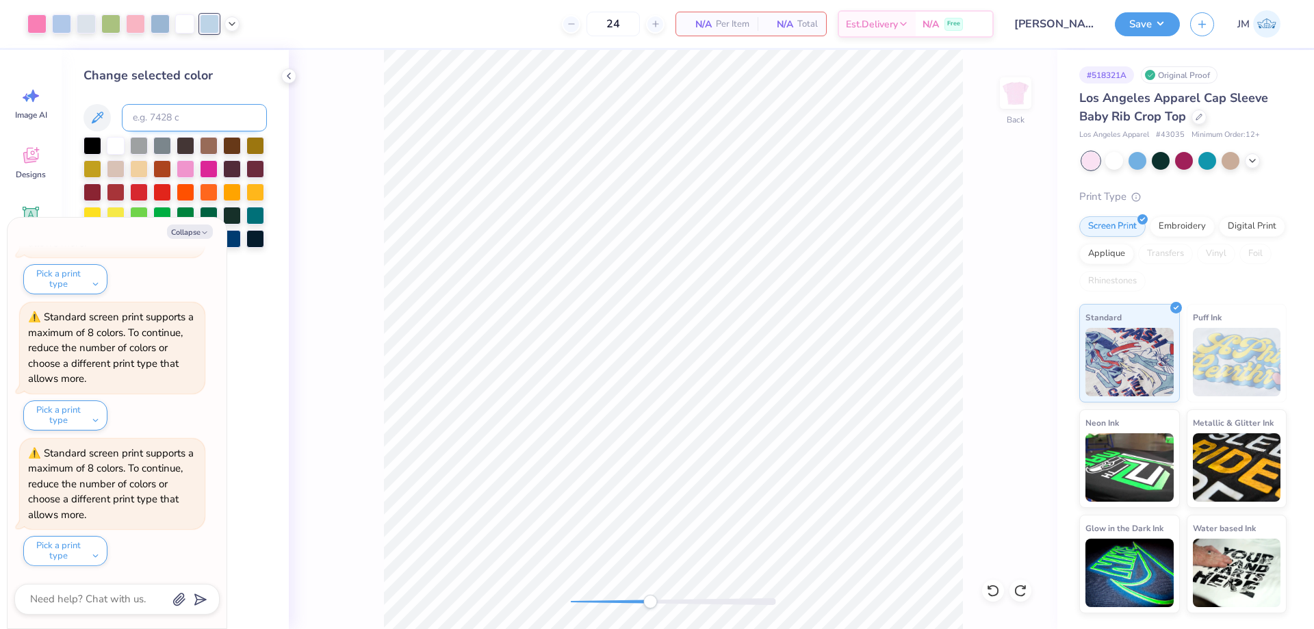
click at [147, 114] on input at bounding box center [194, 117] width 145 height 27
type input "656"
click at [1000, 589] on div at bounding box center [993, 591] width 22 height 22
click at [210, 28] on div at bounding box center [209, 22] width 19 height 19
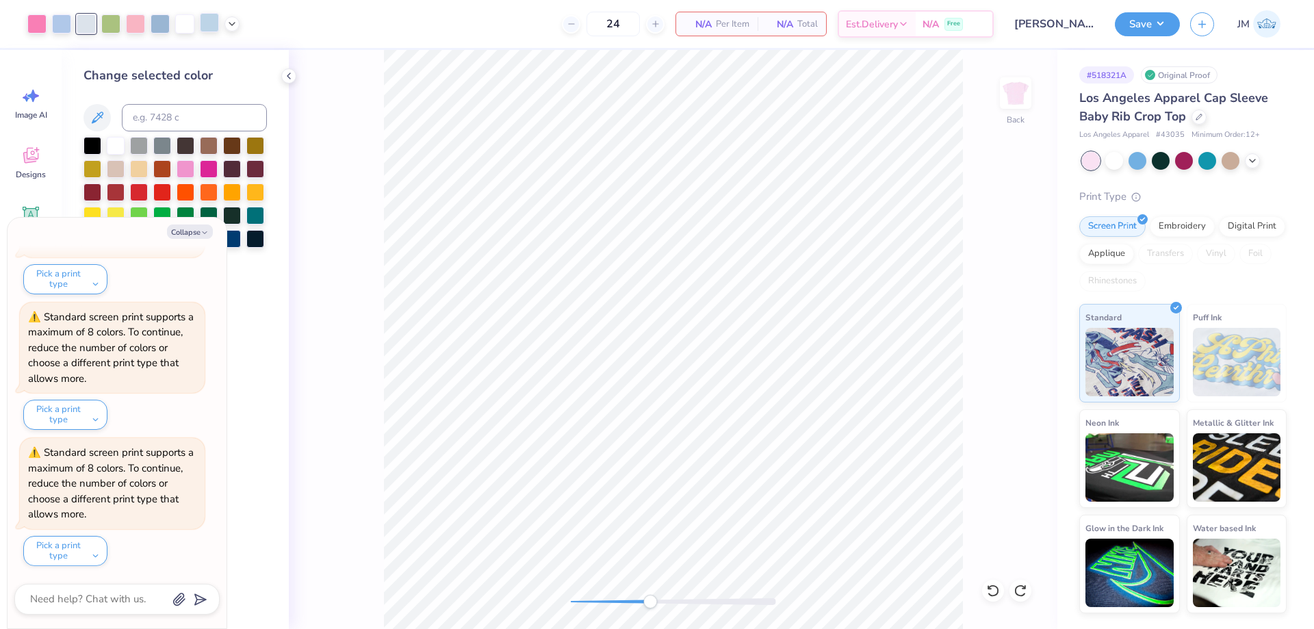
type textarea "x"
click at [196, 120] on input at bounding box center [194, 117] width 145 height 27
type input "658"
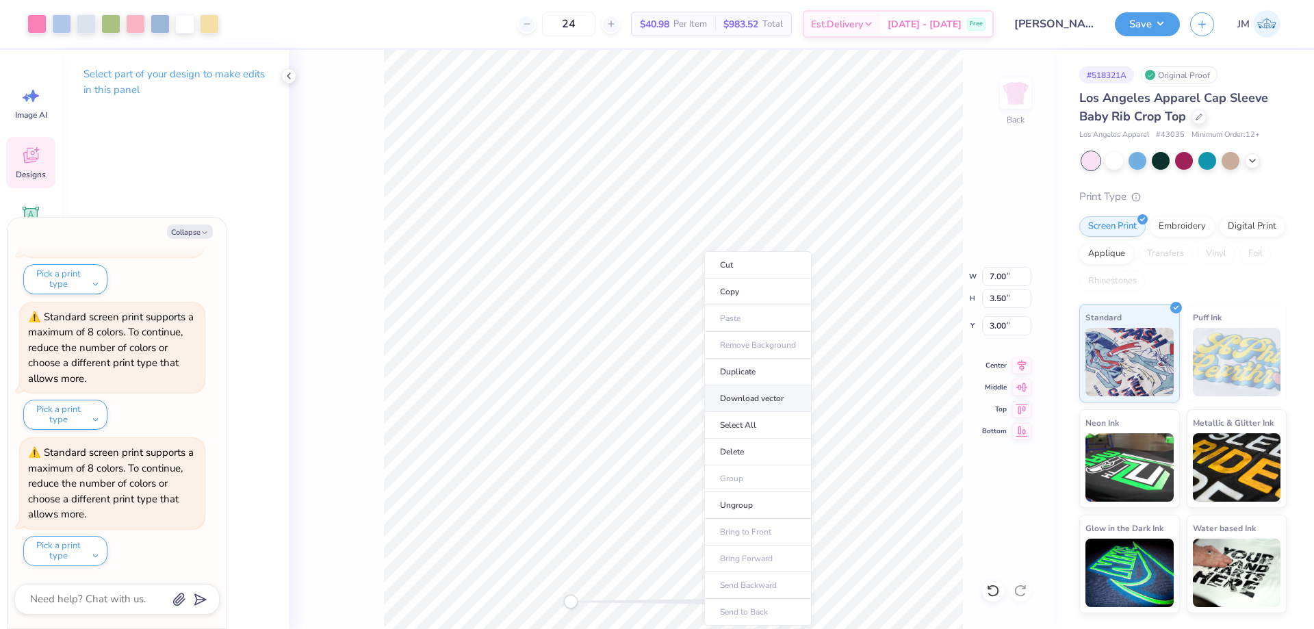
click at [776, 393] on li "Download vector" at bounding box center [757, 398] width 107 height 27
click at [200, 233] on button "Collapse" at bounding box center [190, 232] width 46 height 14
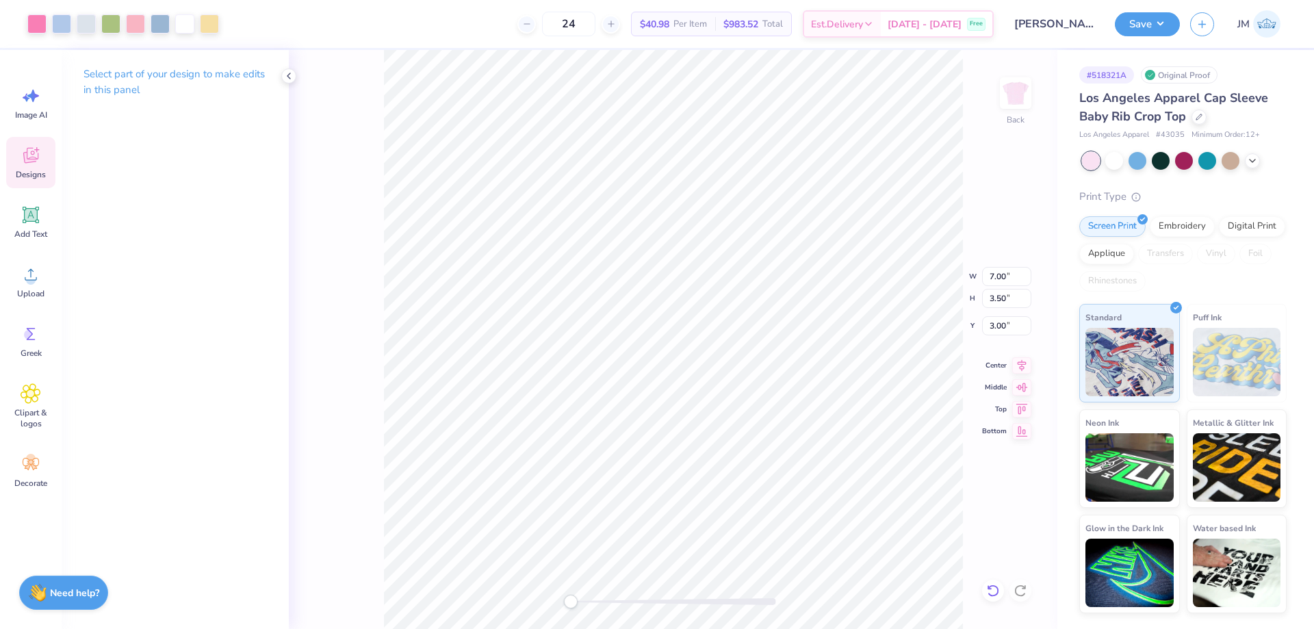
click at [993, 589] on icon at bounding box center [994, 591] width 14 height 14
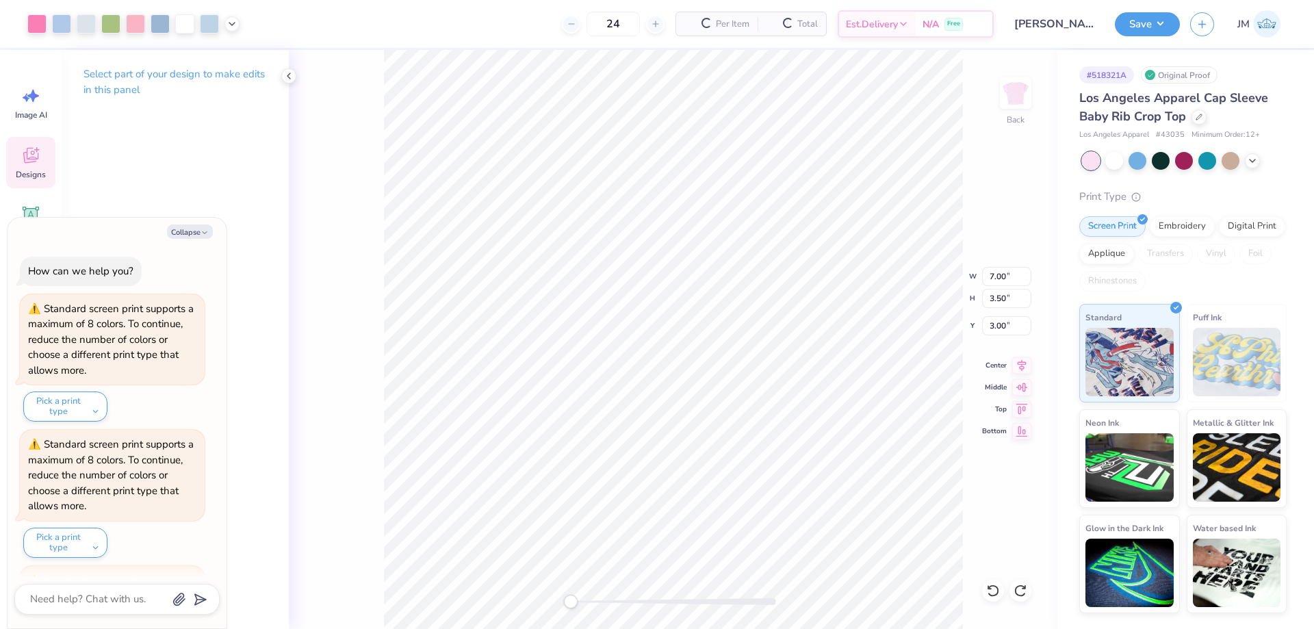
scroll to position [1215, 0]
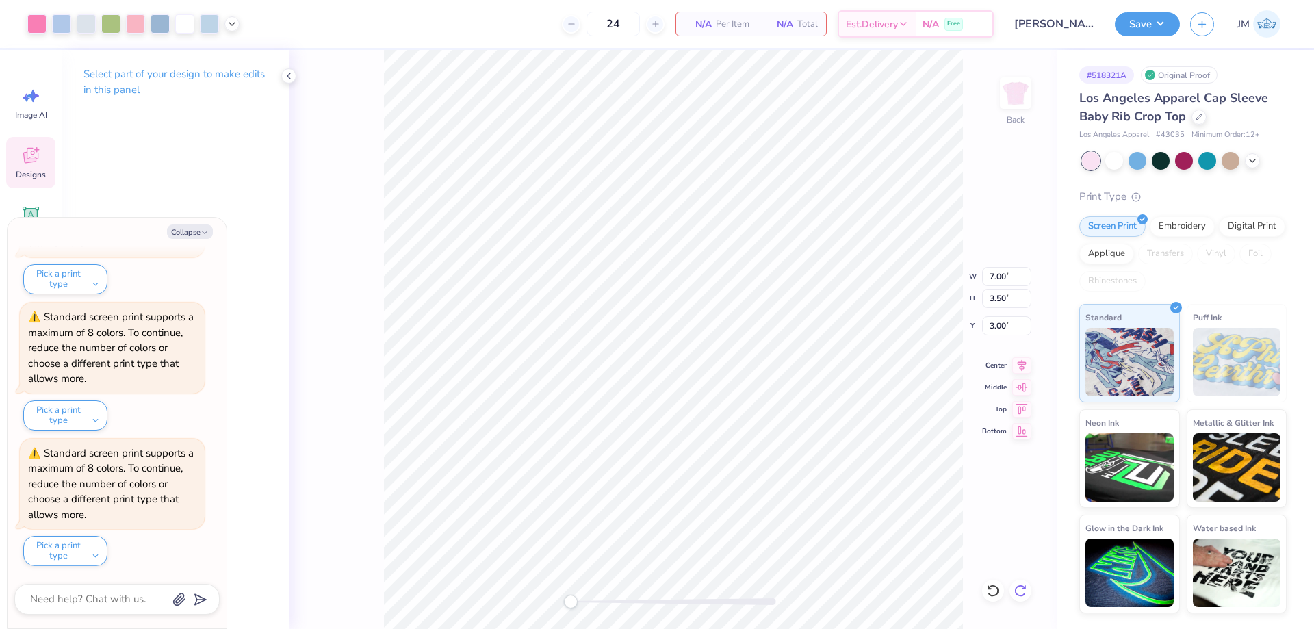
click at [1028, 589] on div at bounding box center [1021, 591] width 22 height 22
click at [1158, 31] on button "Save" at bounding box center [1147, 22] width 65 height 24
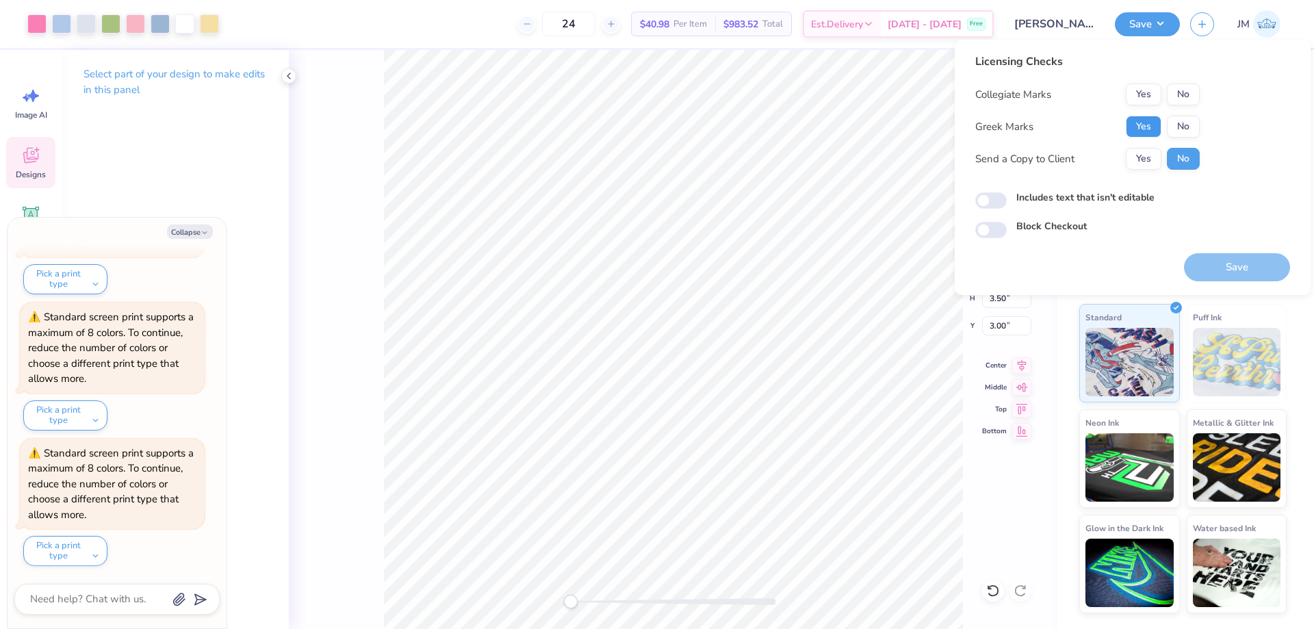
click at [1154, 121] on button "Yes" at bounding box center [1144, 127] width 36 height 22
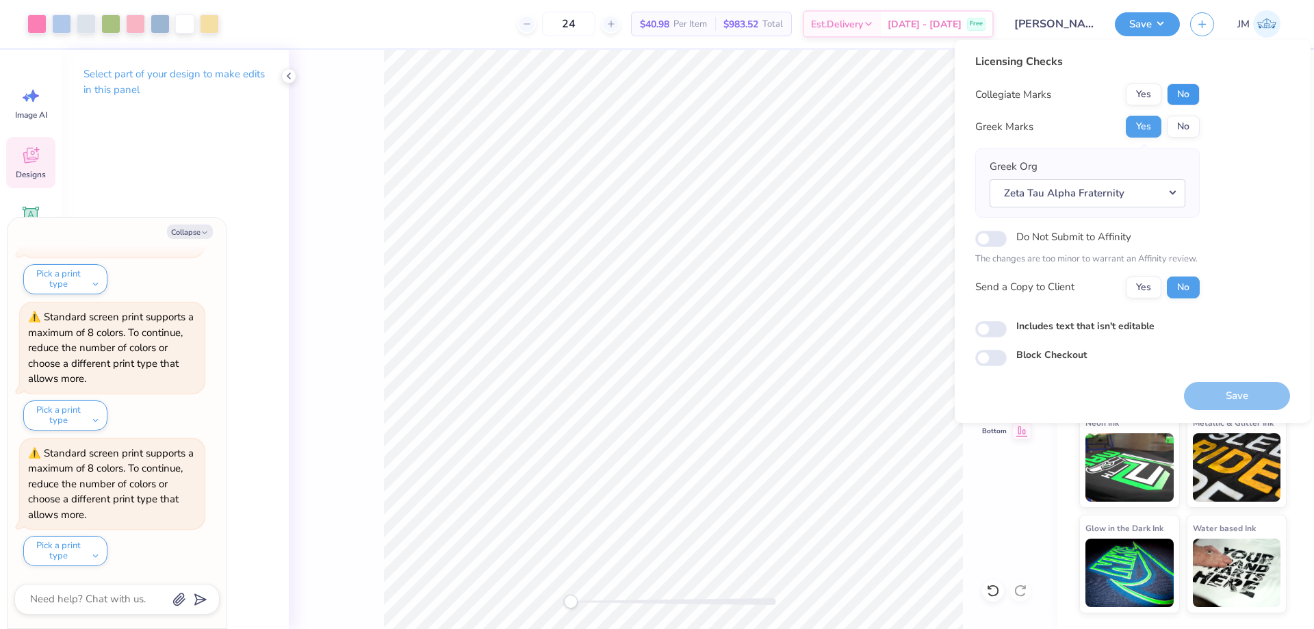
click at [1181, 90] on button "No" at bounding box center [1183, 95] width 33 height 22
click at [1162, 27] on button "Save" at bounding box center [1147, 22] width 65 height 24
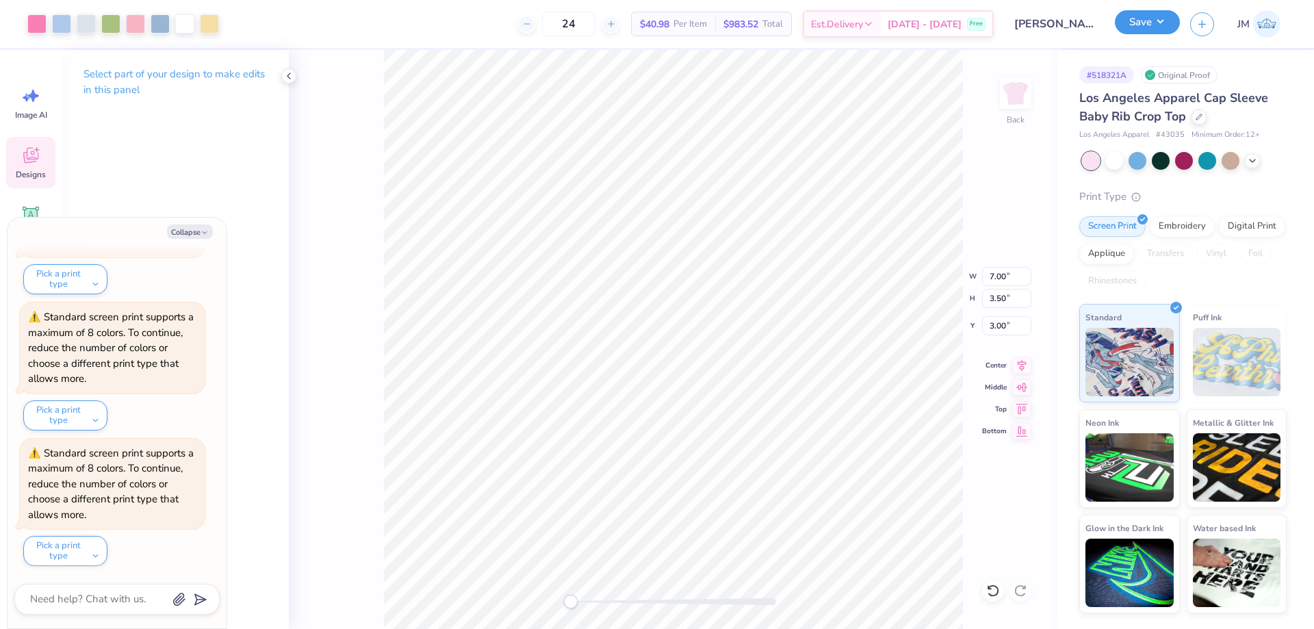
click at [1160, 23] on button "Save" at bounding box center [1147, 22] width 65 height 24
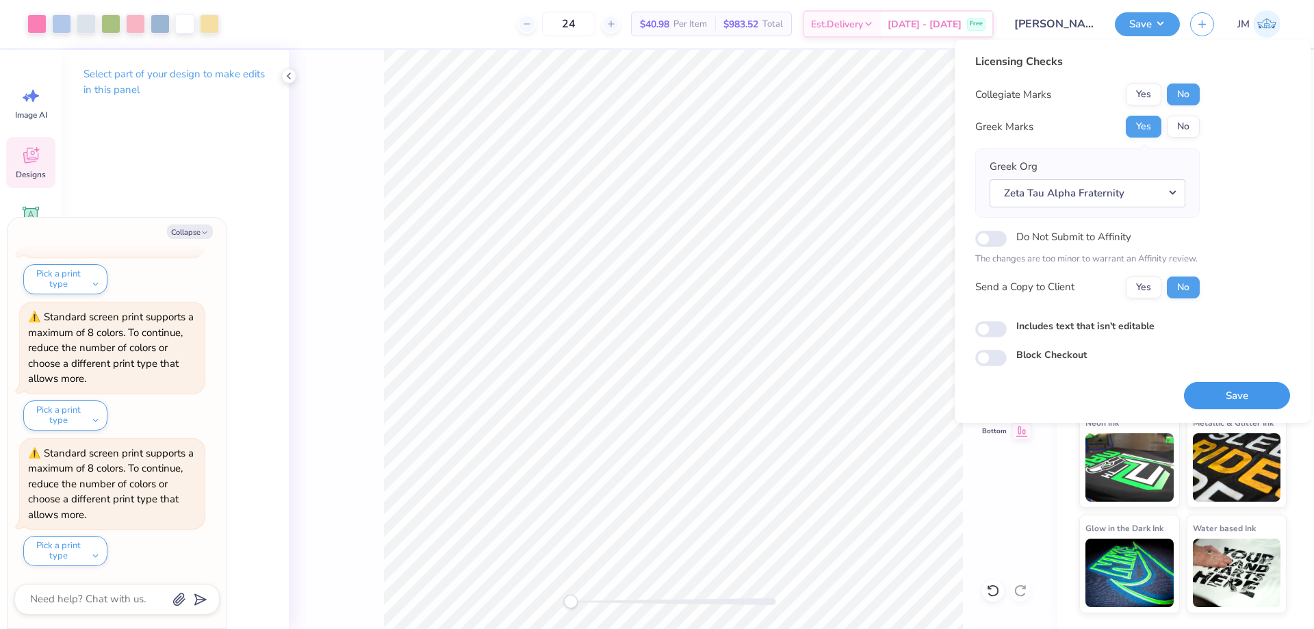
click at [1205, 395] on button "Save" at bounding box center [1237, 396] width 106 height 28
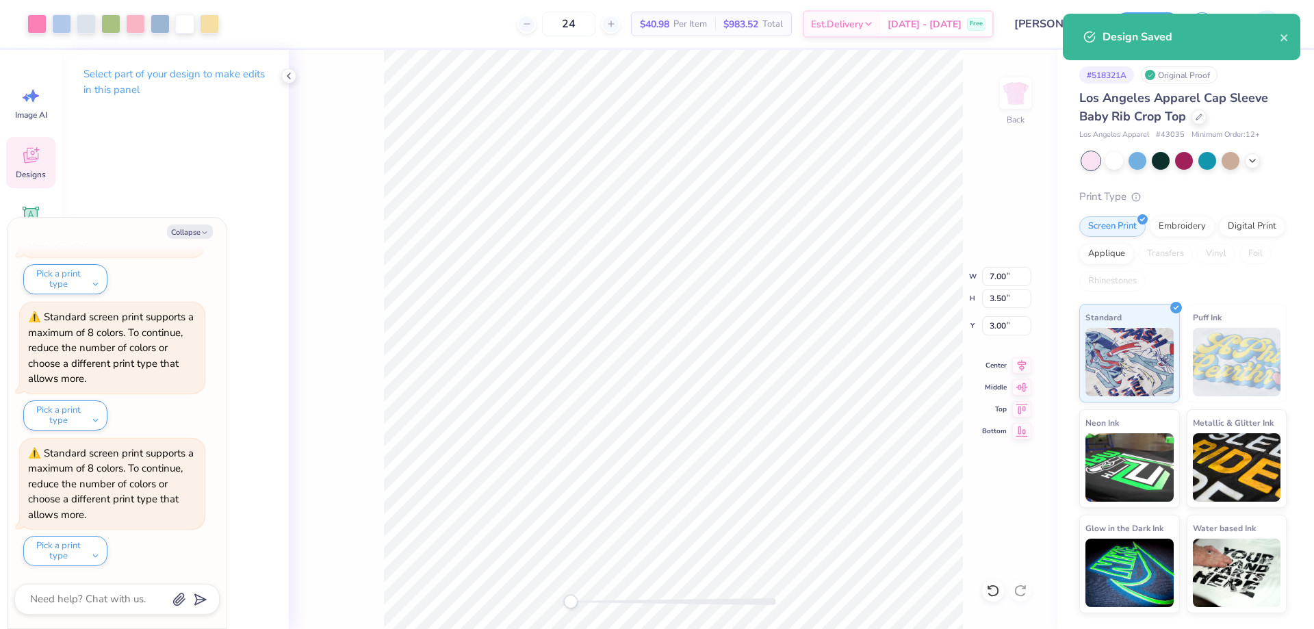
type textarea "x"
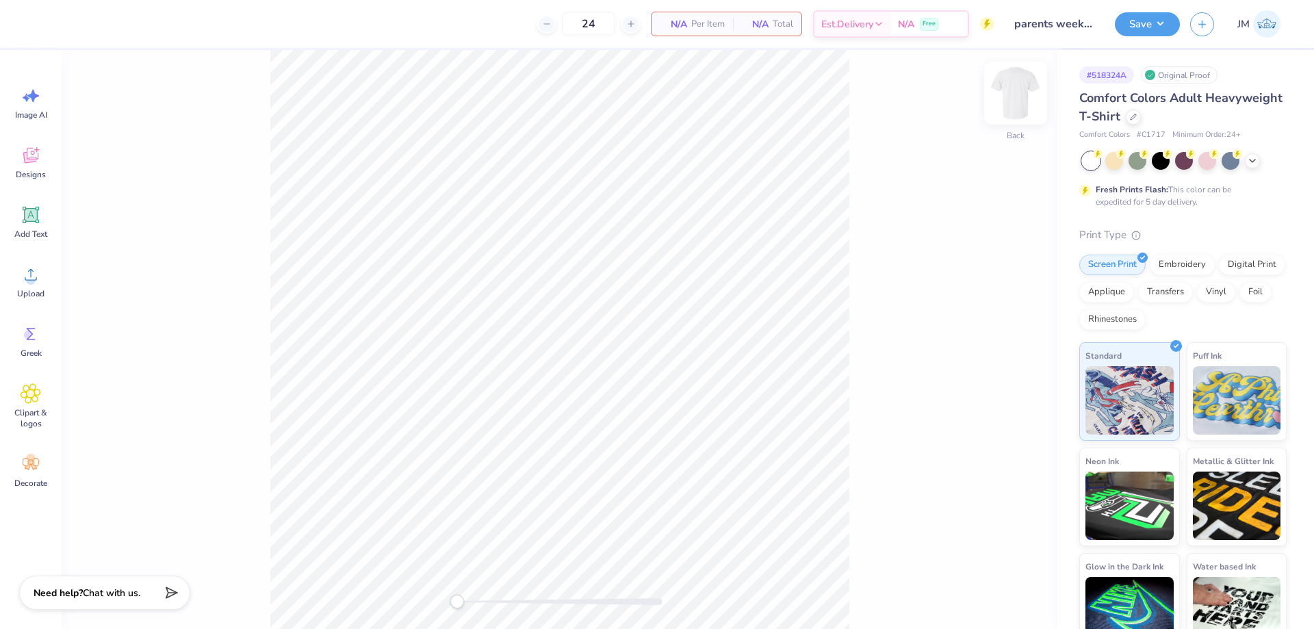
click at [1011, 99] on img at bounding box center [1016, 93] width 55 height 55
click at [34, 164] on icon at bounding box center [31, 155] width 21 height 21
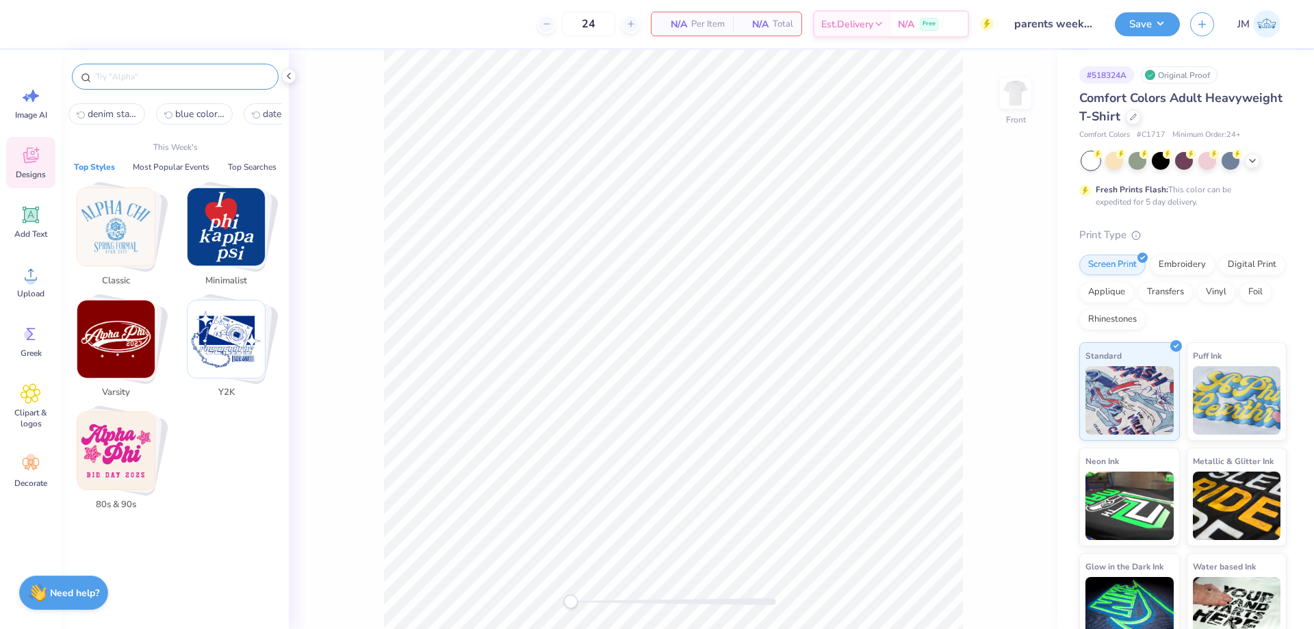
click at [181, 77] on input "text" at bounding box center [181, 77] width 175 height 14
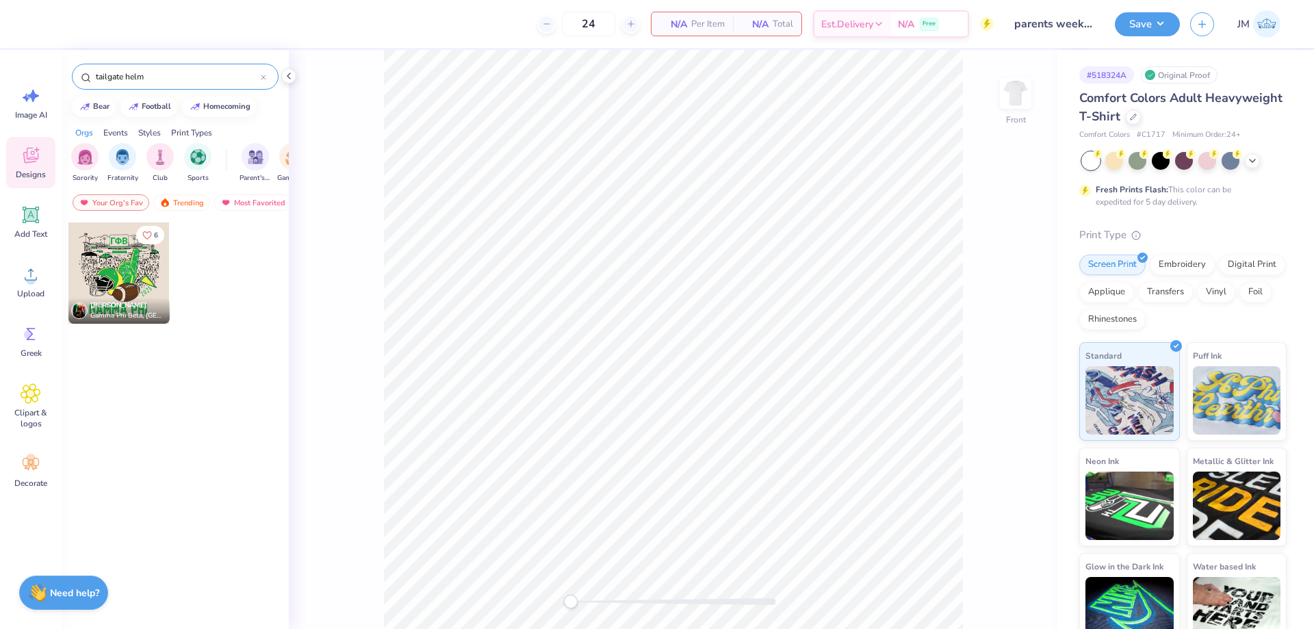
type input "tailgate helm"
click at [145, 287] on div at bounding box center [118, 273] width 101 height 101
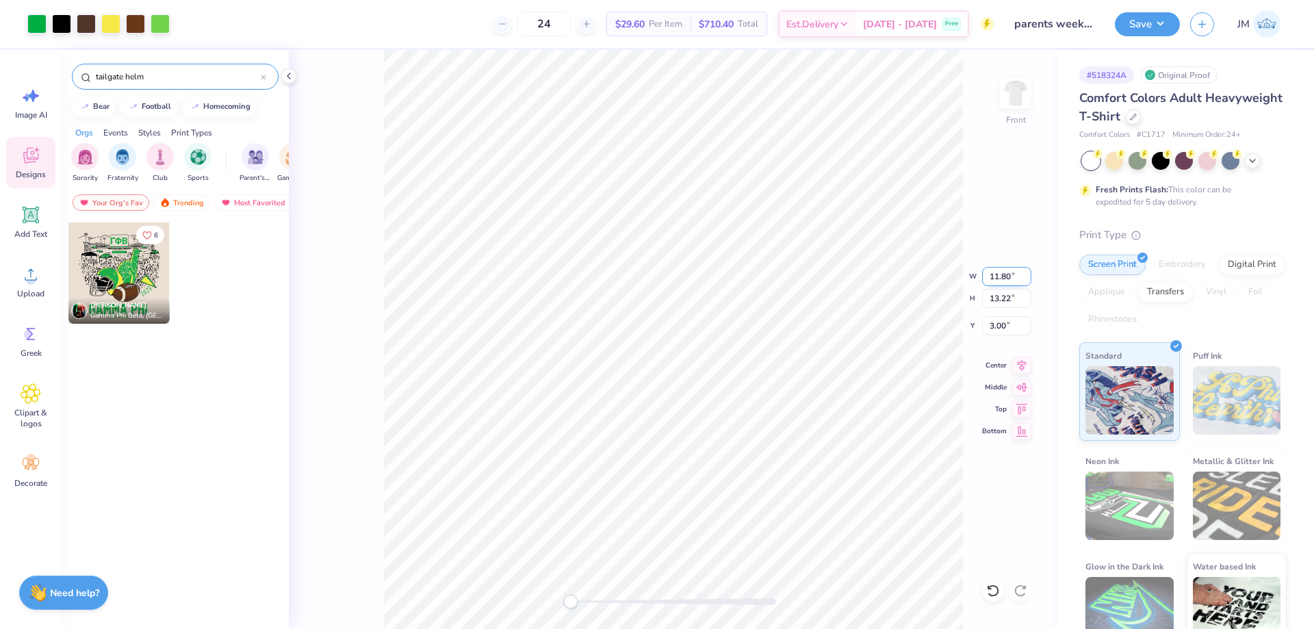
click at [1001, 283] on input "11.80" at bounding box center [1006, 276] width 49 height 19
type input "12.00"
type input "13.44"
click at [1019, 364] on icon at bounding box center [1022, 363] width 19 height 16
click at [1008, 326] on input "2.89" at bounding box center [1006, 325] width 49 height 19
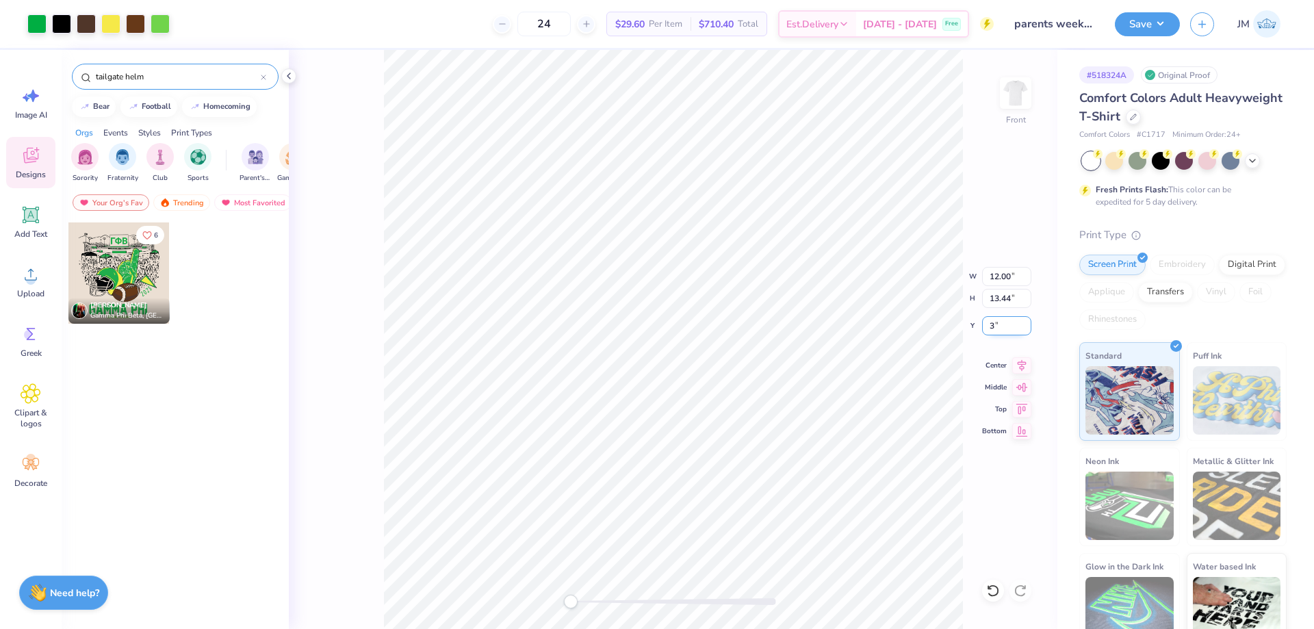
type input "3"
click at [805, 507] on li "Ungroup" at bounding box center [786, 505] width 107 height 27
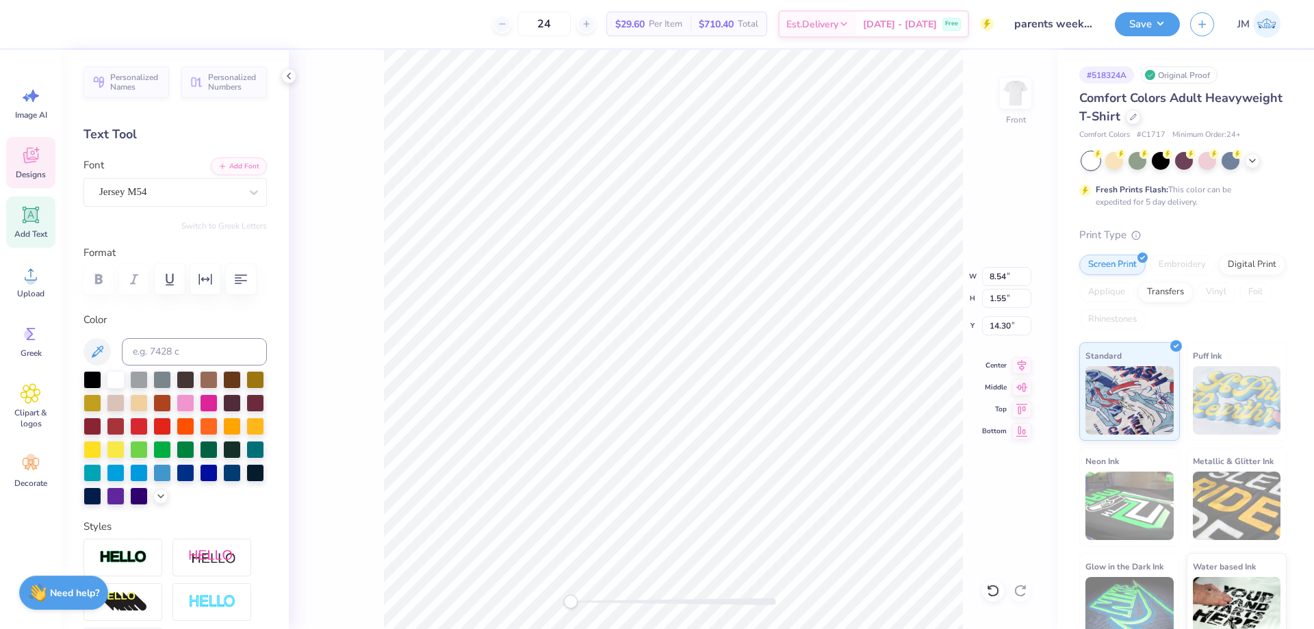
scroll to position [12, 6]
type textarea "ALPHA TAU OMEGA"
type input "12.00"
type input "10.97"
type input "3.00"
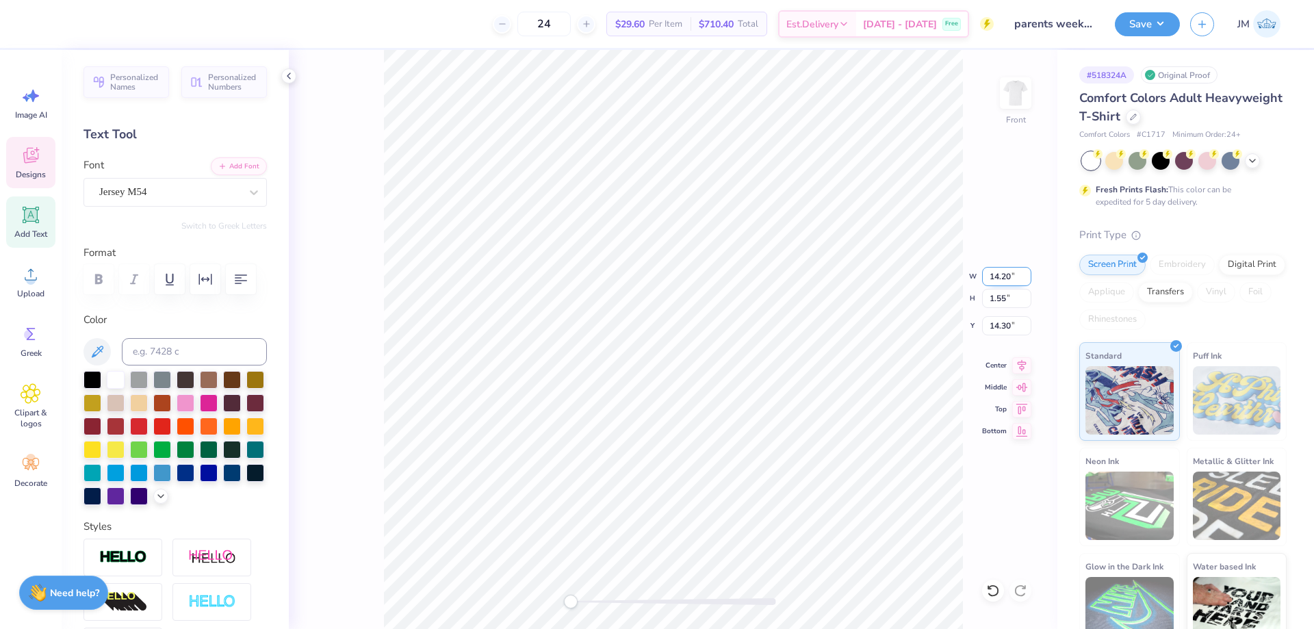
click at [1010, 277] on input "14.20" at bounding box center [1006, 276] width 49 height 19
type input "10.00"
type input "1.09"
type input "14.52"
click at [1021, 361] on icon at bounding box center [1022, 363] width 19 height 16
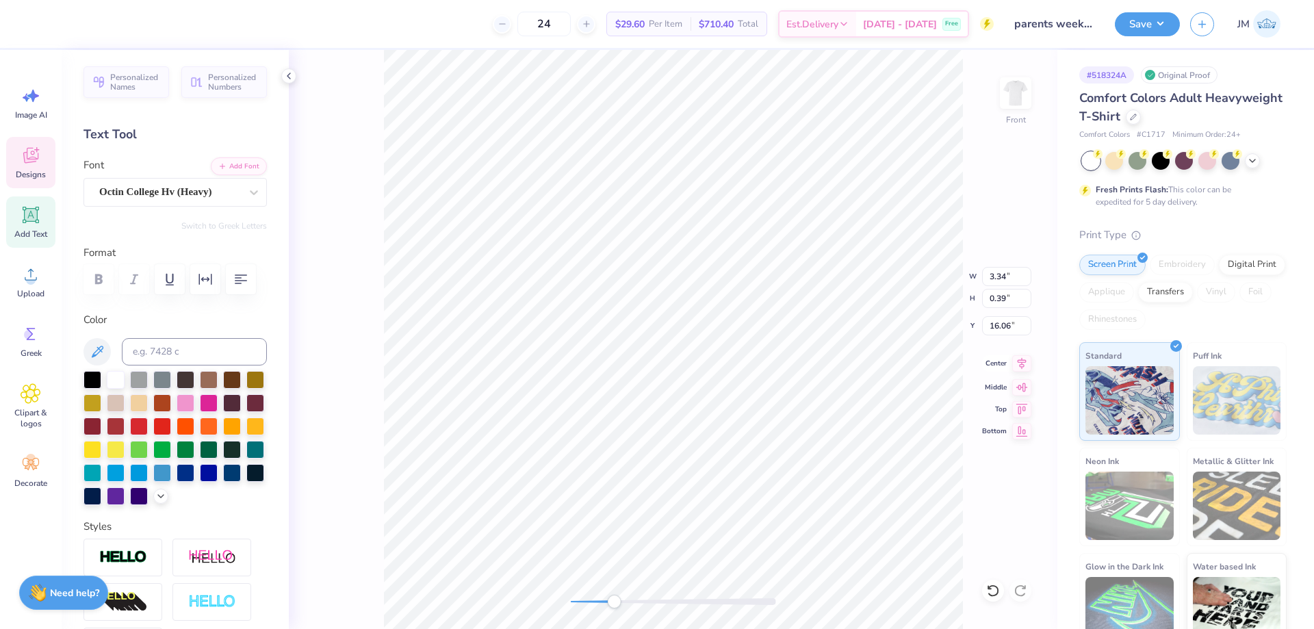
click at [1028, 365] on icon at bounding box center [1022, 363] width 19 height 16
type textarea "[GEOGRAPHIC_DATA], [US_STATE]"
click at [1025, 361] on icon at bounding box center [1022, 363] width 19 height 16
click at [246, 434] on div at bounding box center [255, 425] width 18 height 18
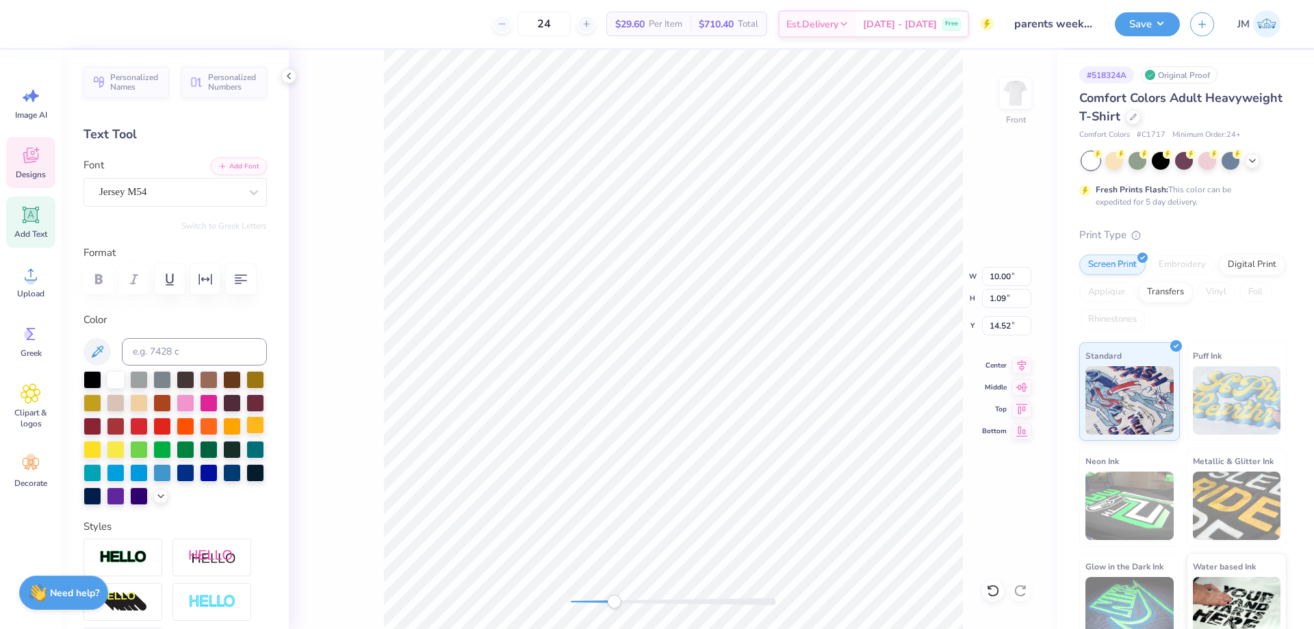
click at [246, 434] on div at bounding box center [255, 425] width 18 height 18
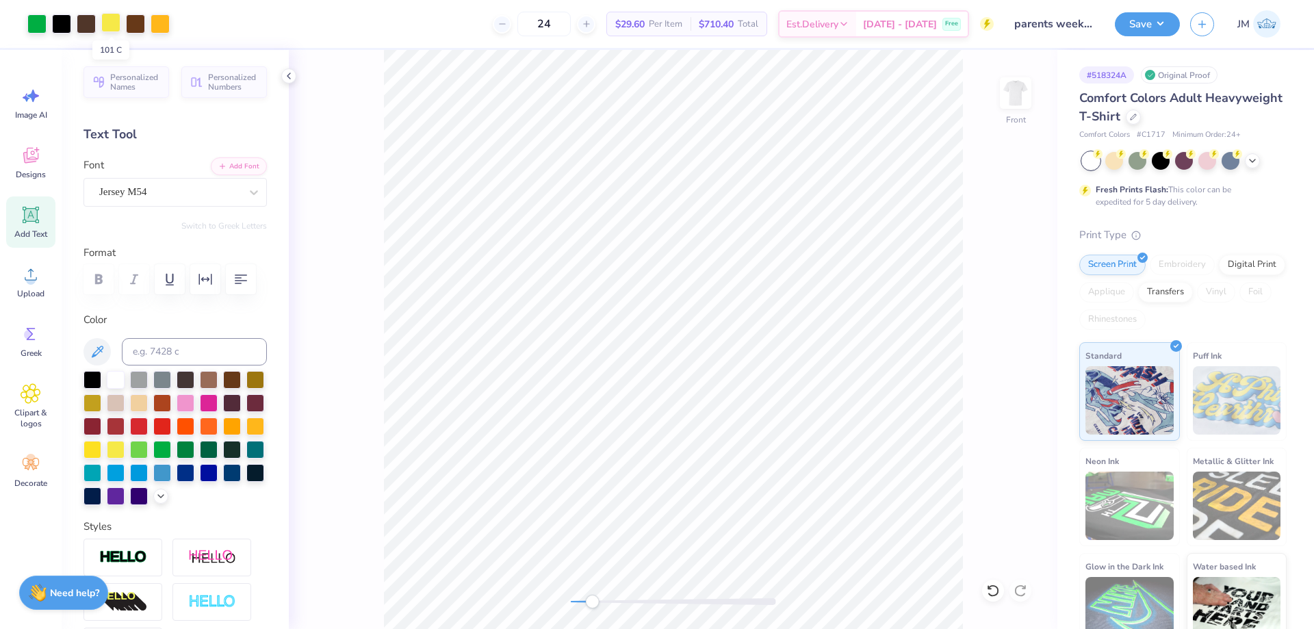
click at [110, 25] on div at bounding box center [110, 22] width 19 height 19
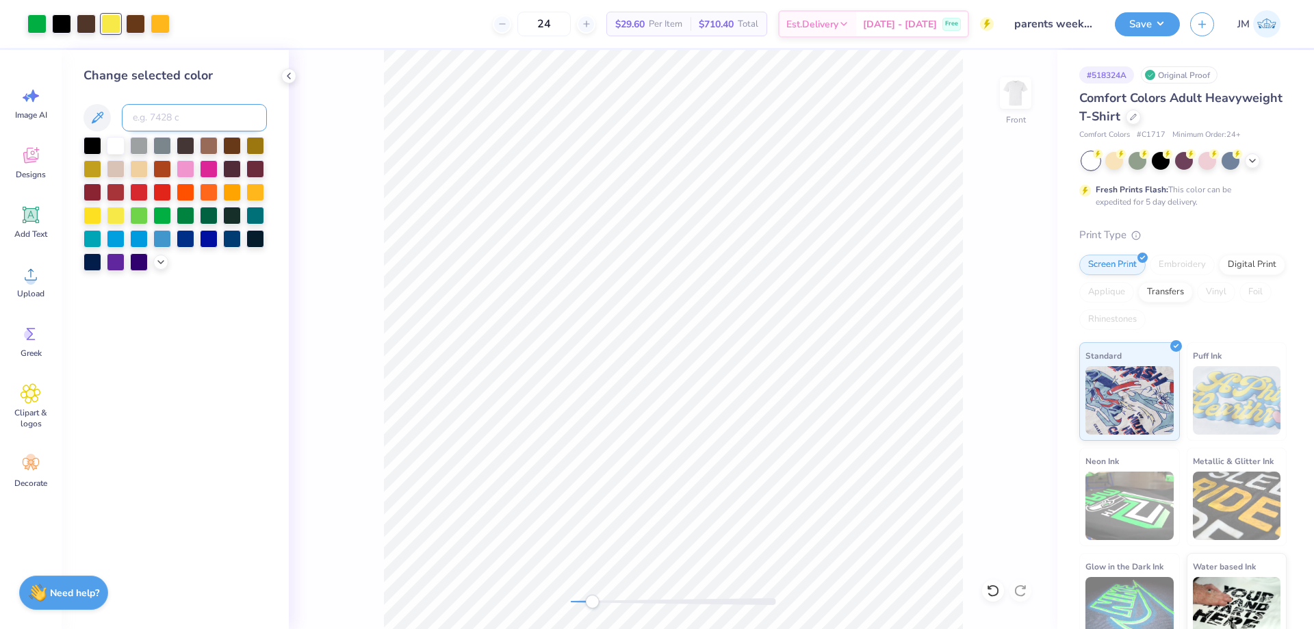
click at [177, 123] on input at bounding box center [194, 117] width 145 height 27
type input "1235"
click at [42, 26] on div at bounding box center [36, 22] width 19 height 19
click at [160, 118] on input at bounding box center [194, 117] width 145 height 27
type input "1235"
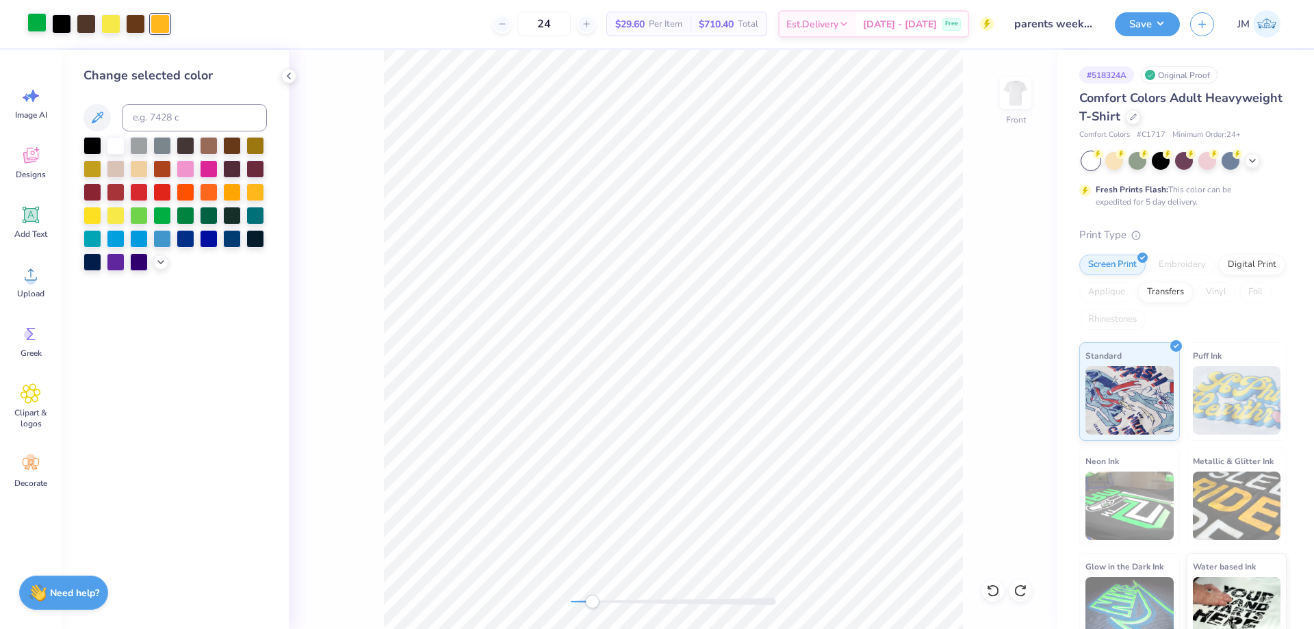
click at [45, 27] on div at bounding box center [36, 22] width 19 height 19
click at [176, 116] on input at bounding box center [194, 117] width 145 height 27
type input "1235"
click at [103, 27] on div at bounding box center [110, 22] width 19 height 19
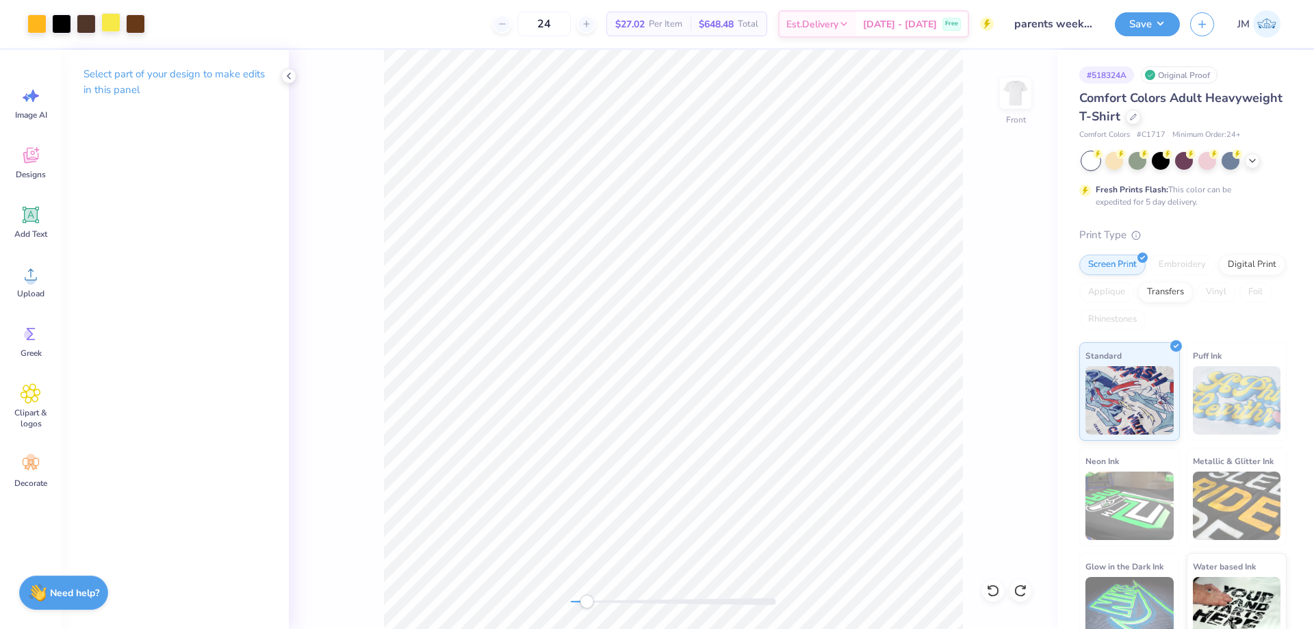
click at [110, 25] on div at bounding box center [110, 22] width 19 height 19
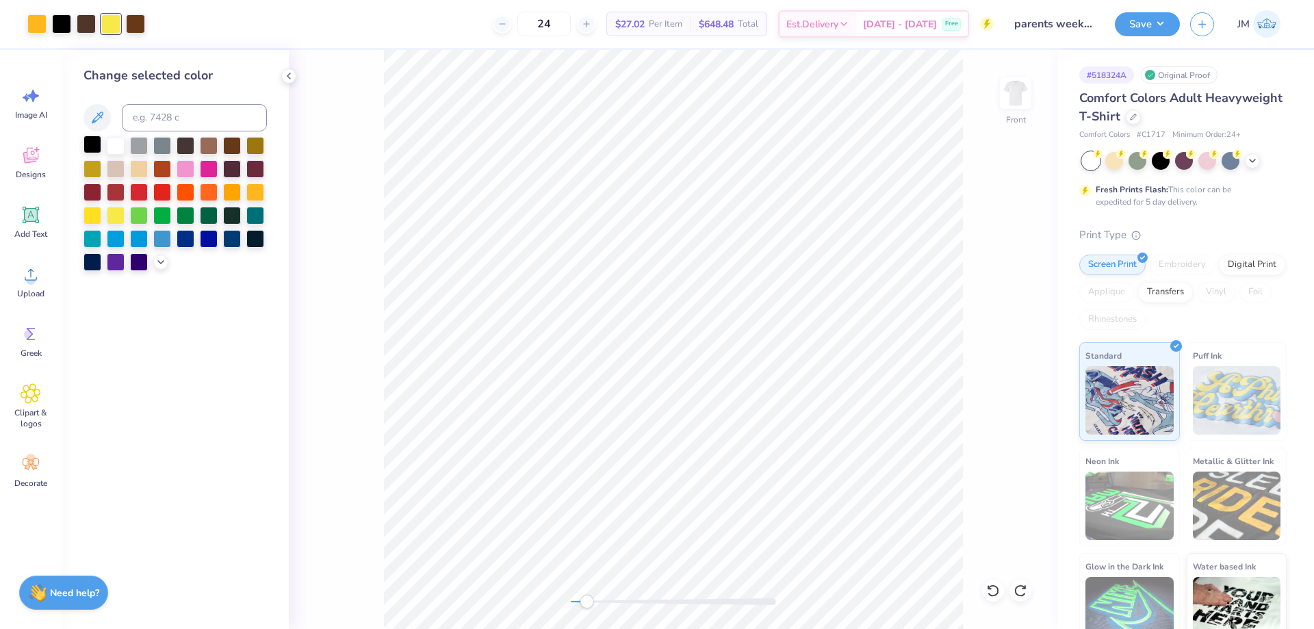
click at [95, 144] on div at bounding box center [93, 145] width 18 height 18
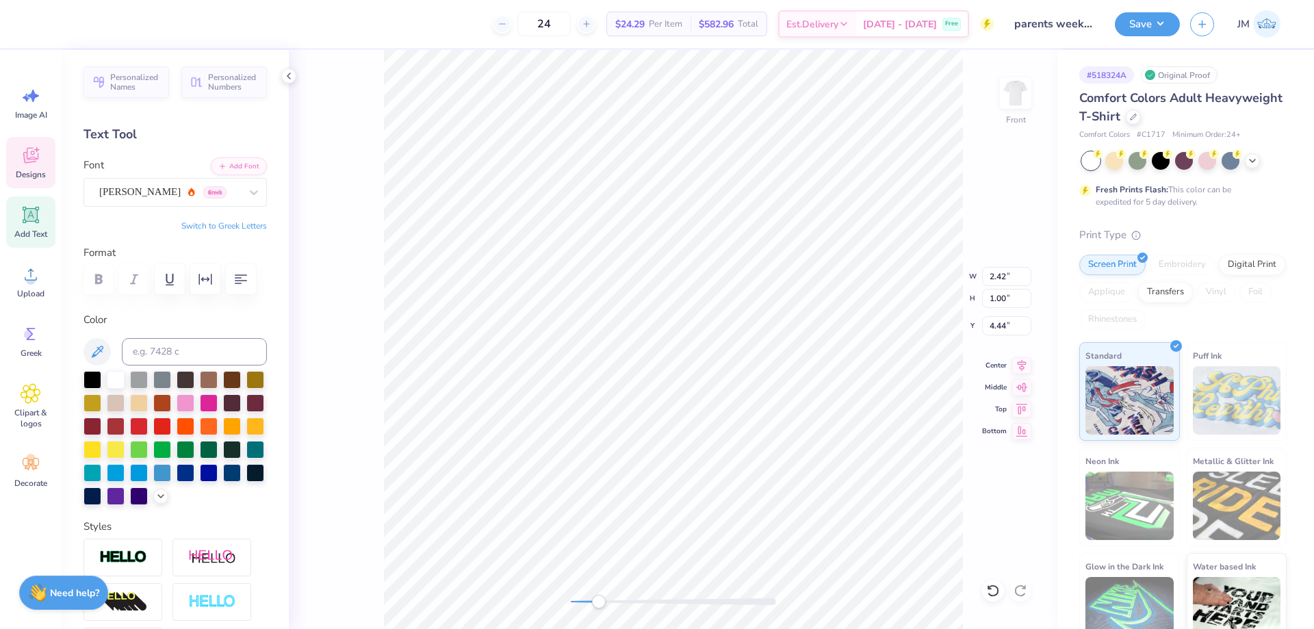
scroll to position [12, 1]
type textarea "ATO"
type textarea "ATW"
click at [747, 474] on li "Group" at bounding box center [743, 479] width 107 height 27
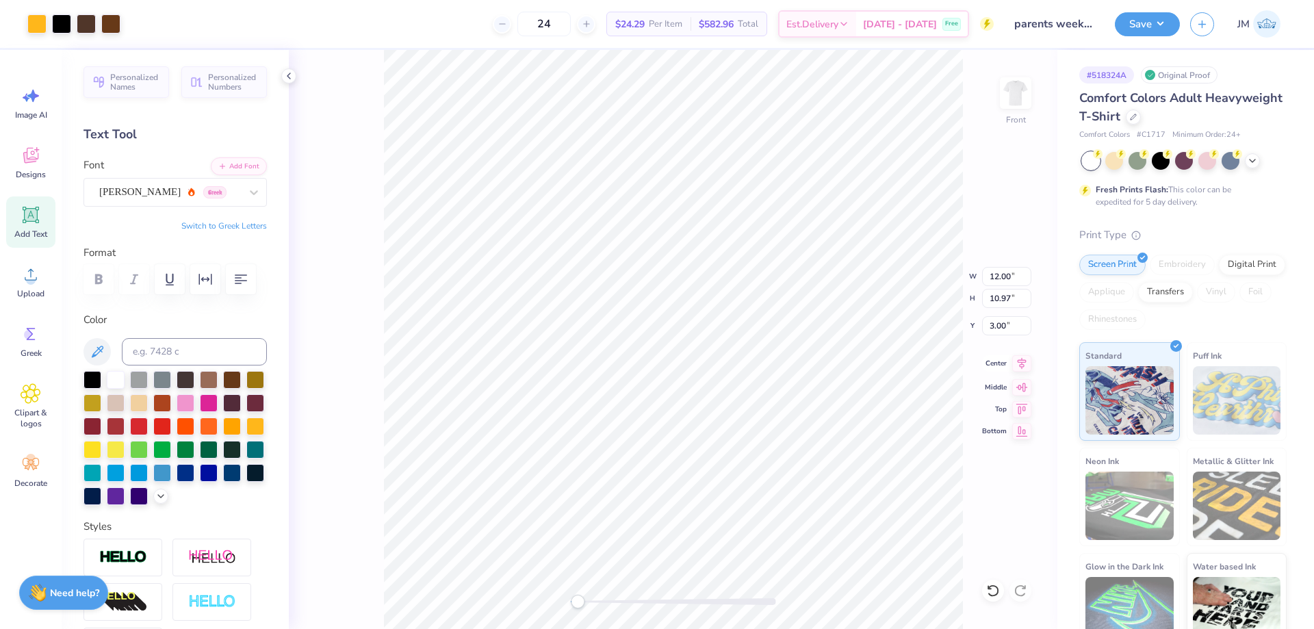
click at [1020, 368] on icon at bounding box center [1022, 363] width 19 height 16
click at [788, 396] on li "Download vector" at bounding box center [770, 398] width 107 height 27
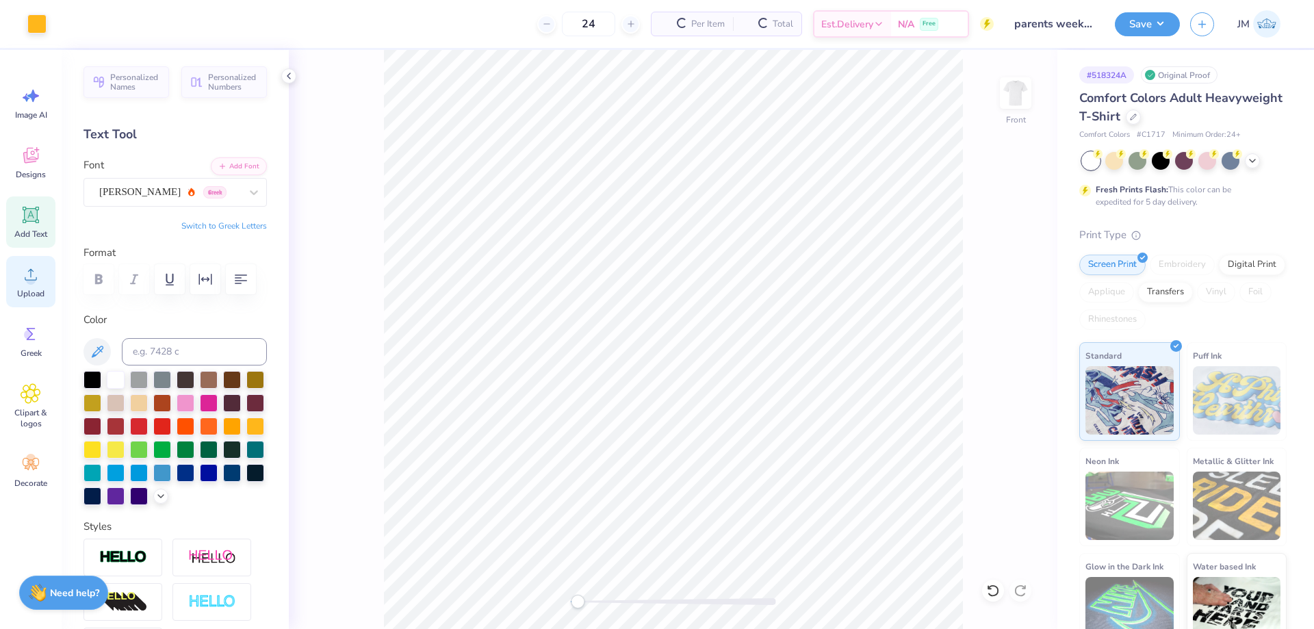
click at [33, 283] on circle at bounding box center [31, 280] width 10 height 10
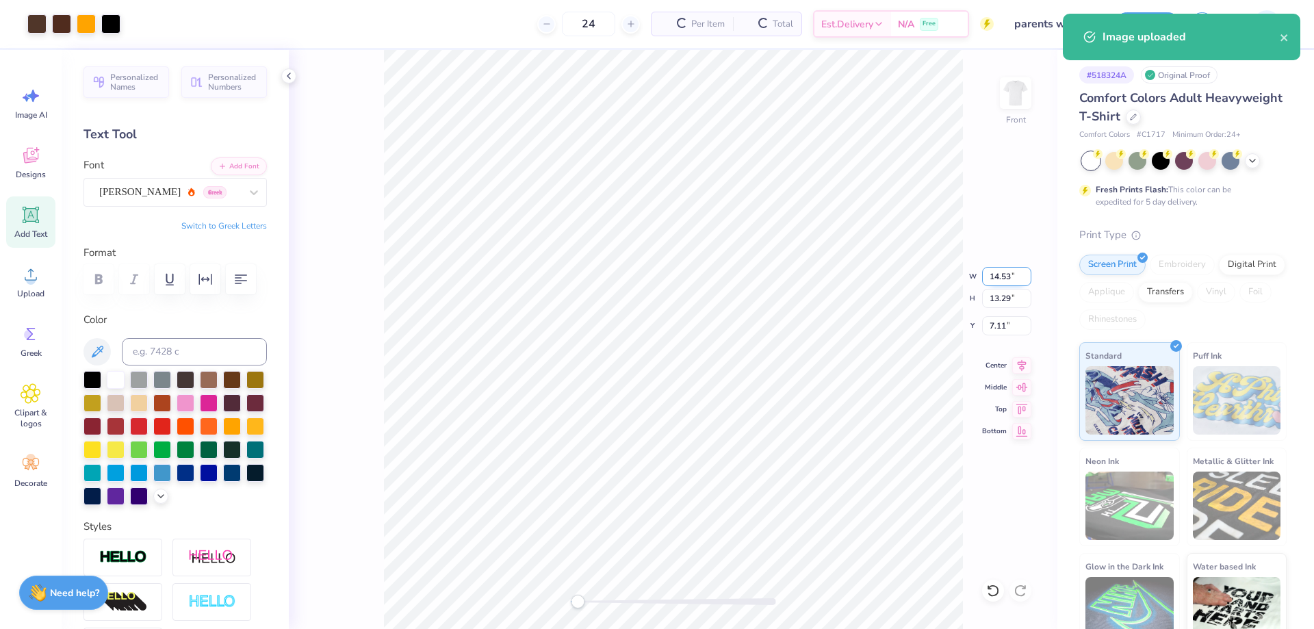
click at [1000, 280] on input "14.53" at bounding box center [1006, 276] width 49 height 19
click at [1015, 330] on input "7.11" at bounding box center [1006, 325] width 49 height 19
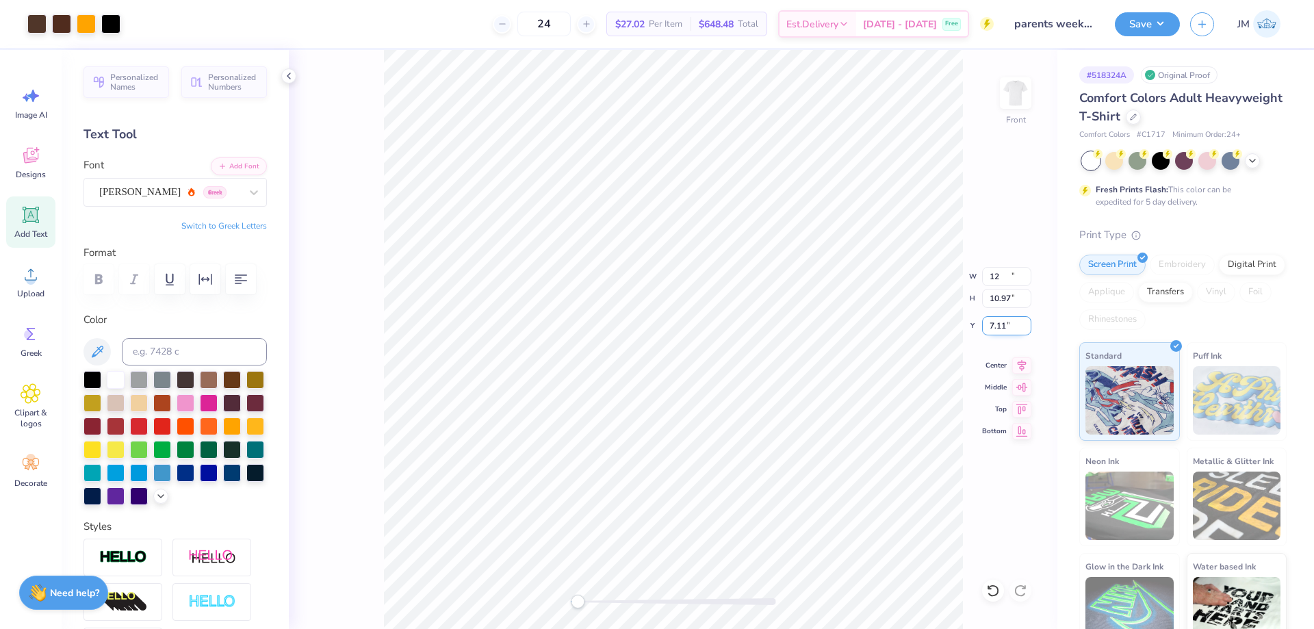
type input "12.00"
type input "10.97"
type input "3"
click at [116, 19] on div at bounding box center [110, 22] width 19 height 19
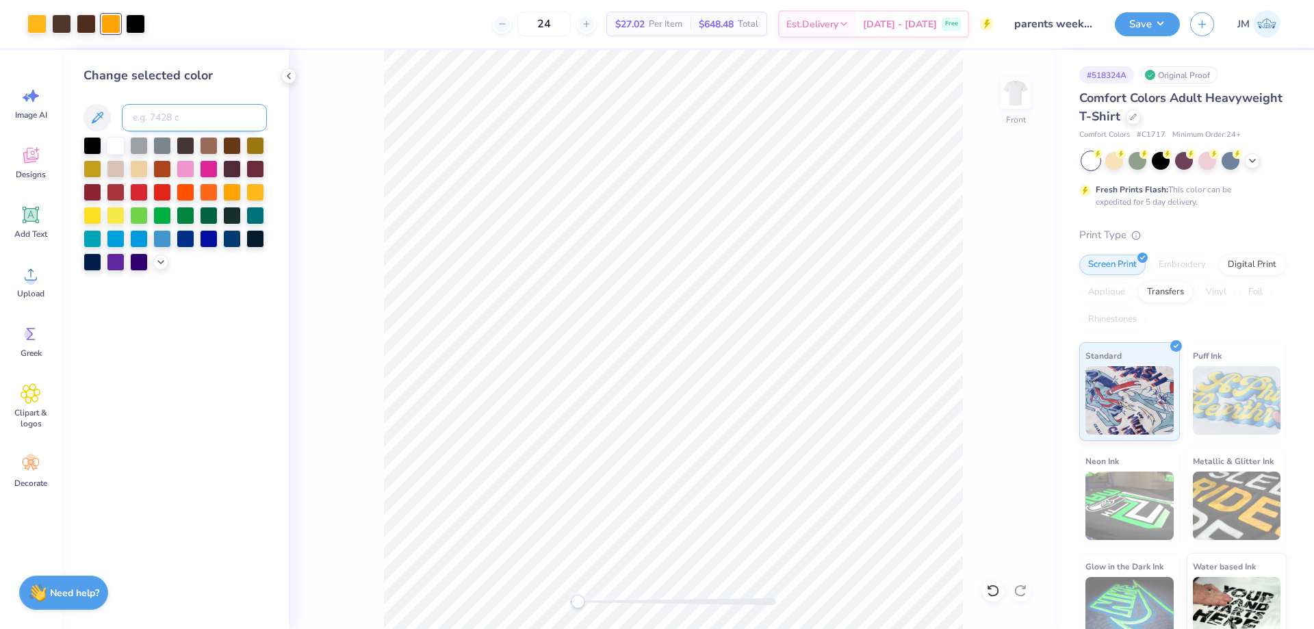
click at [157, 114] on input at bounding box center [194, 117] width 145 height 27
type input "1235"
click at [87, 21] on div at bounding box center [86, 22] width 19 height 19
click at [165, 116] on input at bounding box center [194, 117] width 145 height 27
type input "1545"
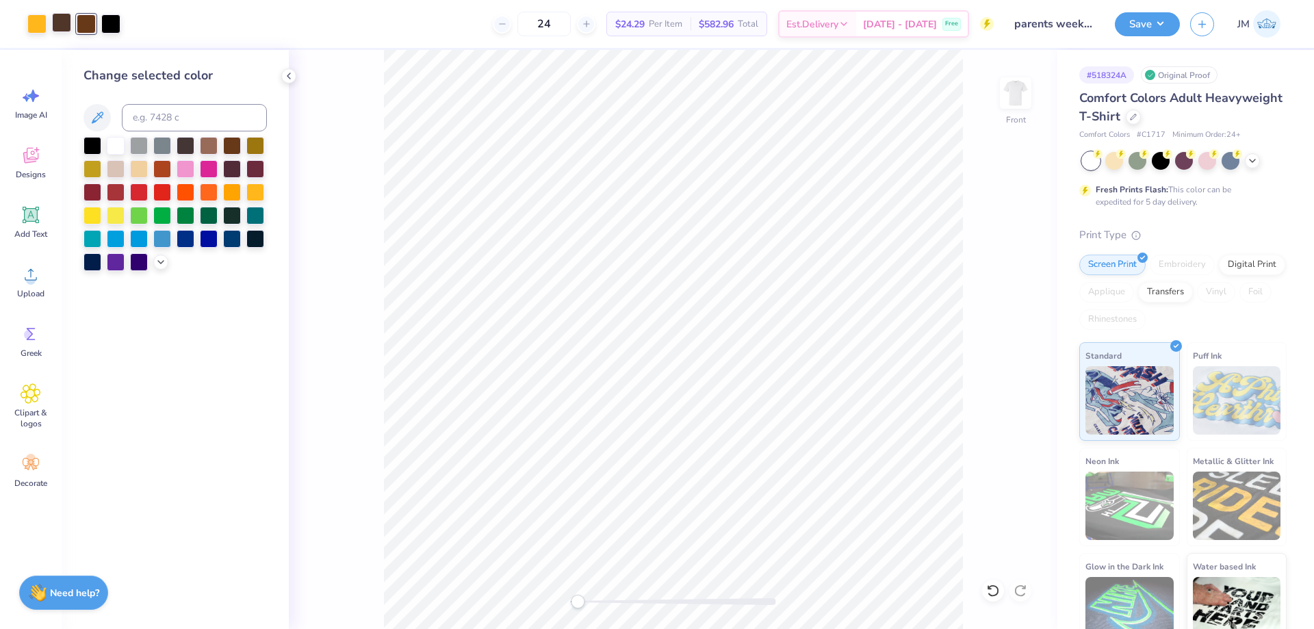
click at [60, 19] on div at bounding box center [61, 22] width 19 height 19
click at [171, 114] on input at bounding box center [194, 117] width 145 height 27
type input "476"
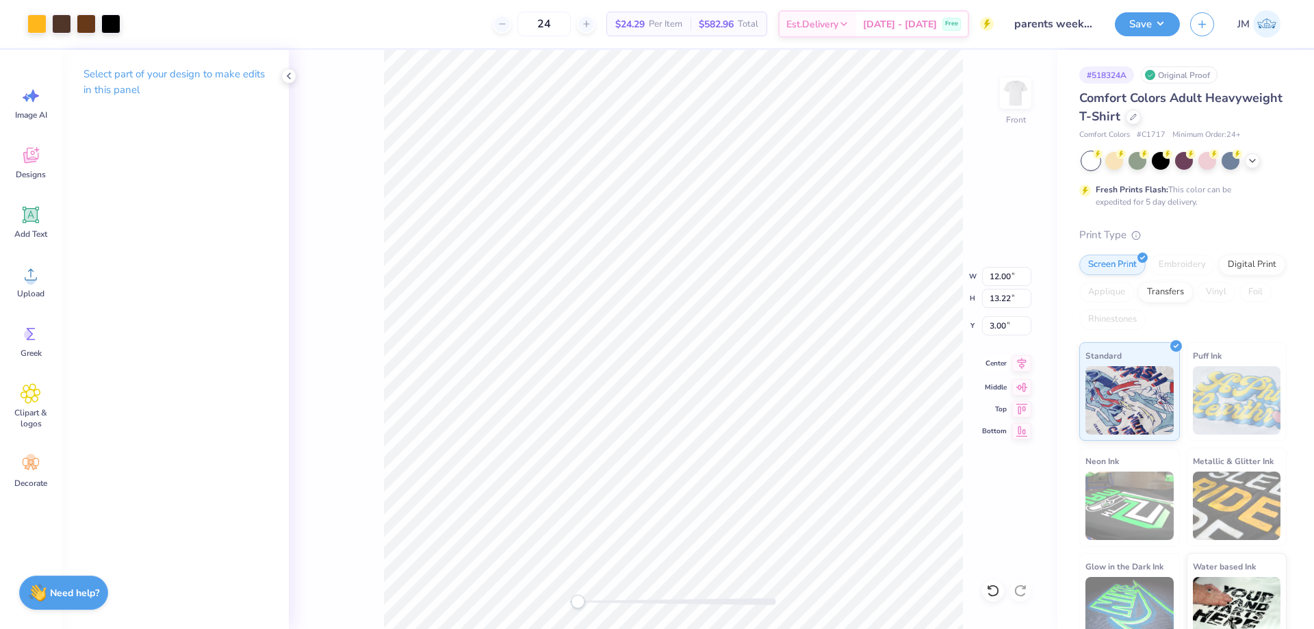
click at [1023, 367] on icon at bounding box center [1022, 363] width 9 height 12
click at [1019, 88] on img at bounding box center [1016, 93] width 55 height 55
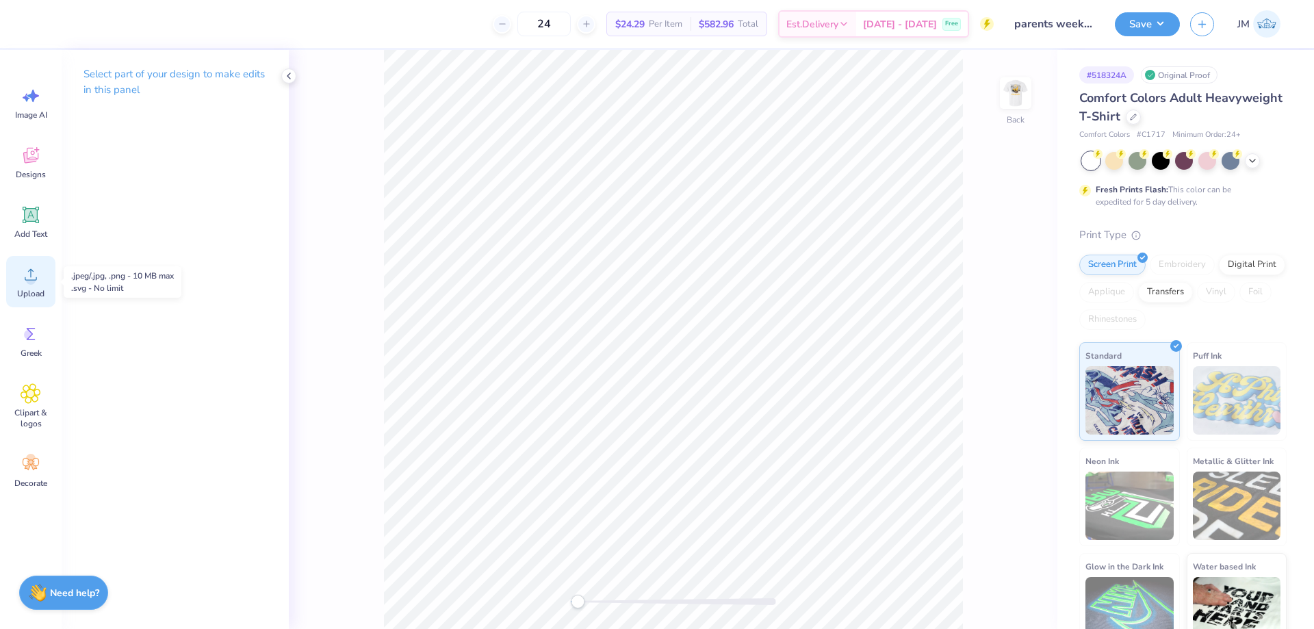
click at [23, 276] on icon at bounding box center [31, 274] width 21 height 21
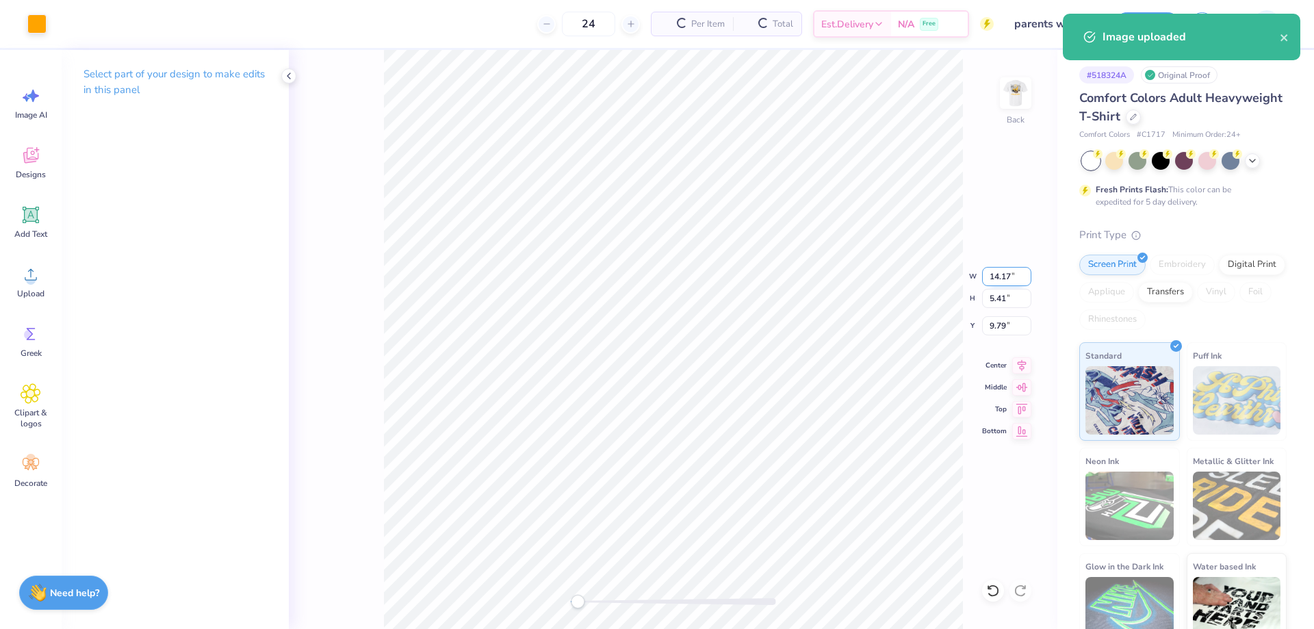
click at [1000, 275] on input "14.17" at bounding box center [1006, 276] width 49 height 19
type input "3.00"
type input "1.15"
click at [1002, 325] on input "11.93" at bounding box center [1006, 325] width 49 height 19
type input "3"
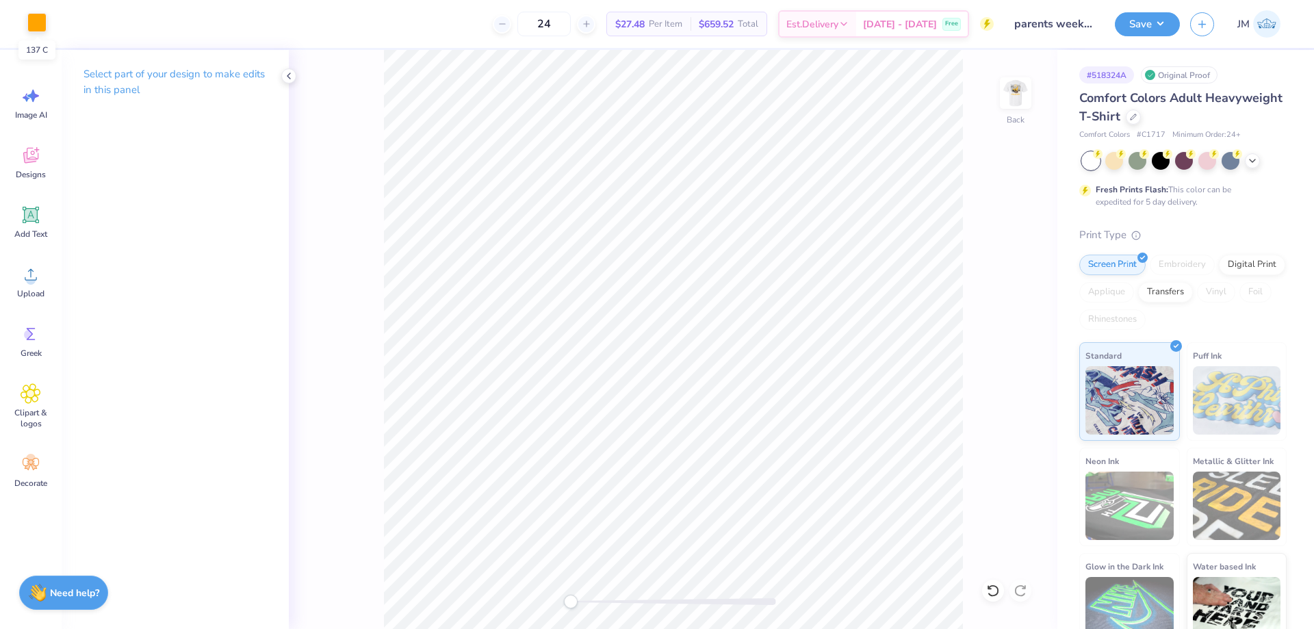
click at [29, 21] on div at bounding box center [36, 22] width 19 height 19
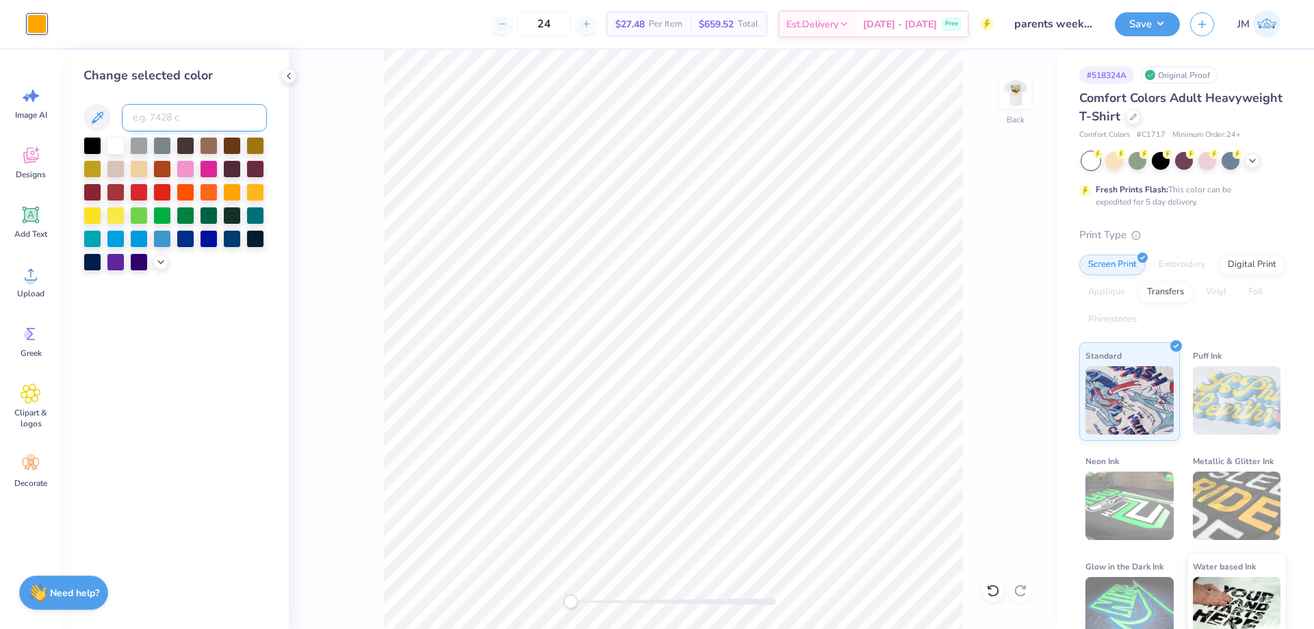
click at [153, 126] on input at bounding box center [194, 117] width 145 height 27
type input "1235"
click at [1012, 88] on img at bounding box center [1016, 93] width 55 height 55
click at [1162, 20] on button "Save" at bounding box center [1147, 22] width 65 height 24
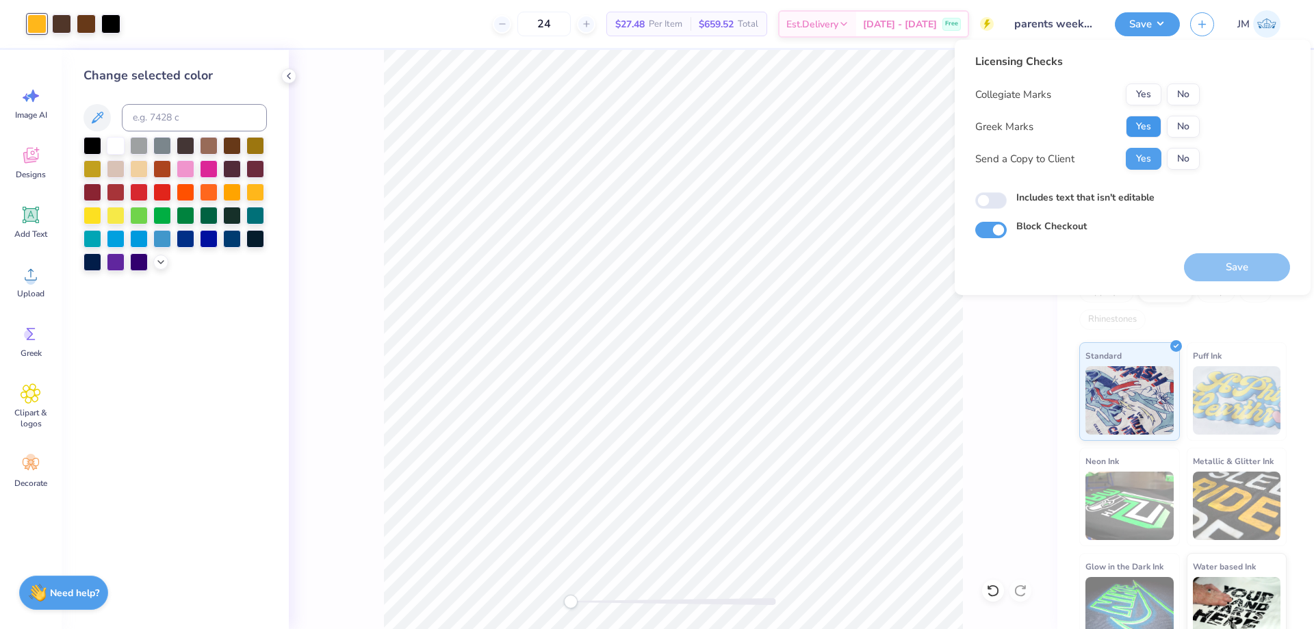
click at [1140, 125] on button "Yes" at bounding box center [1144, 127] width 36 height 22
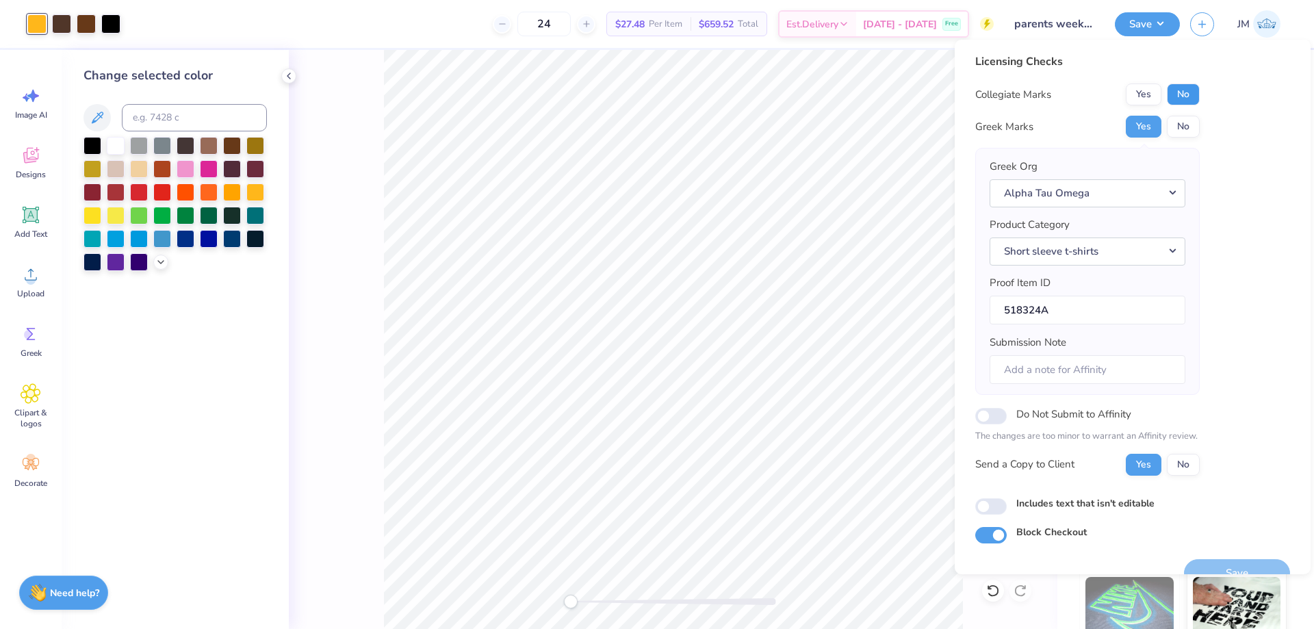
click at [1183, 92] on button "No" at bounding box center [1183, 95] width 33 height 22
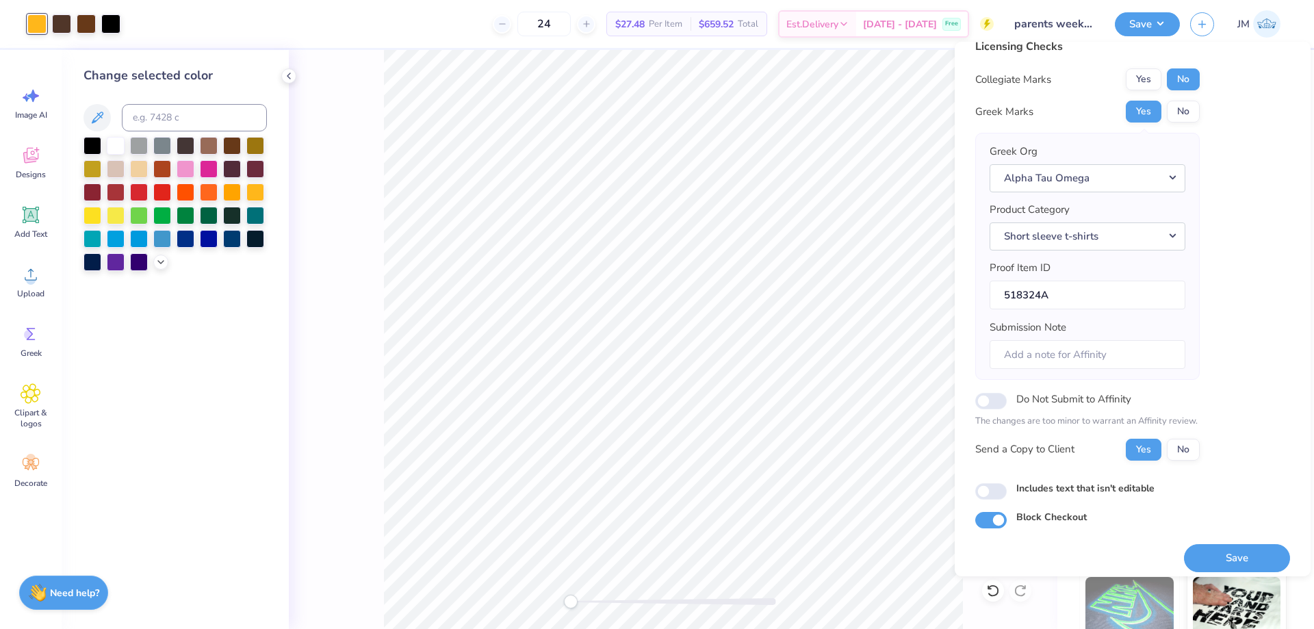
scroll to position [26, 0]
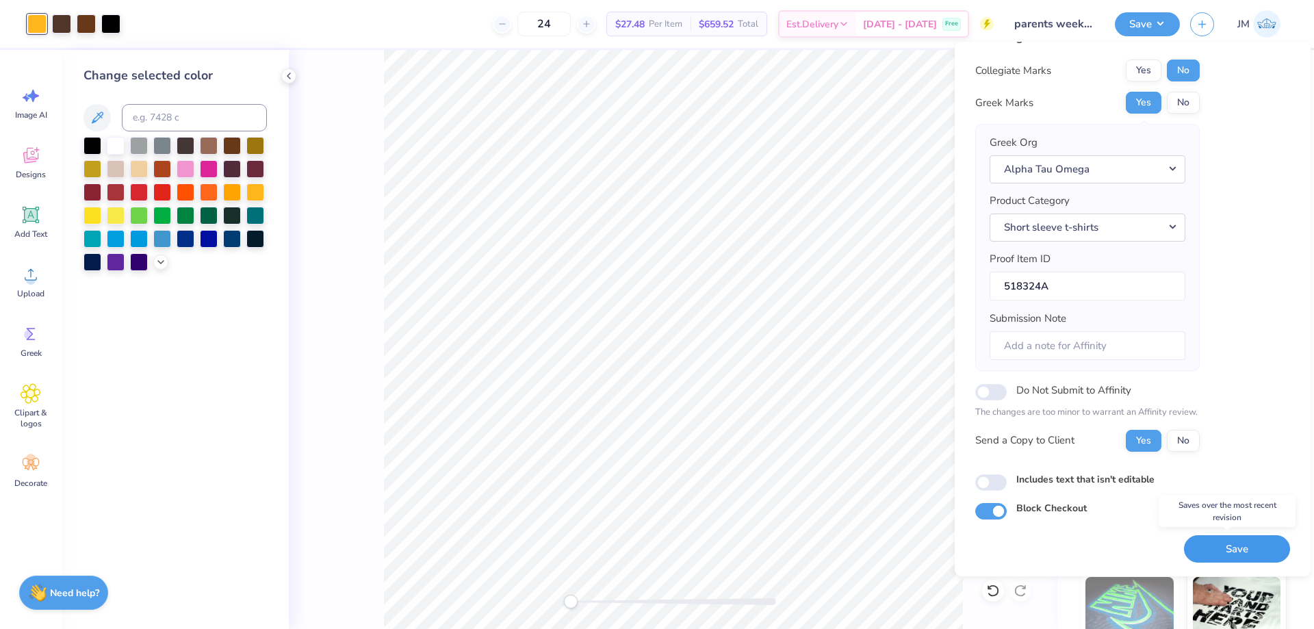
click at [1251, 551] on button "Save" at bounding box center [1237, 549] width 106 height 28
